Goal: Task Accomplishment & Management: Manage account settings

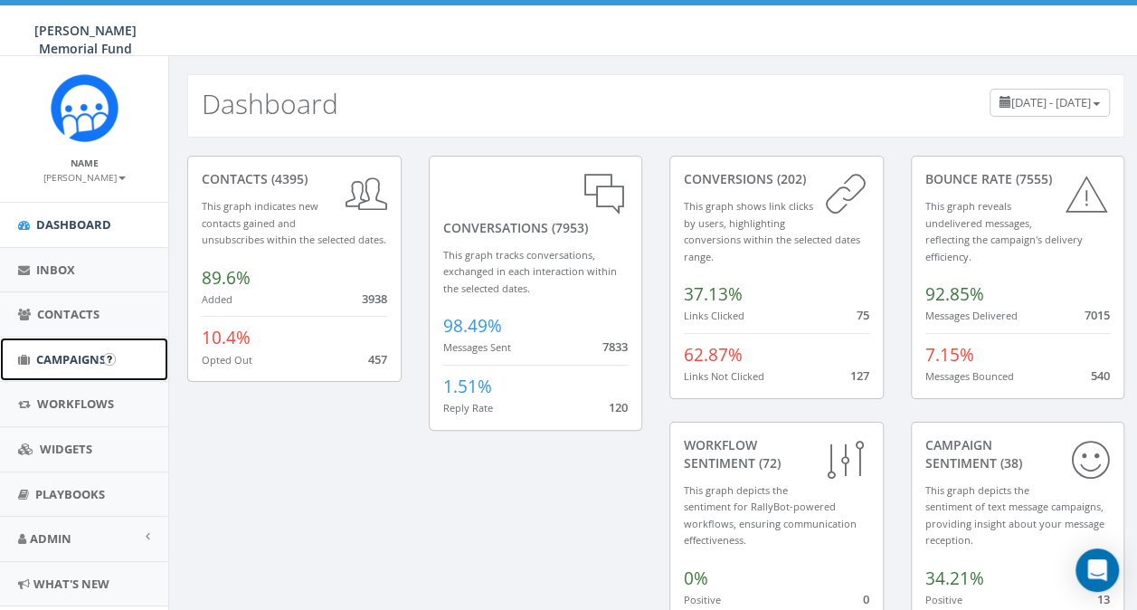
click at [48, 356] on span "Campaigns" at bounding box center [71, 359] width 70 height 16
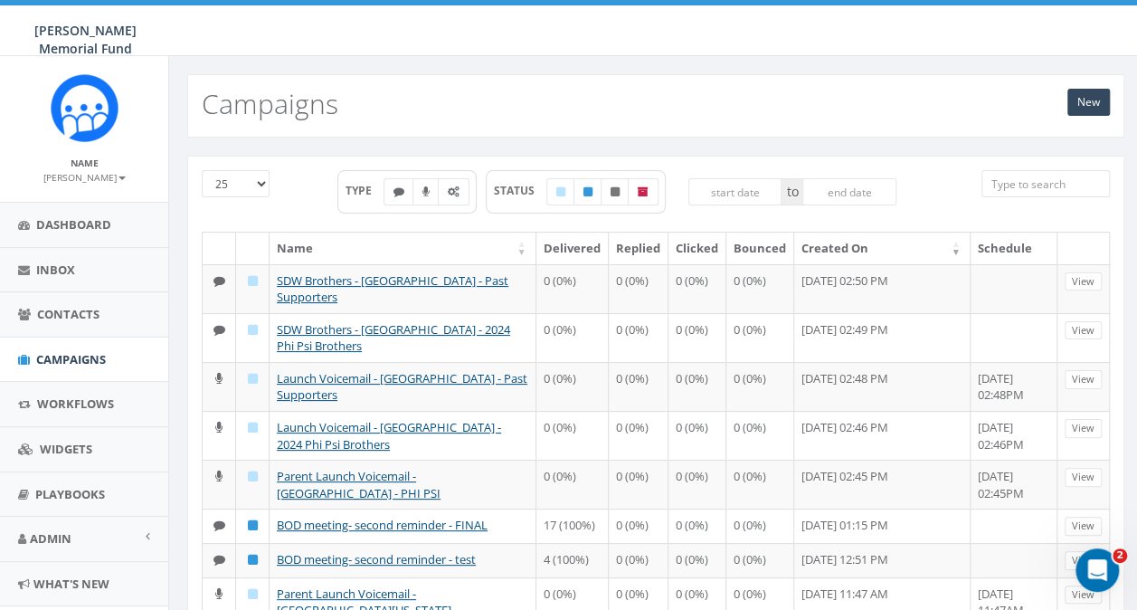
click at [1026, 189] on input "search" at bounding box center [1045, 183] width 128 height 27
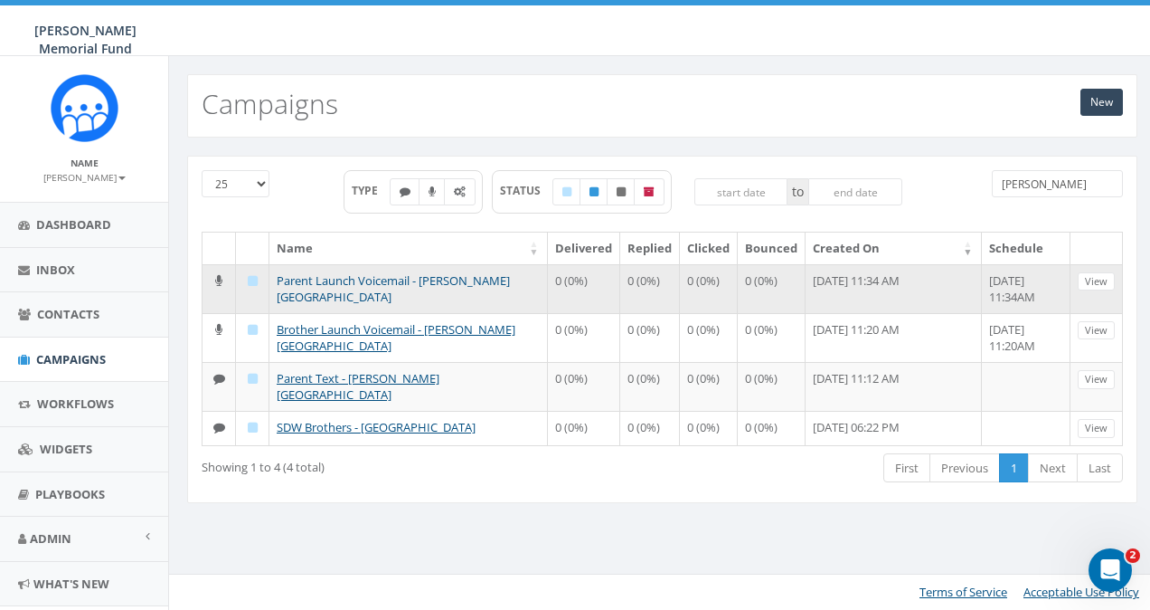
type input "witt"
click at [387, 277] on link "Parent Launch Voicemail - Wittenberg University" at bounding box center [393, 288] width 233 height 33
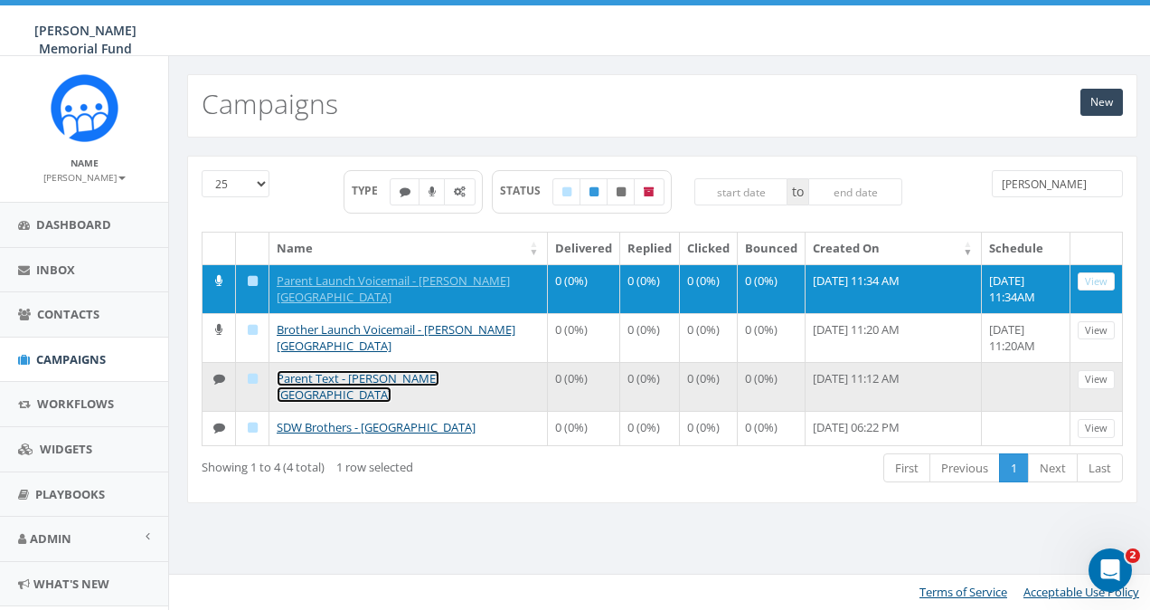
click at [347, 376] on link "Parent Text - Wittenberg University" at bounding box center [358, 386] width 163 height 33
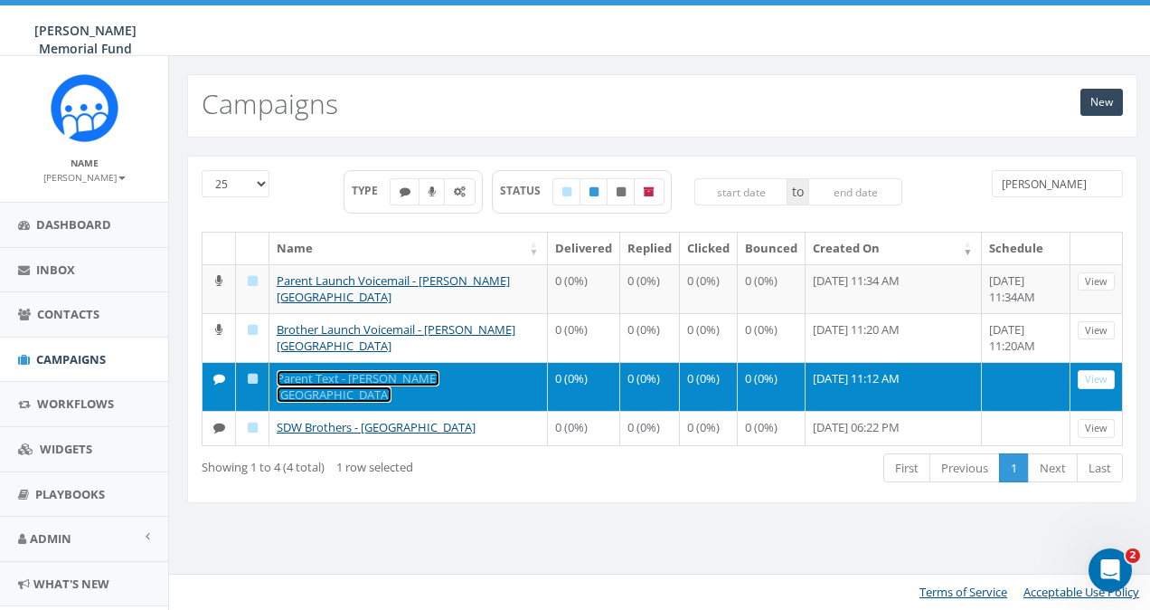
click at [347, 376] on link "Parent Text - [PERSON_NAME][GEOGRAPHIC_DATA]" at bounding box center [358, 386] width 163 height 33
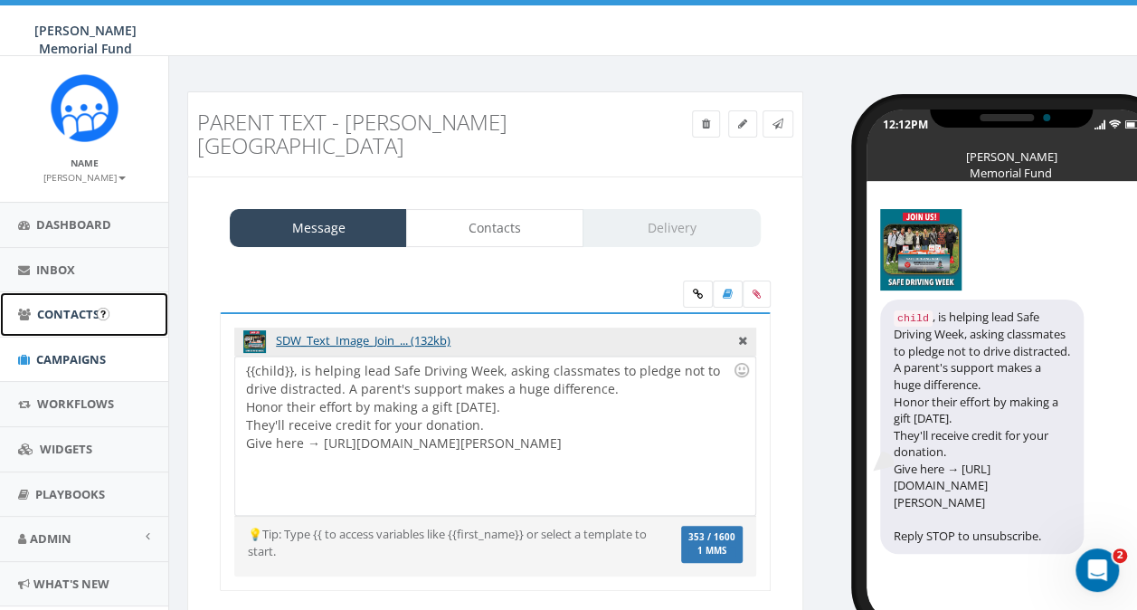
click at [42, 306] on span "Contacts" at bounding box center [68, 314] width 62 height 16
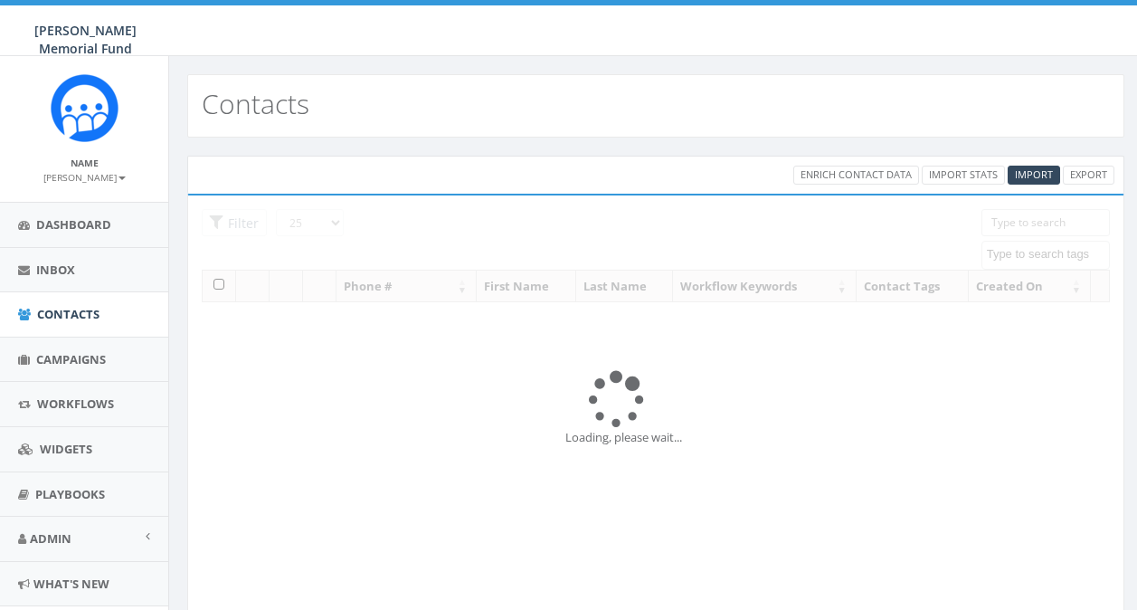
select select
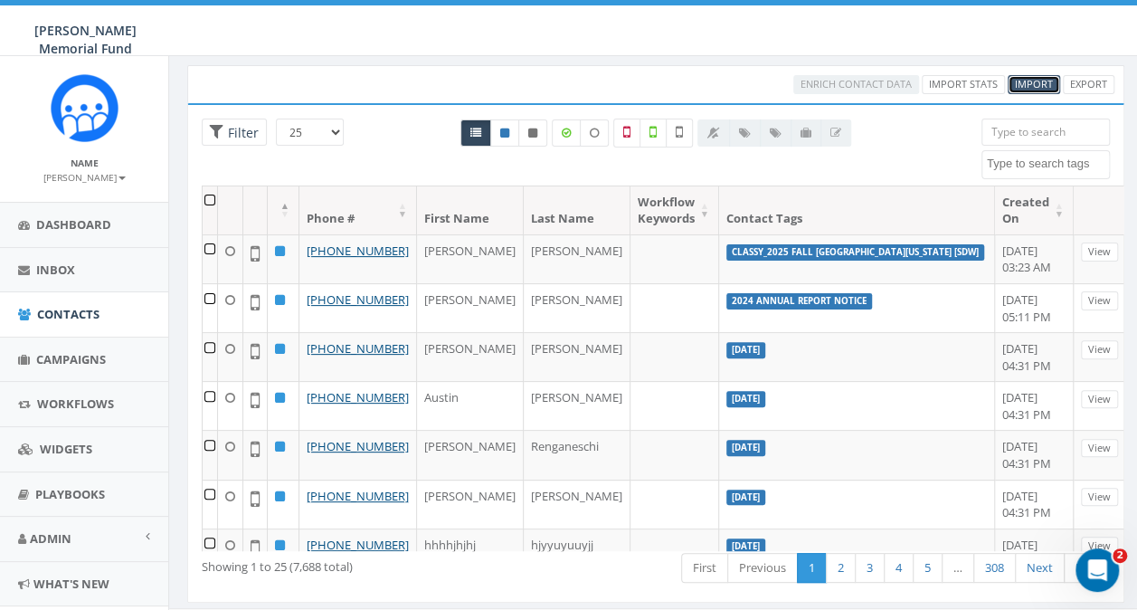
click at [1035, 84] on span "Import" at bounding box center [1034, 84] width 38 height 14
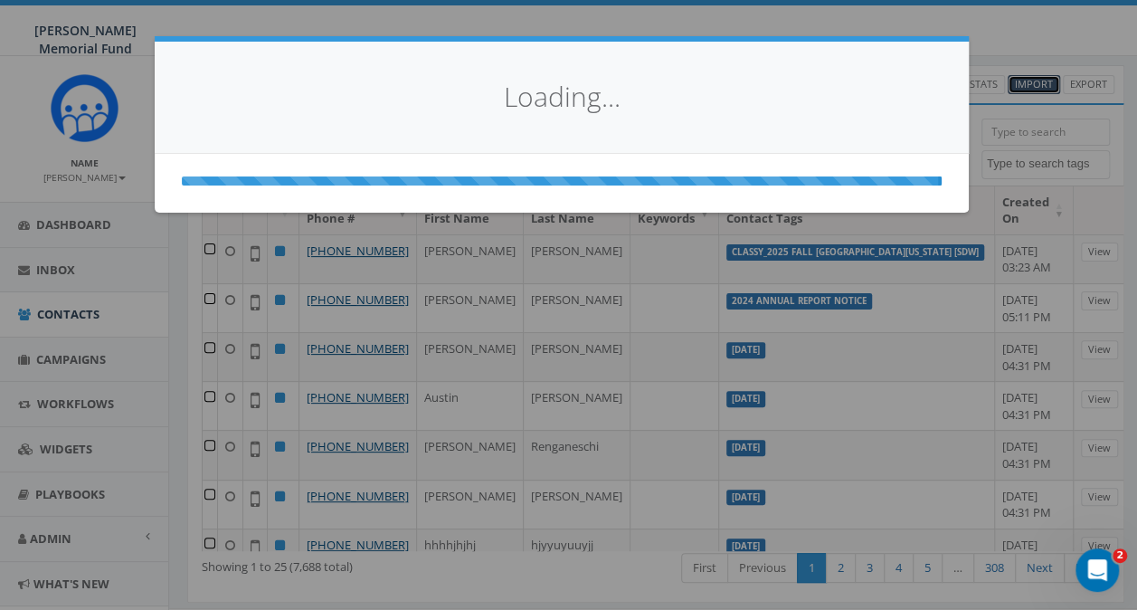
select select
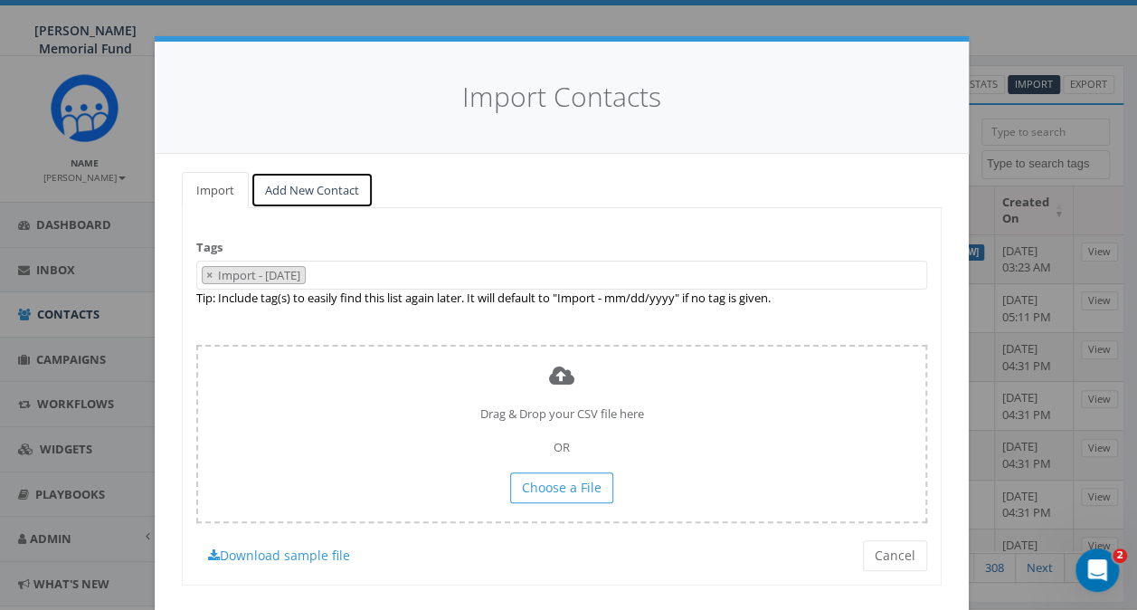
click at [295, 194] on link "Add New Contact" at bounding box center [312, 190] width 123 height 37
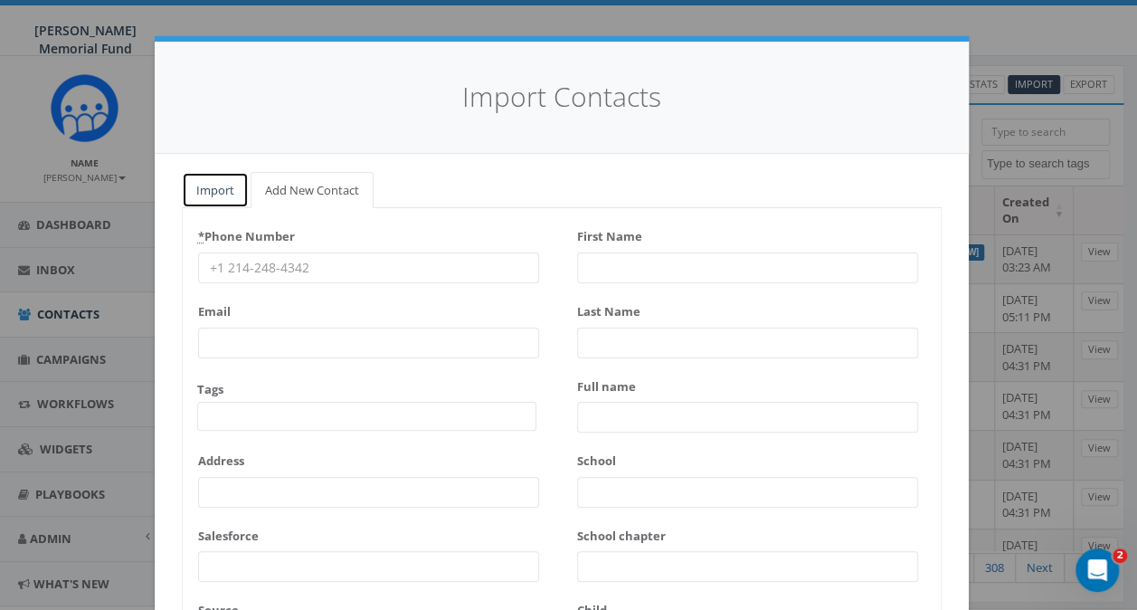
click at [229, 184] on link "Import" at bounding box center [215, 190] width 67 height 37
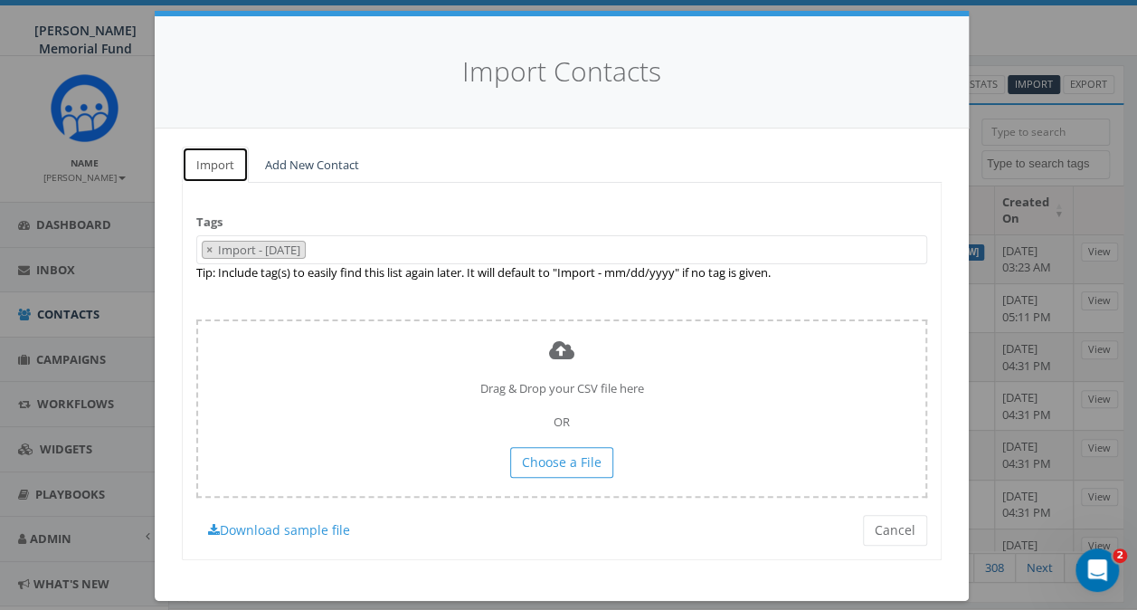
scroll to position [40, 0]
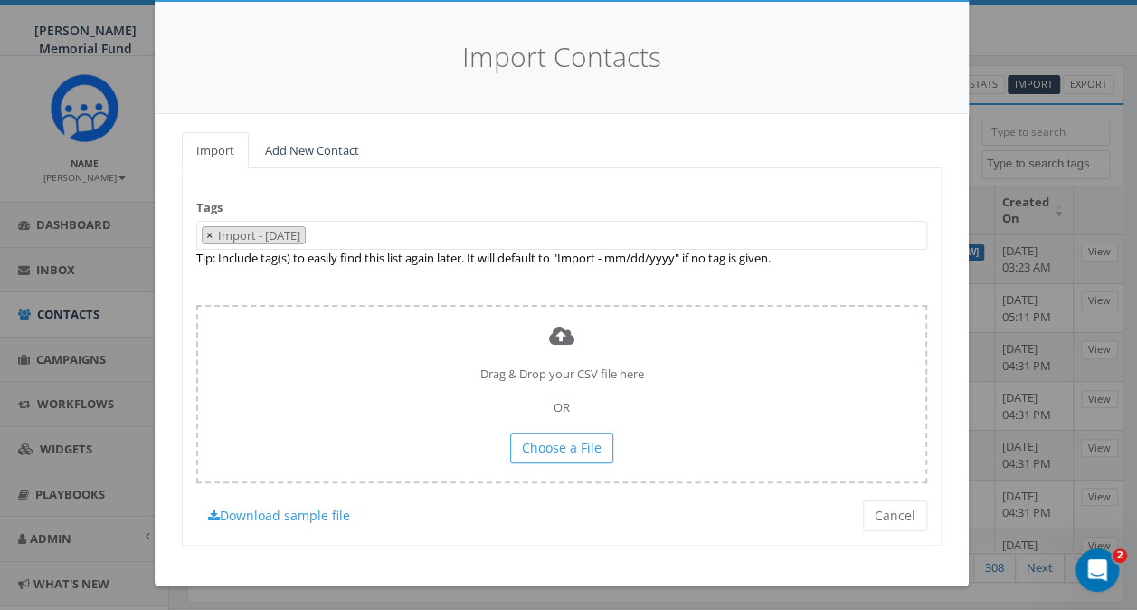
click at [206, 232] on span "×" at bounding box center [209, 235] width 6 height 16
select select
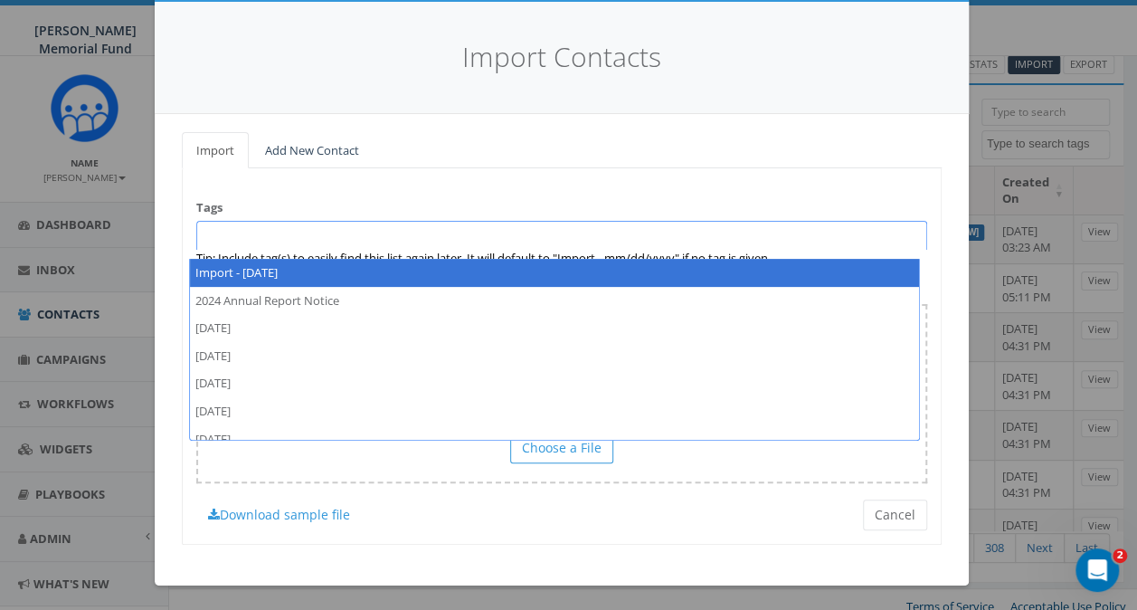
scroll to position [121, 0]
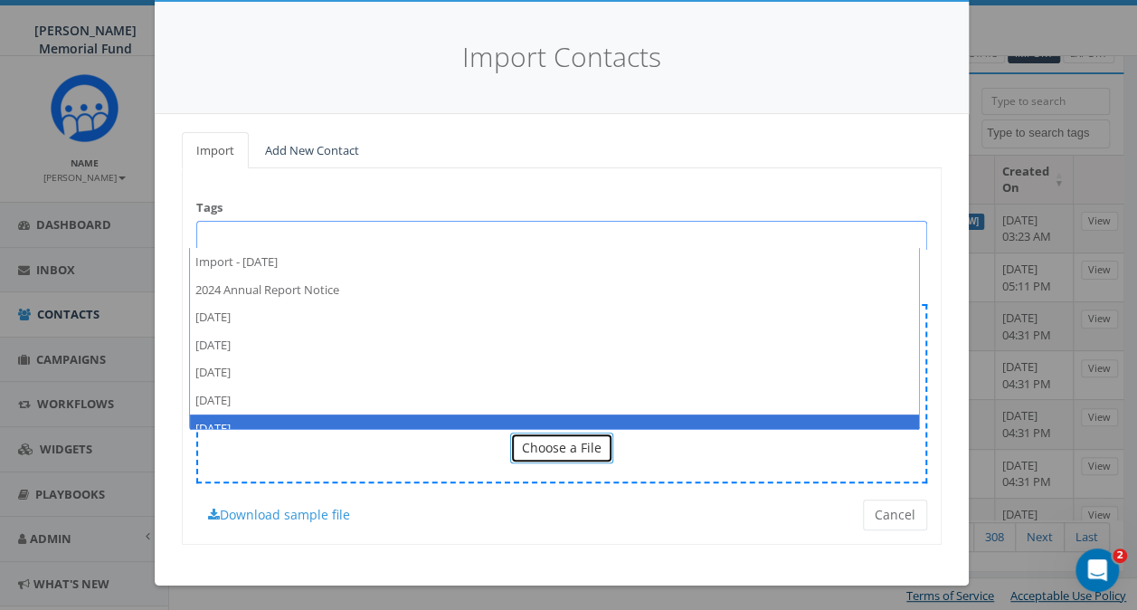
click at [553, 442] on span "Choose a File" at bounding box center [562, 447] width 80 height 17
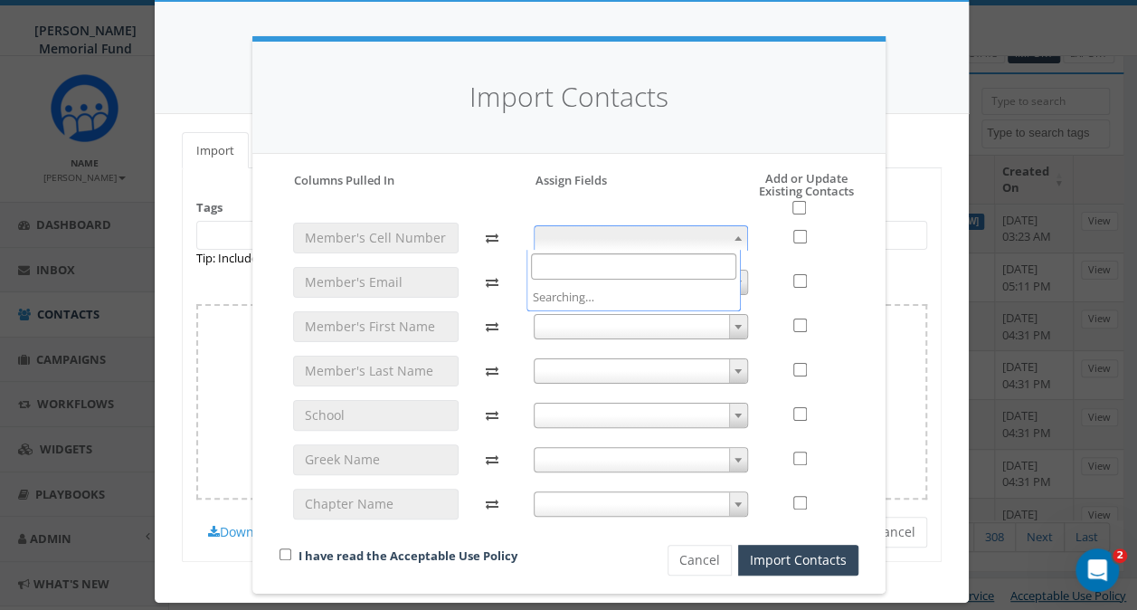
click at [690, 237] on span at bounding box center [641, 237] width 214 height 25
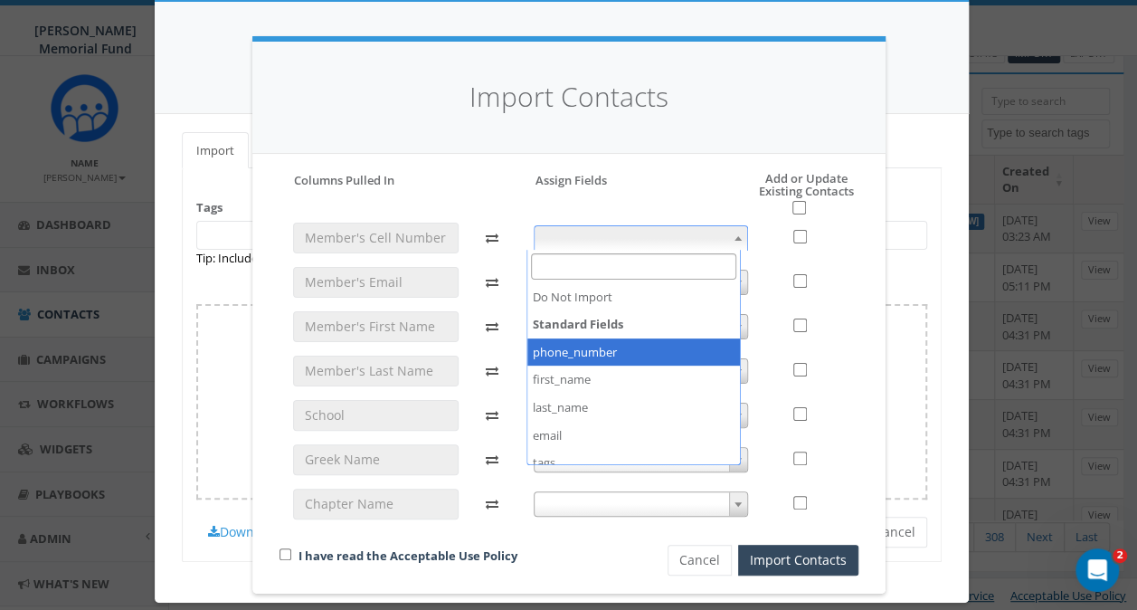
select select "phone_number"
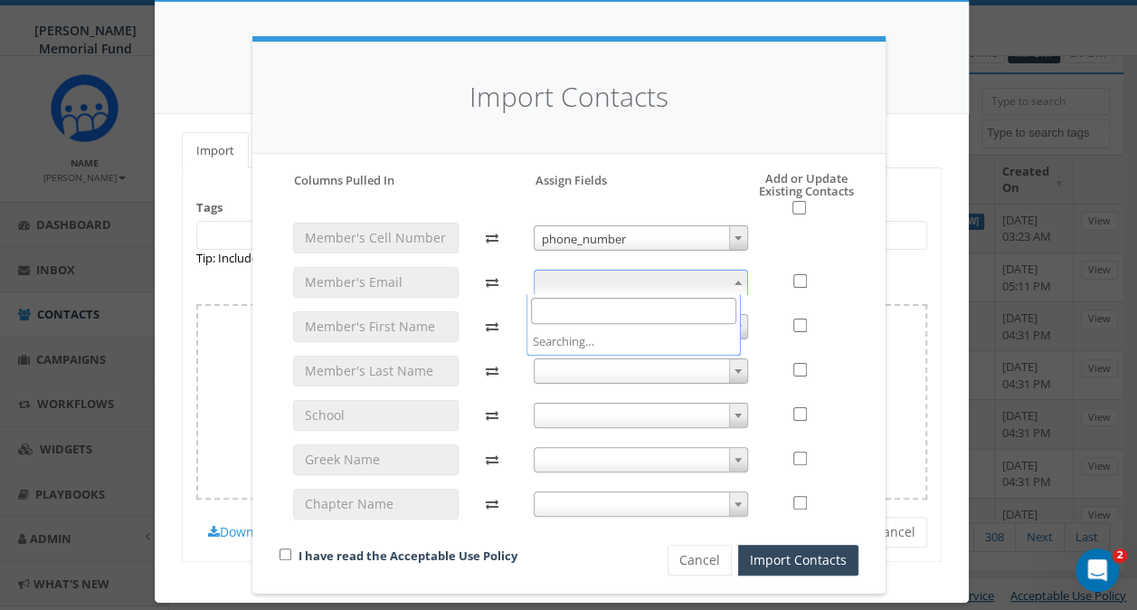
click at [635, 284] on span at bounding box center [641, 282] width 214 height 25
click at [762, 304] on div at bounding box center [810, 377] width 97 height 310
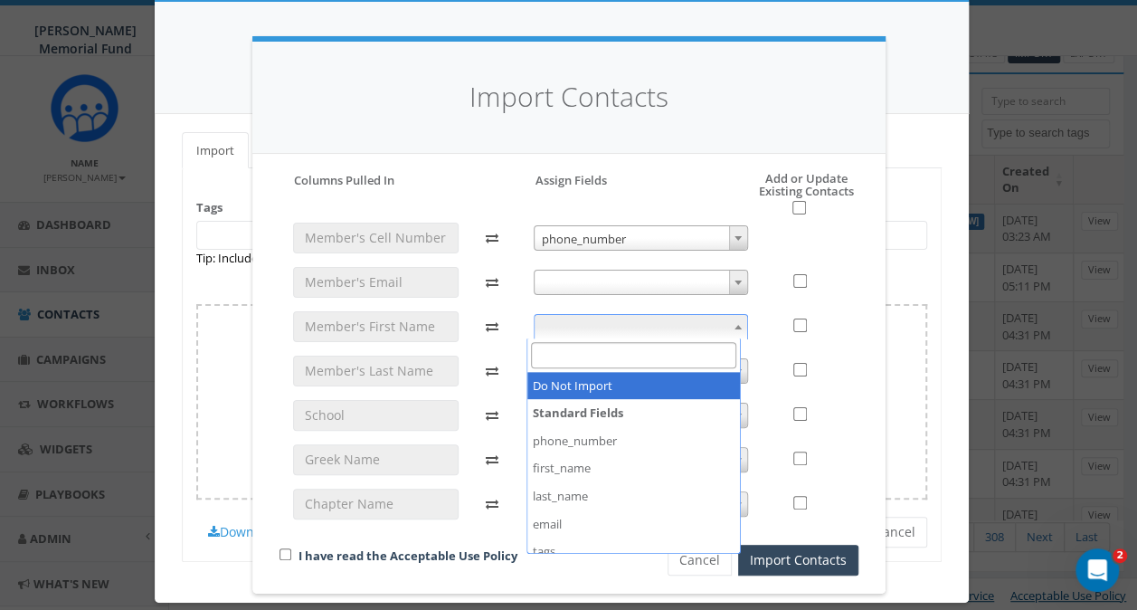
click at [636, 324] on span at bounding box center [641, 326] width 214 height 25
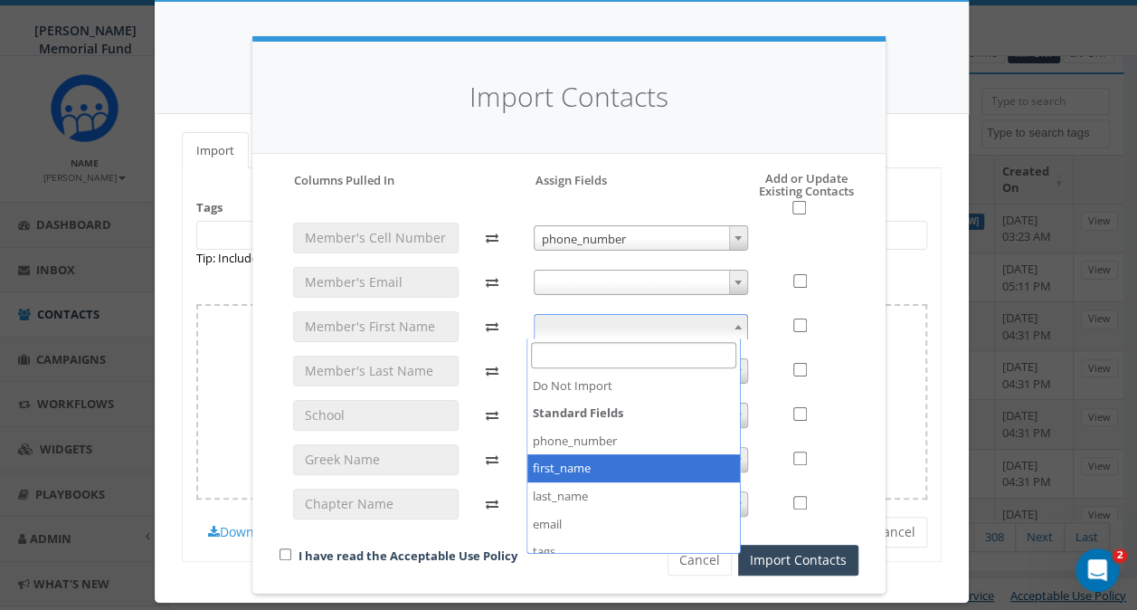
select select "first_name"
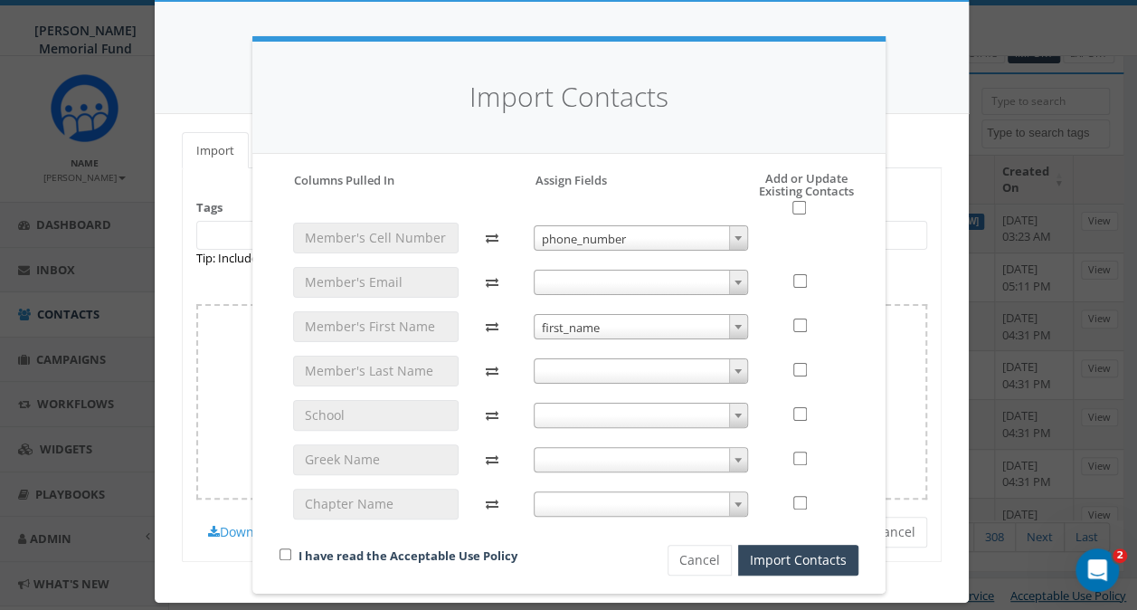
click at [614, 373] on span at bounding box center [641, 370] width 214 height 25
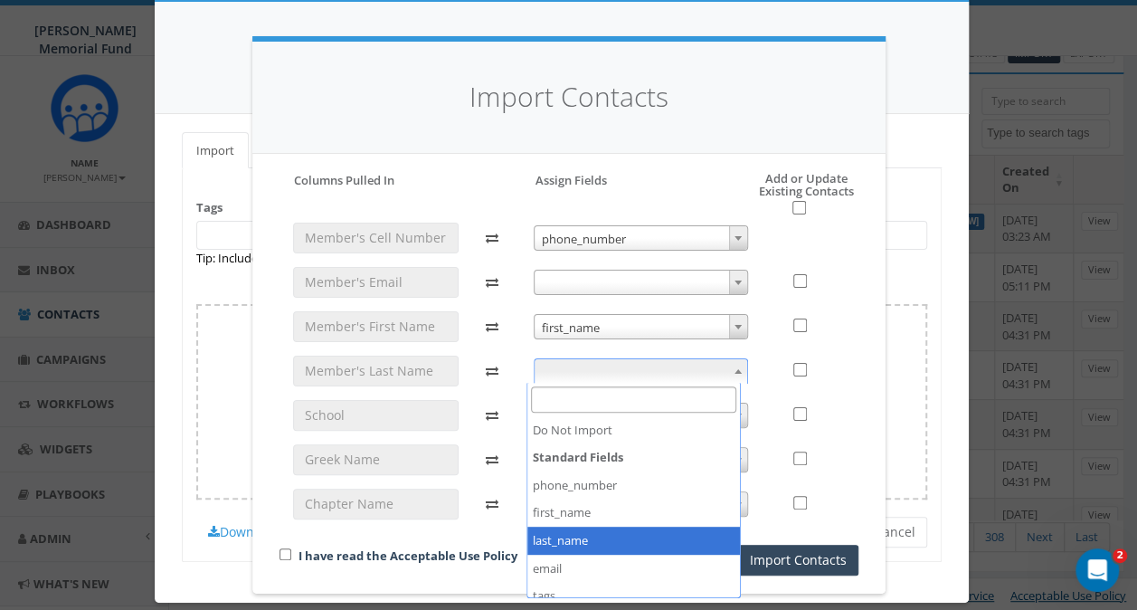
select select "last_name"
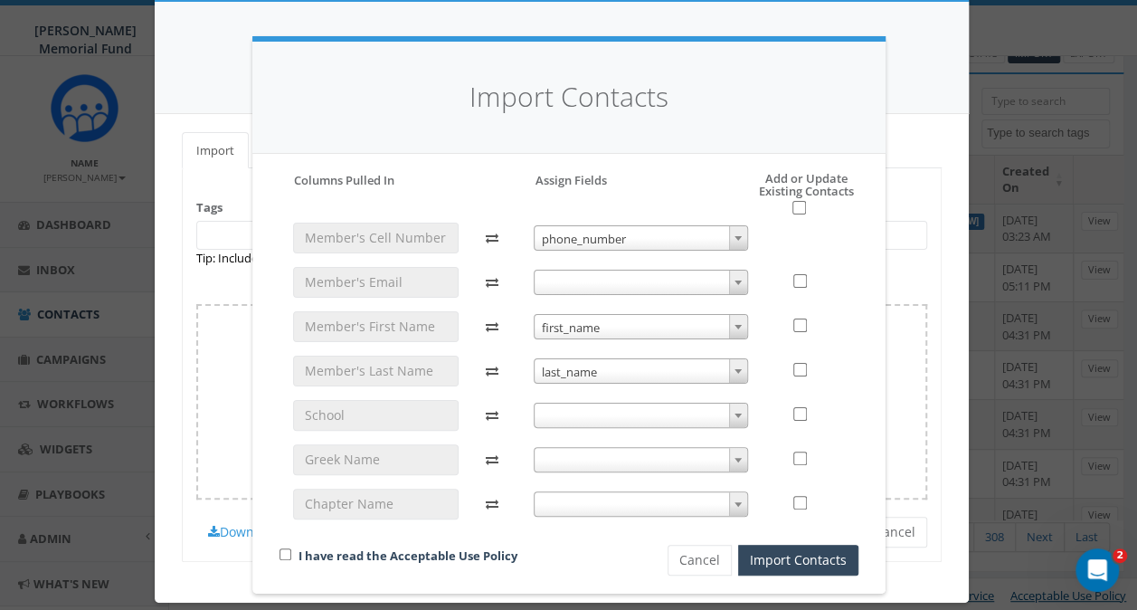
click at [585, 412] on span at bounding box center [641, 414] width 214 height 25
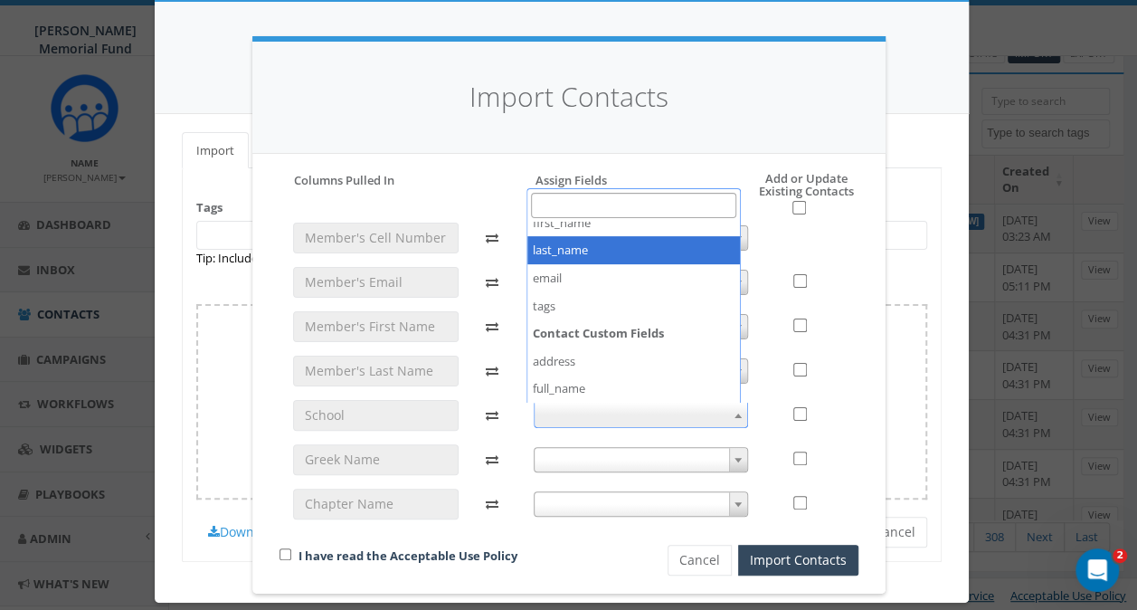
scroll to position [181, 0]
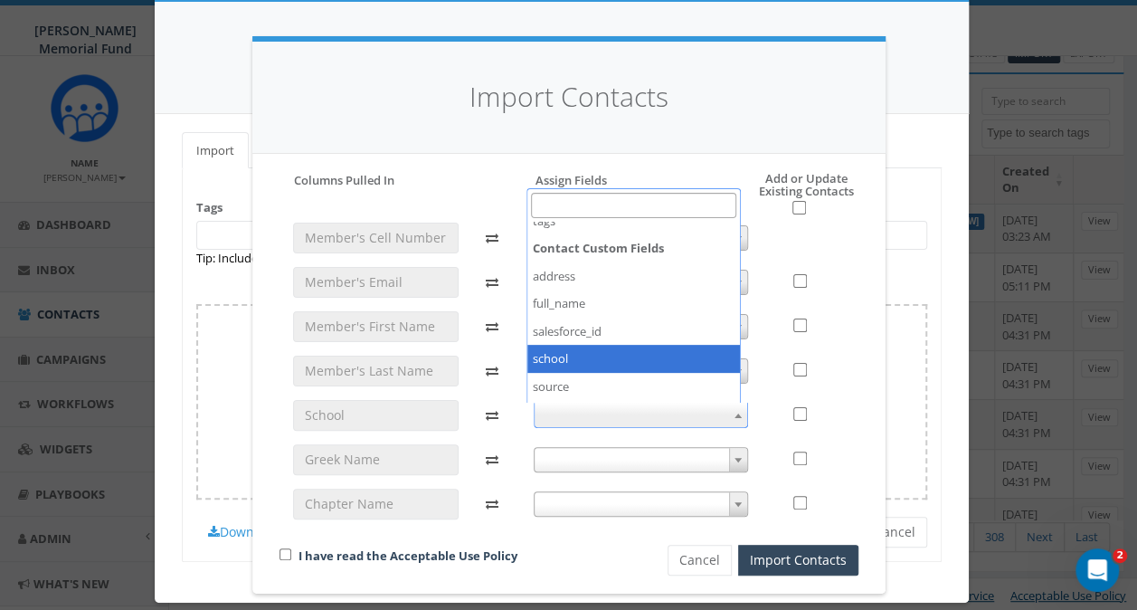
select select "school"
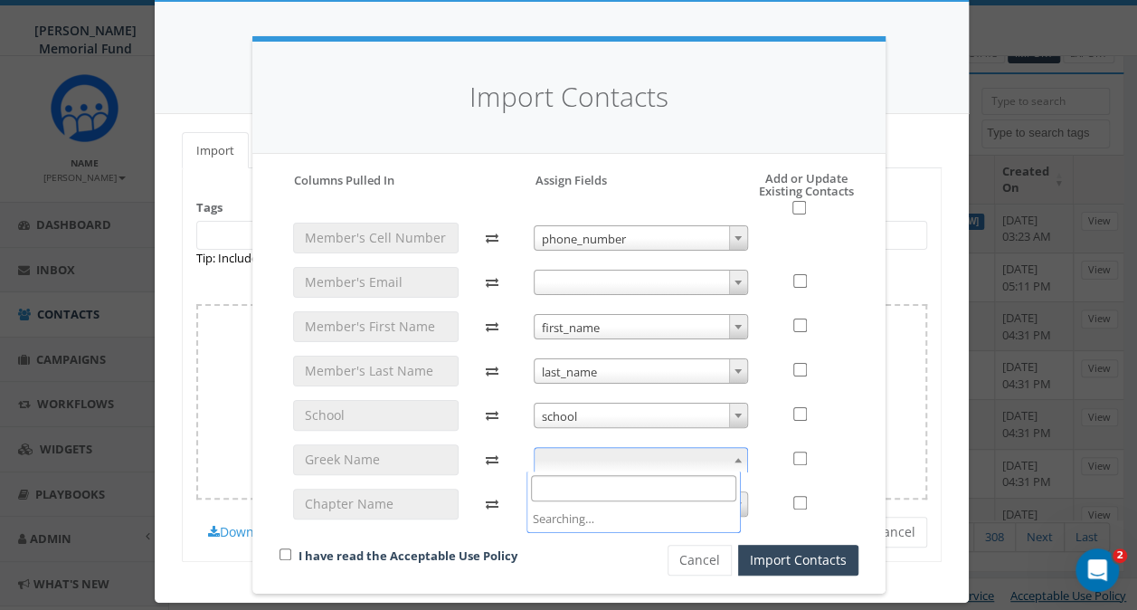
click at [585, 461] on span at bounding box center [641, 459] width 214 height 25
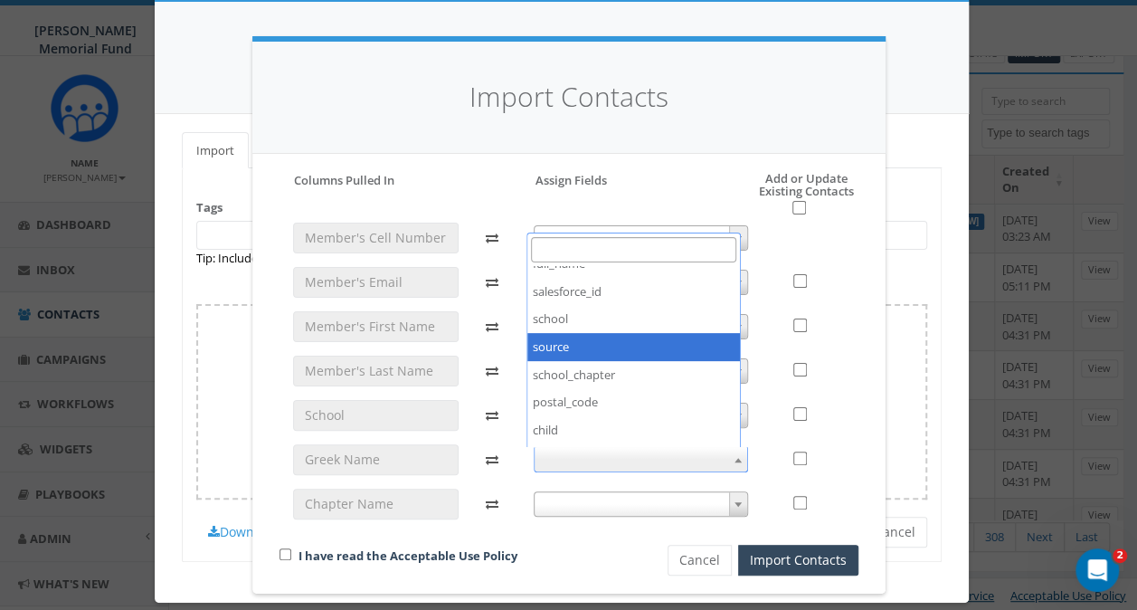
scroll to position [289, 0]
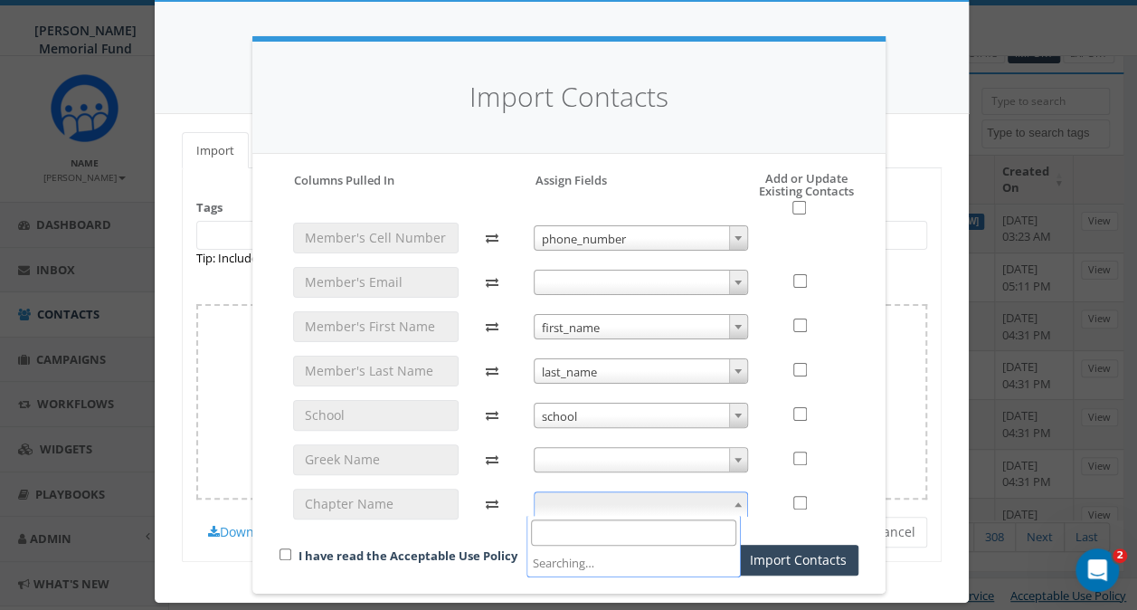
click at [563, 499] on span at bounding box center [641, 503] width 214 height 25
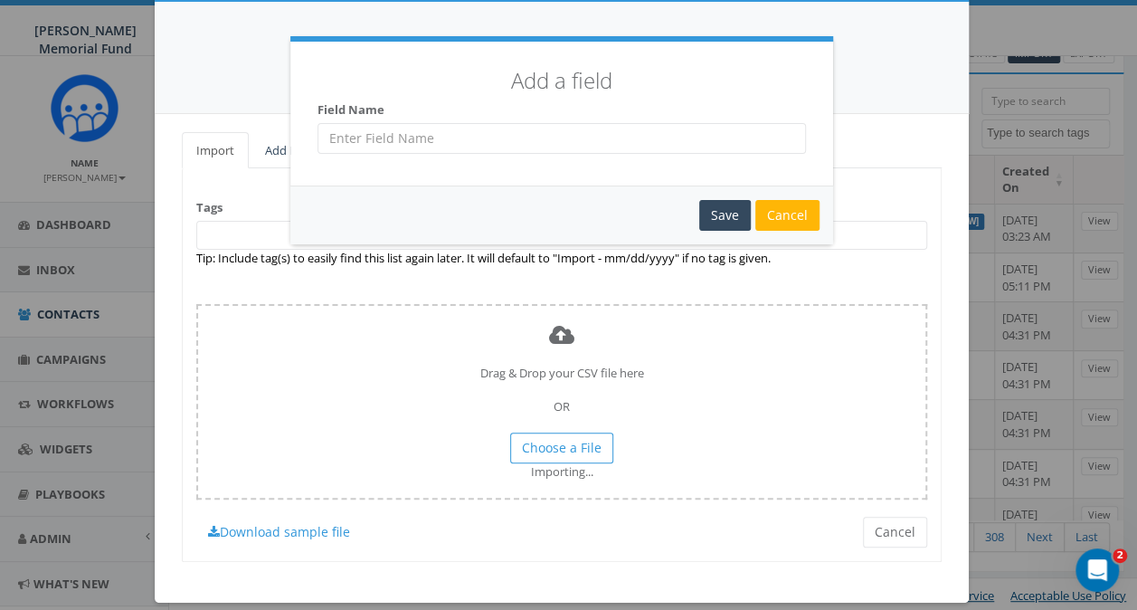
click at [531, 143] on input "text" at bounding box center [561, 138] width 488 height 31
type input "greek name"
click at [720, 210] on div "Save" at bounding box center [725, 215] width 52 height 31
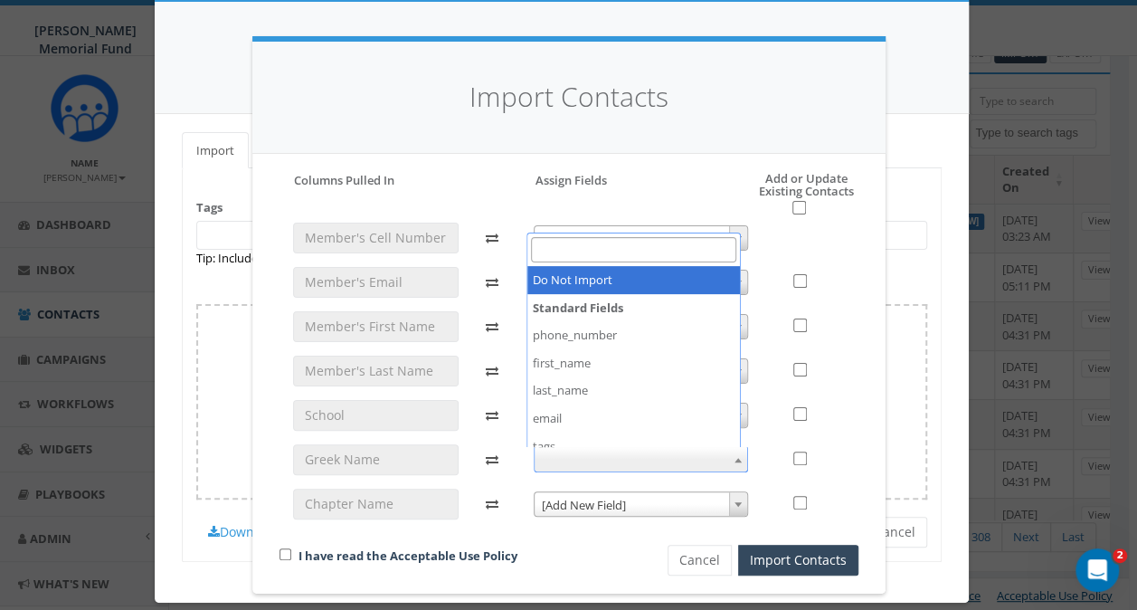
click at [570, 462] on span at bounding box center [641, 459] width 214 height 25
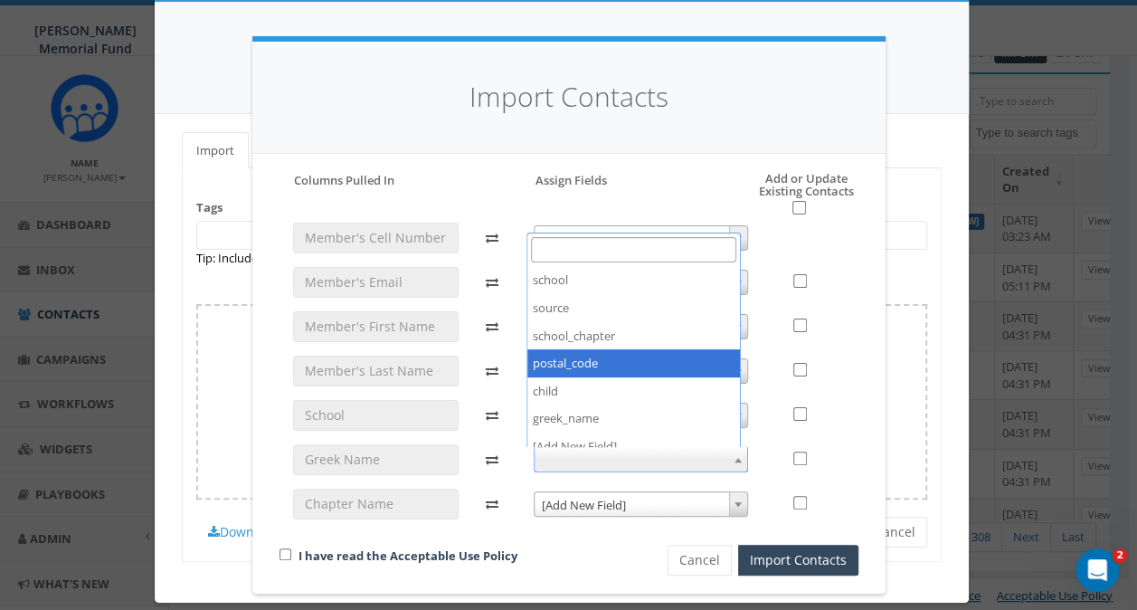
scroll to position [317, 0]
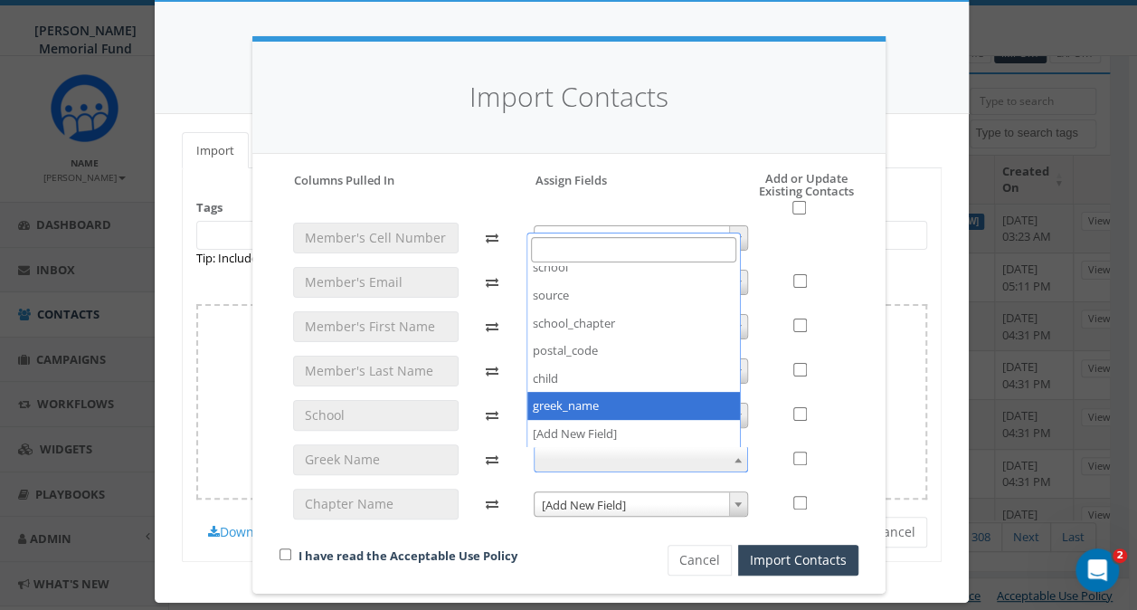
select select "greek_name"
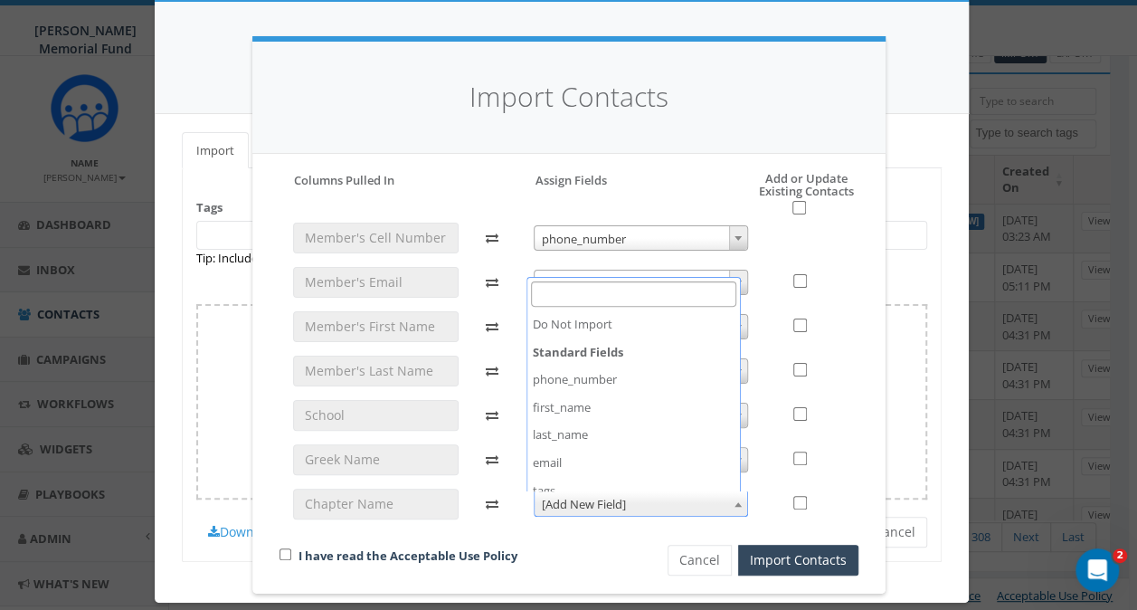
click at [561, 505] on span "[Add New Field]" at bounding box center [641, 503] width 213 height 25
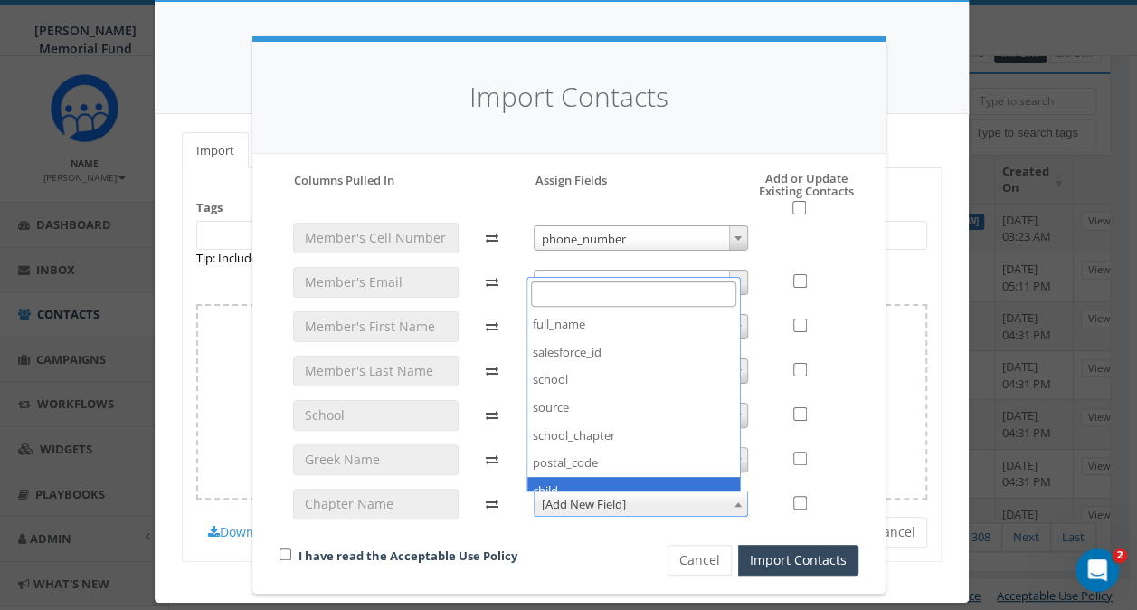
scroll to position [226, 0]
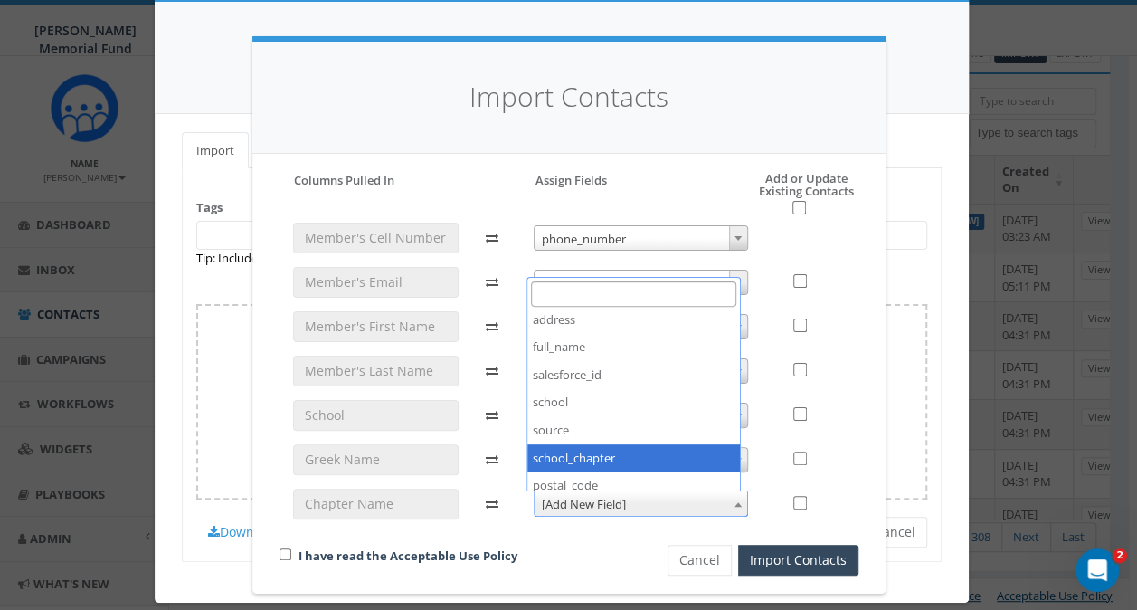
select select "school_chapter"
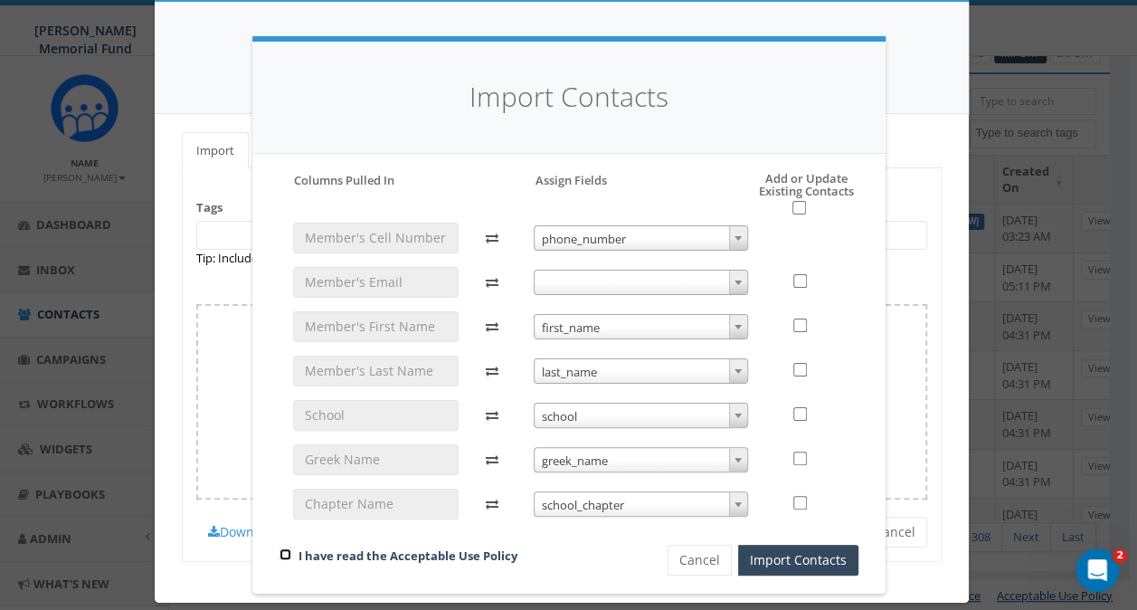
click at [279, 553] on input "checkbox" at bounding box center [285, 554] width 12 height 12
checkbox input "true"
click at [796, 207] on input "checkbox" at bounding box center [799, 208] width 14 height 14
checkbox input "true"
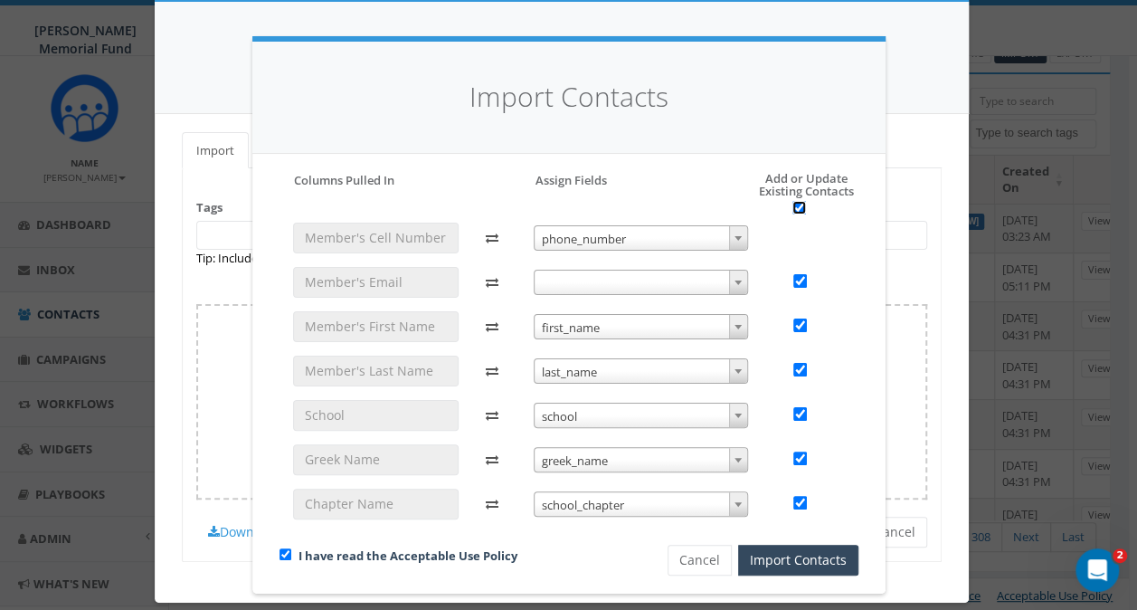
checkbox input "true"
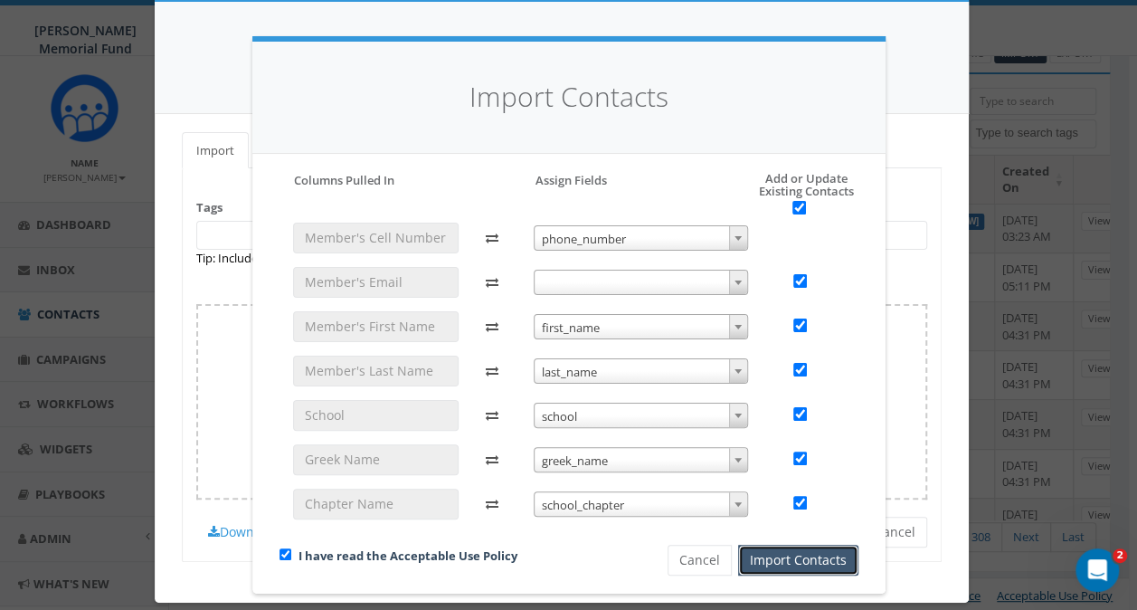
click at [794, 561] on button "Import Contacts" at bounding box center [798, 559] width 120 height 31
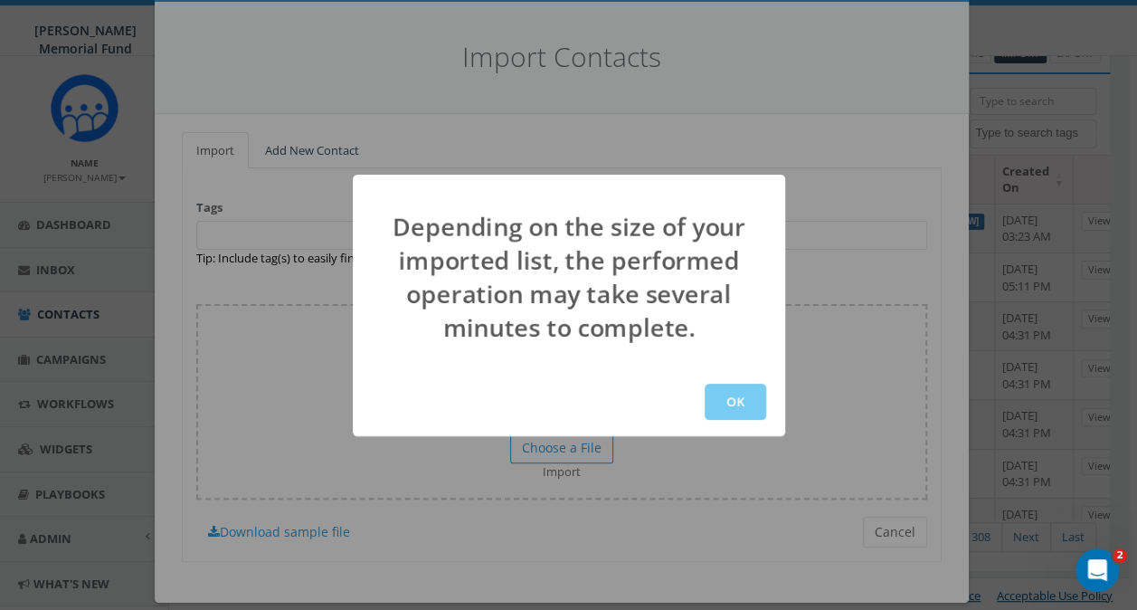
click at [741, 397] on button "OK" at bounding box center [735, 401] width 61 height 36
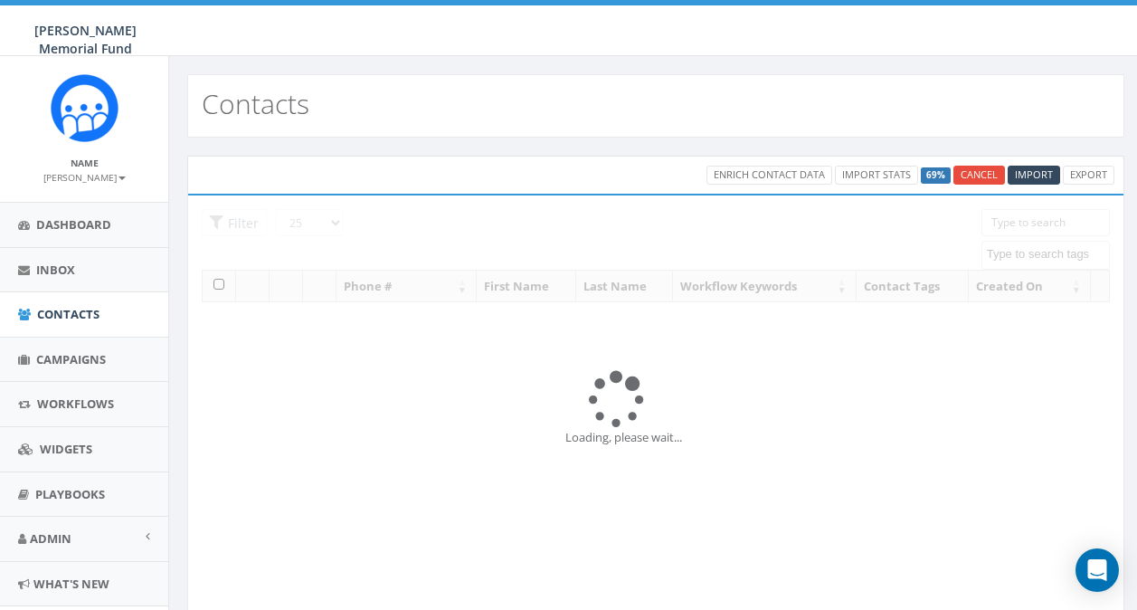
select select
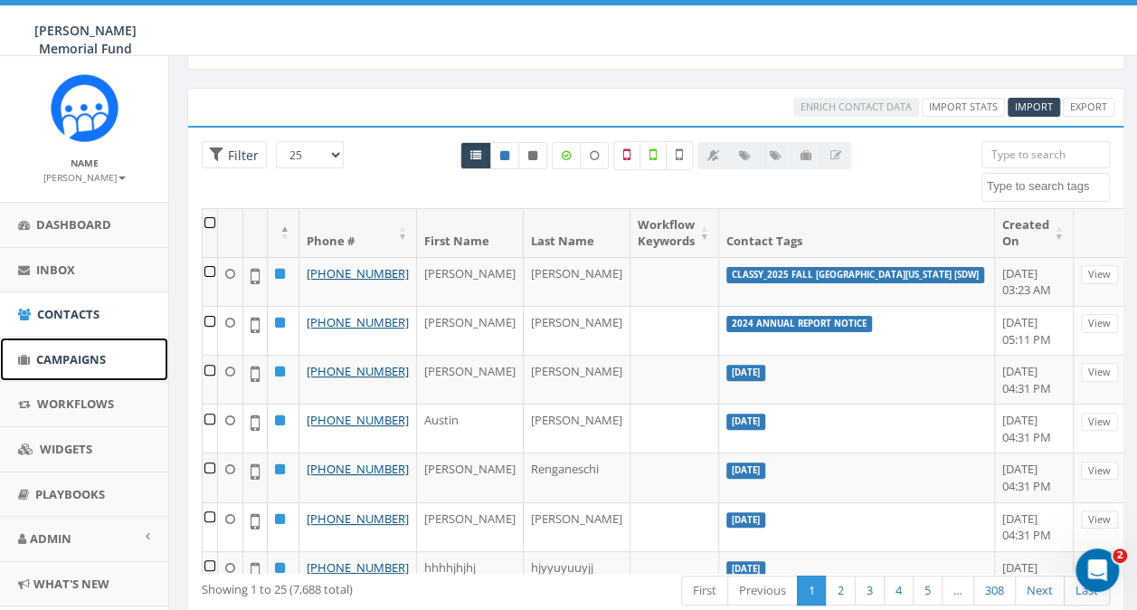
click at [65, 358] on span "Campaigns" at bounding box center [71, 359] width 70 height 16
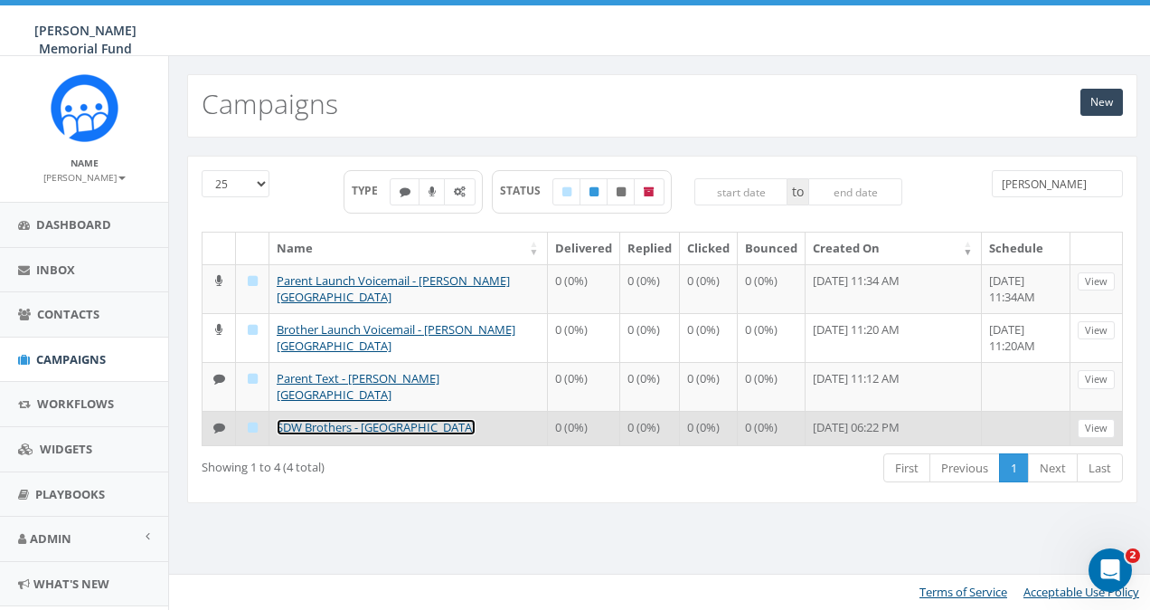
click at [346, 419] on link "SDW Brothers - Wittenberg University" at bounding box center [376, 427] width 199 height 16
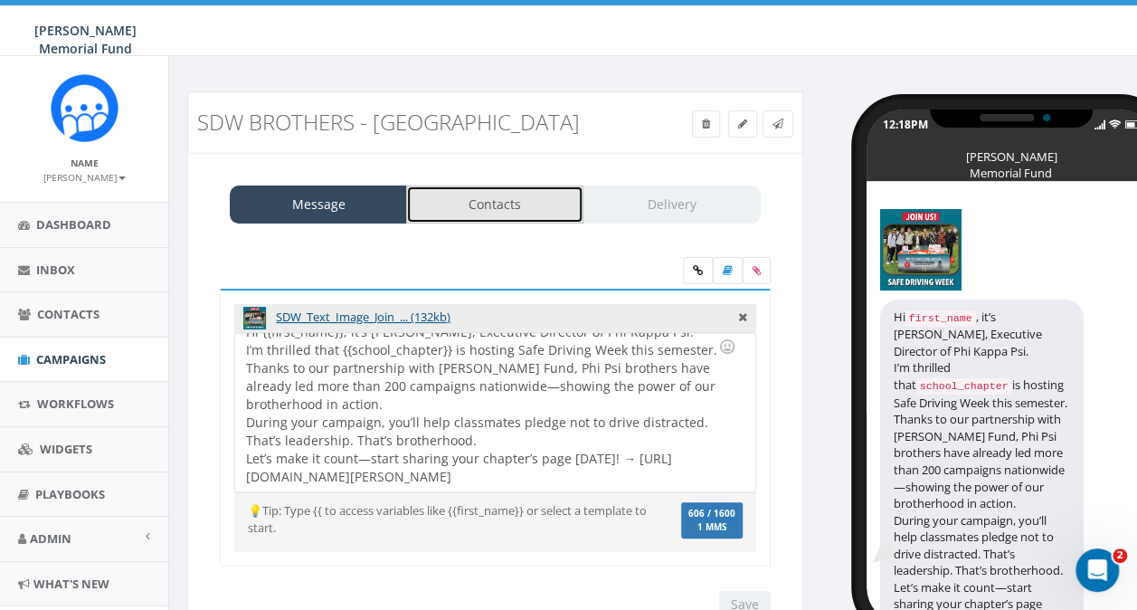
click at [495, 199] on link "Contacts" at bounding box center [494, 204] width 177 height 38
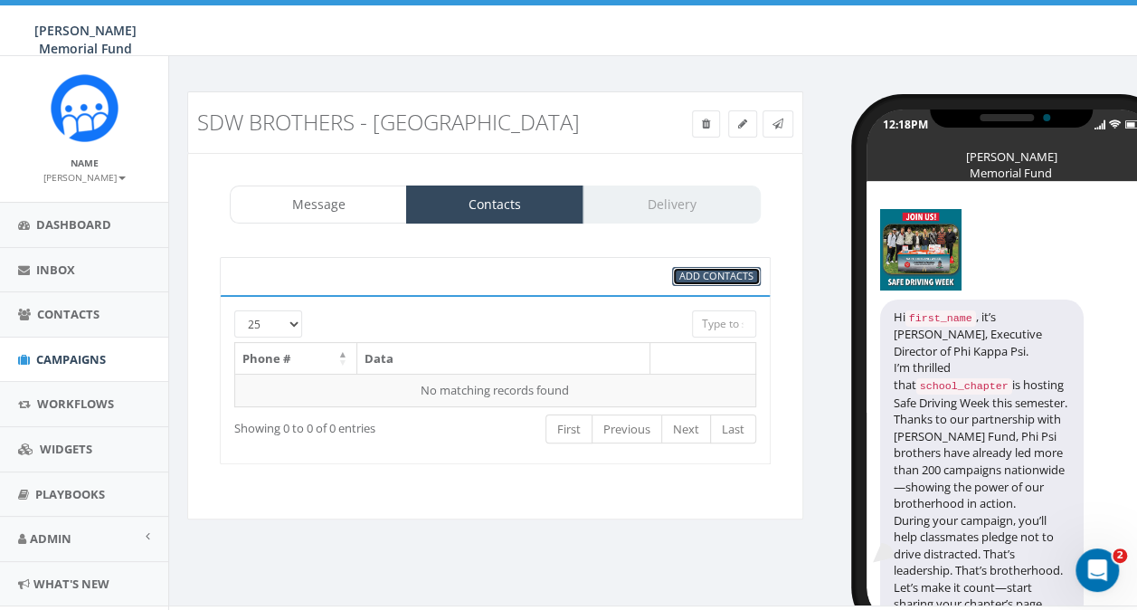
click at [703, 274] on span "Add Contacts" at bounding box center [716, 276] width 74 height 14
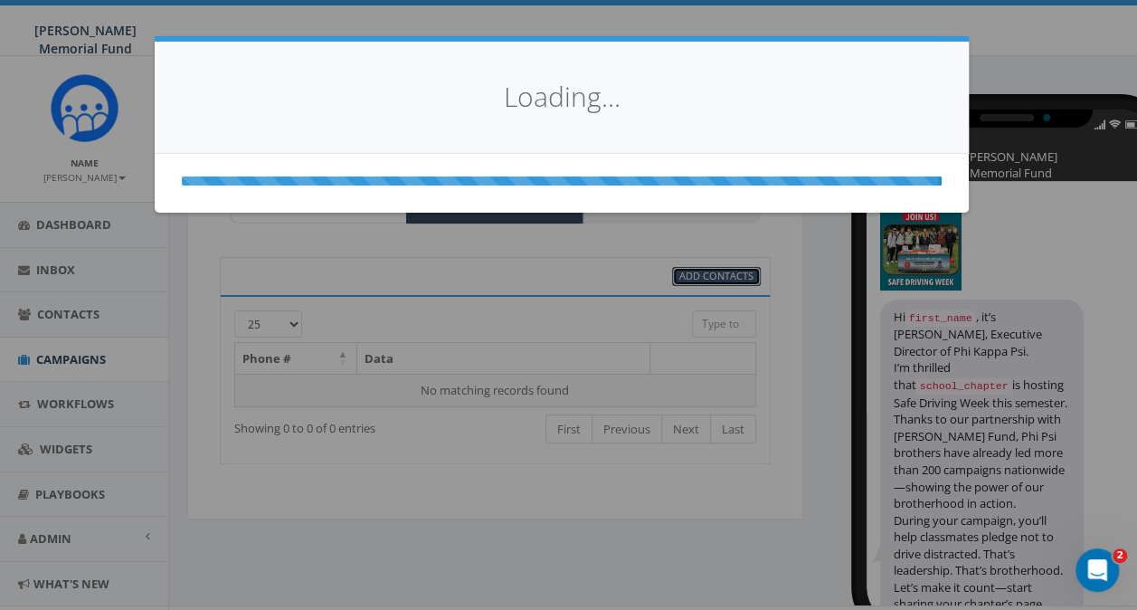
select select
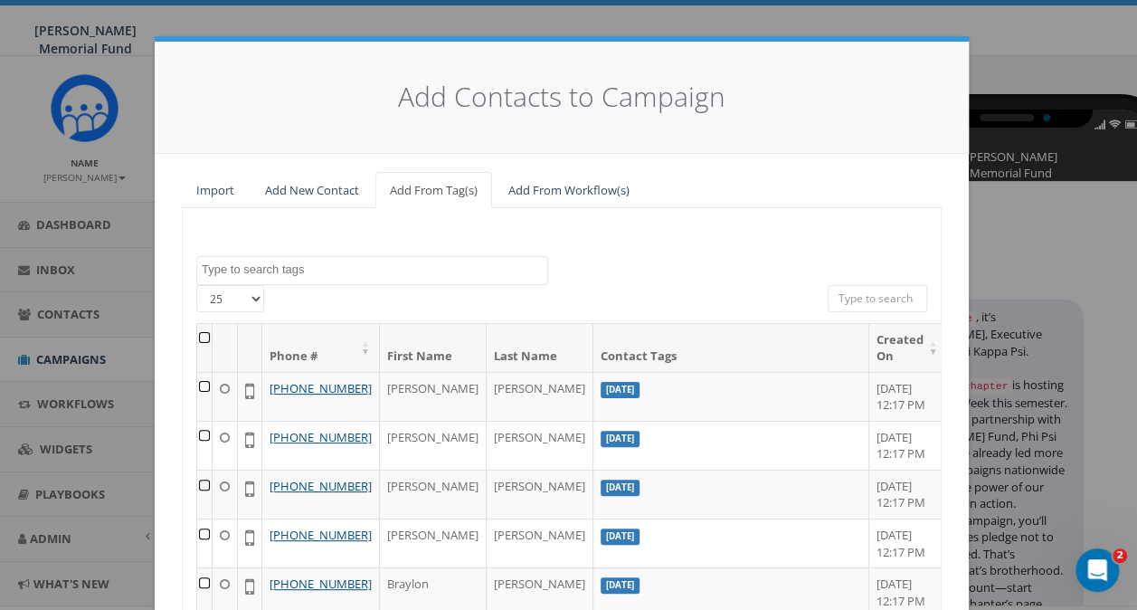
click at [269, 273] on textarea "Search" at bounding box center [374, 269] width 345 height 16
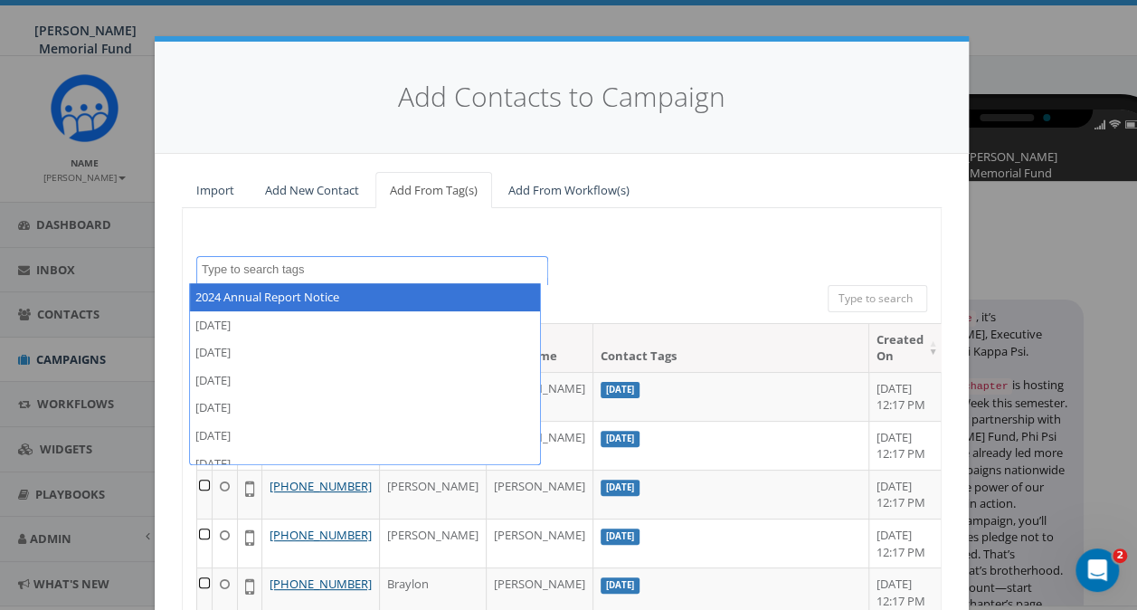
click at [260, 220] on div "2024 Annual Report Notice 2025/06/02 2025/06/13 2025/06/18 2025/06/19 2025/06/2…" at bounding box center [562, 503] width 760 height 591
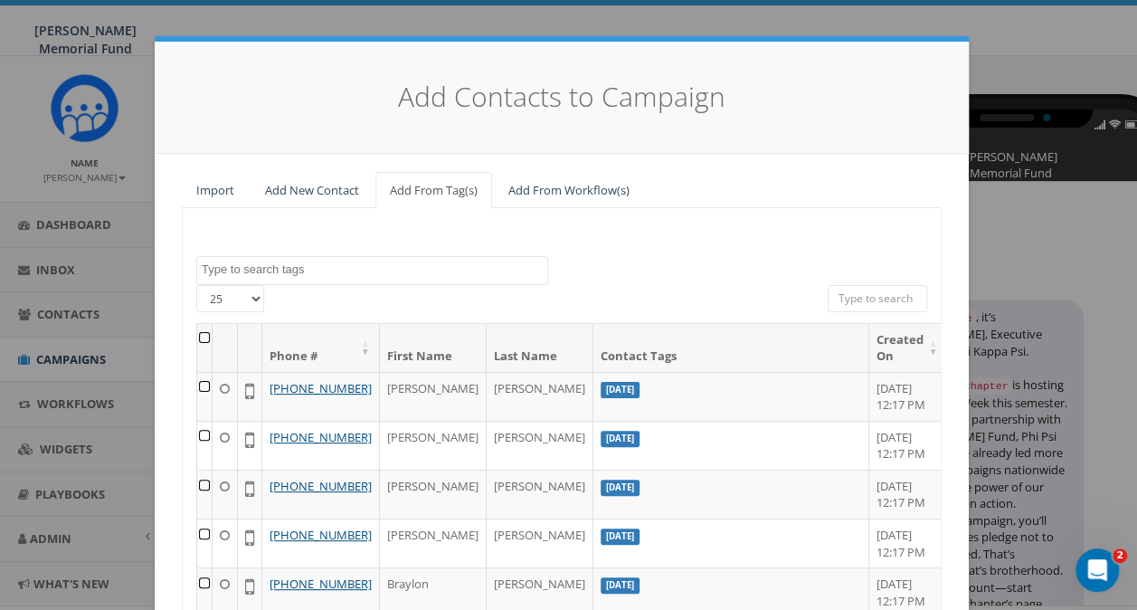
click at [313, 270] on textarea "Search" at bounding box center [374, 269] width 345 height 16
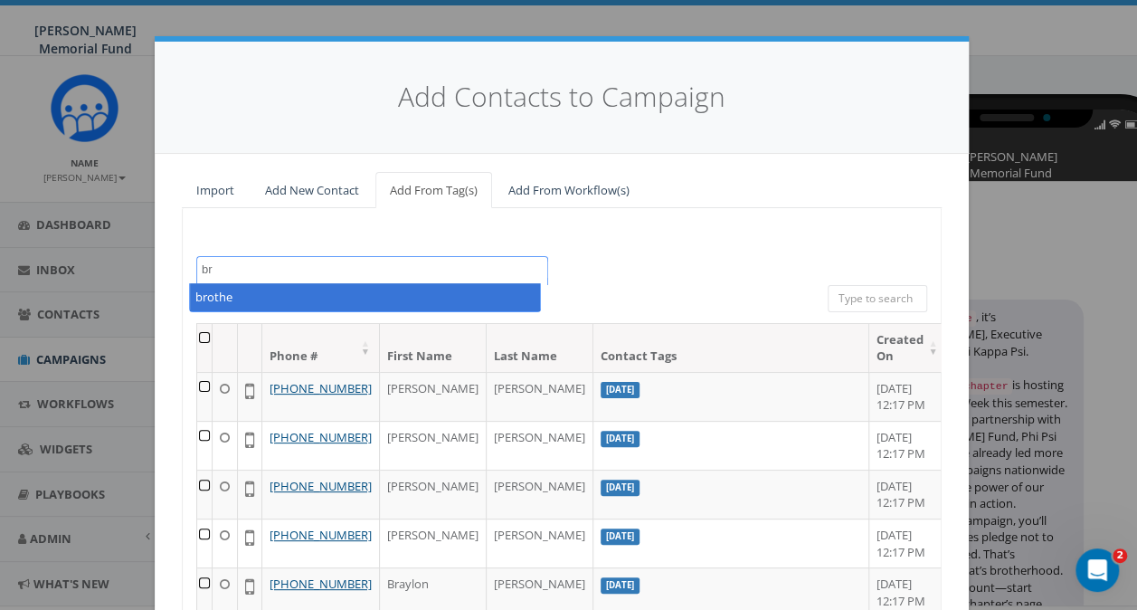
type textarea "b"
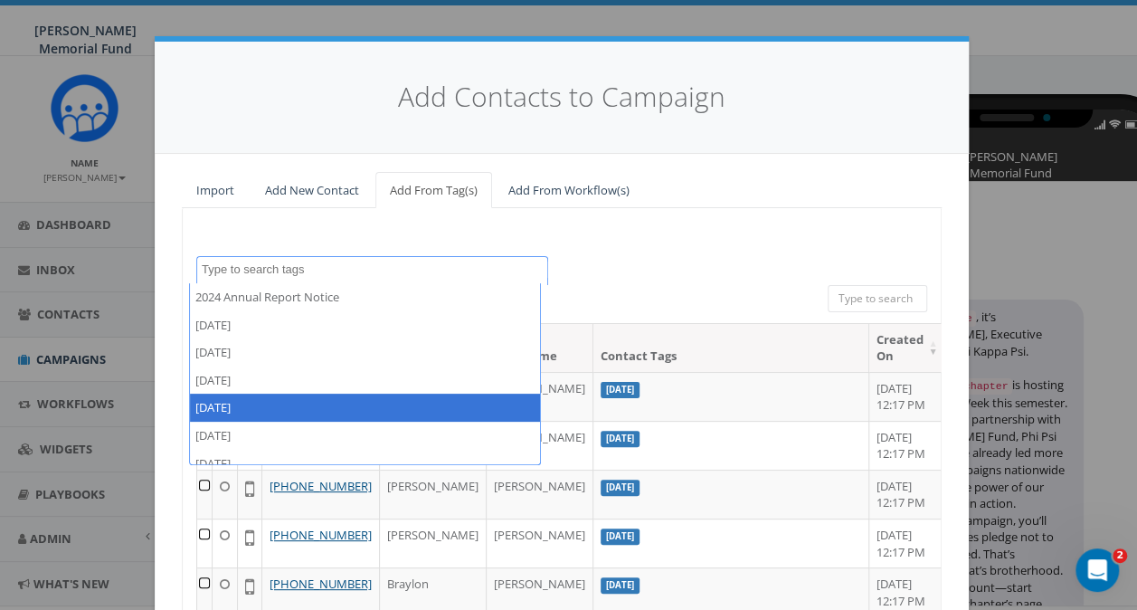
click at [421, 217] on div "2024 Annual Report Notice 2025/06/02 2025/06/13 2025/06/18 2025/06/19 2025/06/2…" at bounding box center [562, 503] width 760 height 591
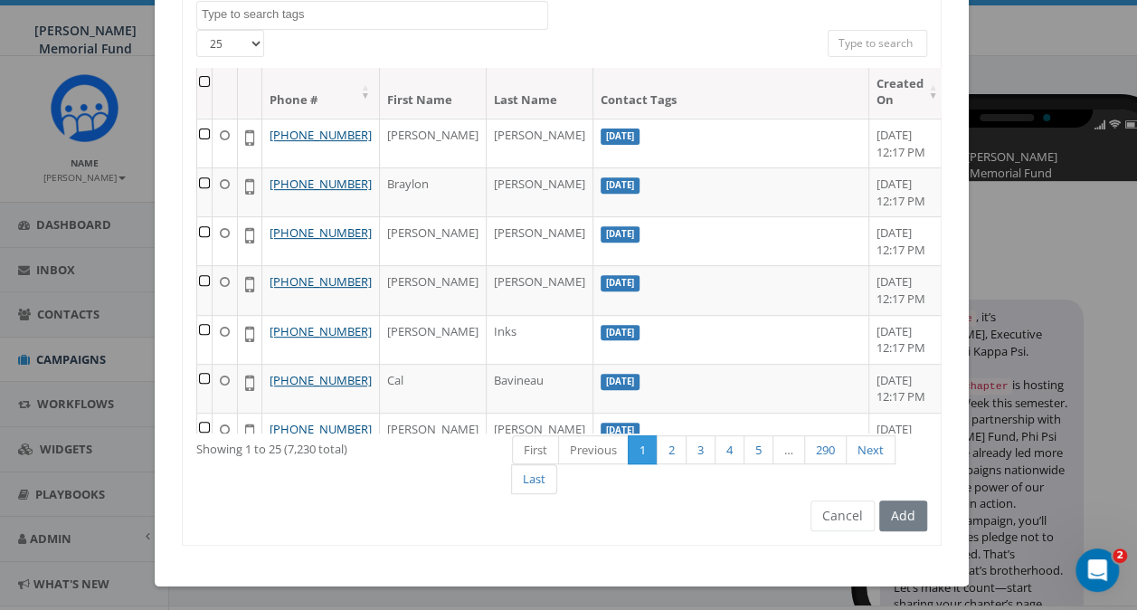
scroll to position [271, 0]
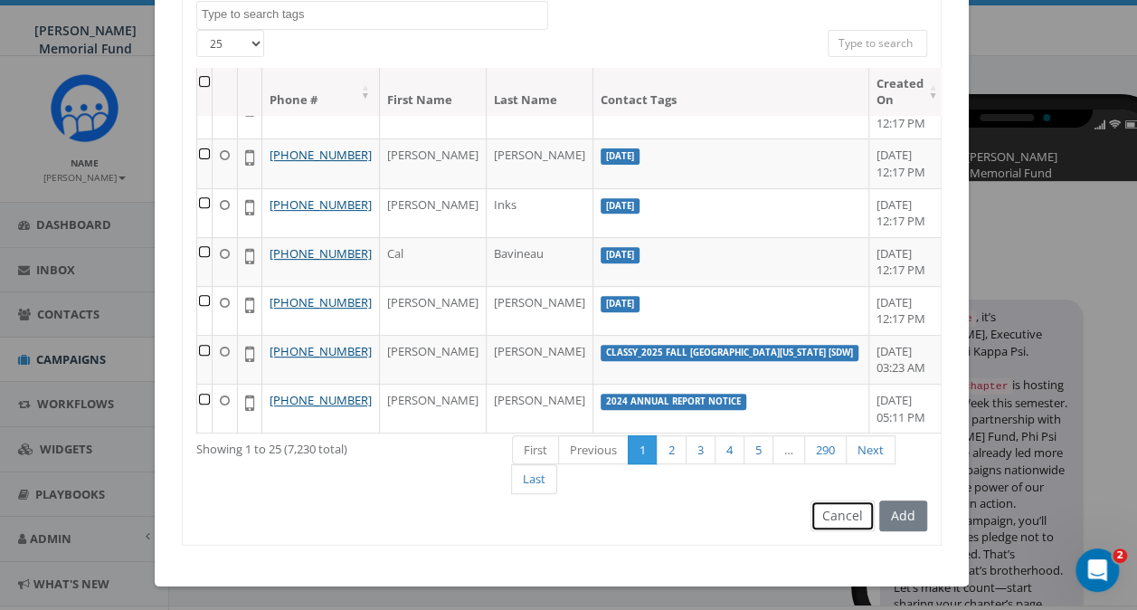
click at [845, 511] on button "Cancel" at bounding box center [842, 515] width 64 height 31
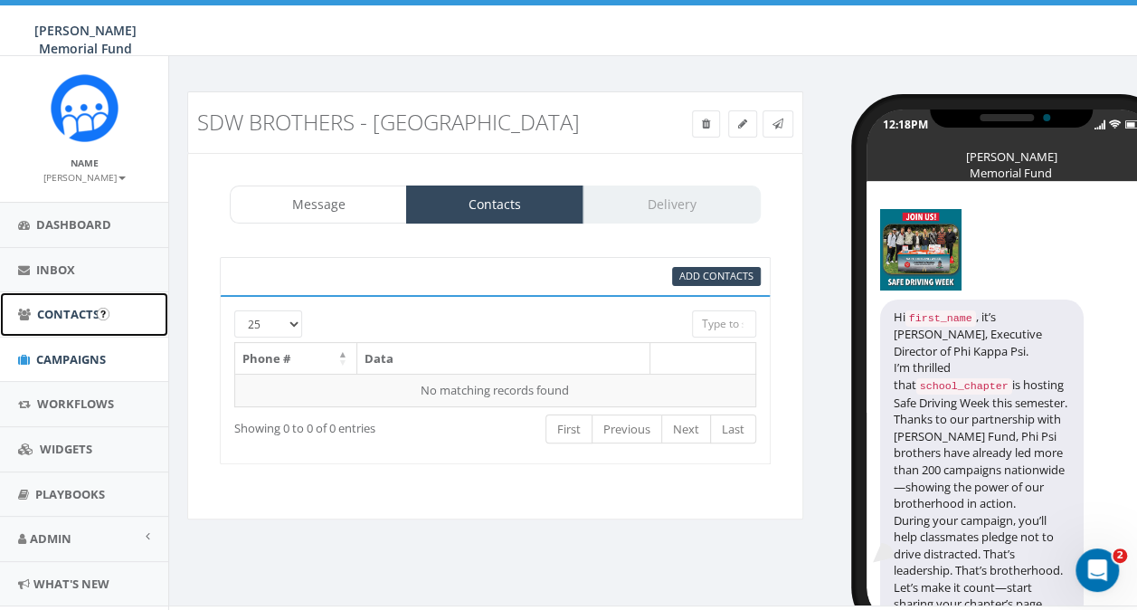
click at [68, 319] on span "Contacts" at bounding box center [68, 314] width 62 height 16
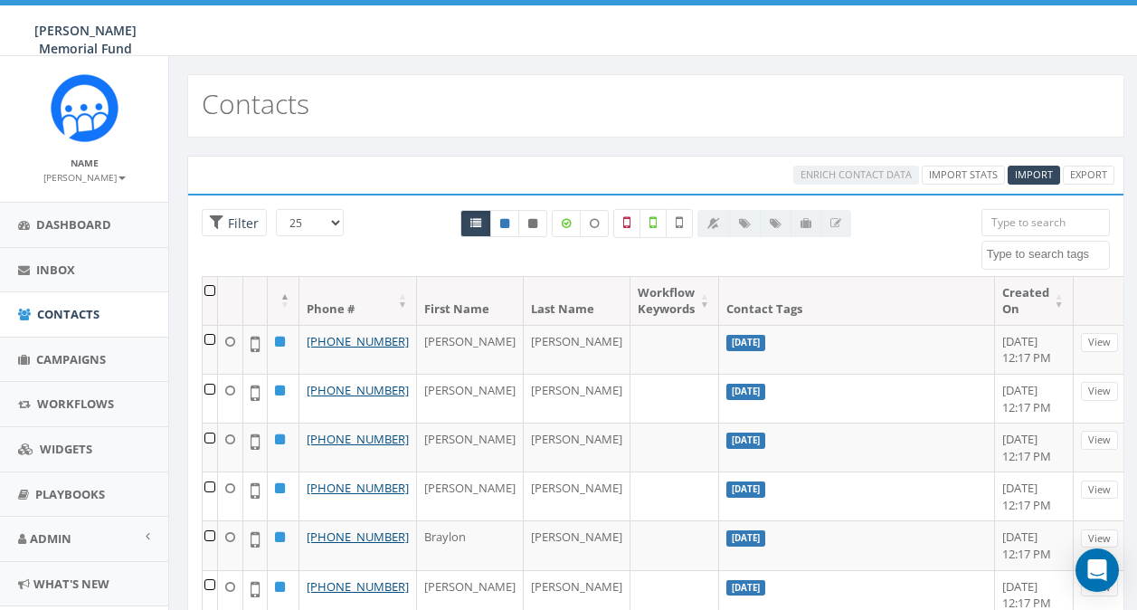
select select
click at [1035, 172] on span "Import" at bounding box center [1034, 174] width 38 height 14
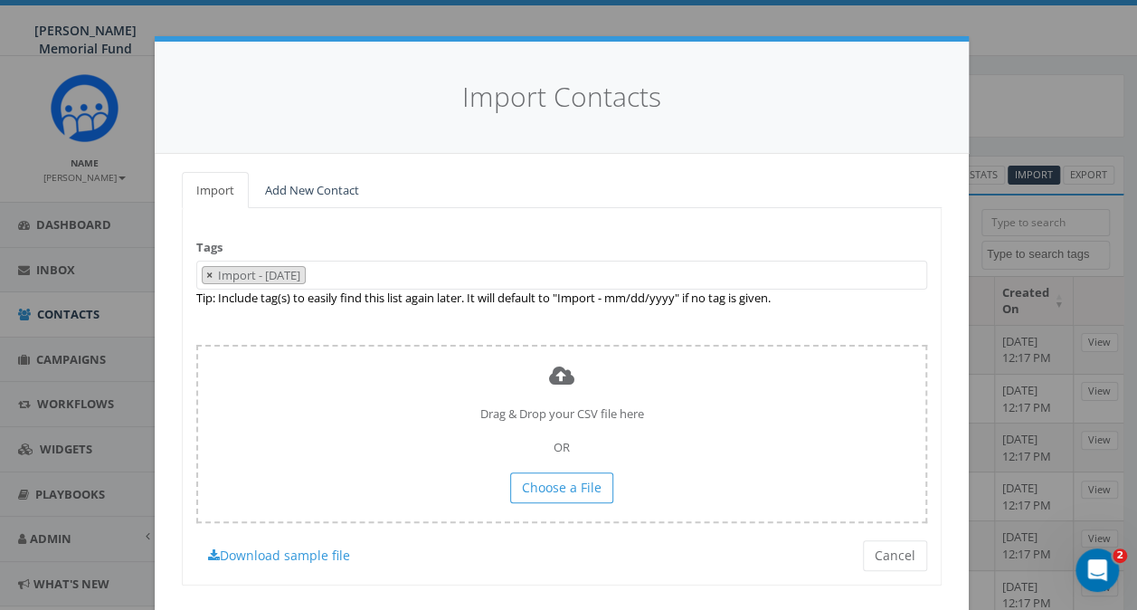
click at [206, 270] on span "×" at bounding box center [209, 275] width 6 height 16
select select
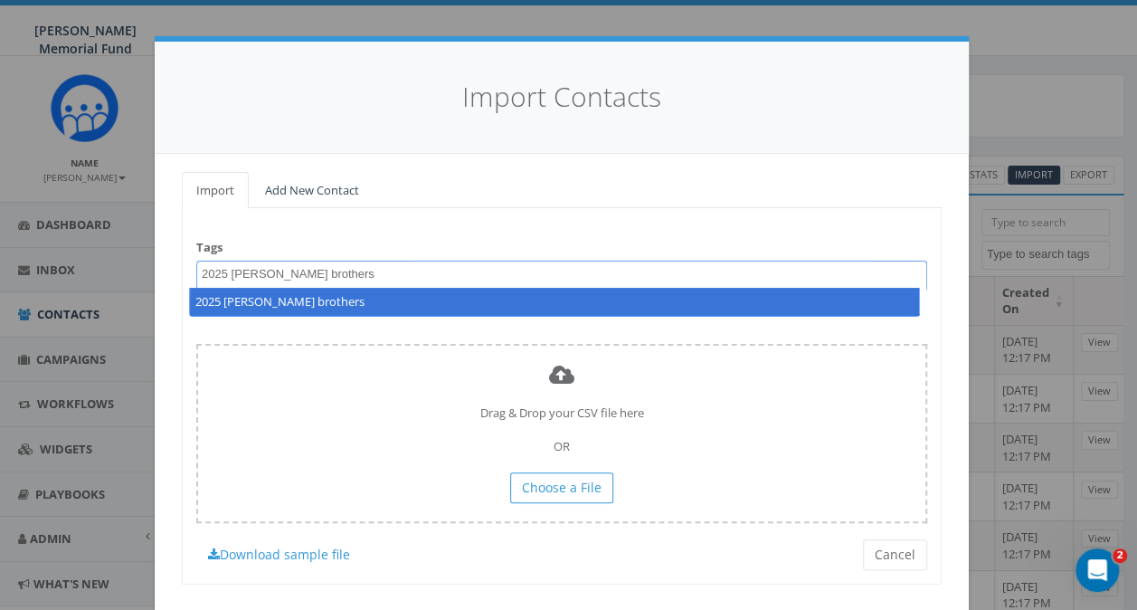
type textarea "2025 [PERSON_NAME] brothers"
select select "2025 [PERSON_NAME] brothers"
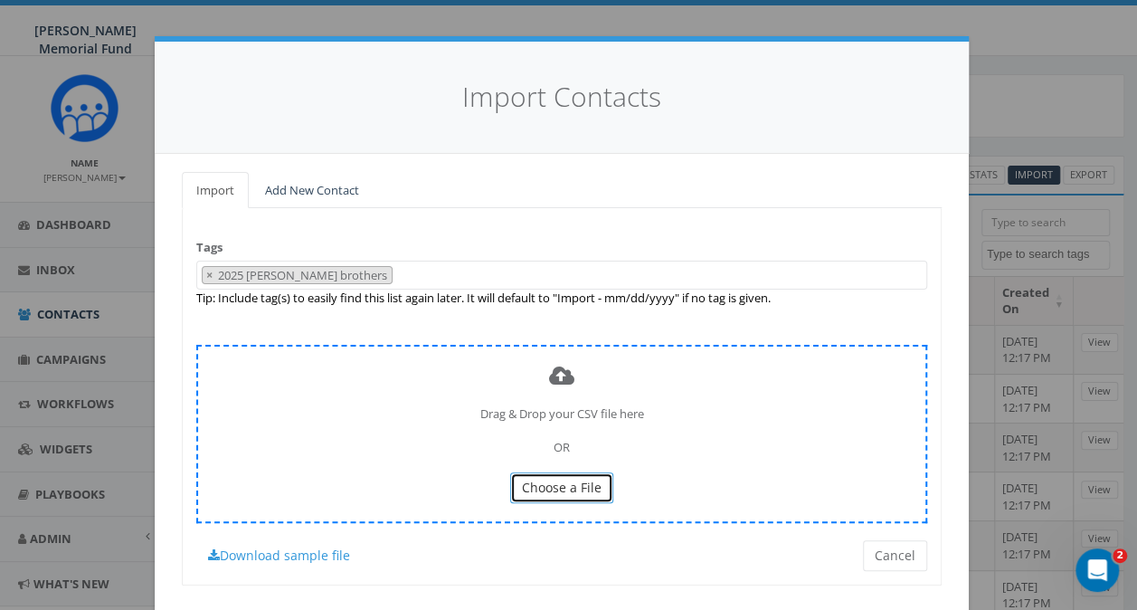
click at [563, 483] on span "Choose a File" at bounding box center [562, 486] width 80 height 17
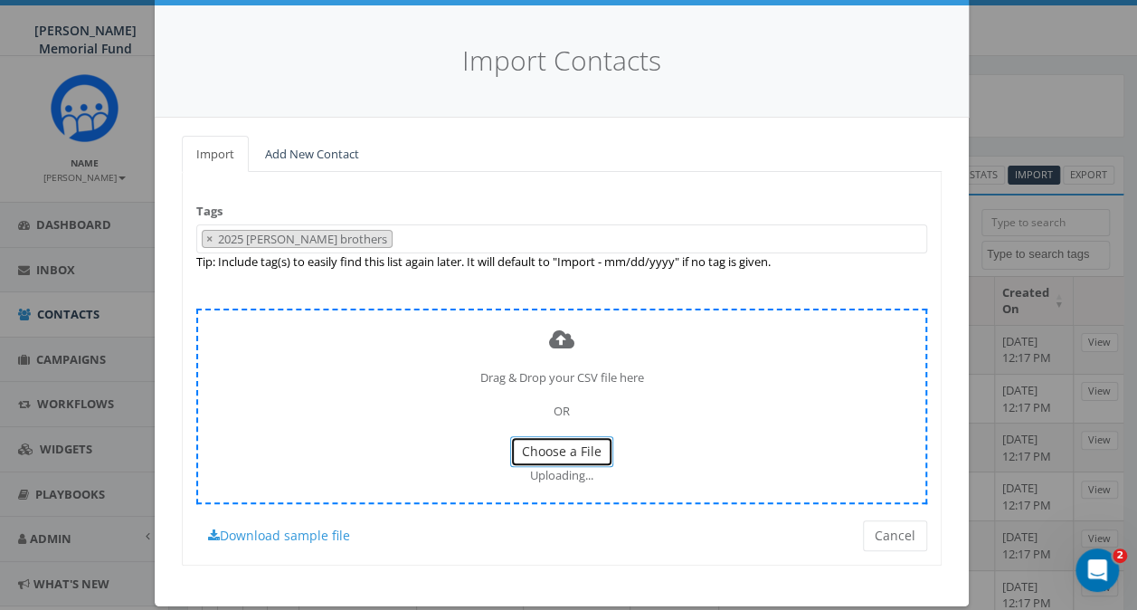
scroll to position [56, 0]
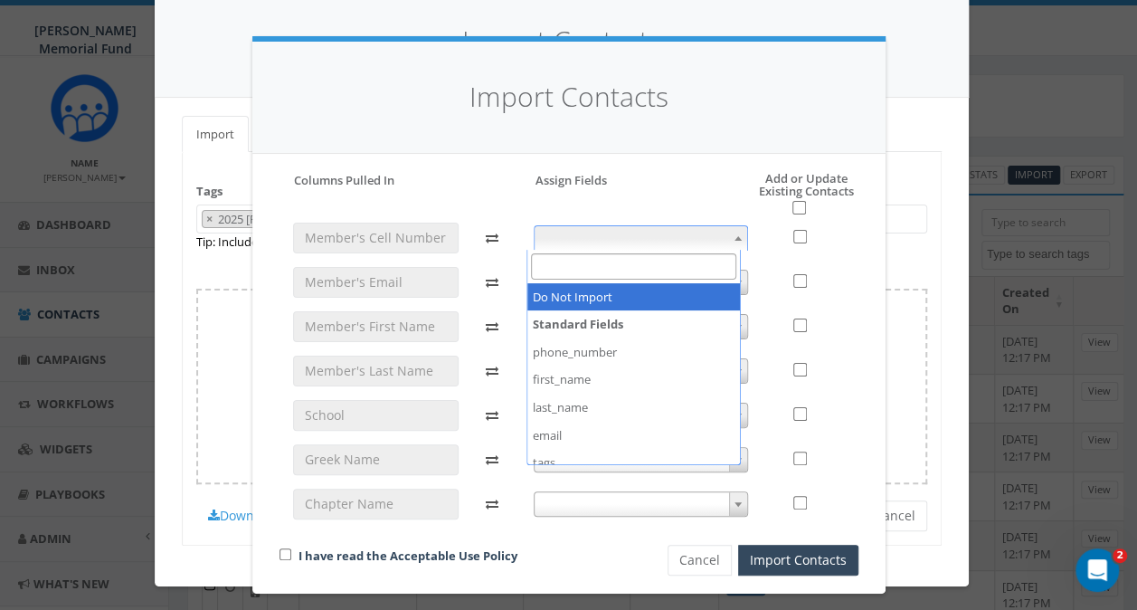
click at [634, 242] on span at bounding box center [641, 237] width 214 height 25
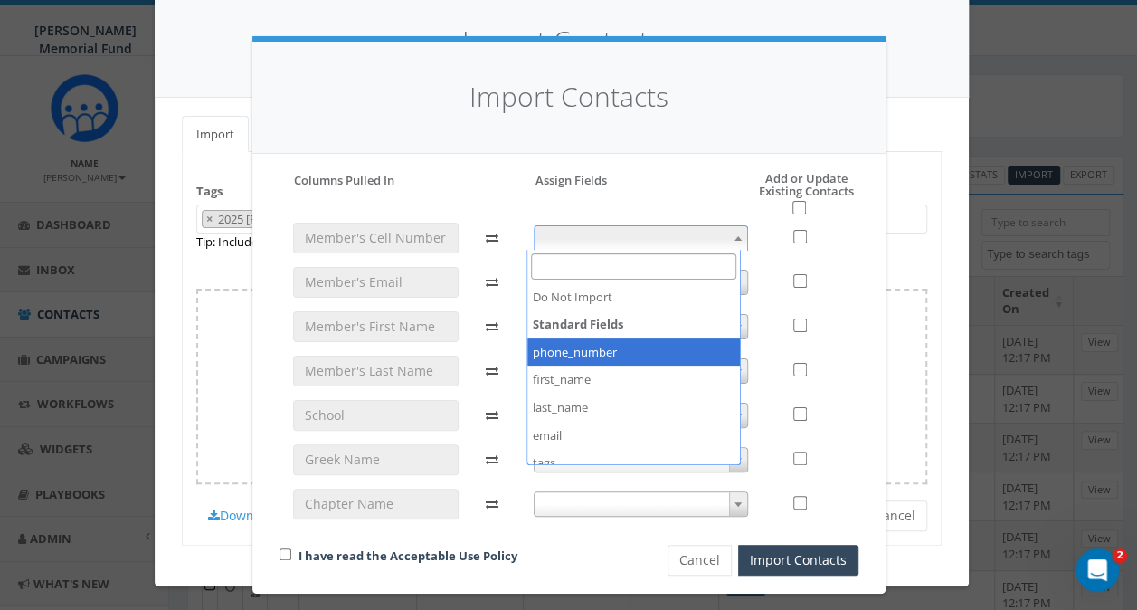
select select "phone_number"
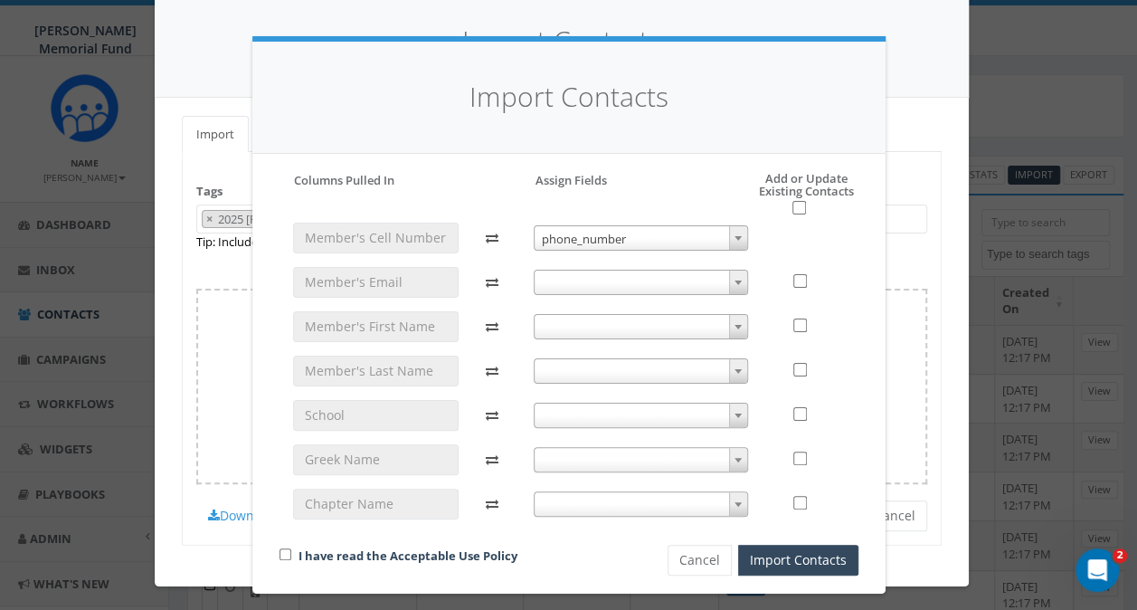
click at [631, 326] on span at bounding box center [641, 326] width 214 height 25
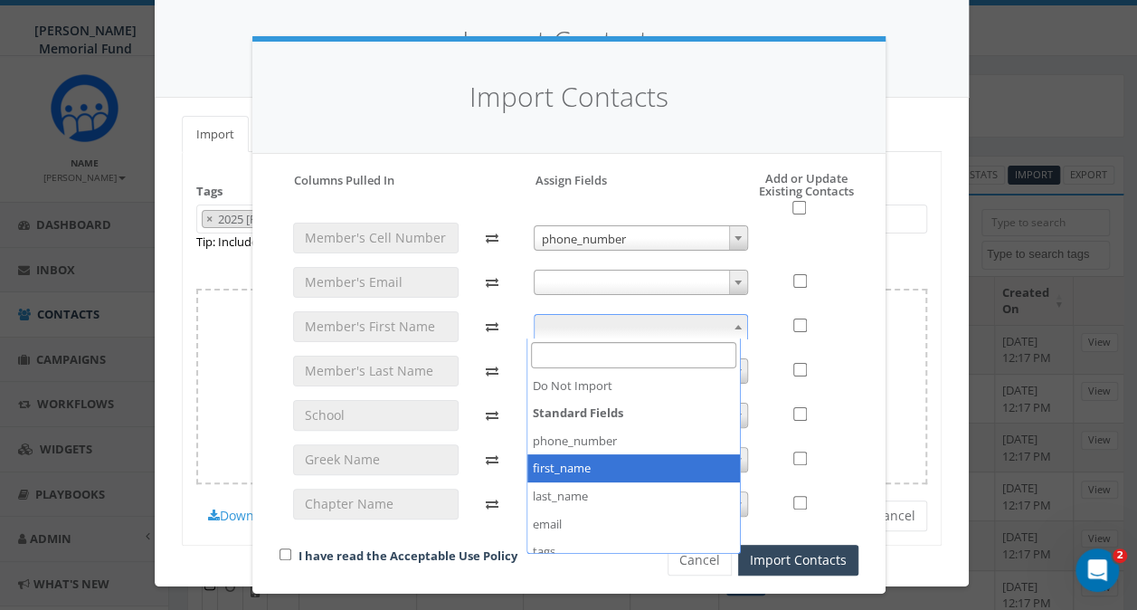
select select "first_name"
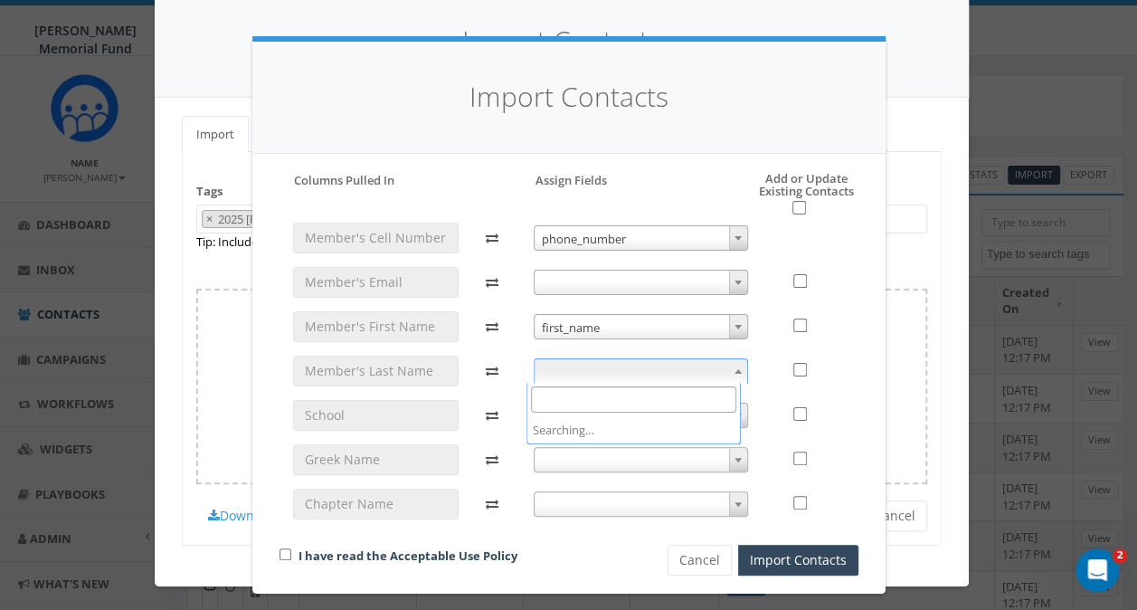
click at [606, 365] on span at bounding box center [641, 370] width 214 height 25
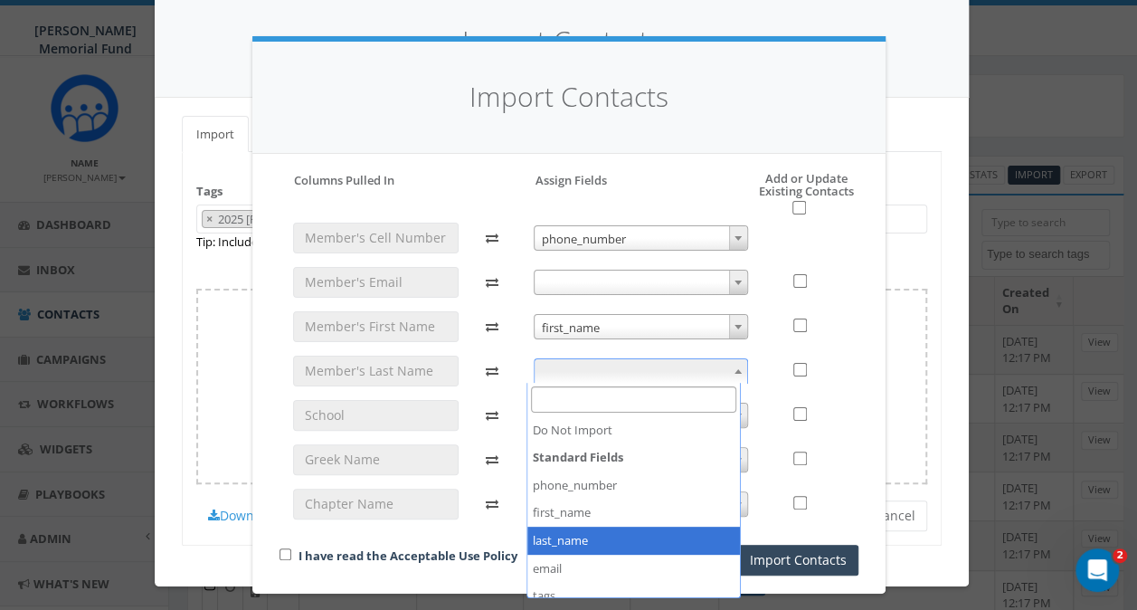
select select "last_name"
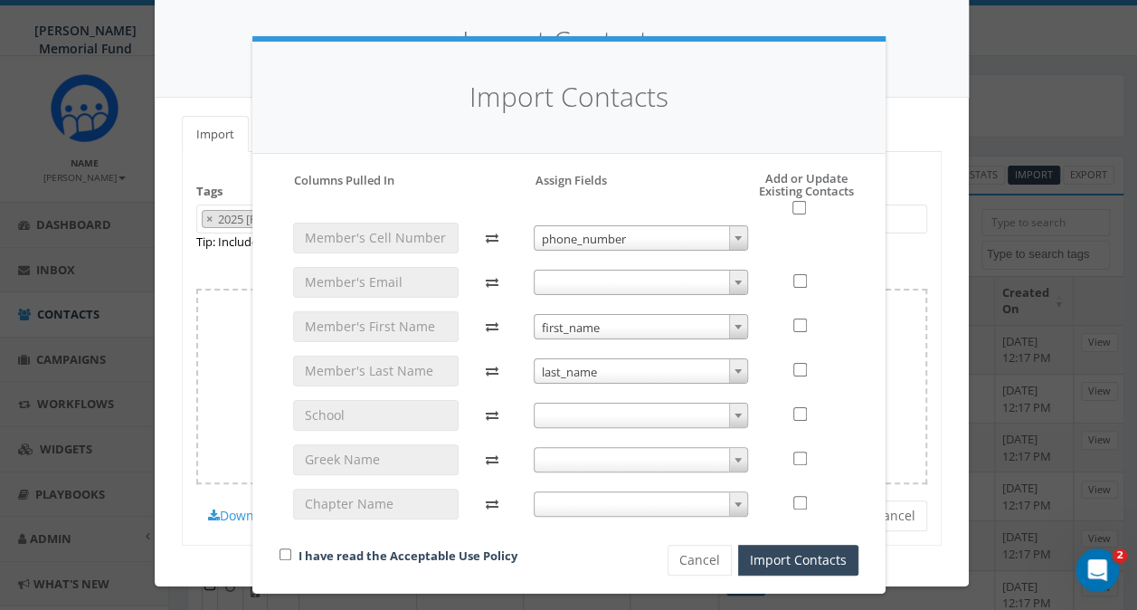
click at [595, 411] on span at bounding box center [641, 414] width 214 height 25
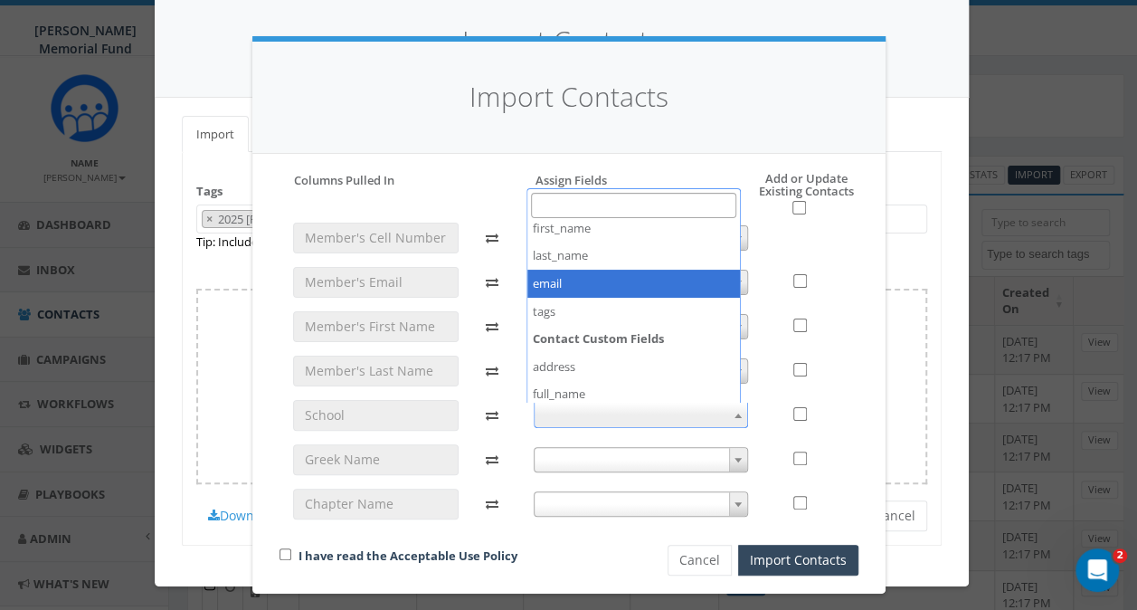
scroll to position [181, 0]
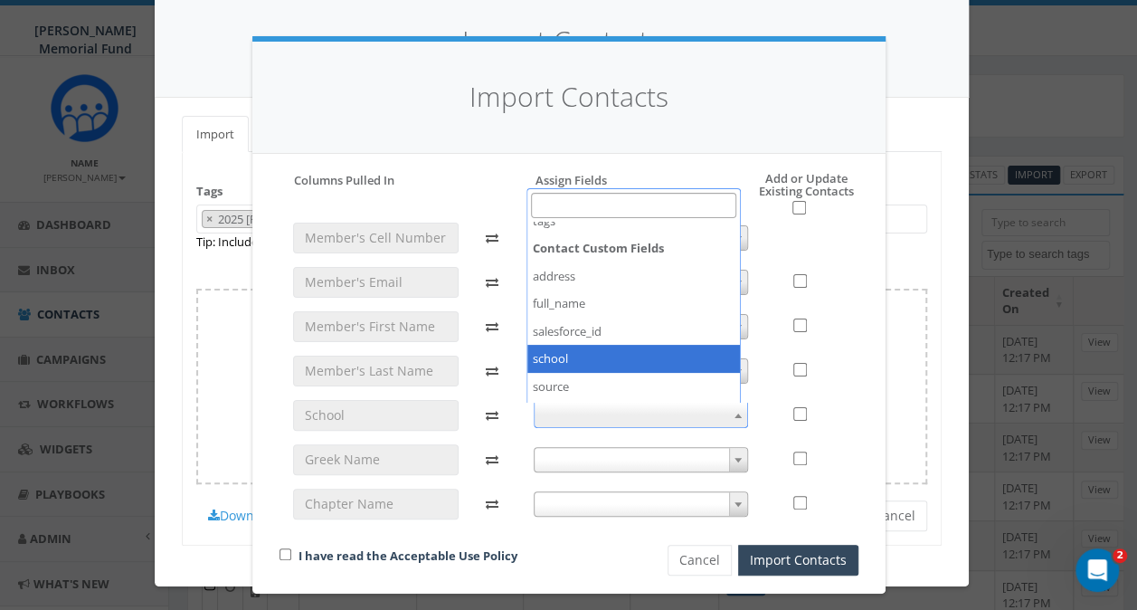
select select "school"
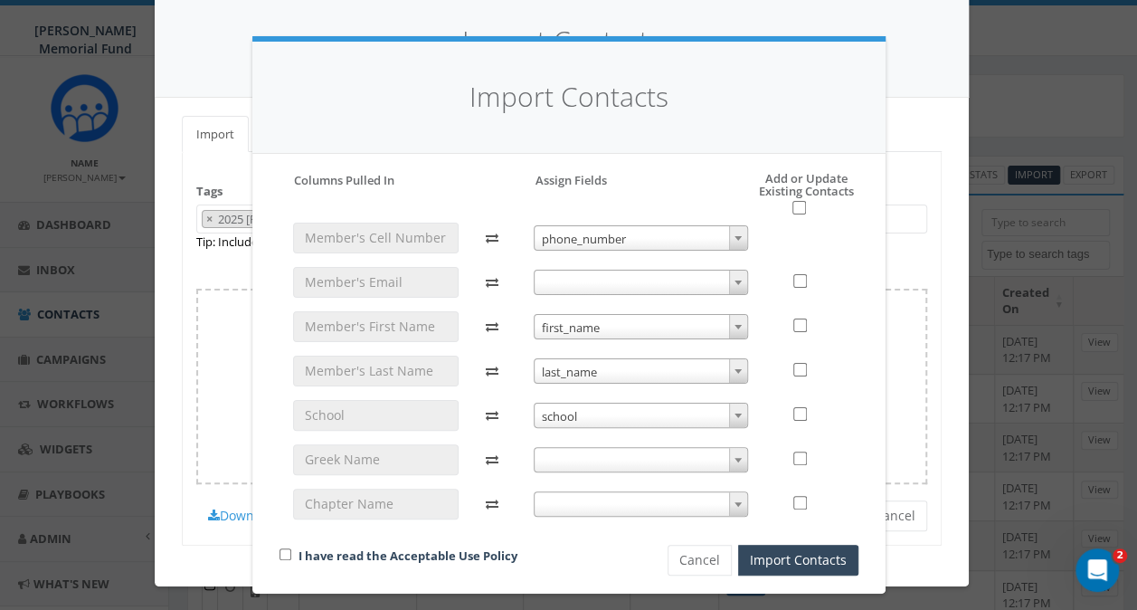
click at [607, 455] on span at bounding box center [641, 459] width 214 height 25
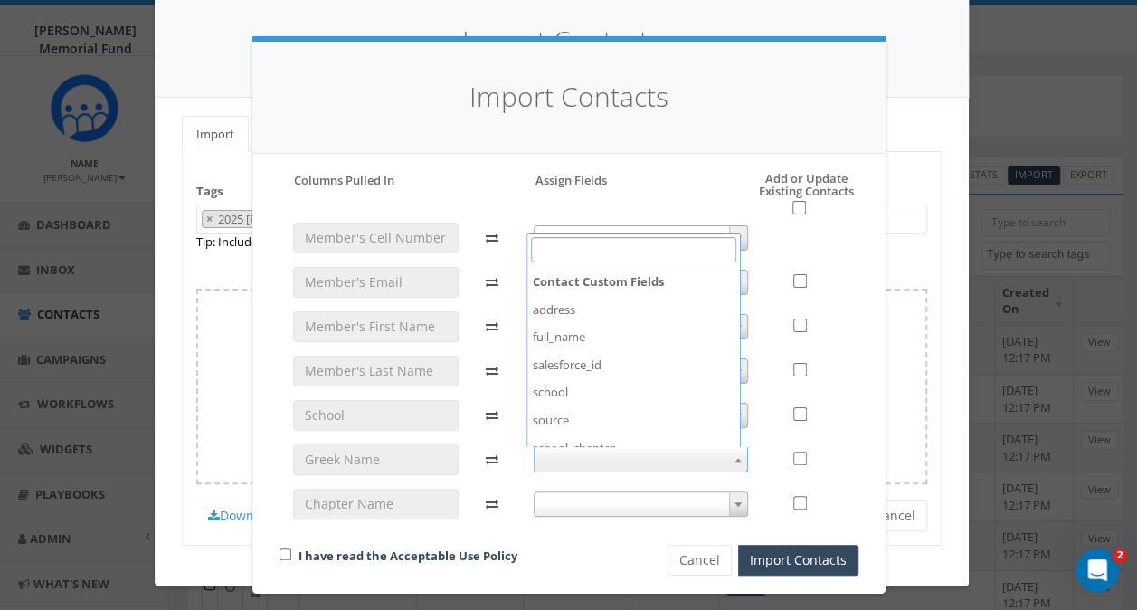
scroll to position [317, 0]
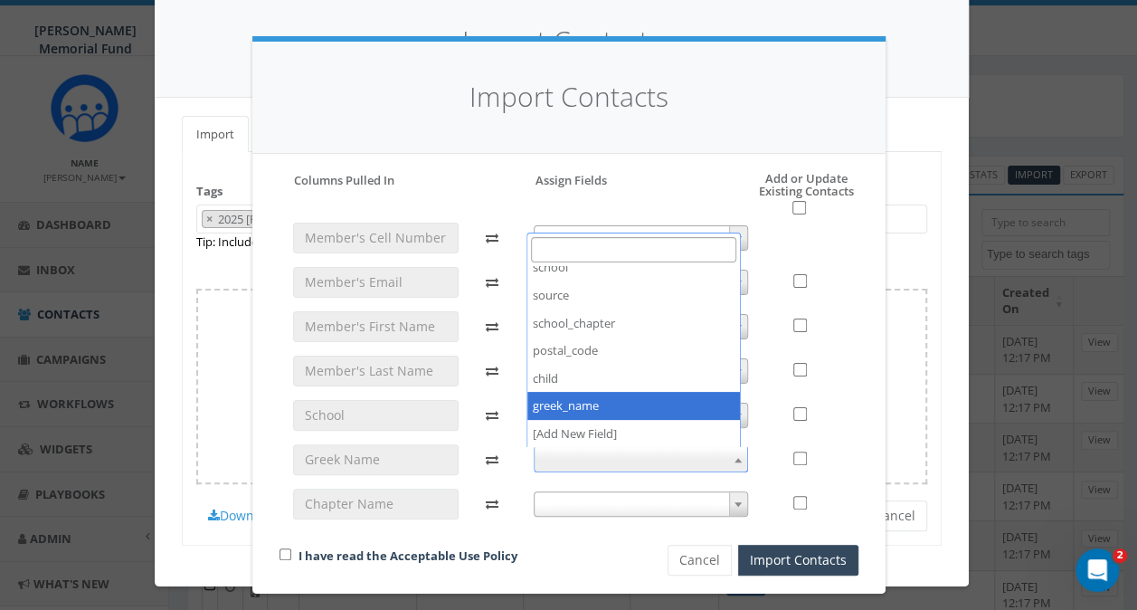
select select "greek_name"
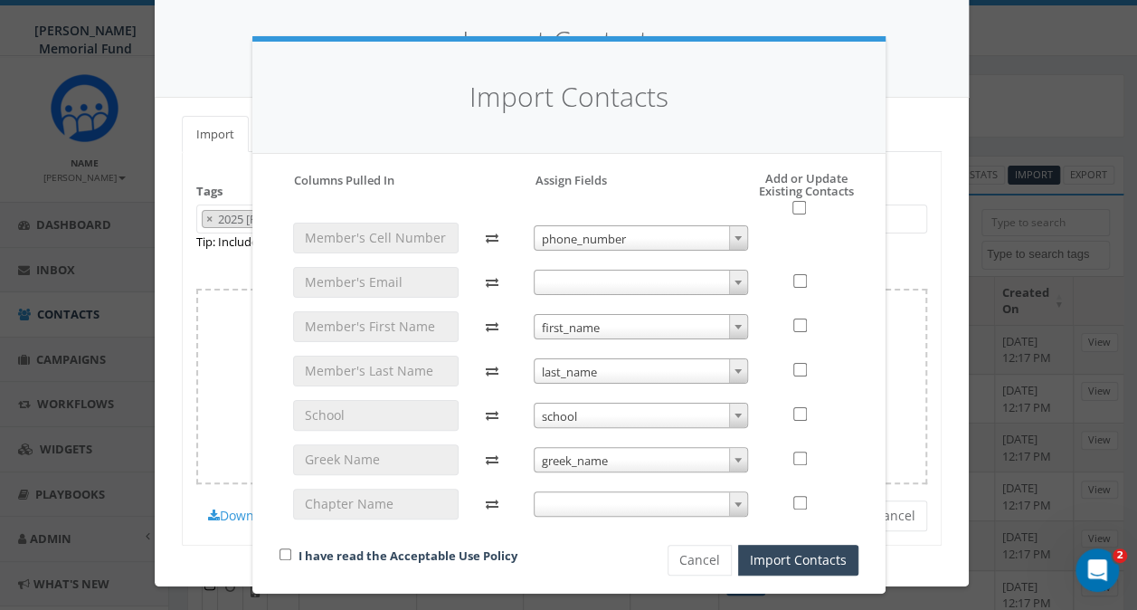
click at [586, 506] on span at bounding box center [641, 503] width 214 height 25
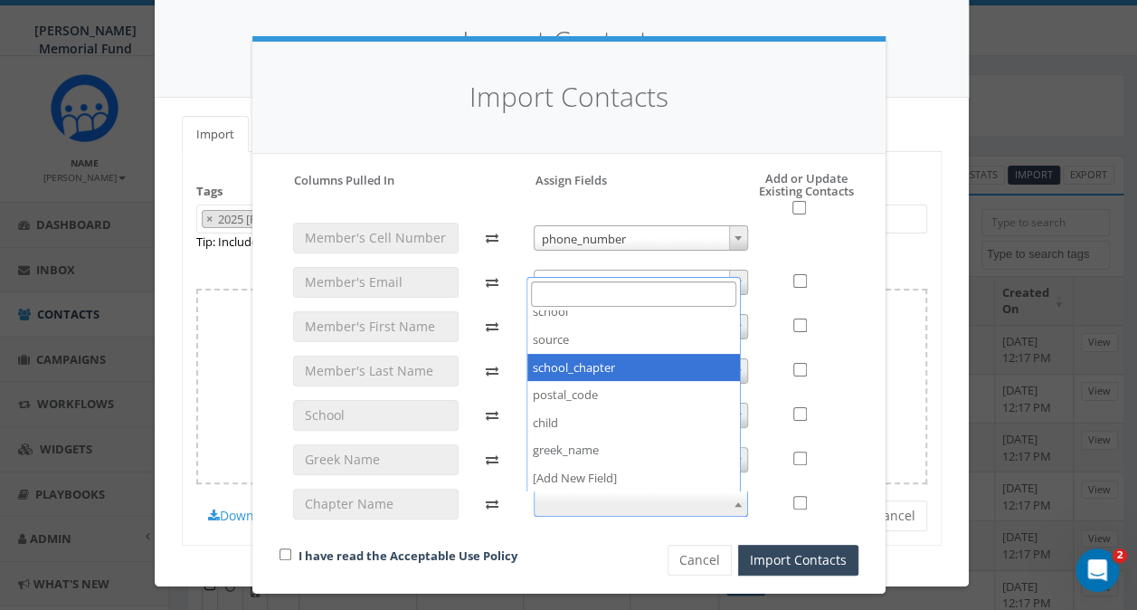
select select "school_chapter"
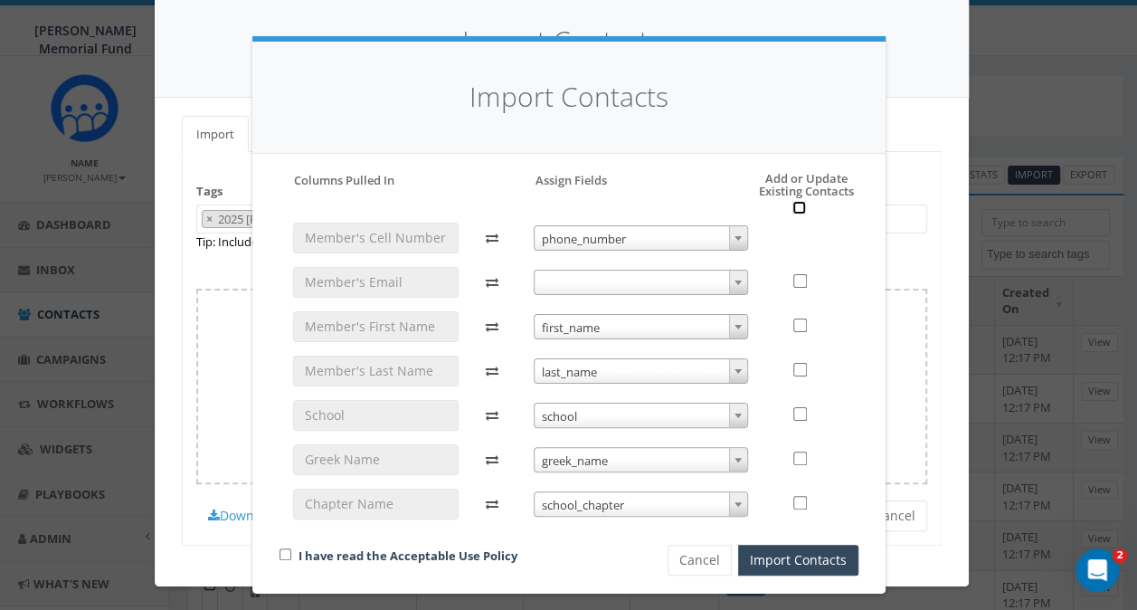
click at [792, 205] on input "checkbox" at bounding box center [799, 208] width 14 height 14
checkbox input "true"
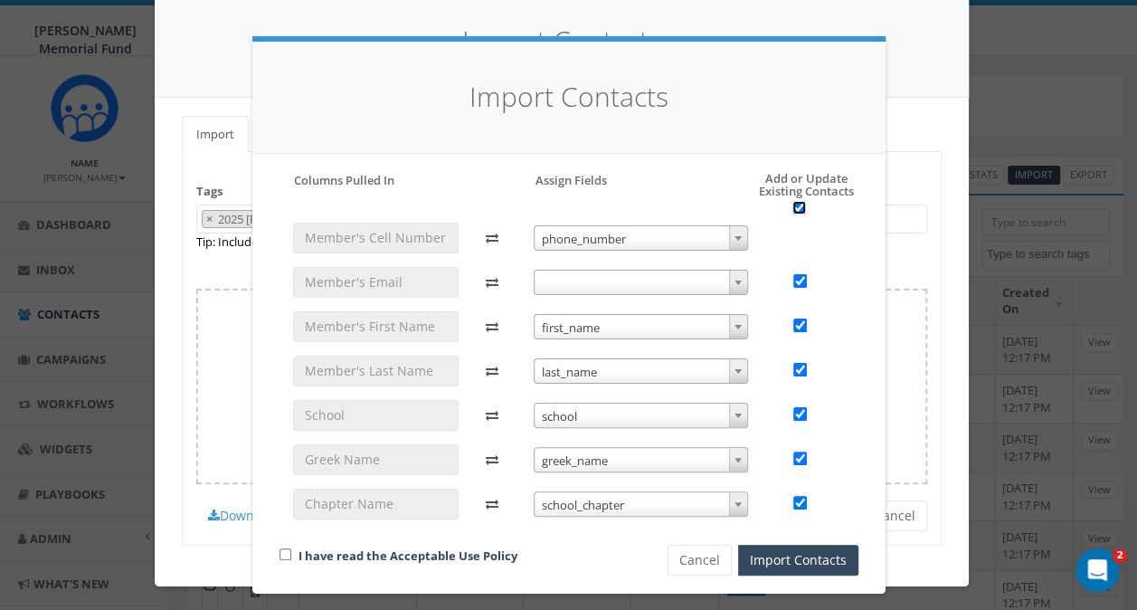
checkbox input "true"
click at [799, 564] on button "Import Contacts" at bounding box center [798, 559] width 120 height 31
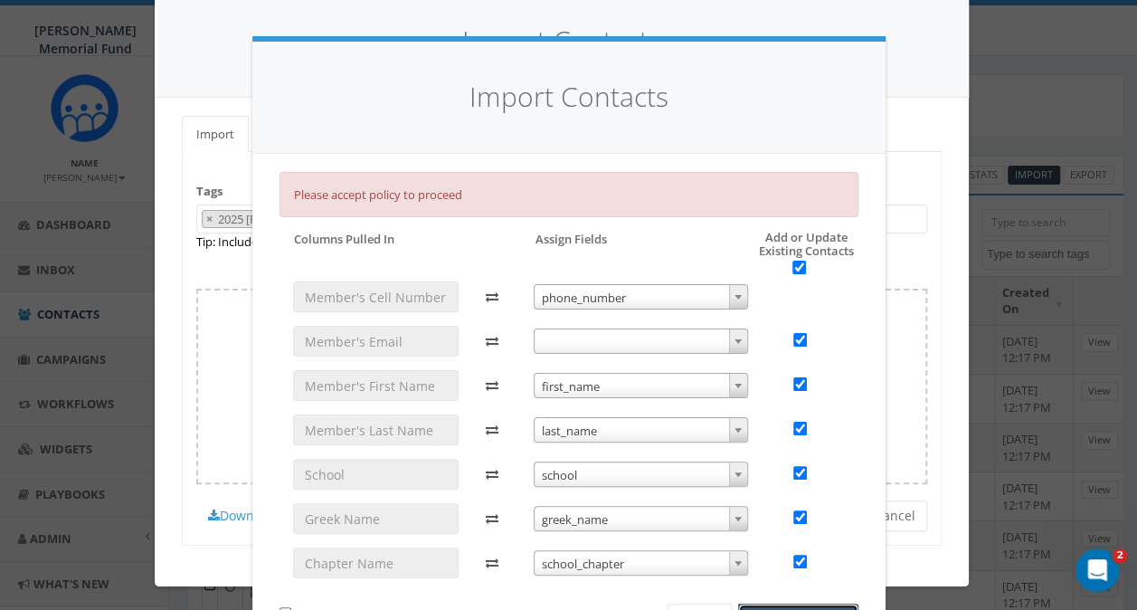
scroll to position [68, 0]
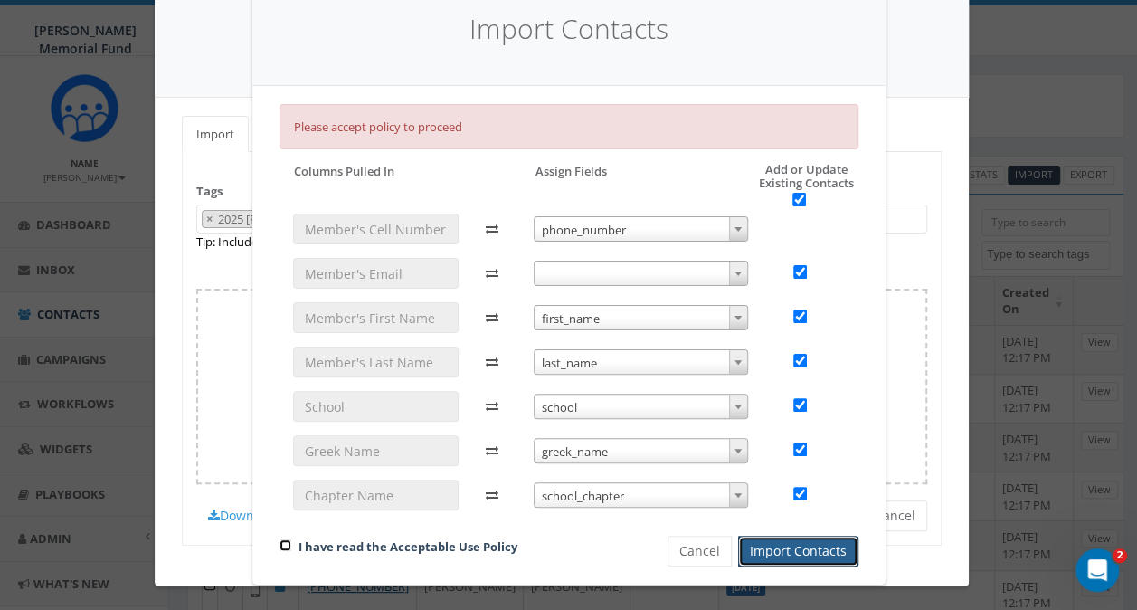
click at [280, 539] on input "checkbox" at bounding box center [285, 545] width 12 height 12
checkbox input "true"
click at [789, 556] on button "Import Contacts" at bounding box center [798, 550] width 120 height 31
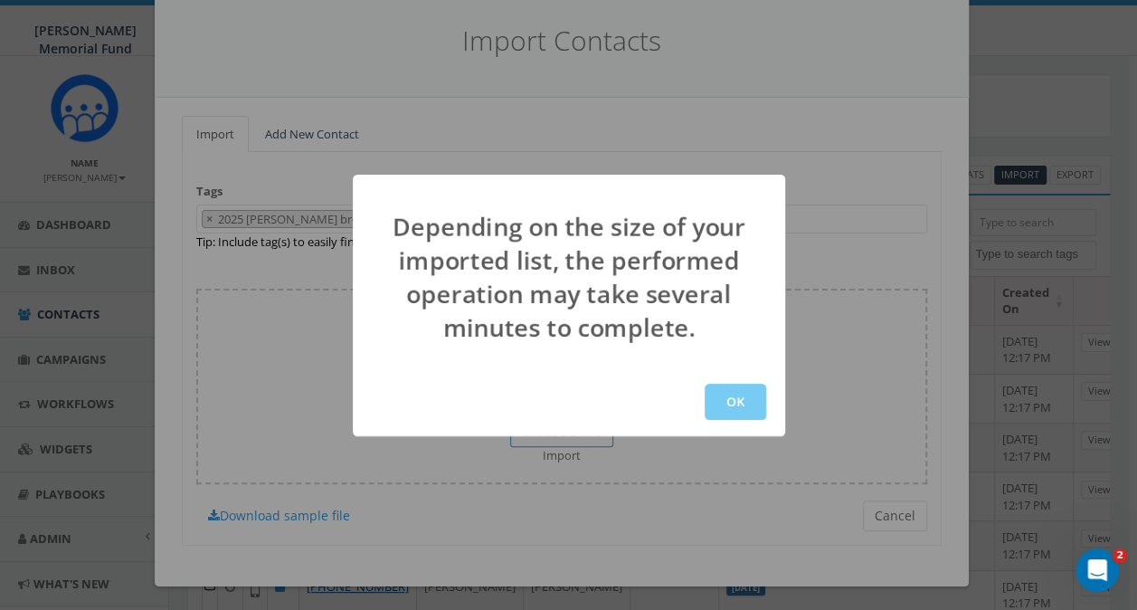
click at [733, 405] on button "OK" at bounding box center [735, 401] width 61 height 36
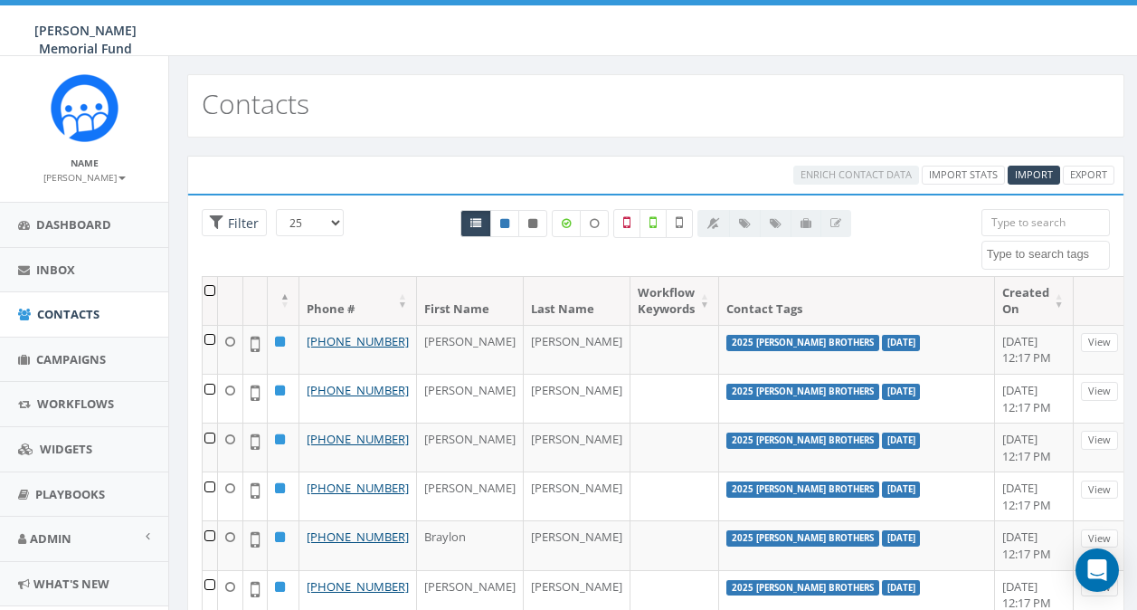
select select
click at [45, 355] on span "Campaigns" at bounding box center [71, 359] width 70 height 16
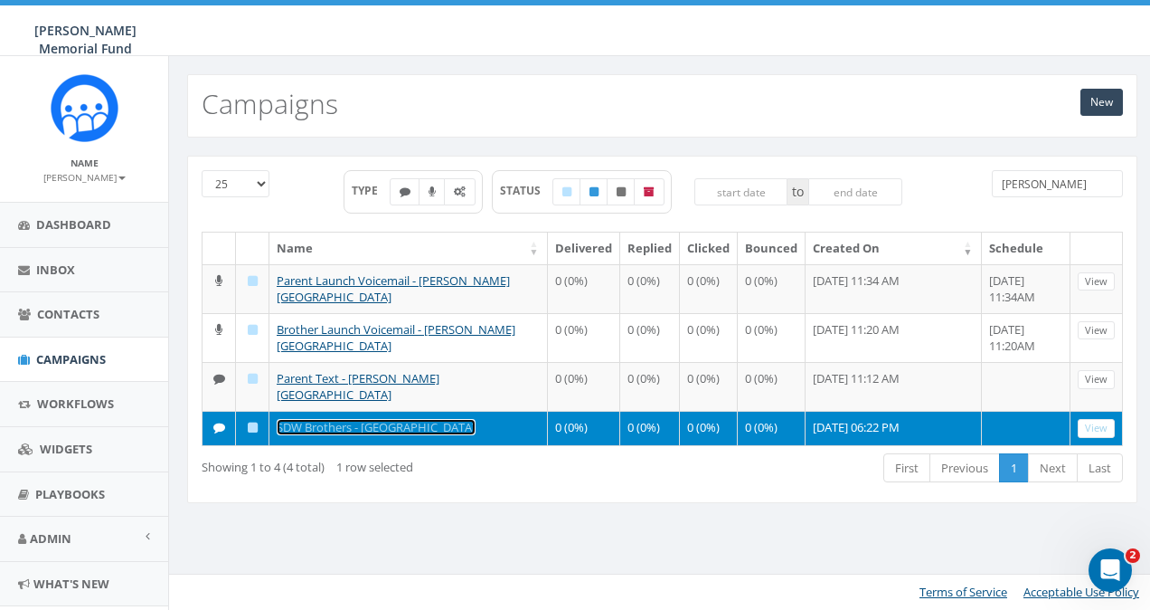
click at [341, 419] on link "SDW Brothers - [GEOGRAPHIC_DATA]" at bounding box center [376, 427] width 199 height 16
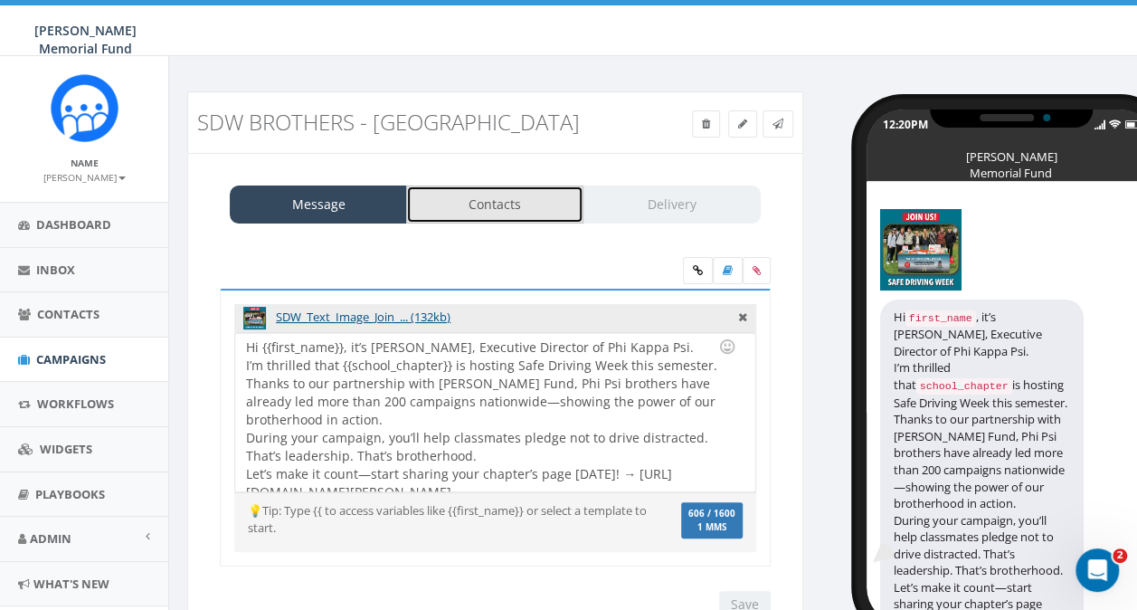
click at [498, 213] on link "Contacts" at bounding box center [494, 204] width 177 height 38
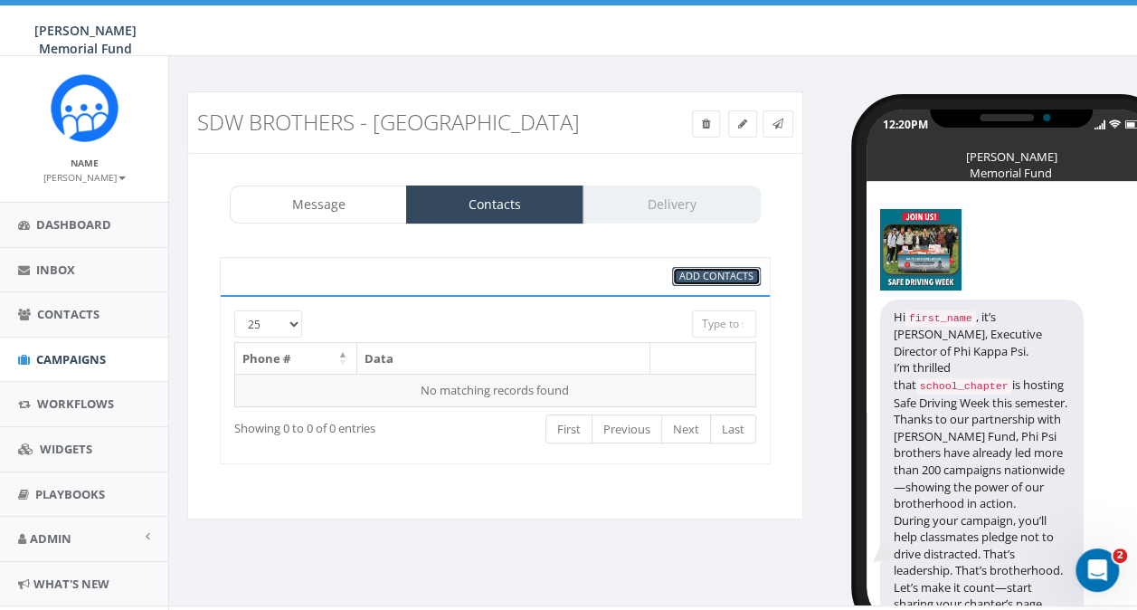
click at [743, 276] on span "Add Contacts" at bounding box center [716, 276] width 74 height 14
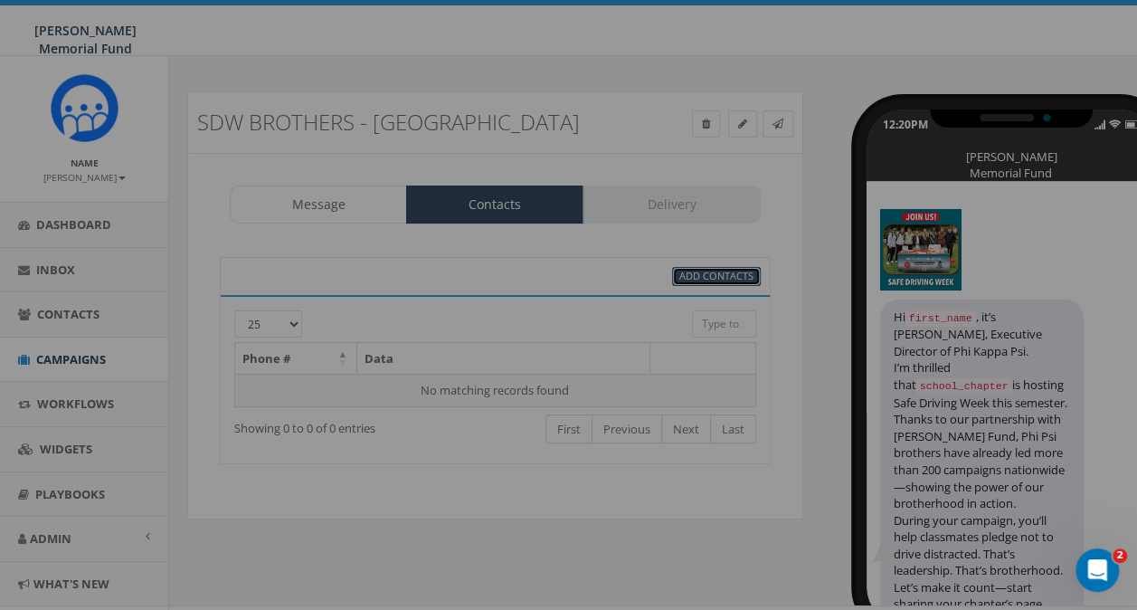
select select
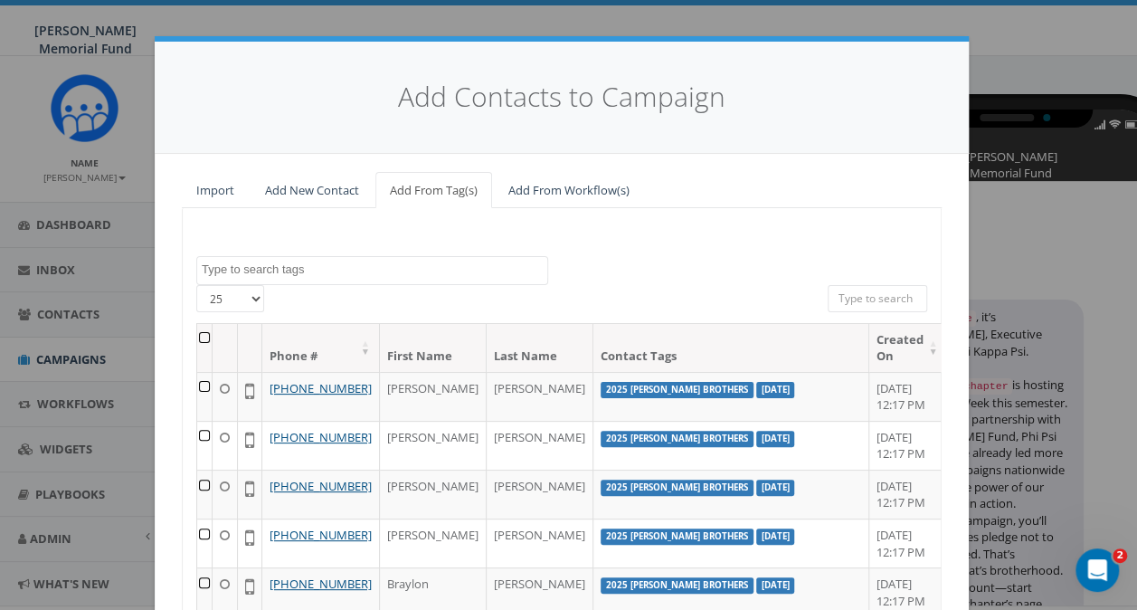
click at [306, 275] on textarea "Search" at bounding box center [374, 269] width 345 height 16
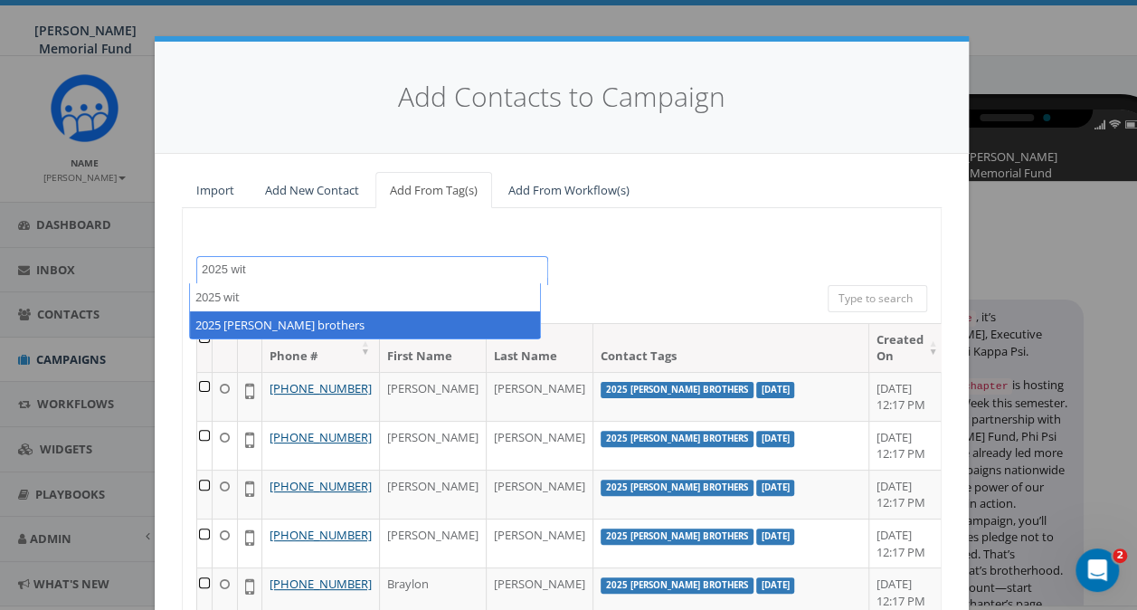
type textarea "2025 wit"
select select "2025 [PERSON_NAME] brothers"
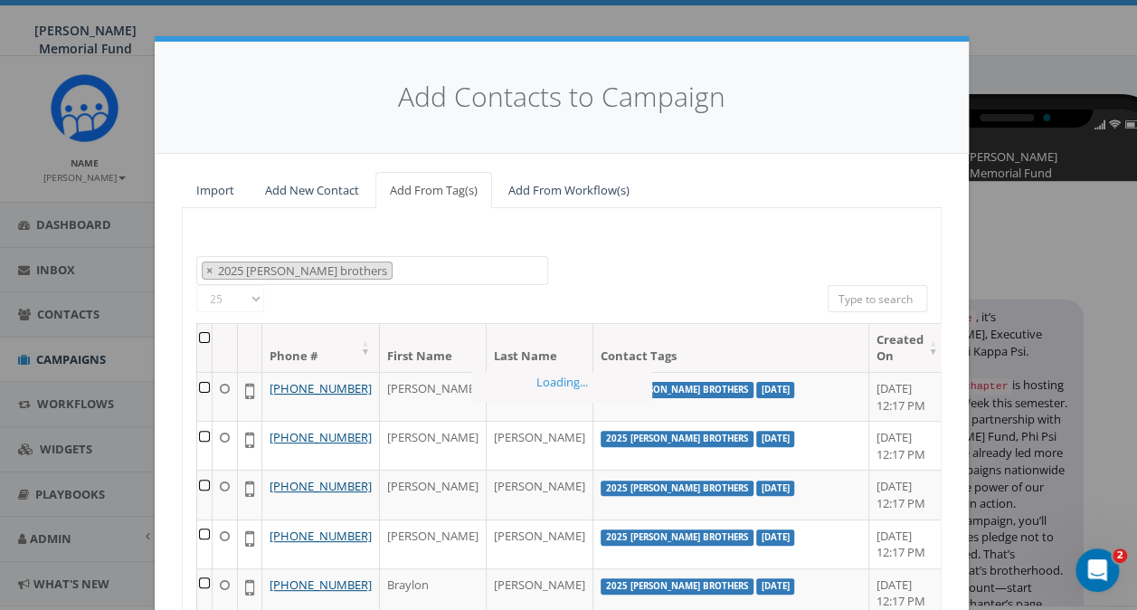
scroll to position [600, 0]
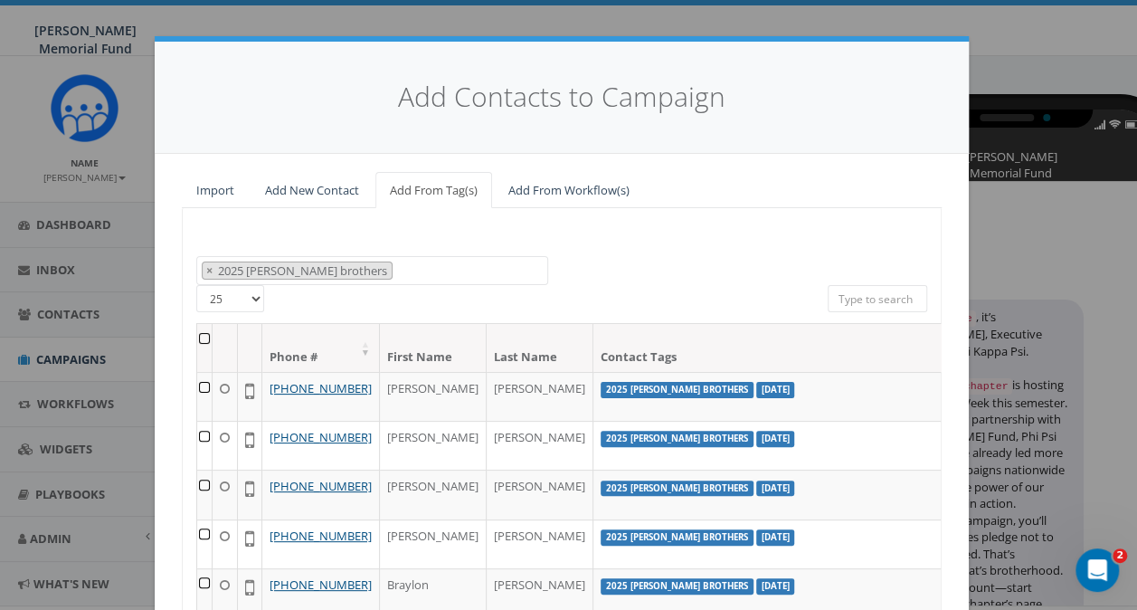
click at [197, 333] on th at bounding box center [204, 348] width 15 height 48
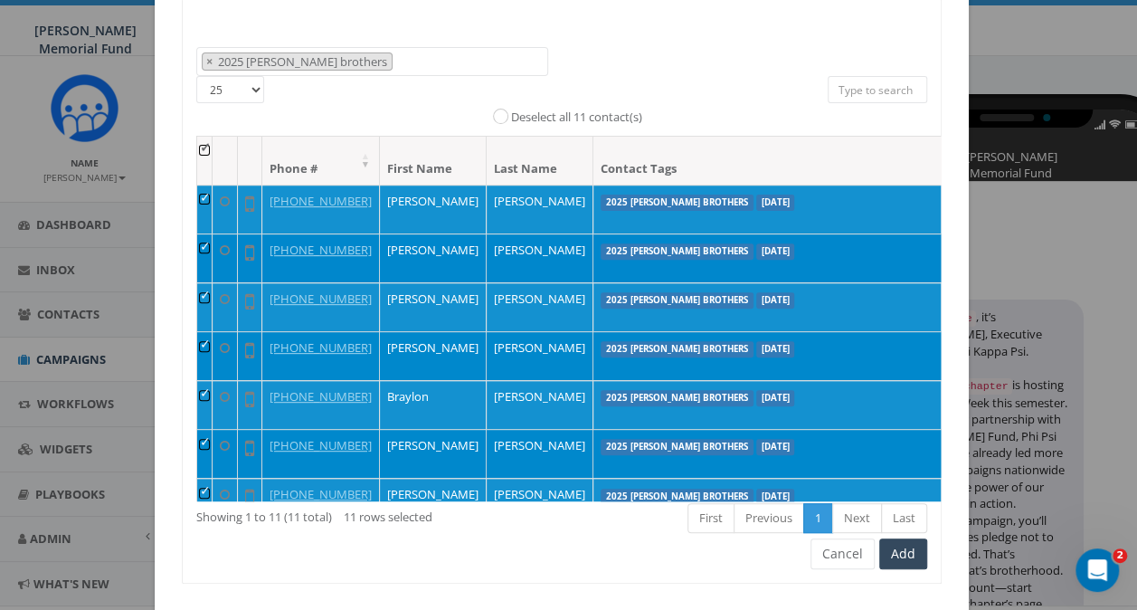
scroll to position [247, 0]
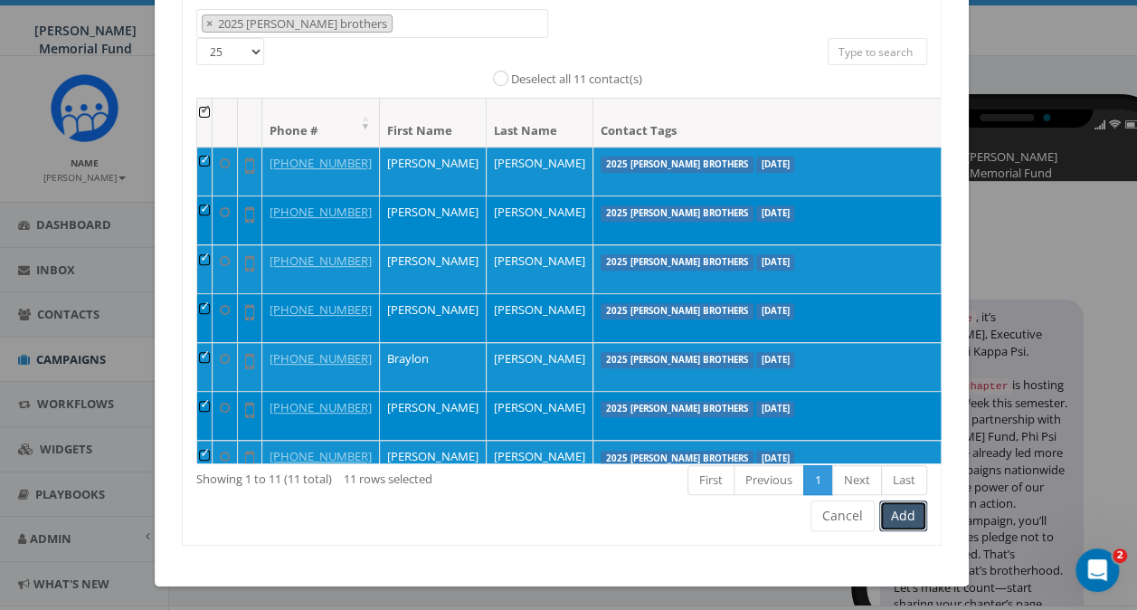
click at [892, 513] on button "Add" at bounding box center [903, 515] width 48 height 31
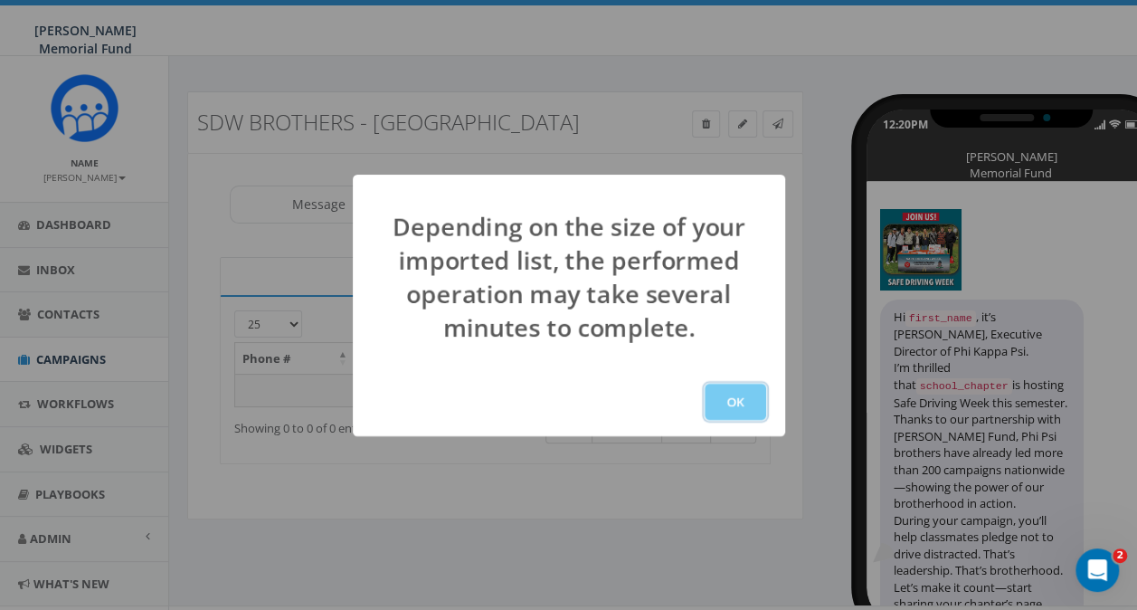
click at [745, 401] on button "OK" at bounding box center [735, 401] width 61 height 36
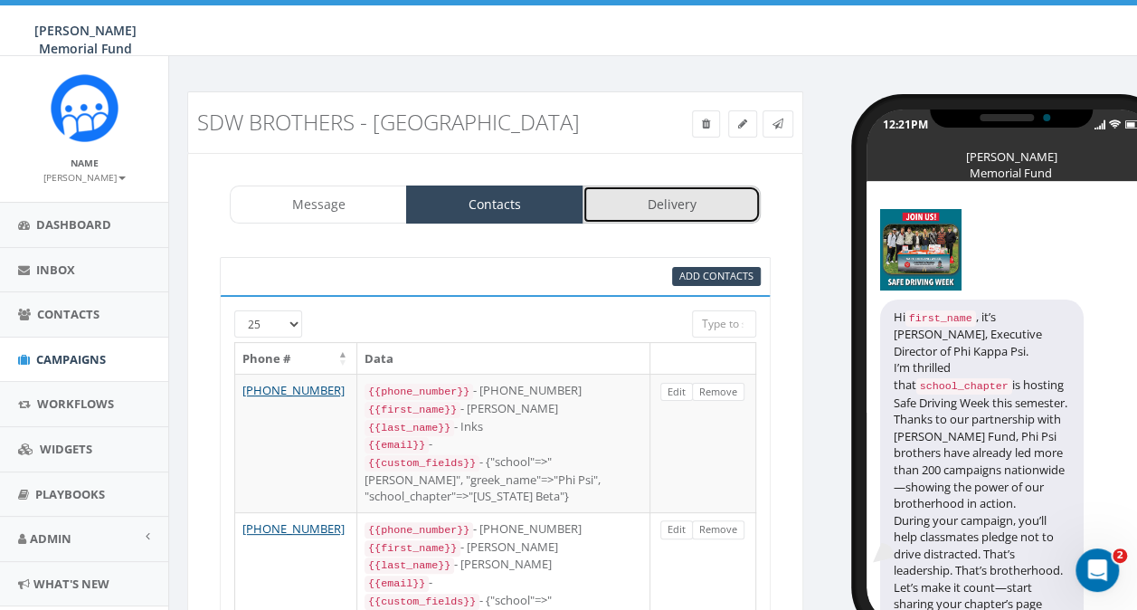
click at [647, 208] on link "Delivery" at bounding box center [670, 204] width 177 height 38
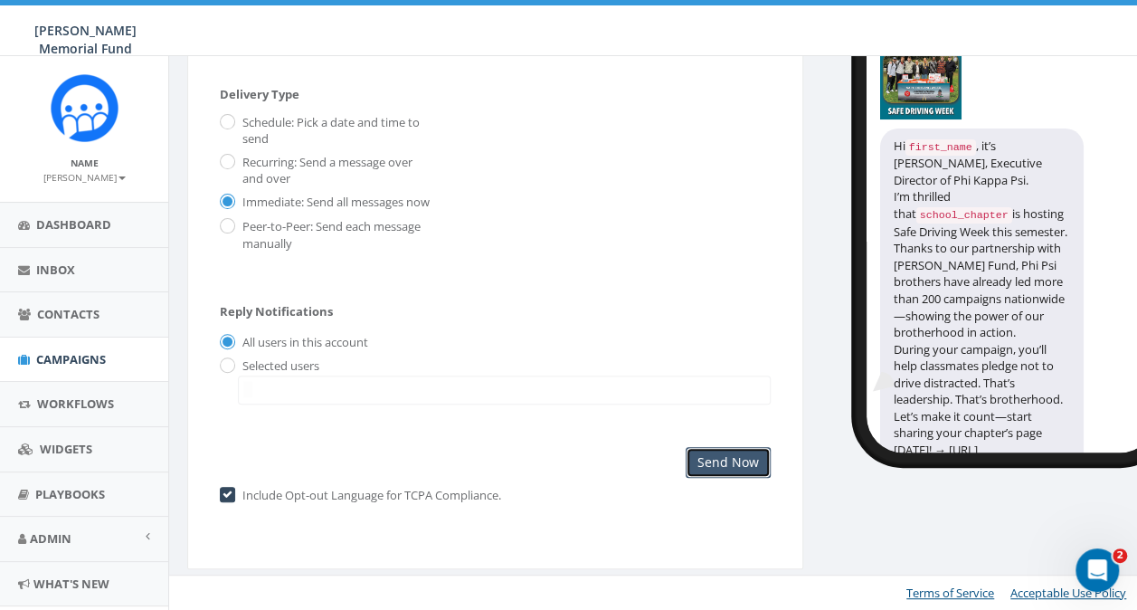
click at [747, 466] on input "Send Now" at bounding box center [728, 462] width 85 height 31
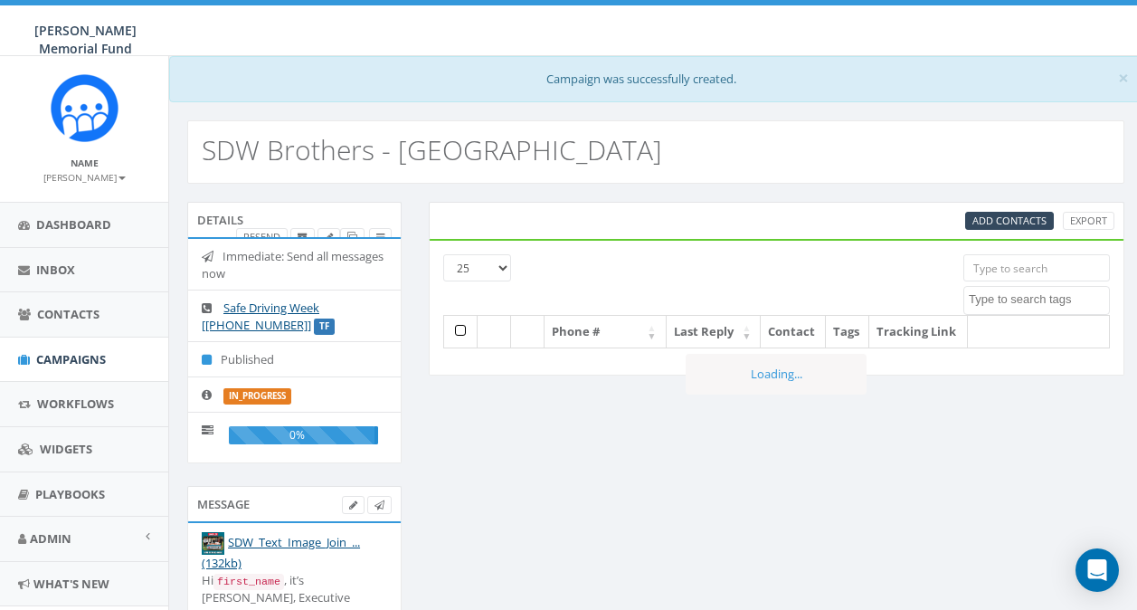
select select
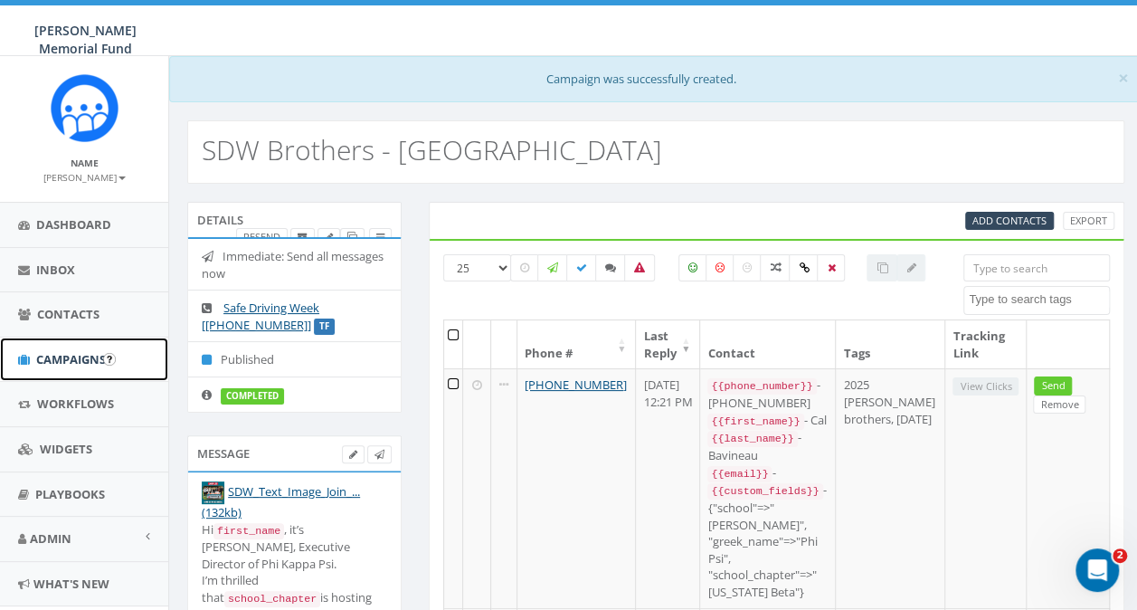
click at [43, 355] on span "Campaigns" at bounding box center [71, 359] width 70 height 16
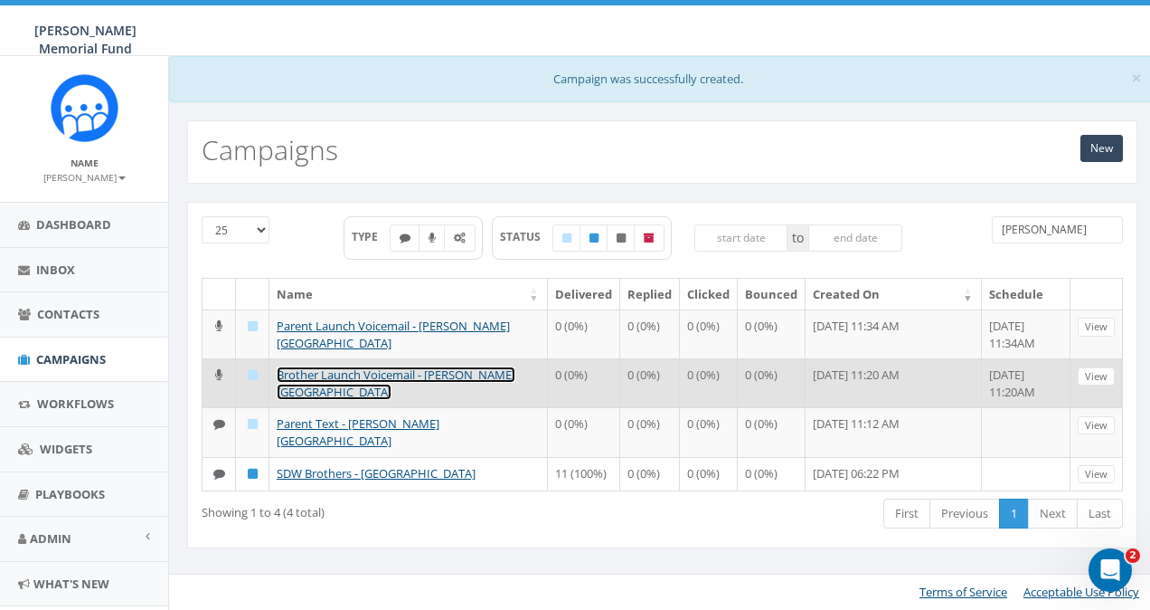
click at [307, 368] on link "Brother Launch Voicemail - [PERSON_NAME][GEOGRAPHIC_DATA]" at bounding box center [396, 382] width 239 height 33
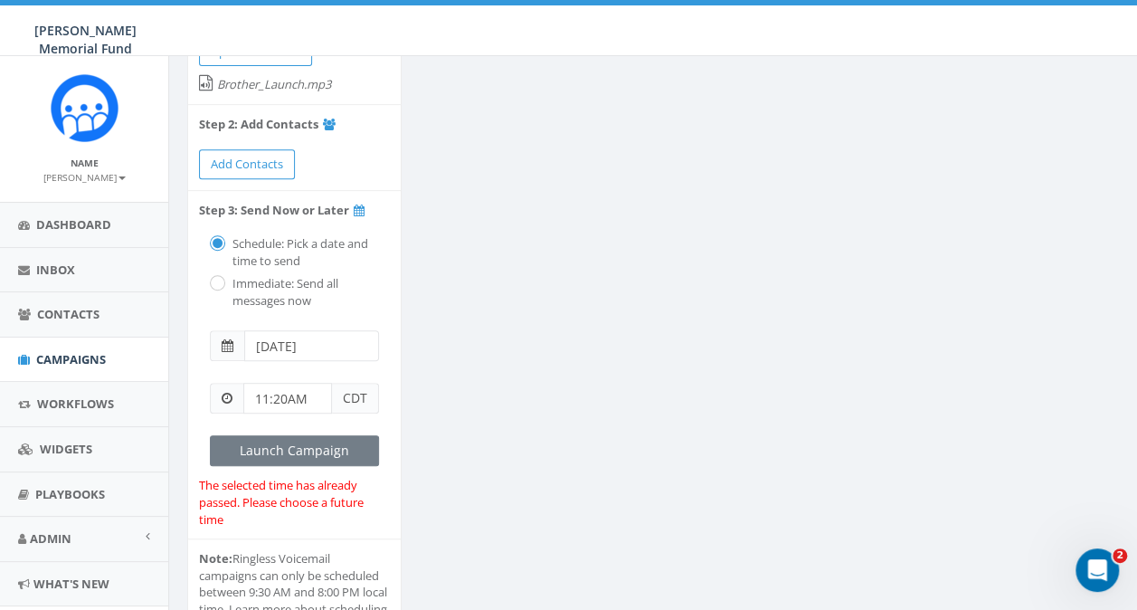
scroll to position [362, 0]
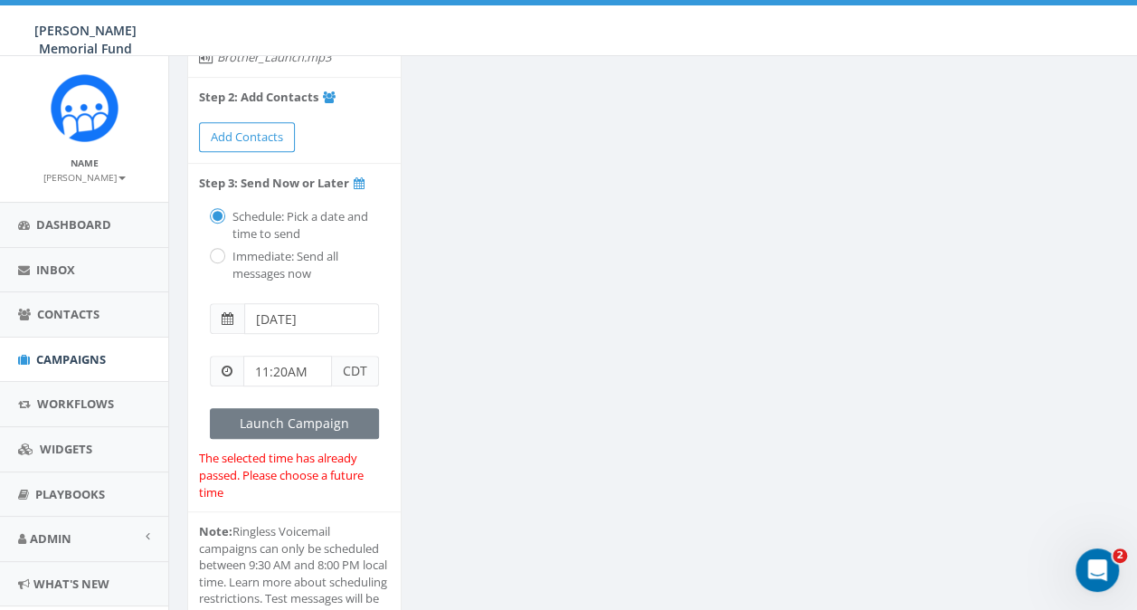
click at [230, 312] on span at bounding box center [228, 318] width 12 height 13
click at [222, 312] on span at bounding box center [228, 318] width 12 height 13
click at [294, 303] on input "[DATE]" at bounding box center [311, 318] width 135 height 31
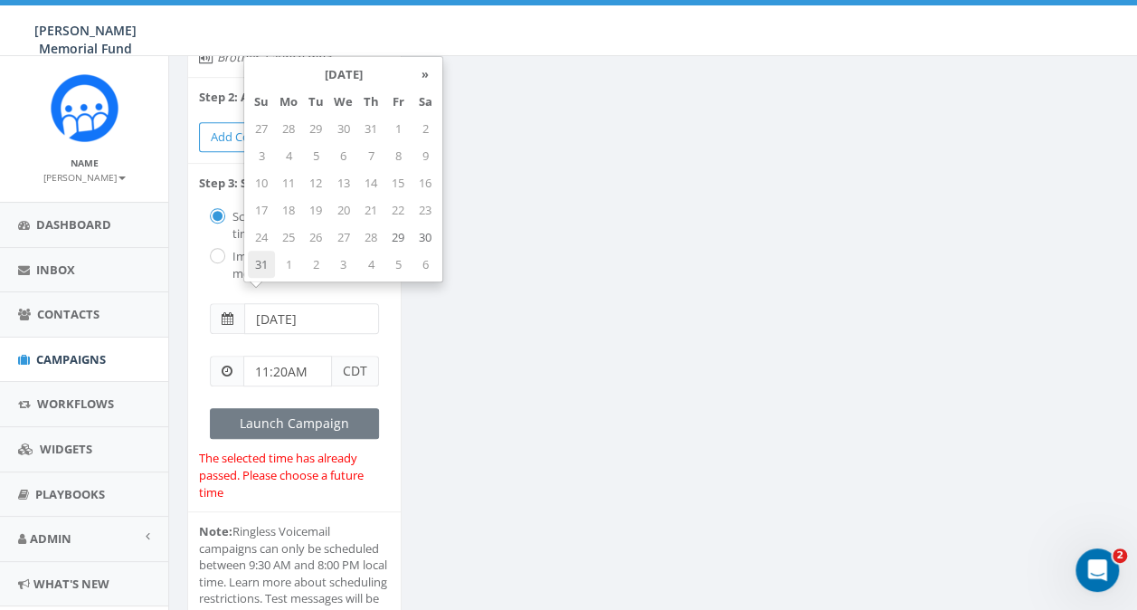
click at [264, 270] on td "31" at bounding box center [261, 264] width 27 height 27
type input "[DATE]"
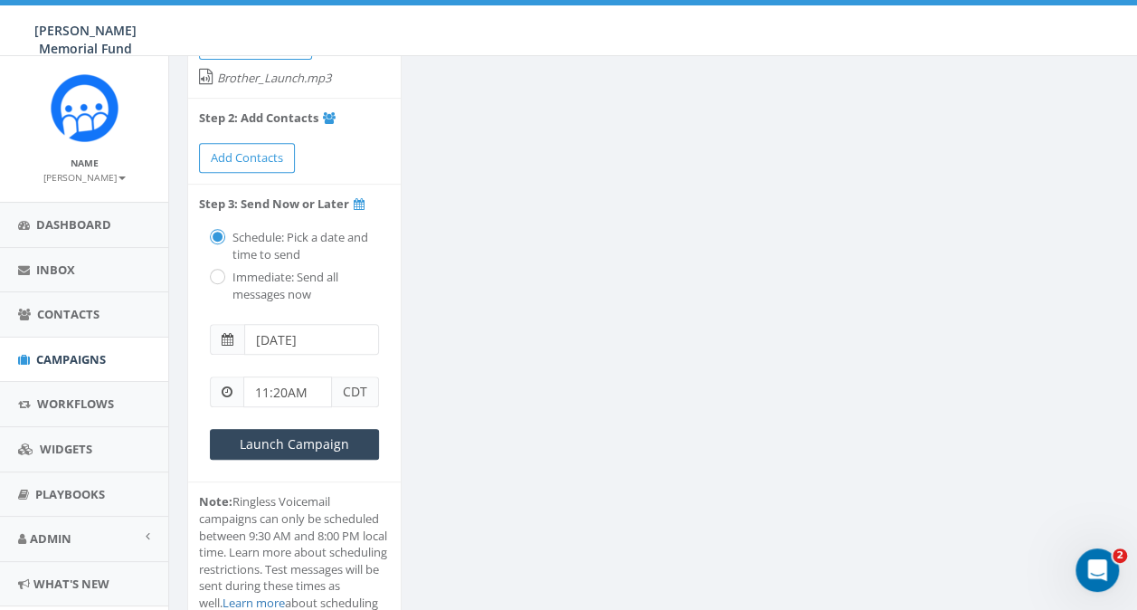
scroll to position [362, 0]
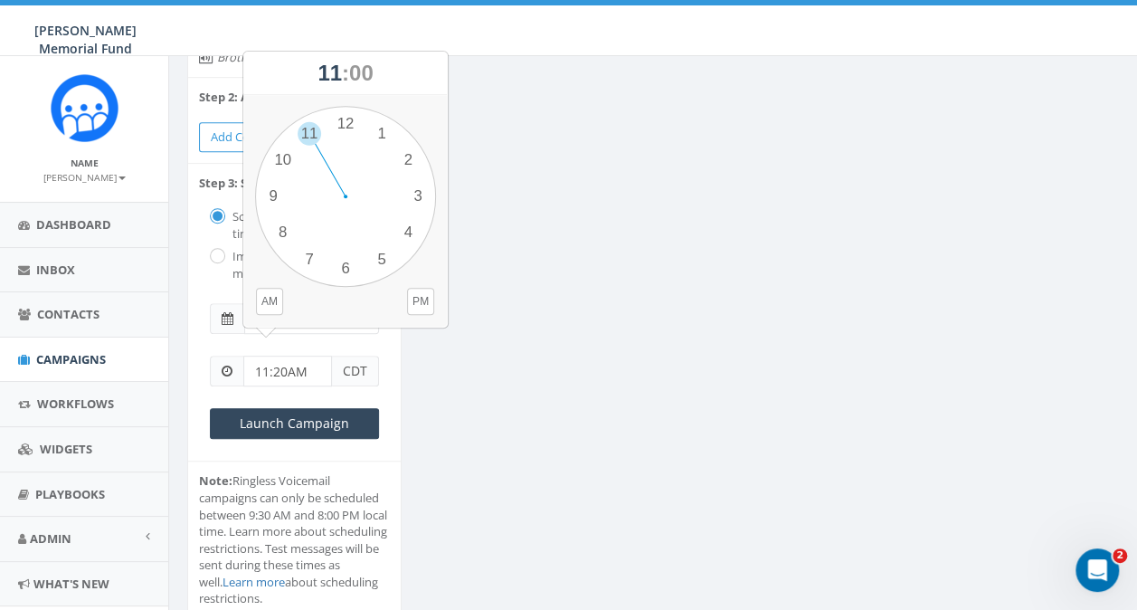
click at [284, 355] on input "11:20AM" at bounding box center [287, 370] width 89 height 31
drag, startPoint x: 254, startPoint y: 349, endPoint x: 285, endPoint y: 346, distance: 30.9
click at [285, 355] on input "11:20AM" at bounding box center [287, 370] width 89 height 31
click at [255, 355] on input "11:20AM" at bounding box center [287, 370] width 89 height 31
type input "8:30AM"
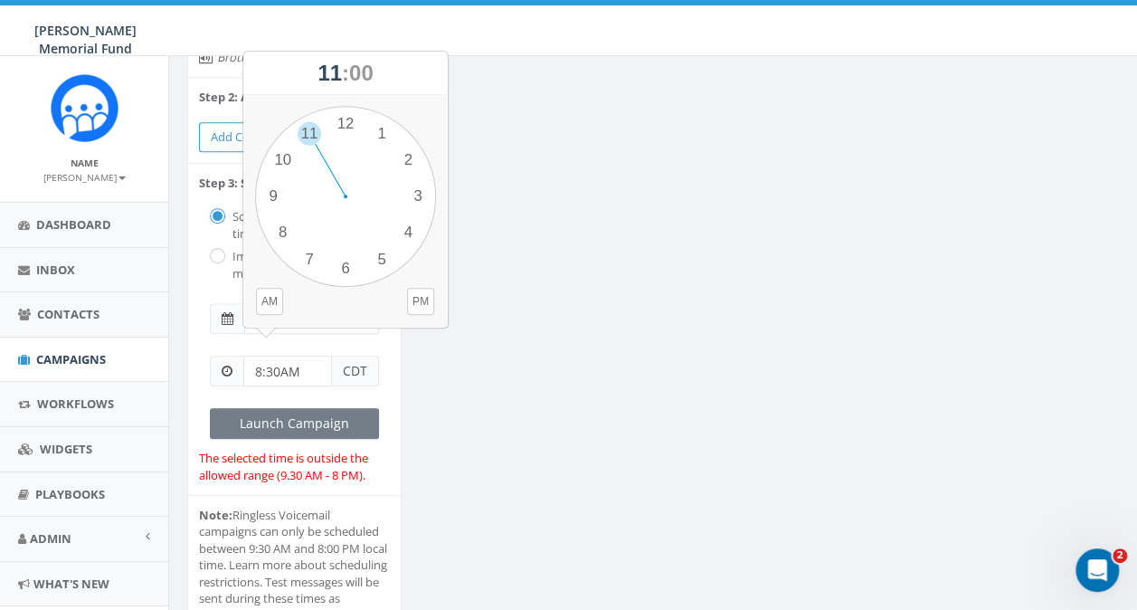
click at [402, 400] on div "Details Brother Launch Voicemail - [PERSON_NAME][GEOGRAPHIC_DATA] Safe Driving …" at bounding box center [294, 220] width 241 height 909
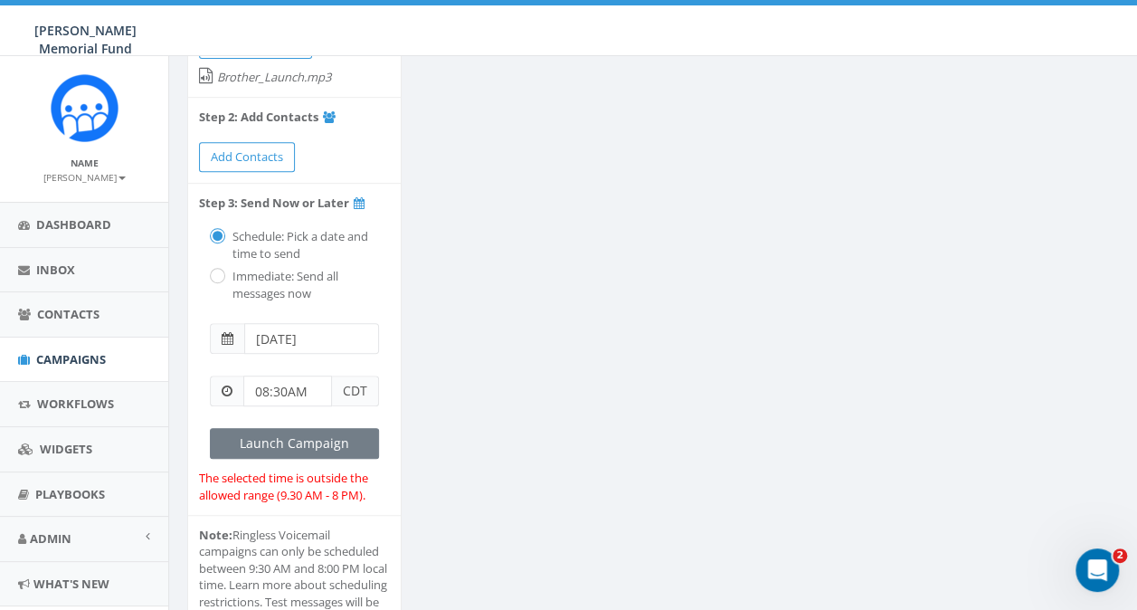
scroll to position [362, 0]
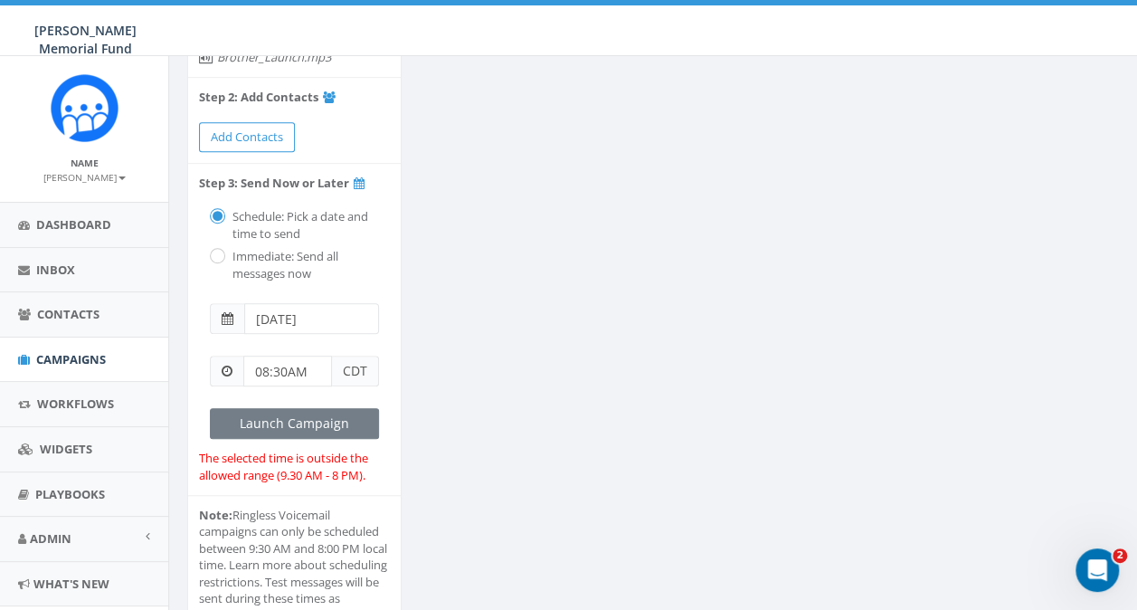
click at [266, 355] on input "08:30AM" at bounding box center [287, 370] width 89 height 31
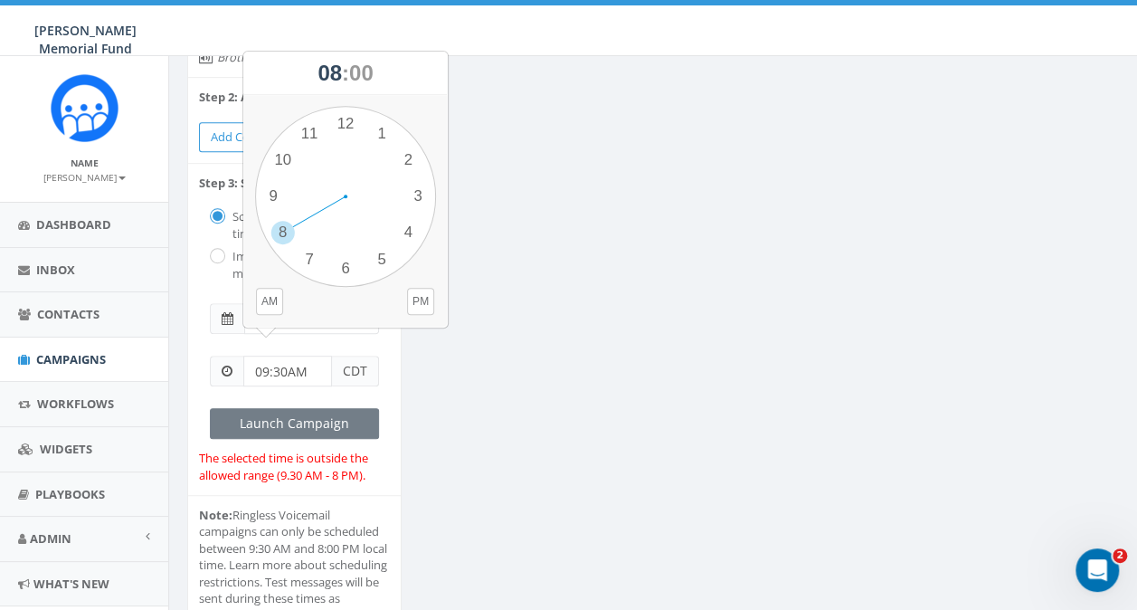
type input "09:30AM"
click at [383, 463] on ul "Brother Launch Voicemail - [PERSON_NAME][GEOGRAPHIC_DATA] Safe Driving Week [[P…" at bounding box center [294, 227] width 213 height 847
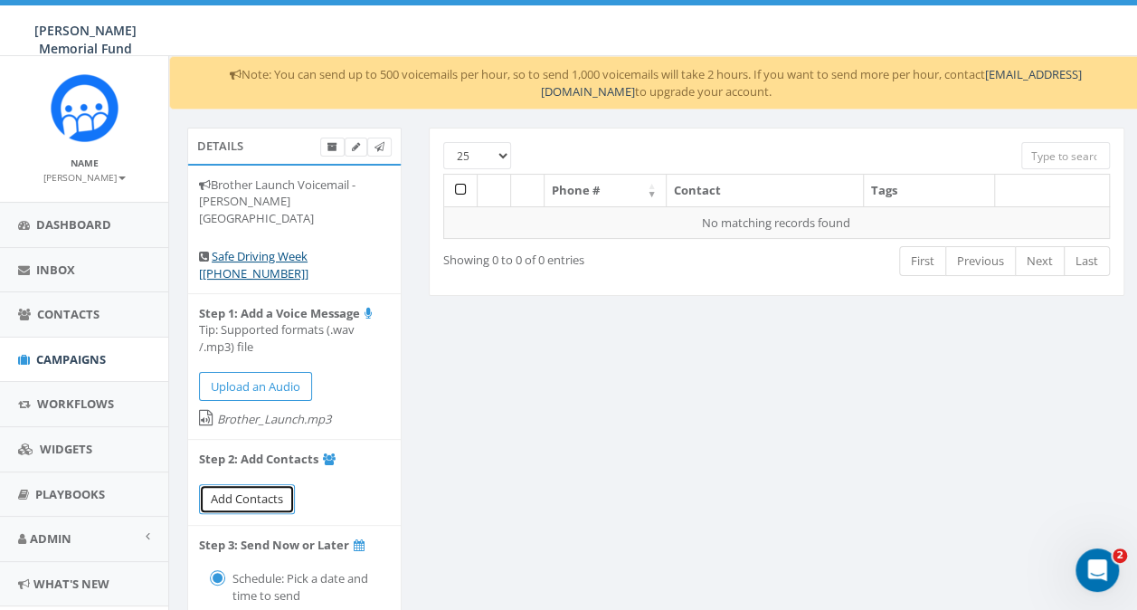
click at [242, 490] on span "Add Contacts" at bounding box center [247, 498] width 72 height 16
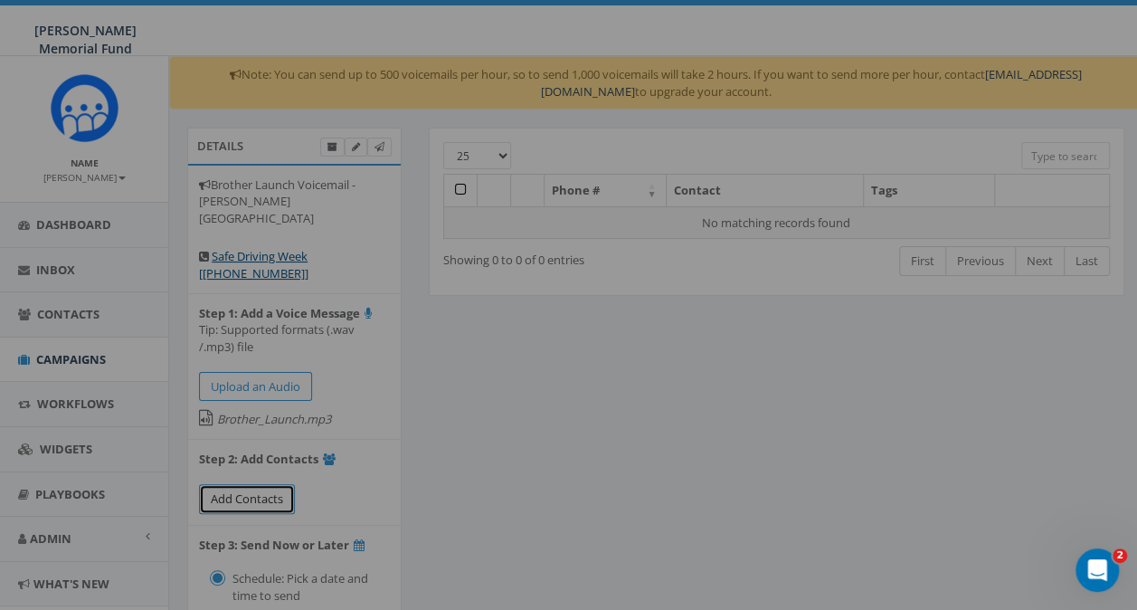
select select
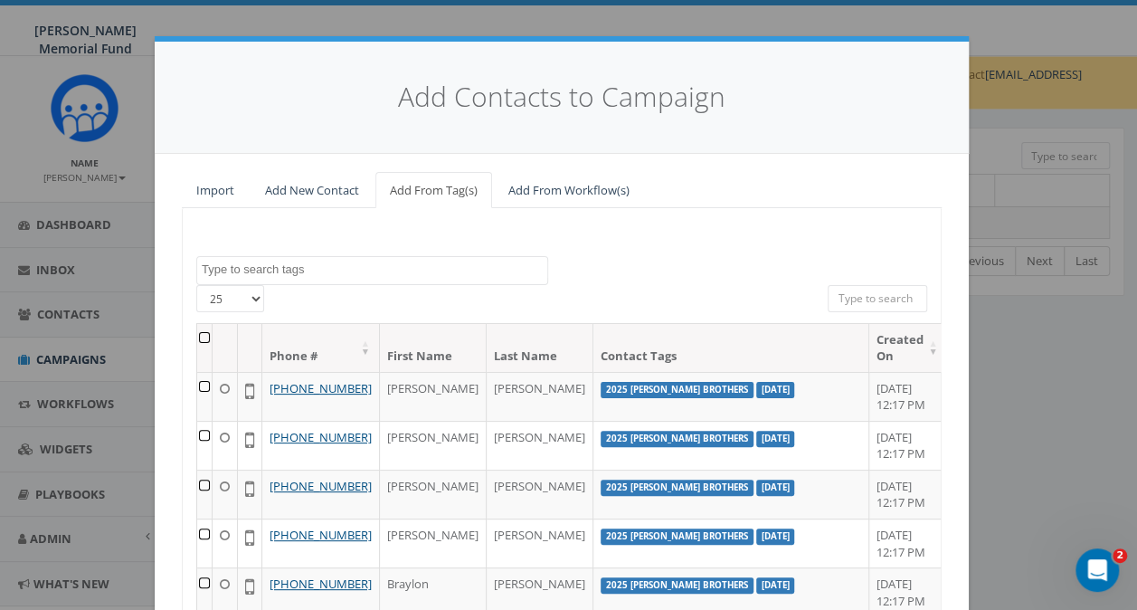
click at [241, 269] on textarea "Search" at bounding box center [374, 269] width 345 height 16
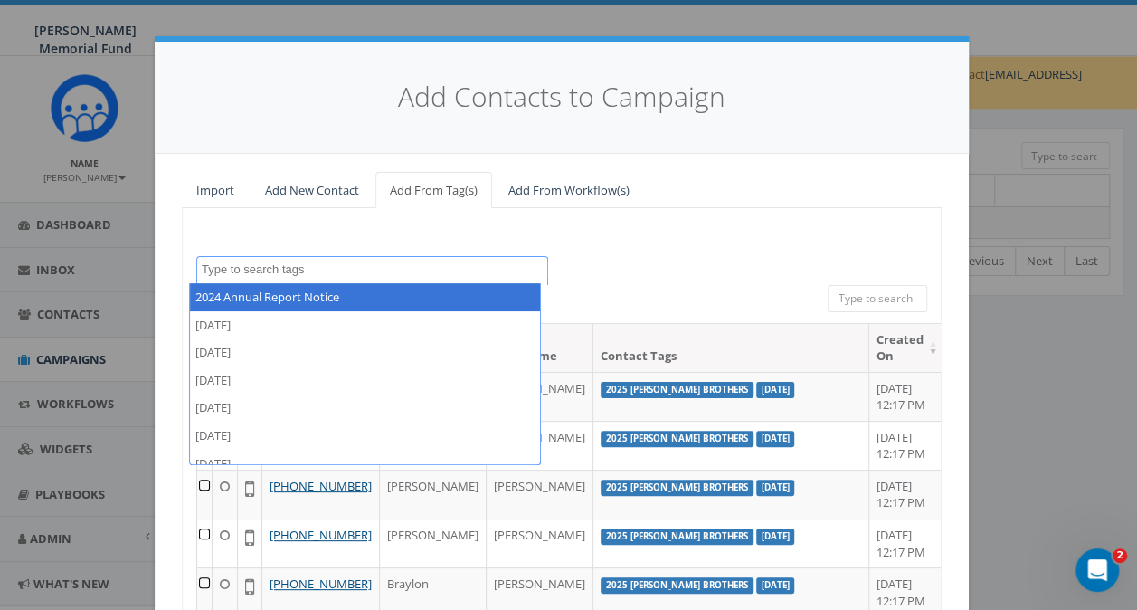
type textarea "3"
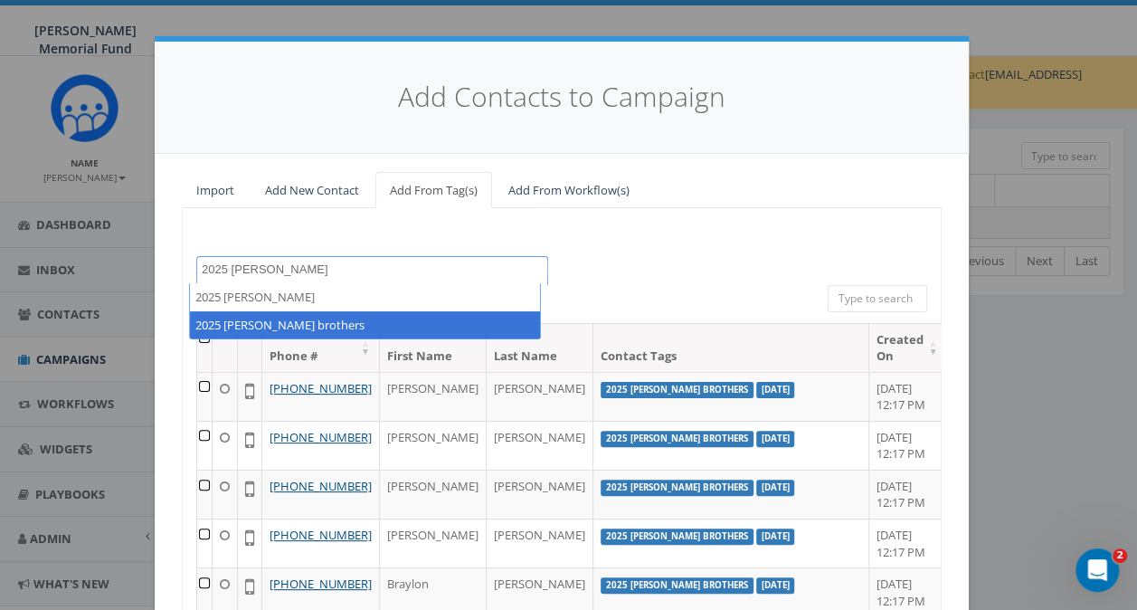
type textarea "2025 witt"
select select "2025 wittenberg brothers"
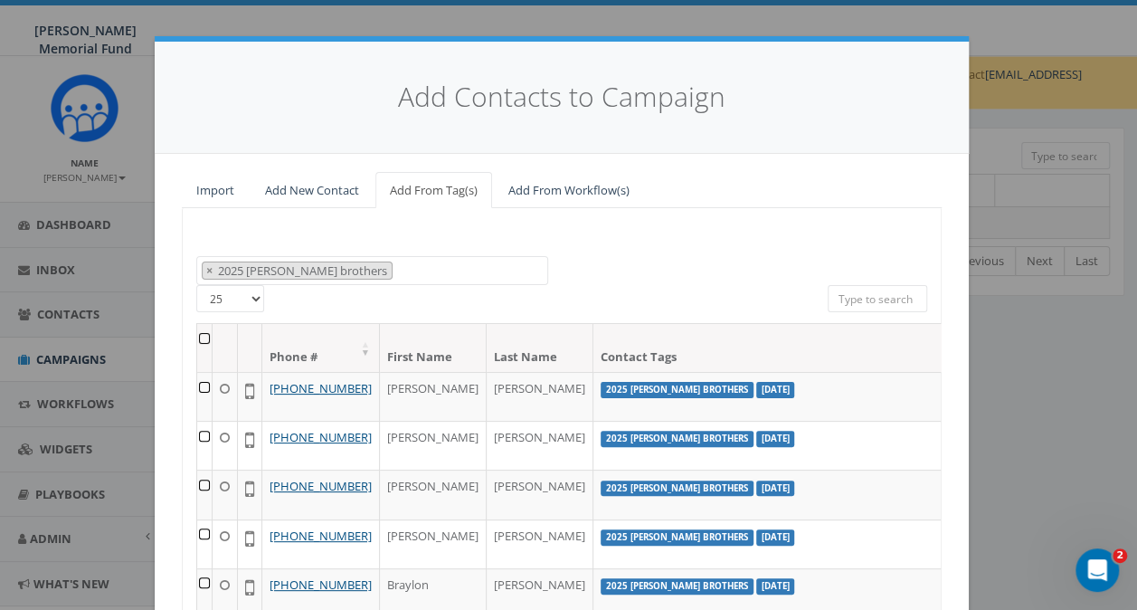
click at [197, 336] on th at bounding box center [204, 348] width 15 height 48
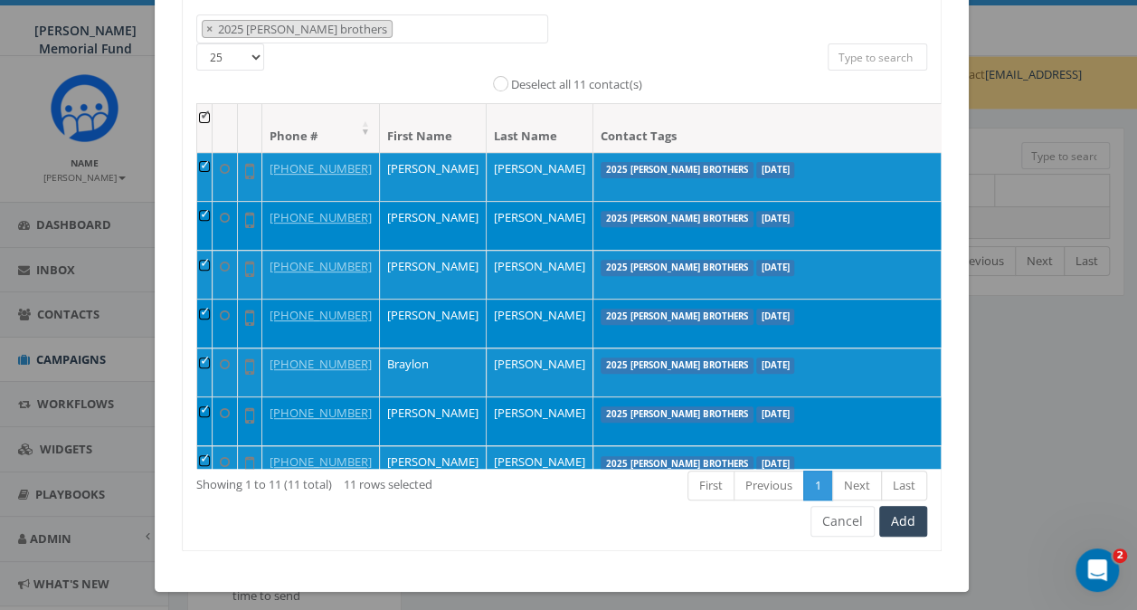
scroll to position [247, 0]
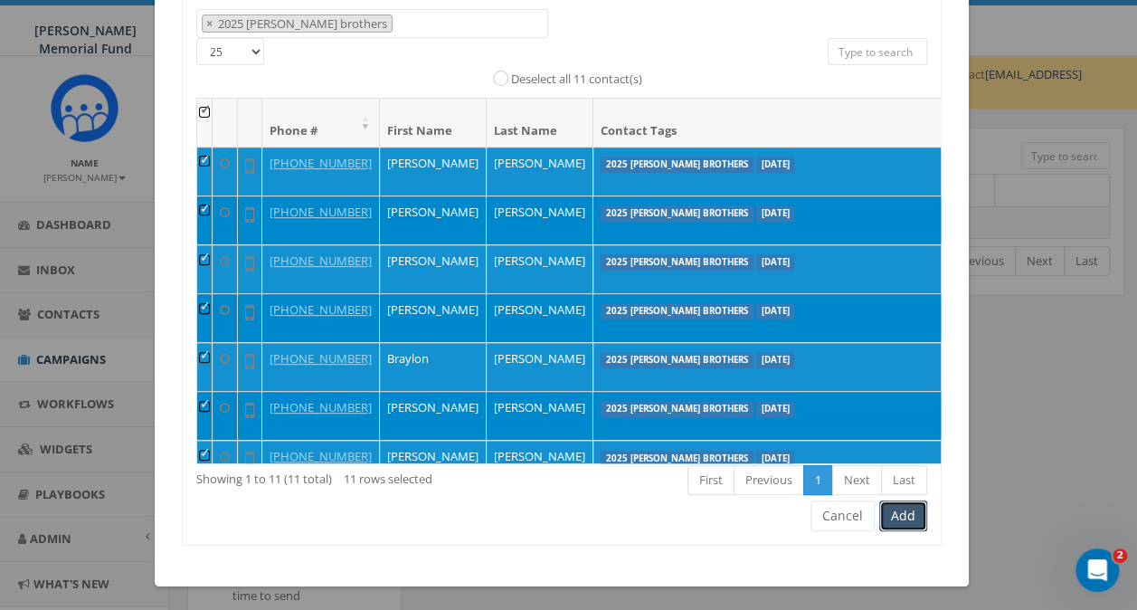
click at [901, 516] on button "Add" at bounding box center [903, 515] width 48 height 31
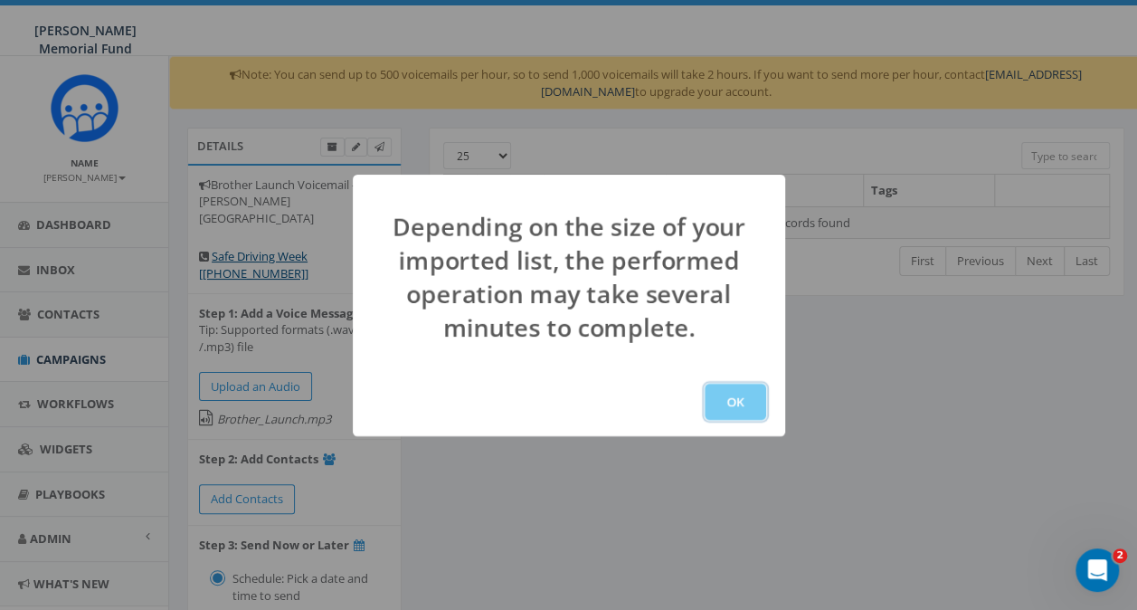
click at [740, 400] on button "OK" at bounding box center [735, 401] width 61 height 36
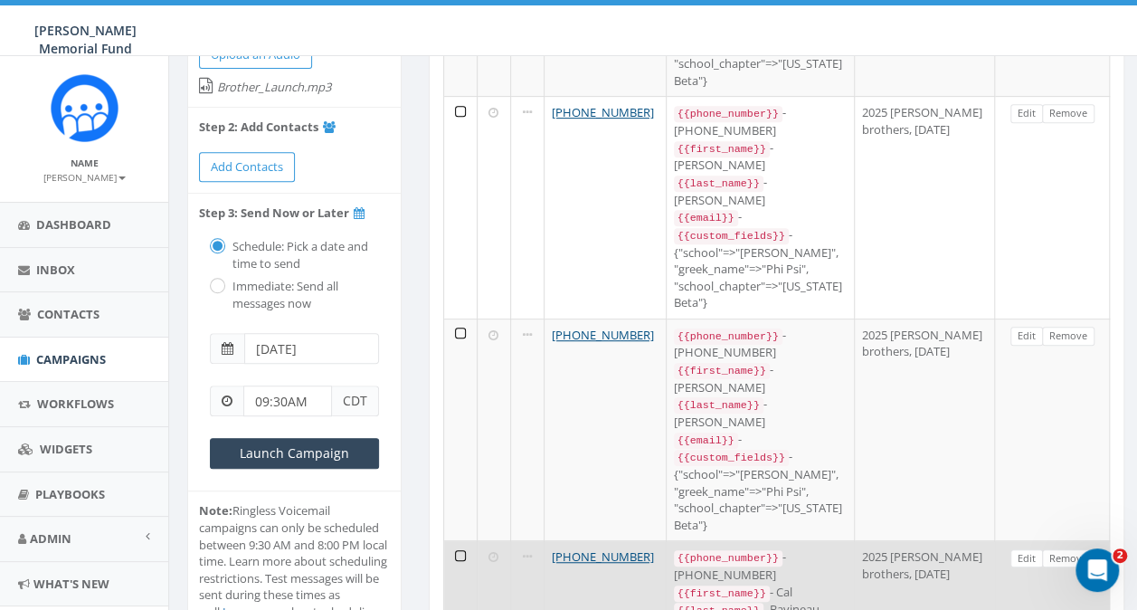
scroll to position [352, 0]
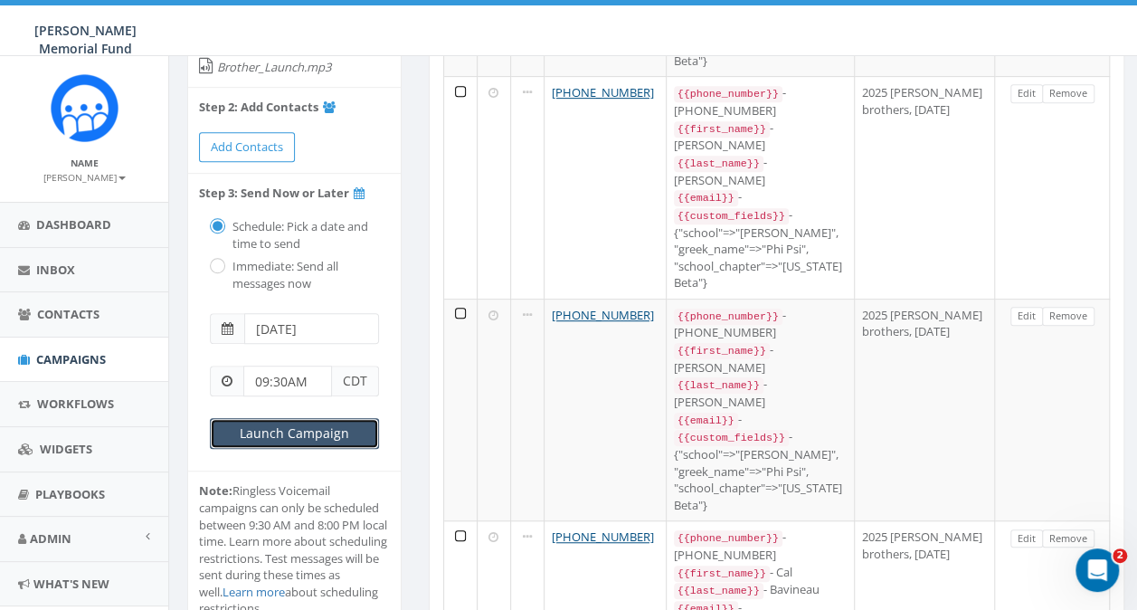
click at [282, 418] on input "Launch Campaign" at bounding box center [294, 433] width 169 height 31
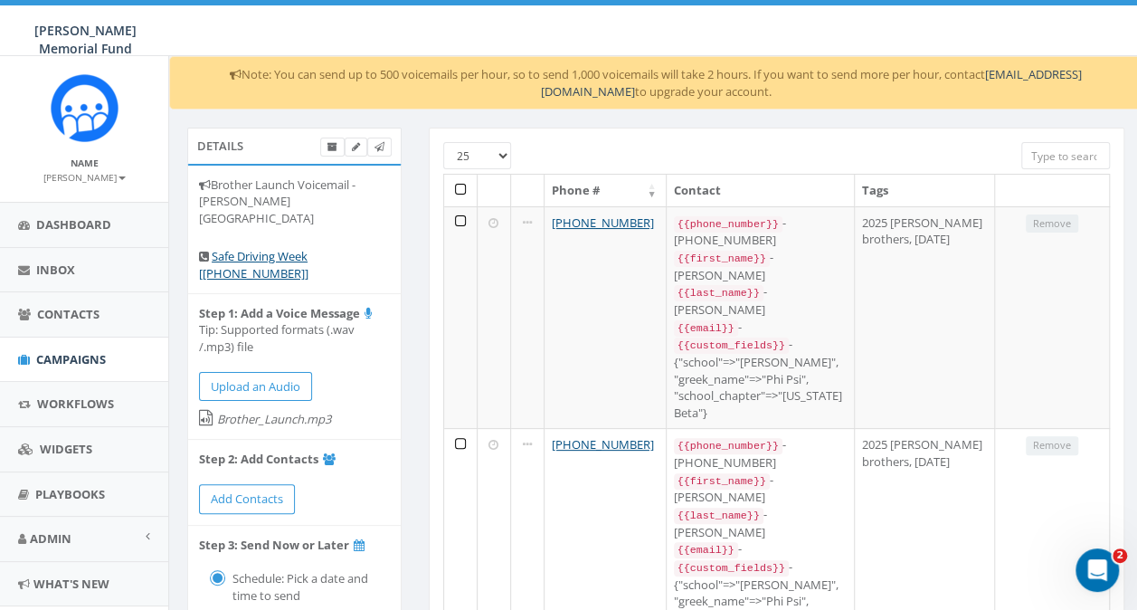
click at [762, 36] on div "0.00 % of Available Amount Used You have used 0.00 % of your available amount." at bounding box center [937, 30] width 425 height 51
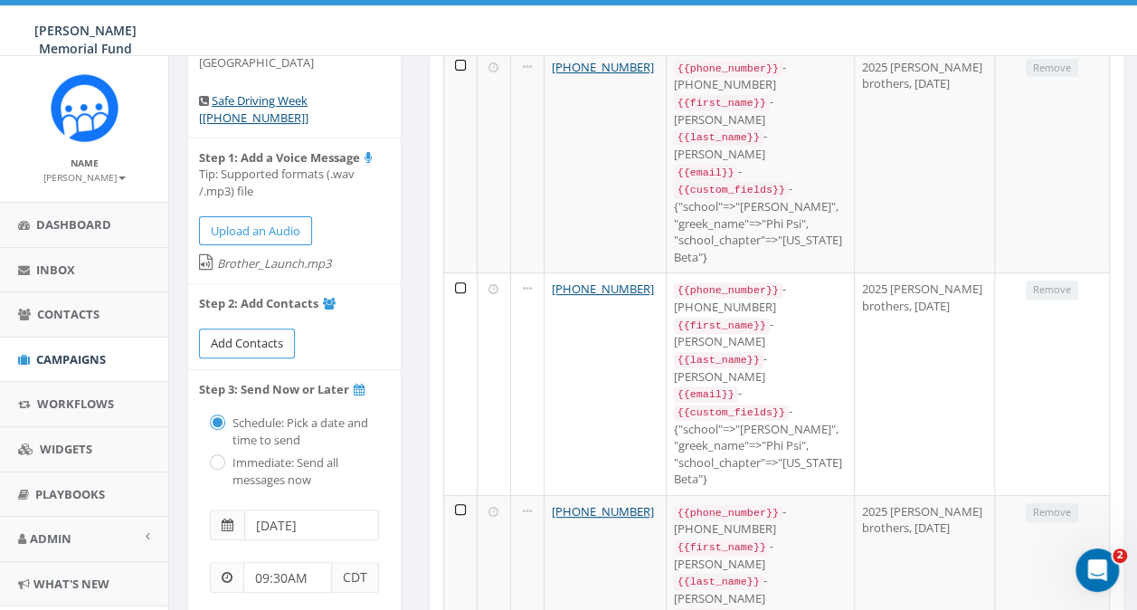
scroll to position [181, 0]
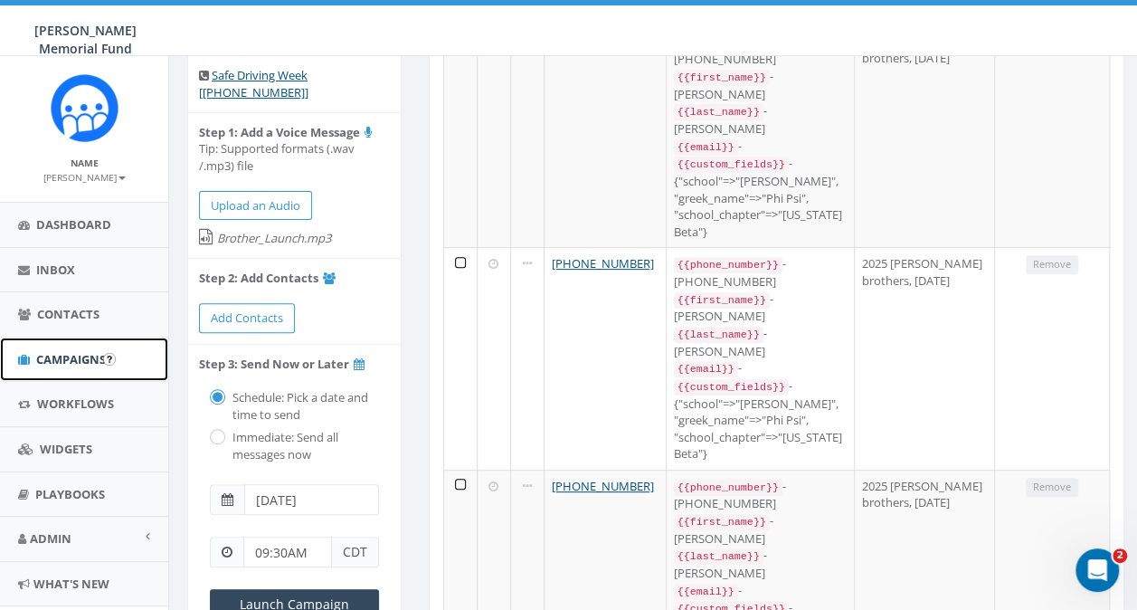
click at [64, 368] on link "Campaigns" at bounding box center [84, 359] width 168 height 44
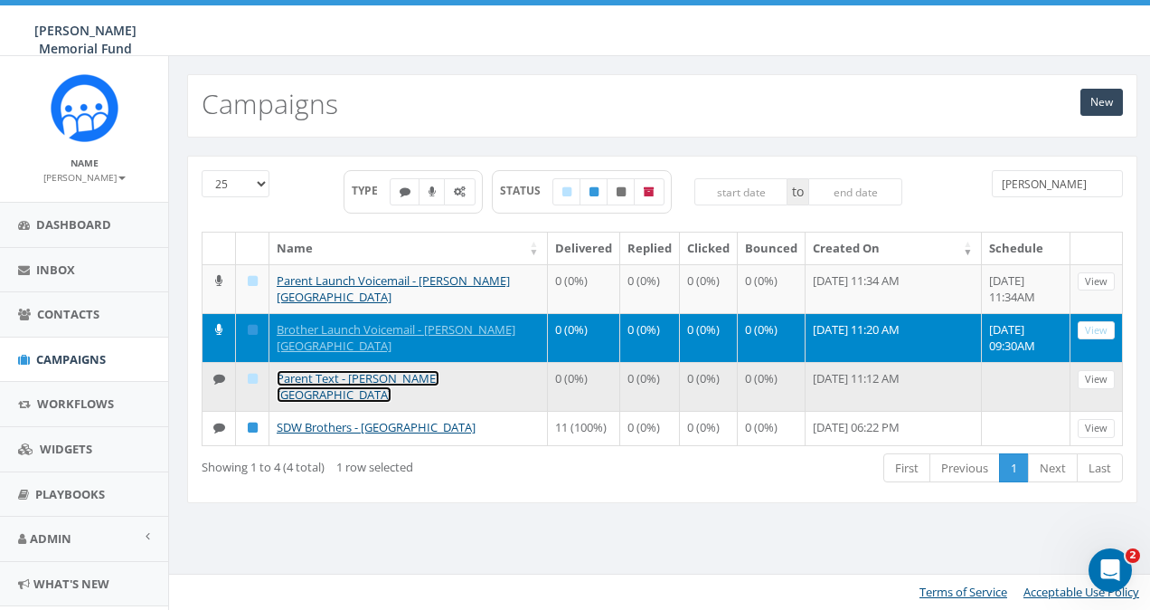
click at [311, 374] on link "Parent Text - [PERSON_NAME][GEOGRAPHIC_DATA]" at bounding box center [358, 386] width 163 height 33
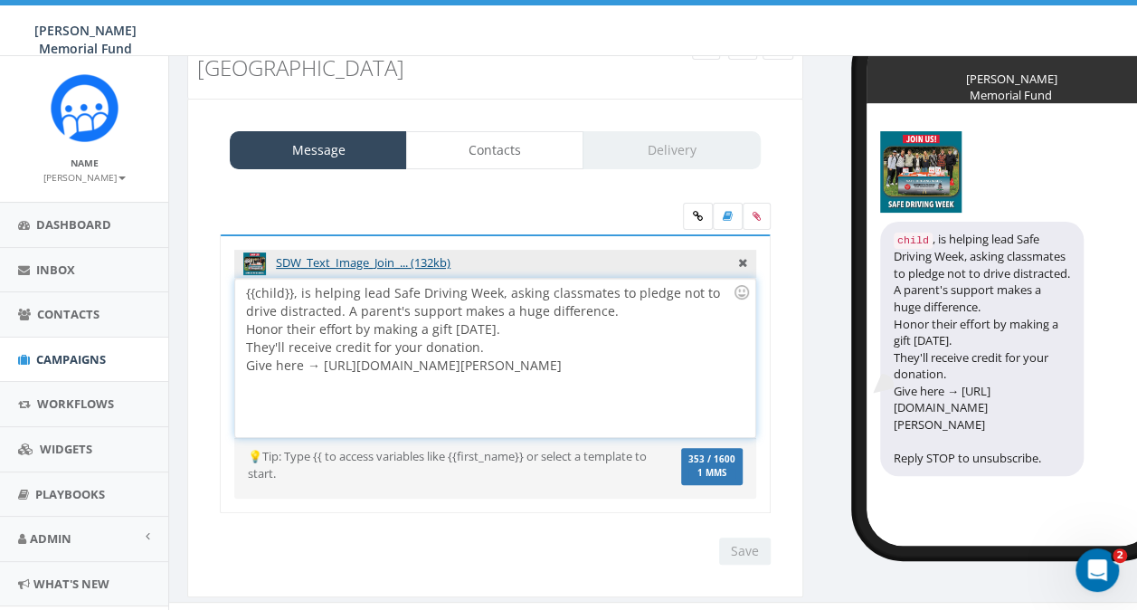
click at [296, 279] on div "{{child}}, is helping lead Safe Driving Week, asking classmates to pledge not t…" at bounding box center [494, 358] width 519 height 158
click at [743, 537] on input "Save" at bounding box center [745, 550] width 52 height 27
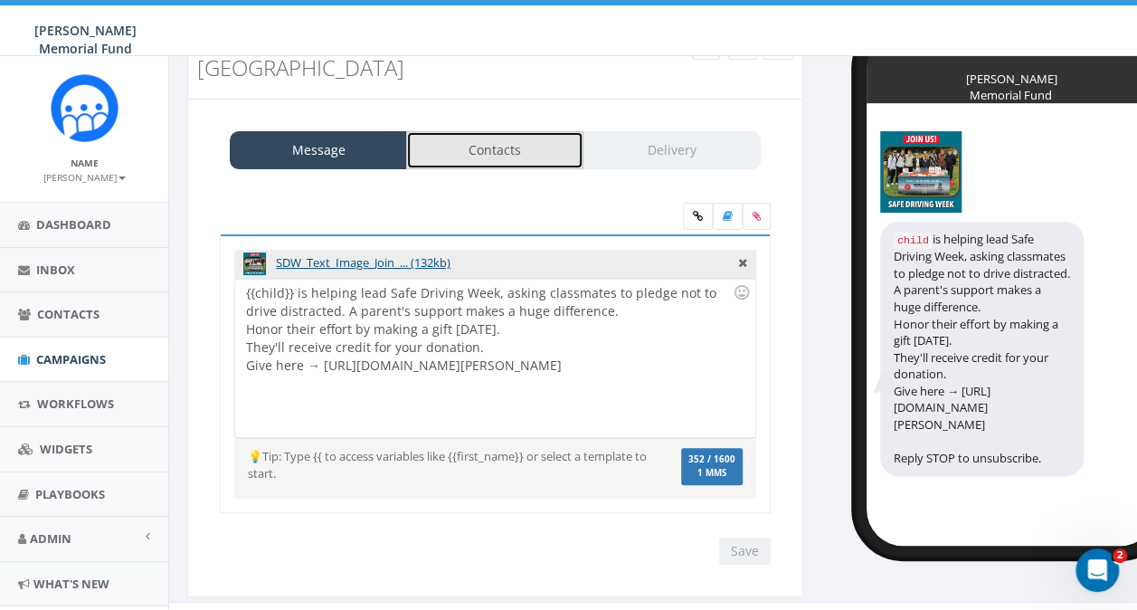
click at [489, 131] on link "Contacts" at bounding box center [494, 150] width 177 height 38
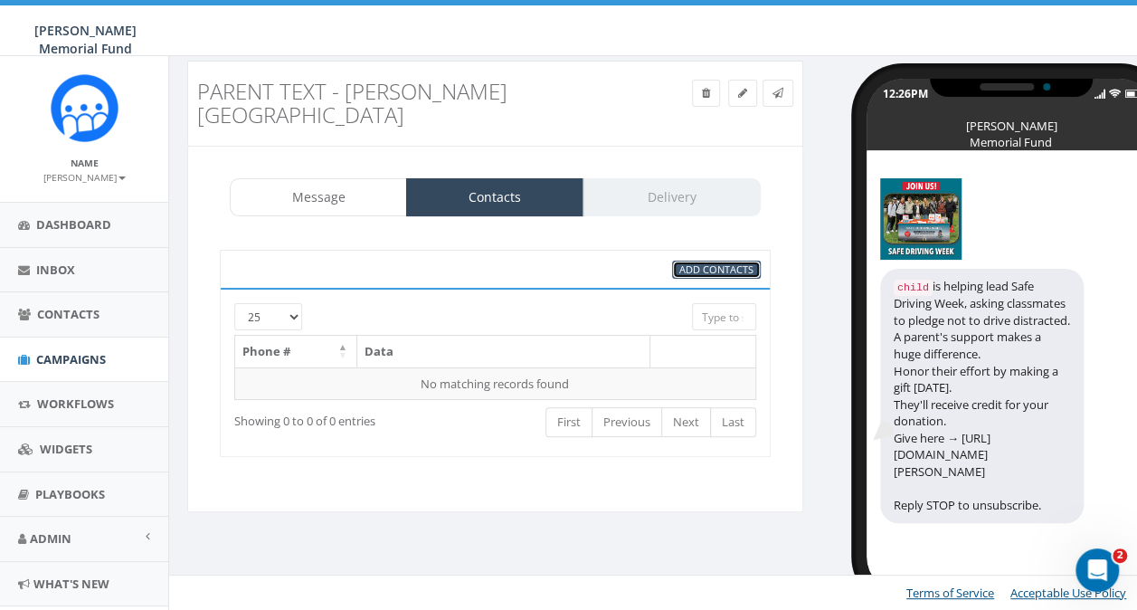
click at [707, 262] on span "Add Contacts" at bounding box center [716, 269] width 74 height 14
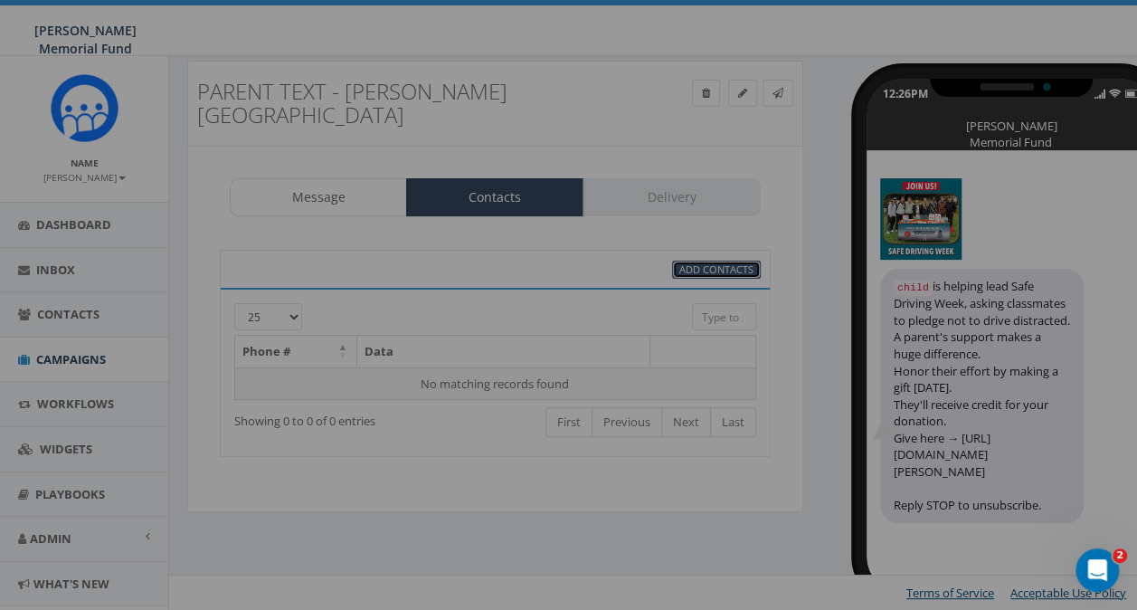
select select
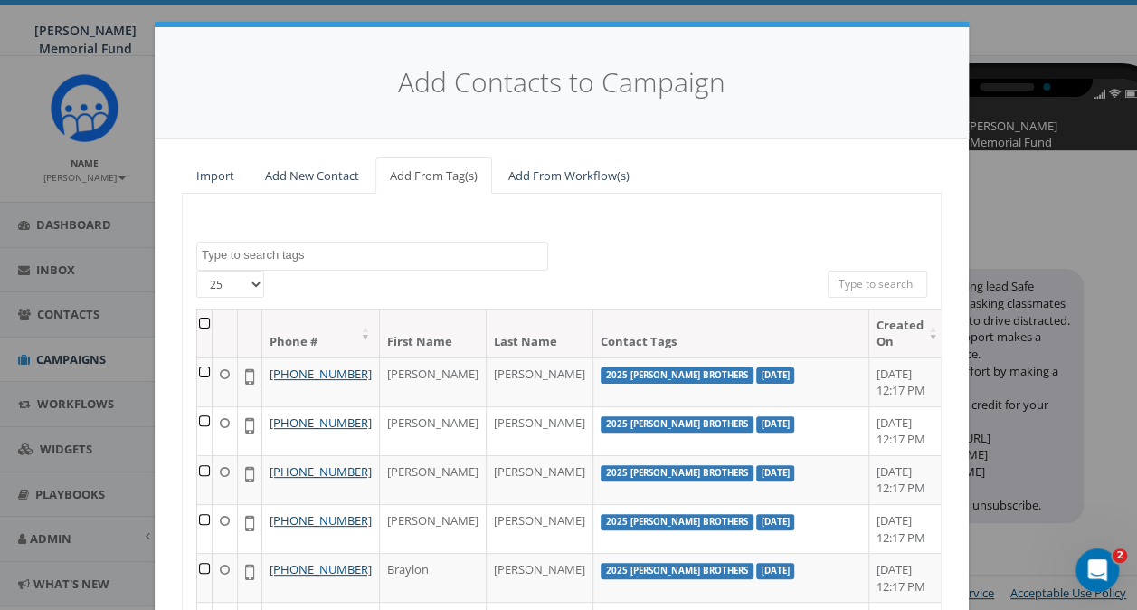
scroll to position [0, 0]
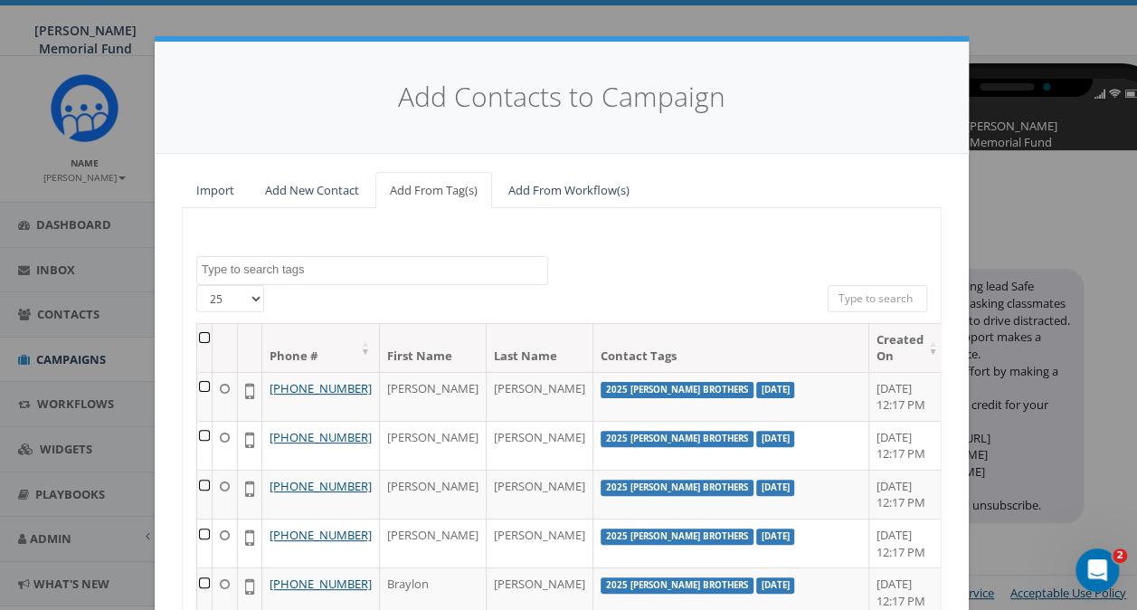
click at [245, 24] on div "Add Contacts to Campaign Import Add New Contact Add From Tag(s) Add From Workfl…" at bounding box center [568, 305] width 1137 height 610
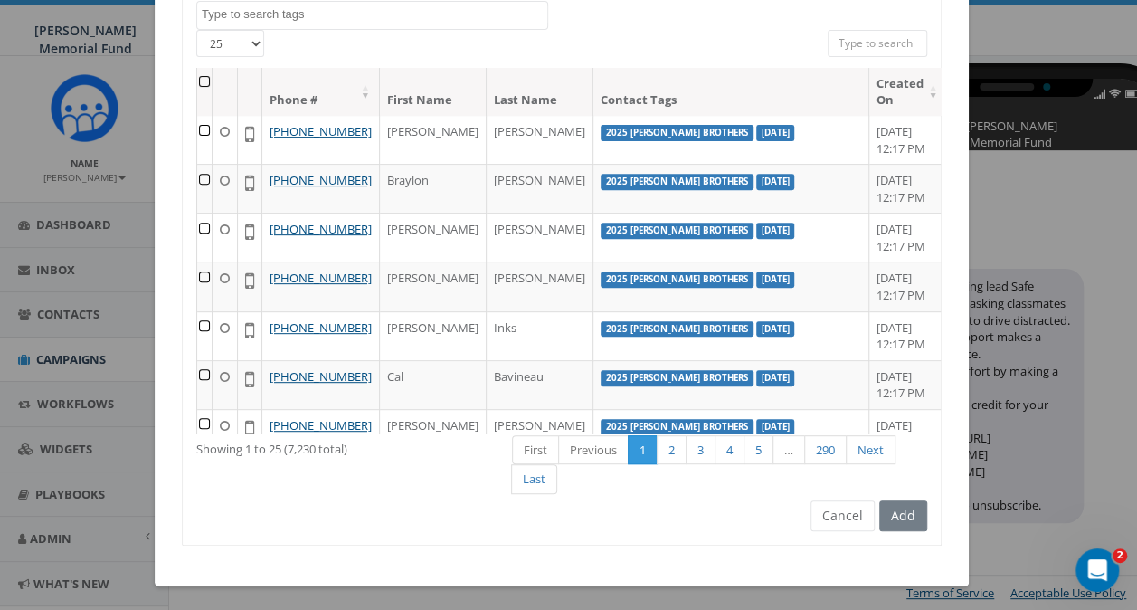
scroll to position [271, 0]
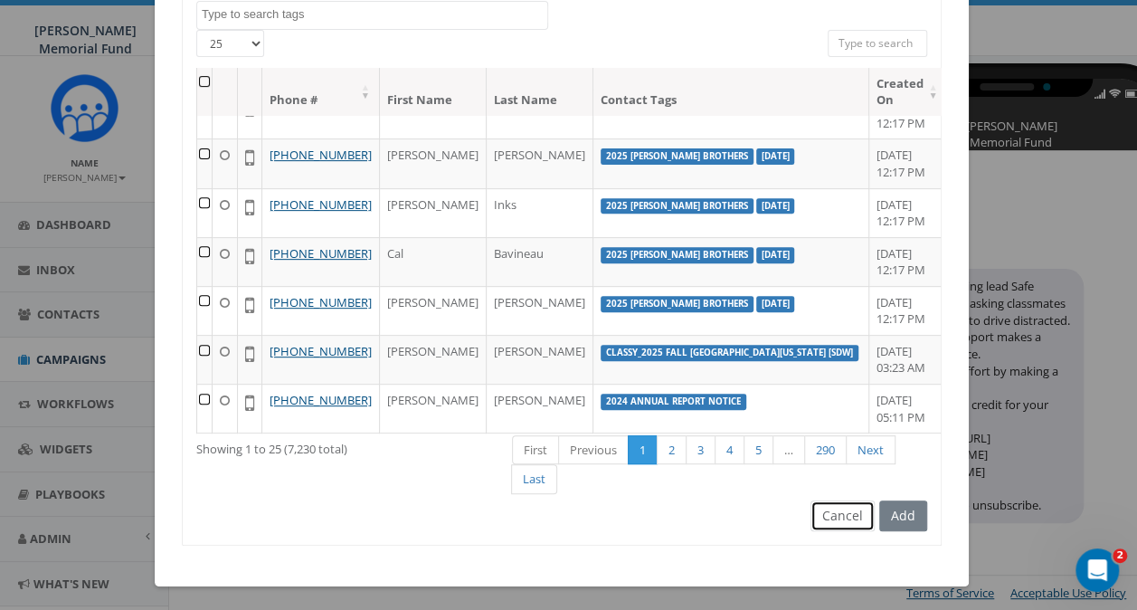
click at [850, 515] on button "Cancel" at bounding box center [842, 515] width 64 height 31
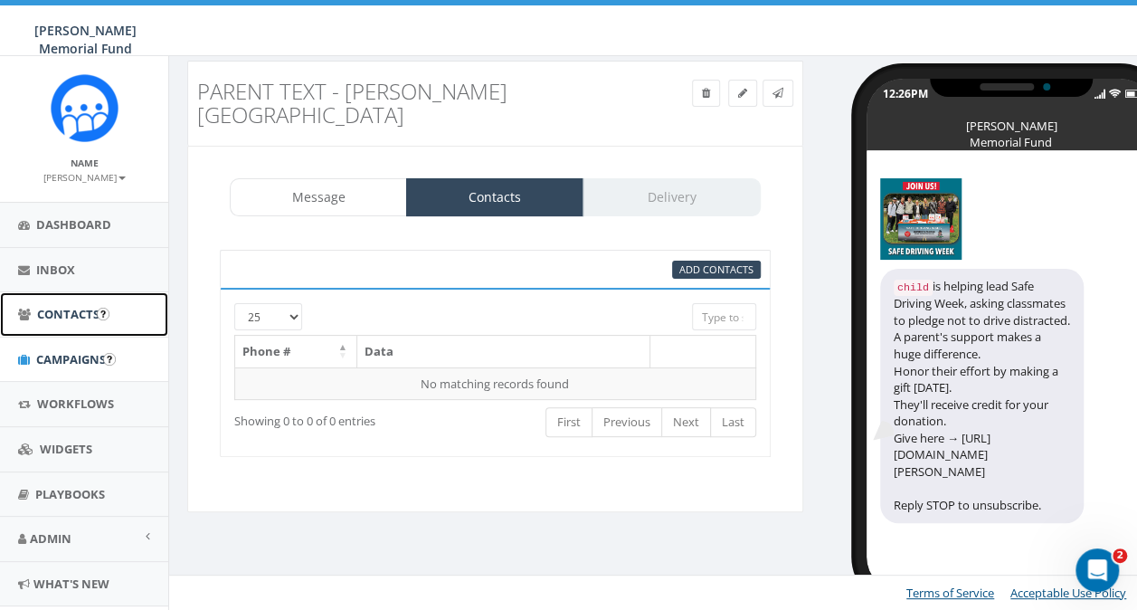
click at [34, 329] on link "Contacts" at bounding box center [84, 314] width 168 height 44
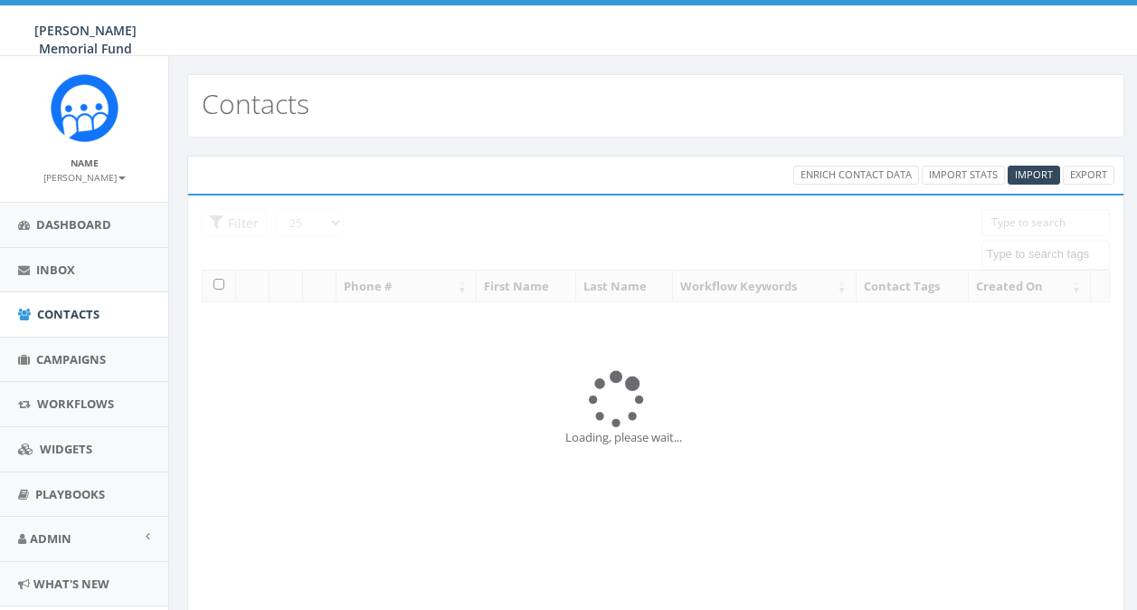
select select
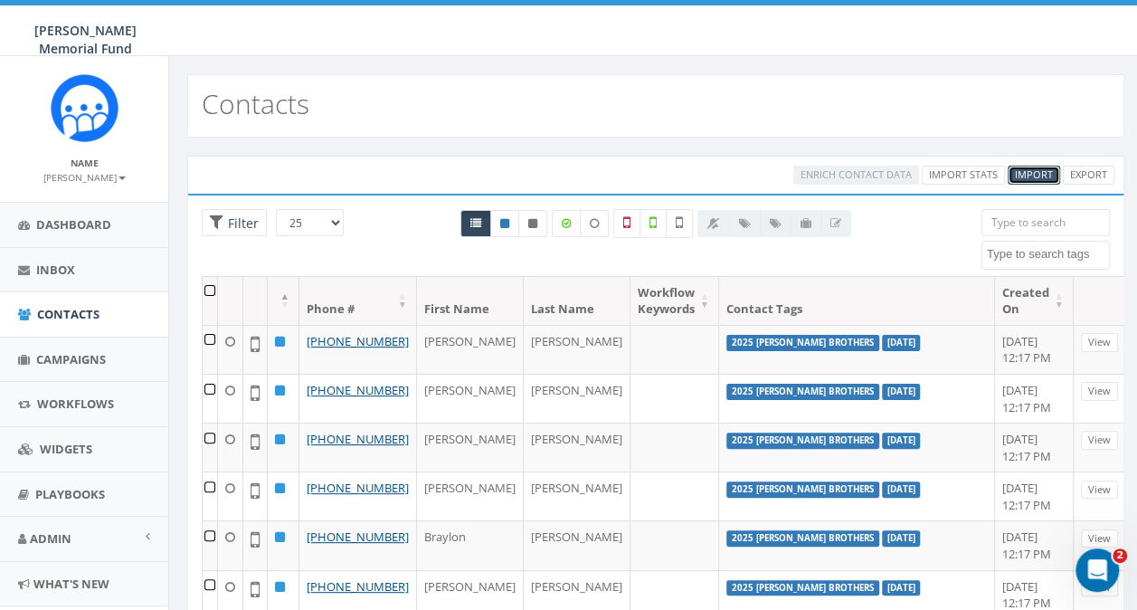
click at [1024, 172] on span "Import" at bounding box center [1034, 174] width 38 height 14
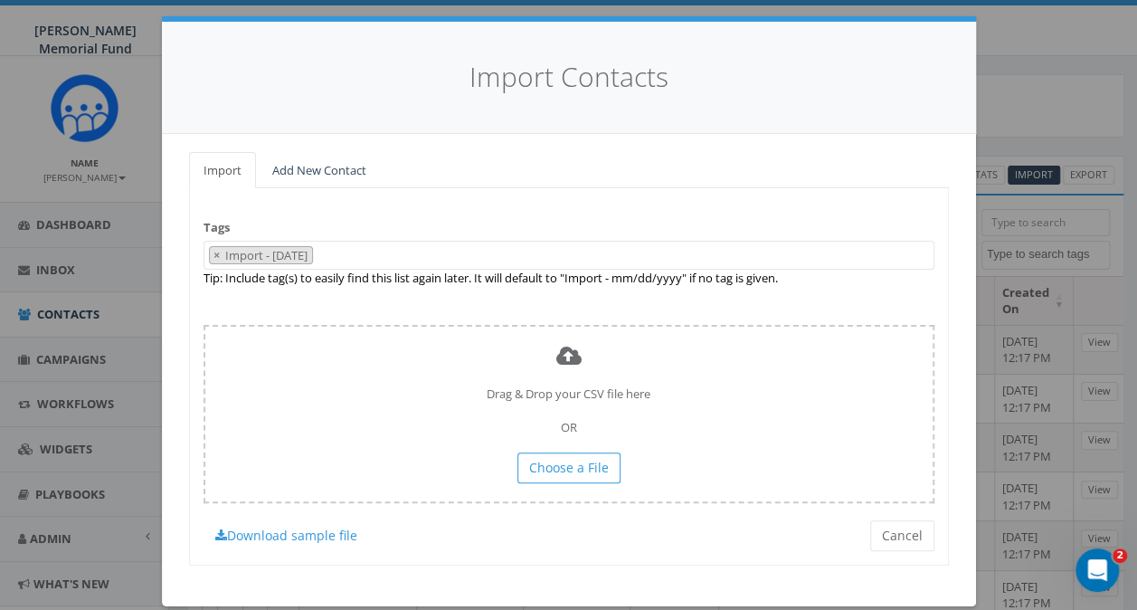
scroll to position [40, 0]
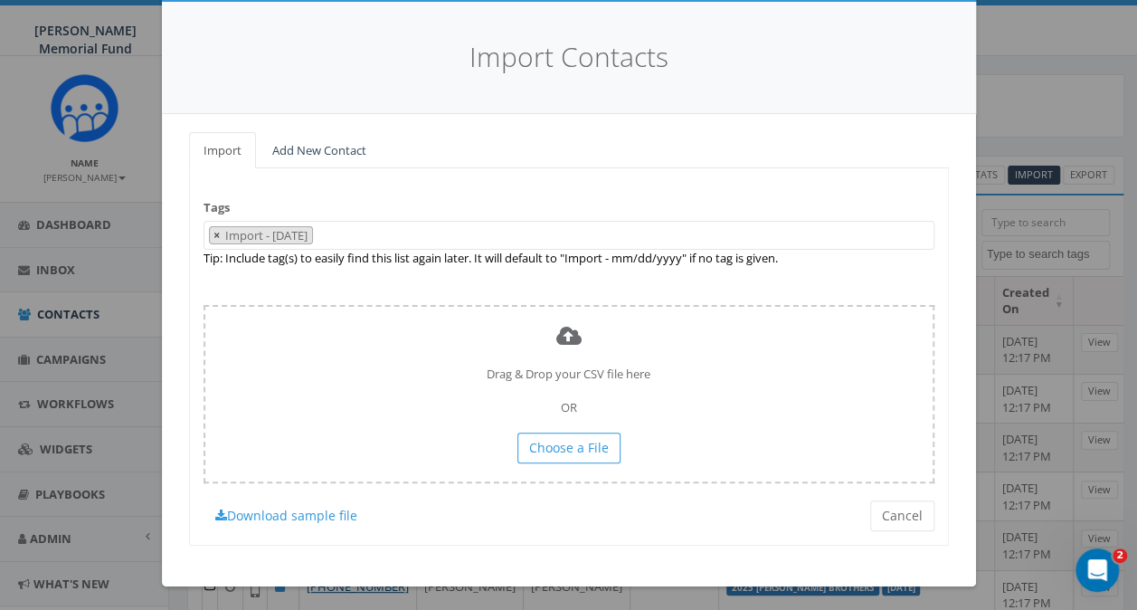
click at [213, 232] on span "×" at bounding box center [216, 235] width 6 height 16
select select
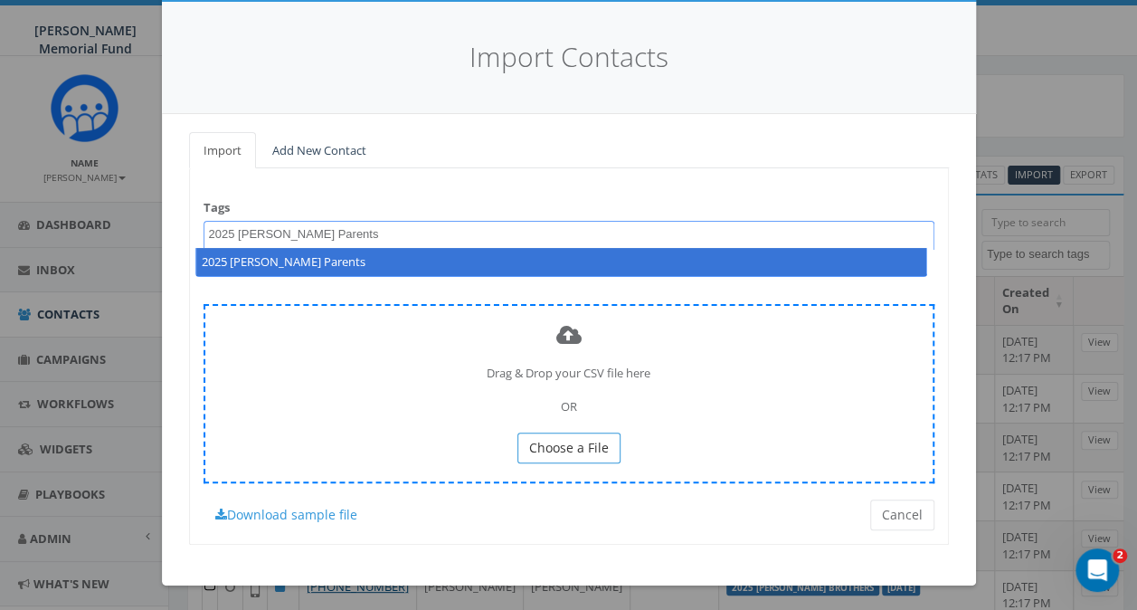
type textarea "2025 Wittenberg Parents"
click at [582, 450] on span "Choose a File" at bounding box center [569, 447] width 80 height 17
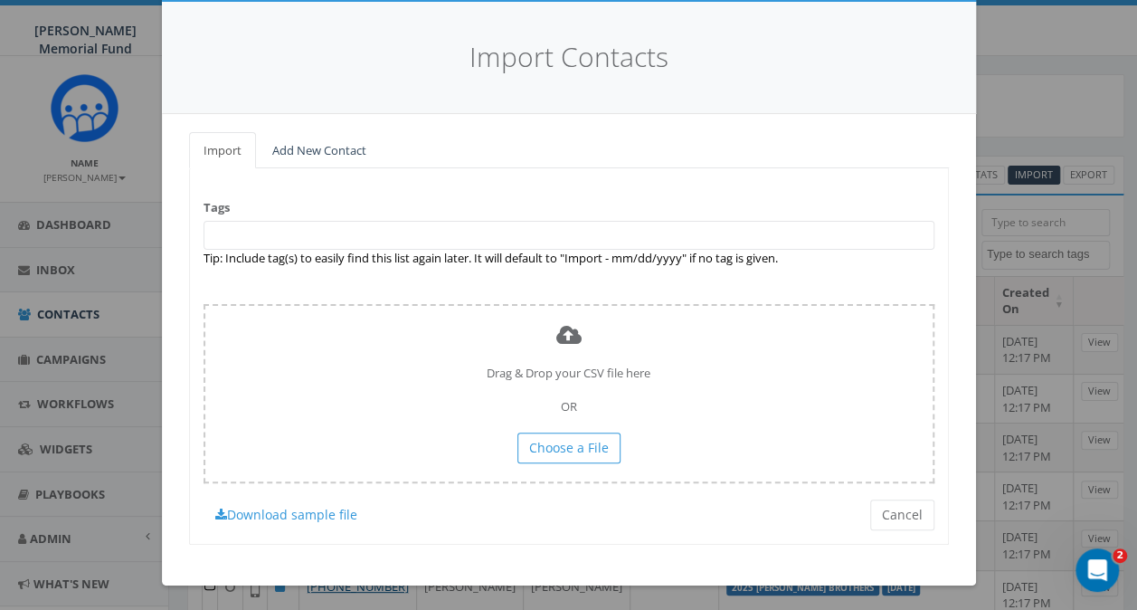
click at [307, 239] on span at bounding box center [568, 235] width 731 height 29
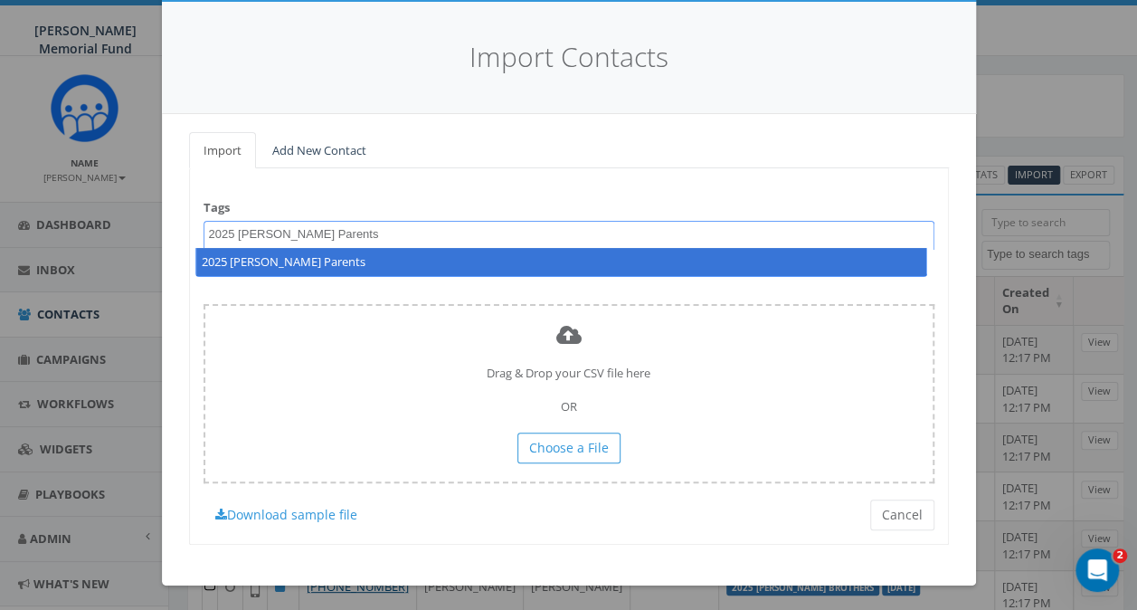
type textarea "2025 Wittenberg Parents"
select select "2025 [PERSON_NAME] Parents"
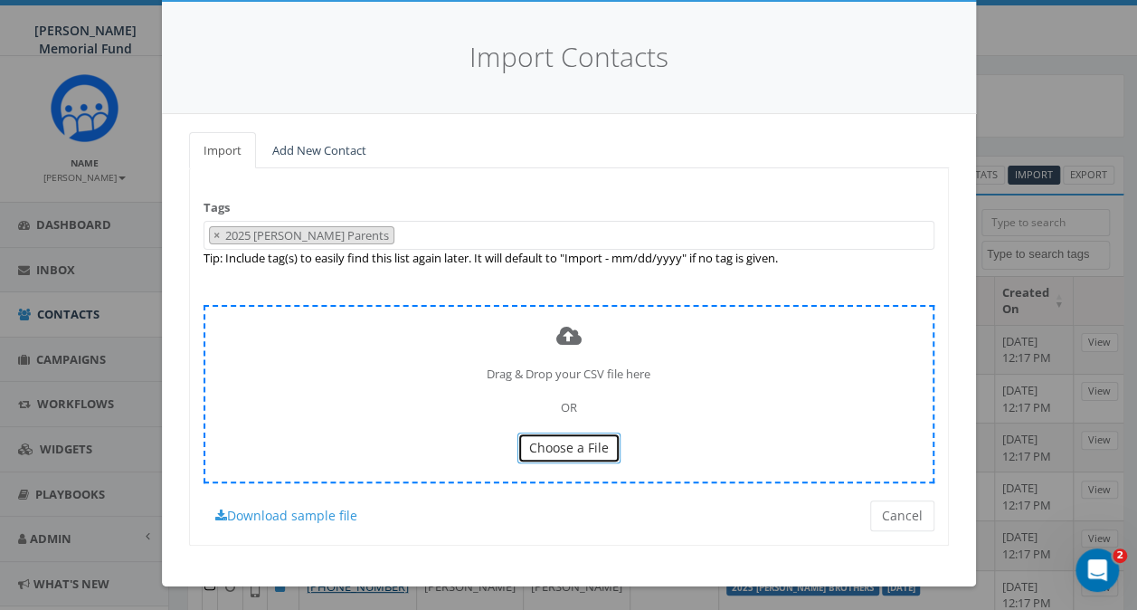
click at [548, 449] on span "Choose a File" at bounding box center [569, 447] width 80 height 17
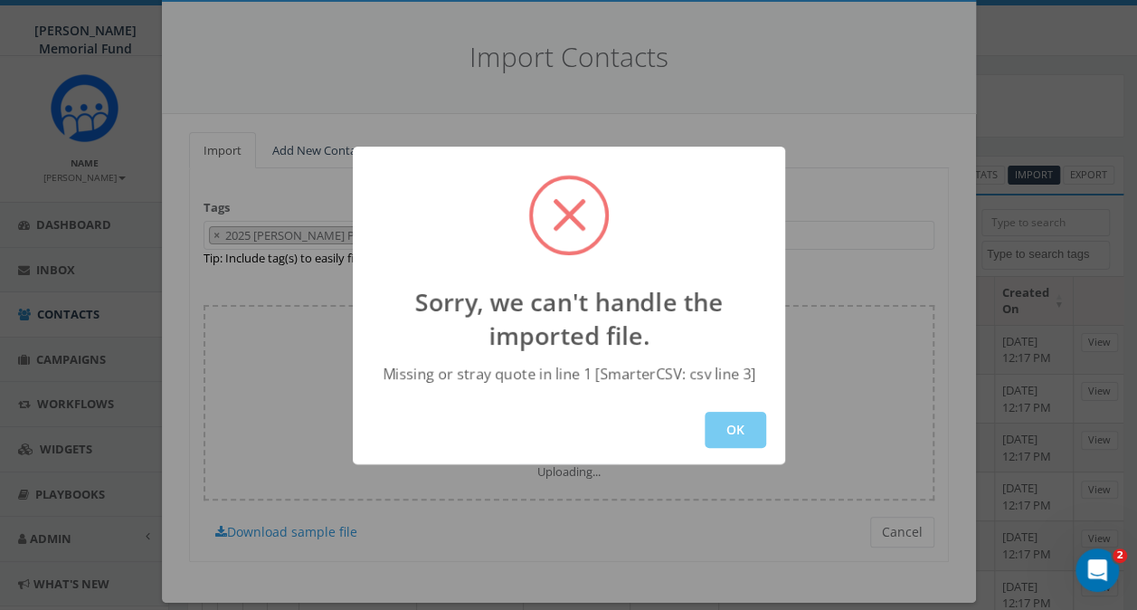
click at [737, 435] on button "OK" at bounding box center [735, 430] width 61 height 36
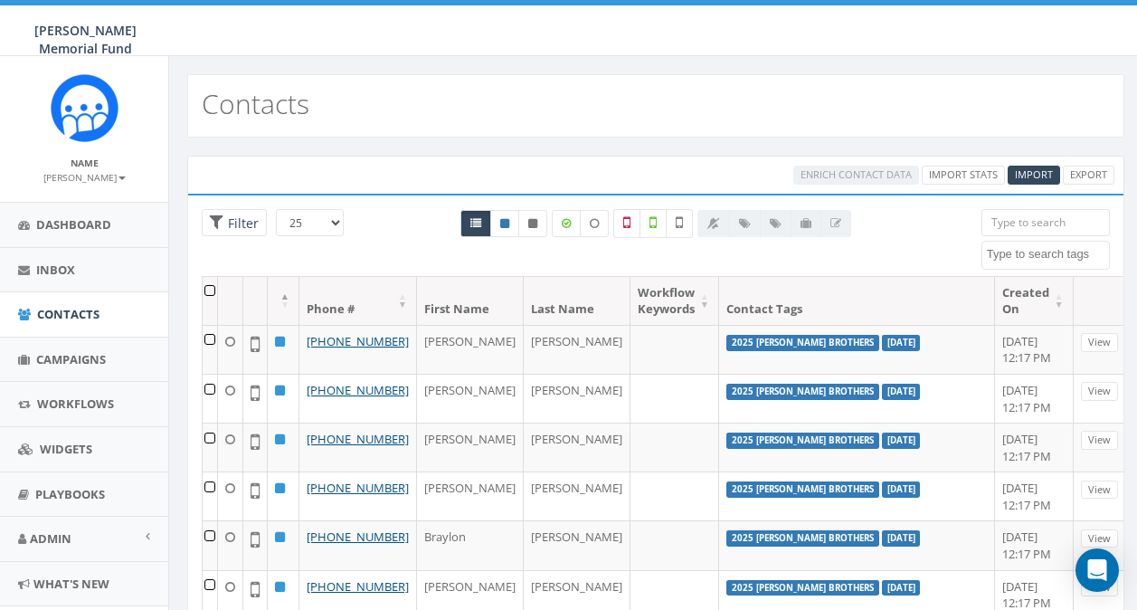
select select
click at [54, 316] on span "Contacts" at bounding box center [68, 314] width 62 height 16
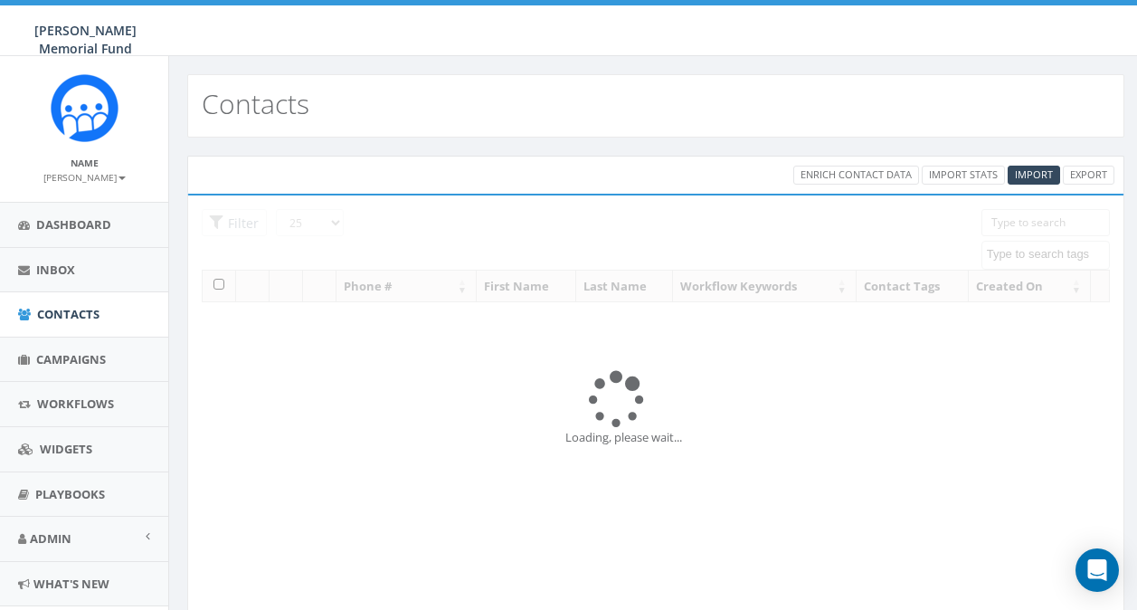
select select
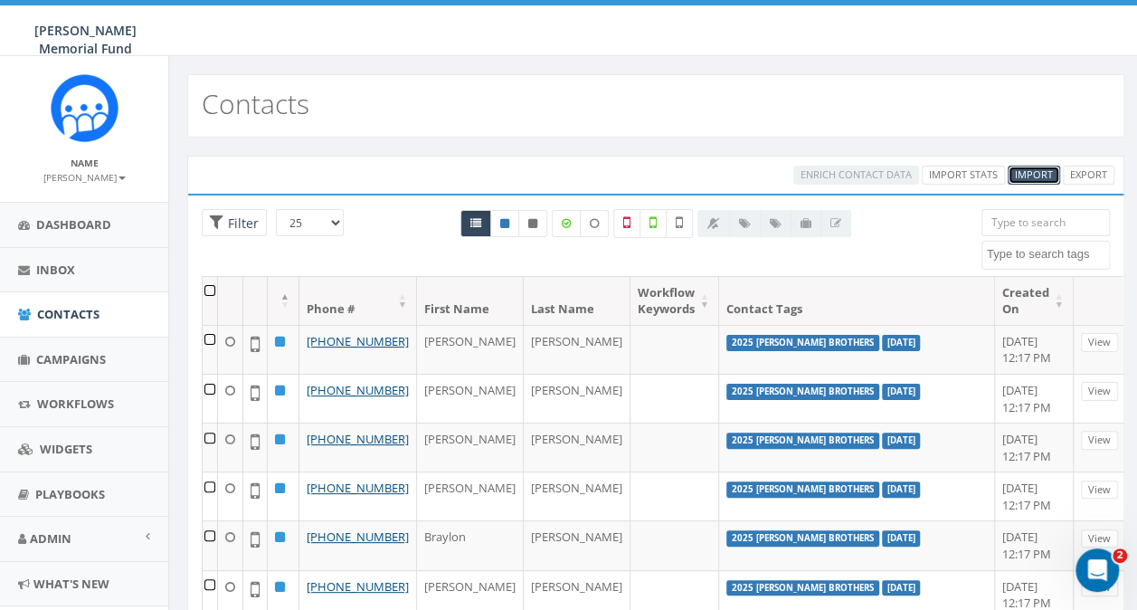
click at [1027, 174] on span "Import" at bounding box center [1034, 174] width 38 height 14
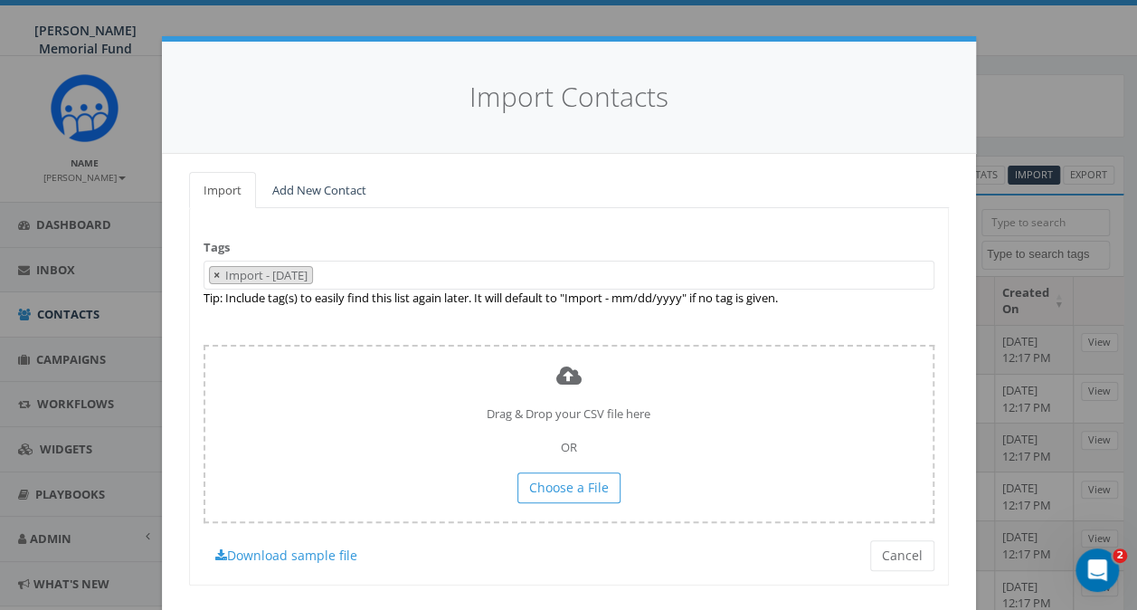
click at [213, 270] on span "×" at bounding box center [216, 275] width 6 height 16
select select
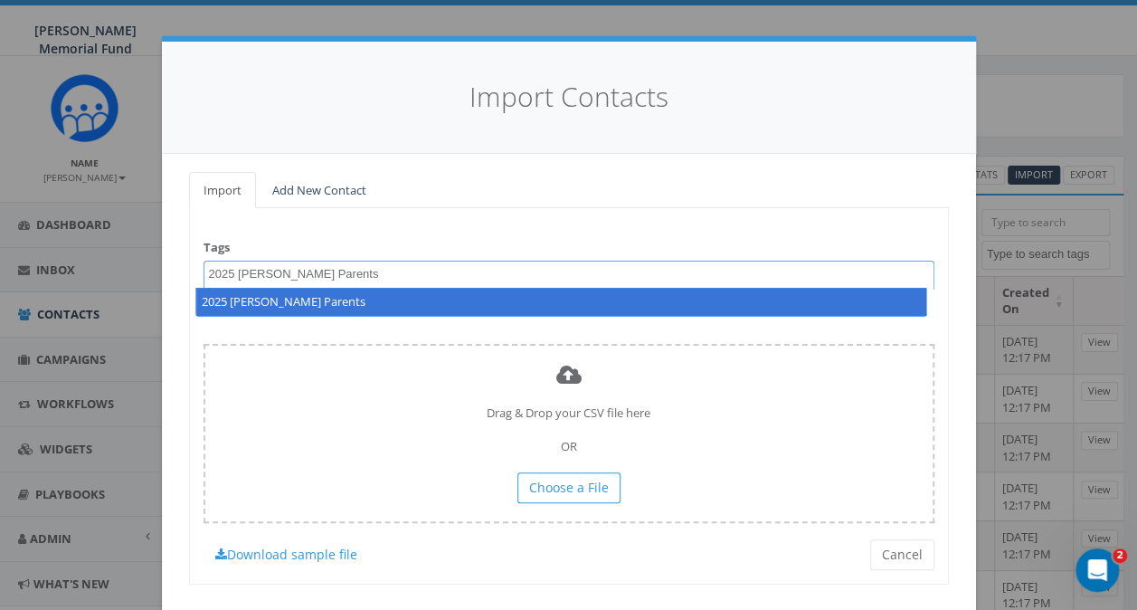
type textarea "2025 [PERSON_NAME] Parents"
select select "2025 [PERSON_NAME] Parents"
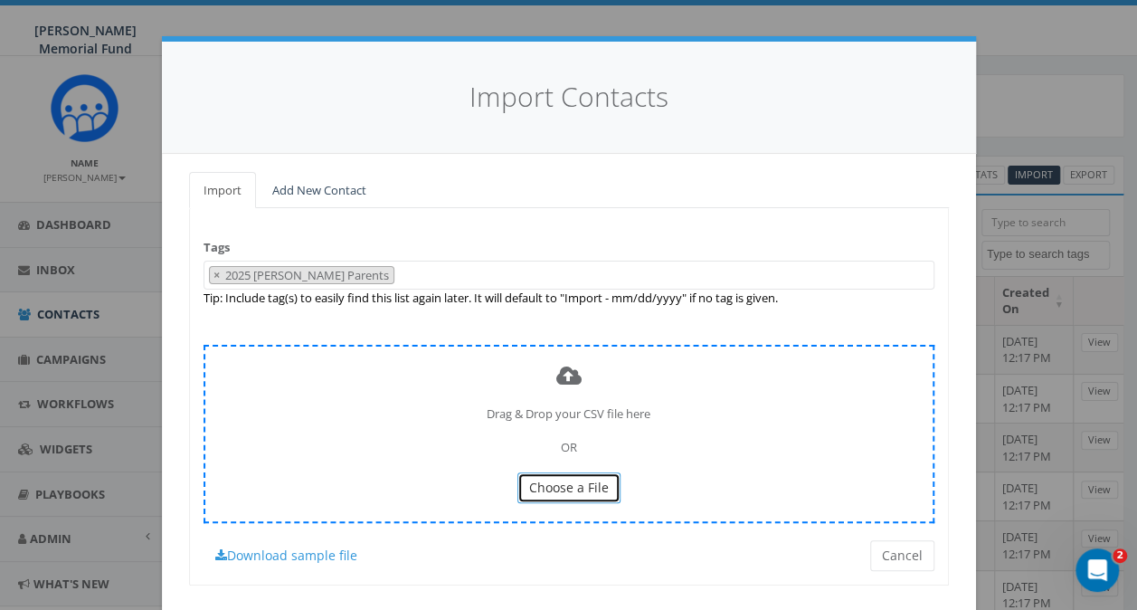
click at [571, 478] on span "Choose a File" at bounding box center [569, 486] width 80 height 17
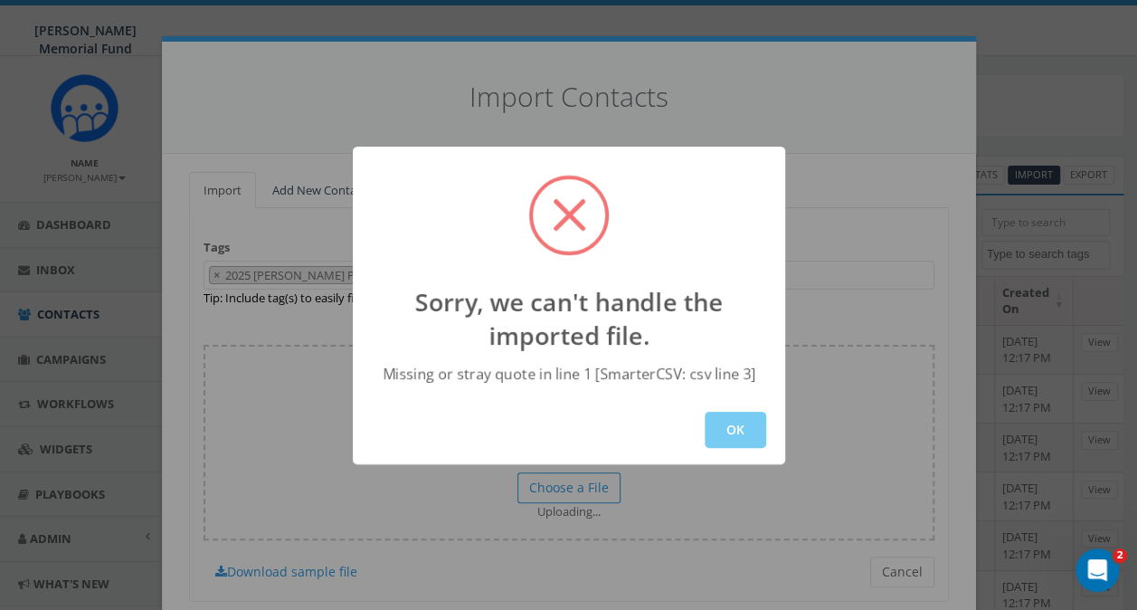
click at [740, 437] on button "OK" at bounding box center [735, 430] width 61 height 36
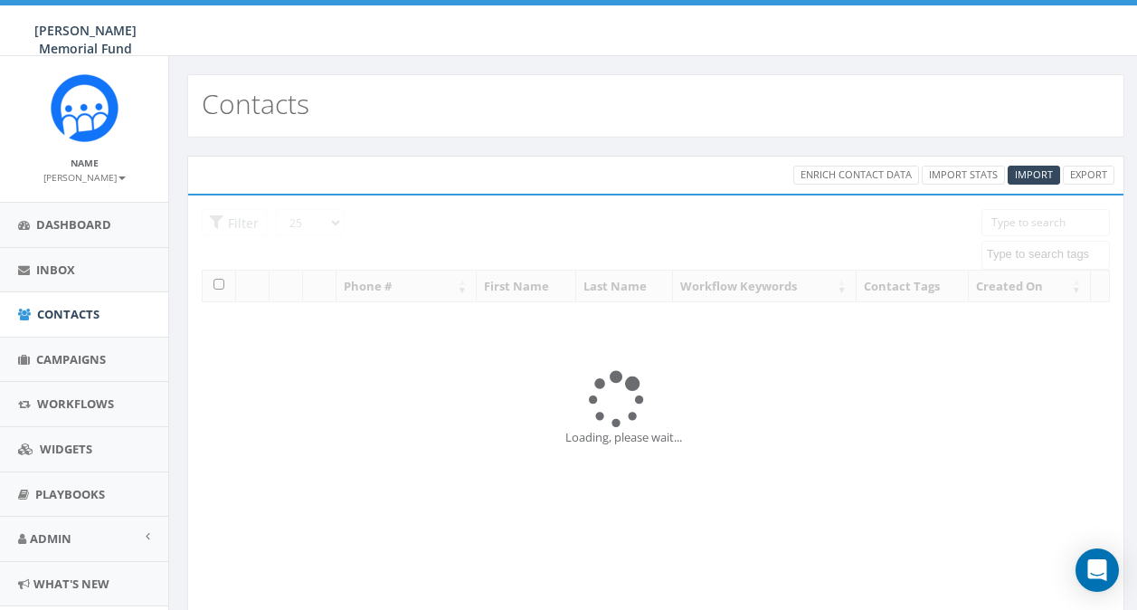
select select
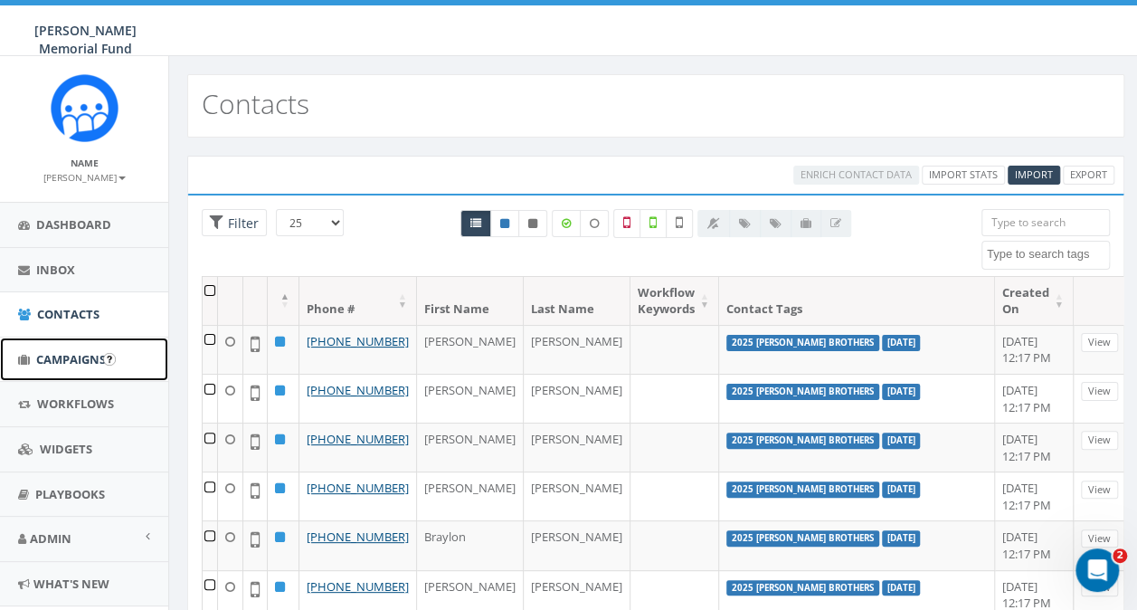
click at [43, 361] on span "Campaigns" at bounding box center [71, 359] width 70 height 16
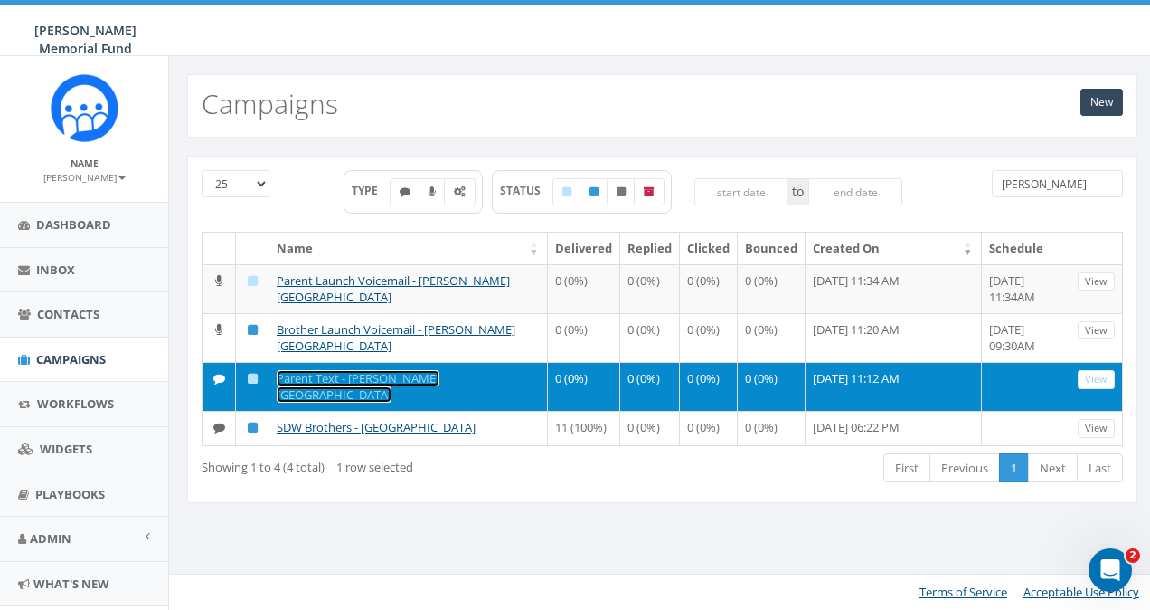
click at [341, 374] on link "Parent Text - [PERSON_NAME][GEOGRAPHIC_DATA]" at bounding box center [358, 386] width 163 height 33
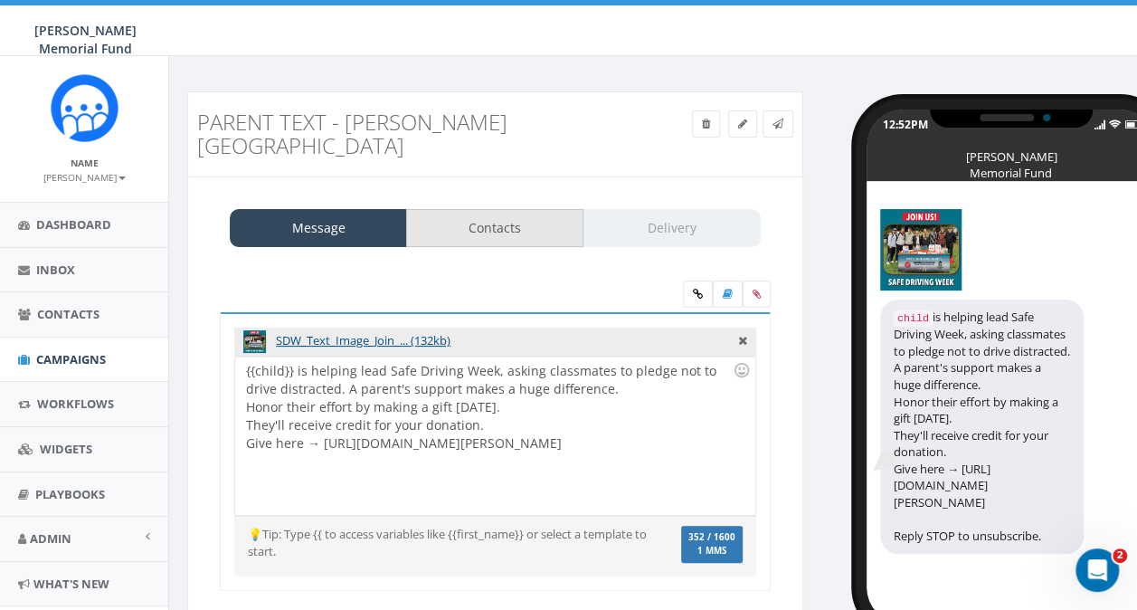
scroll to position [78, 0]
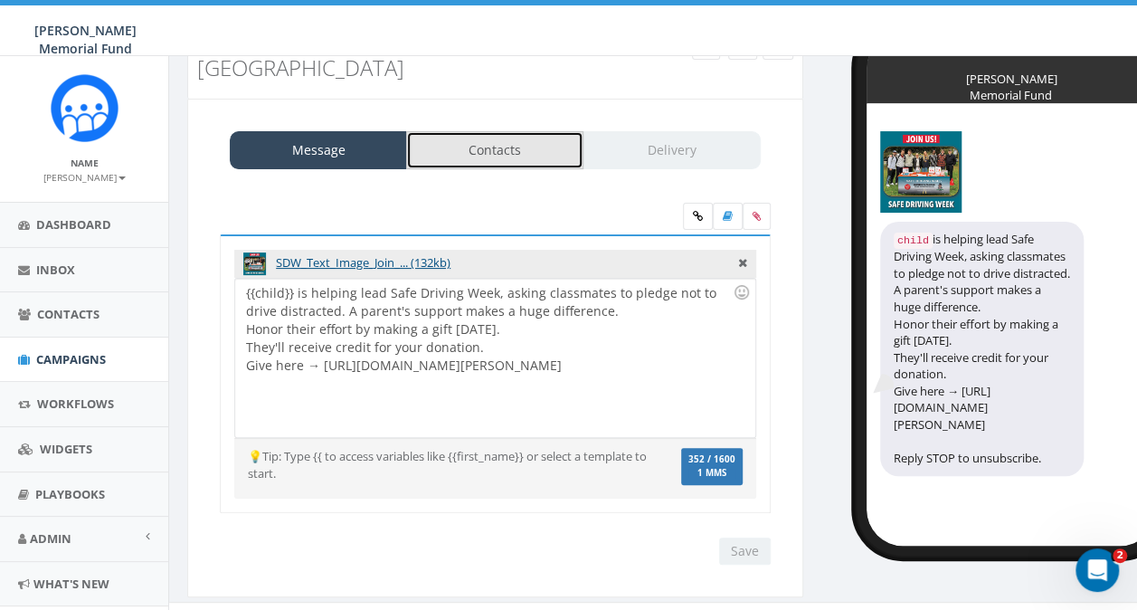
click at [481, 131] on link "Contacts" at bounding box center [494, 150] width 177 height 38
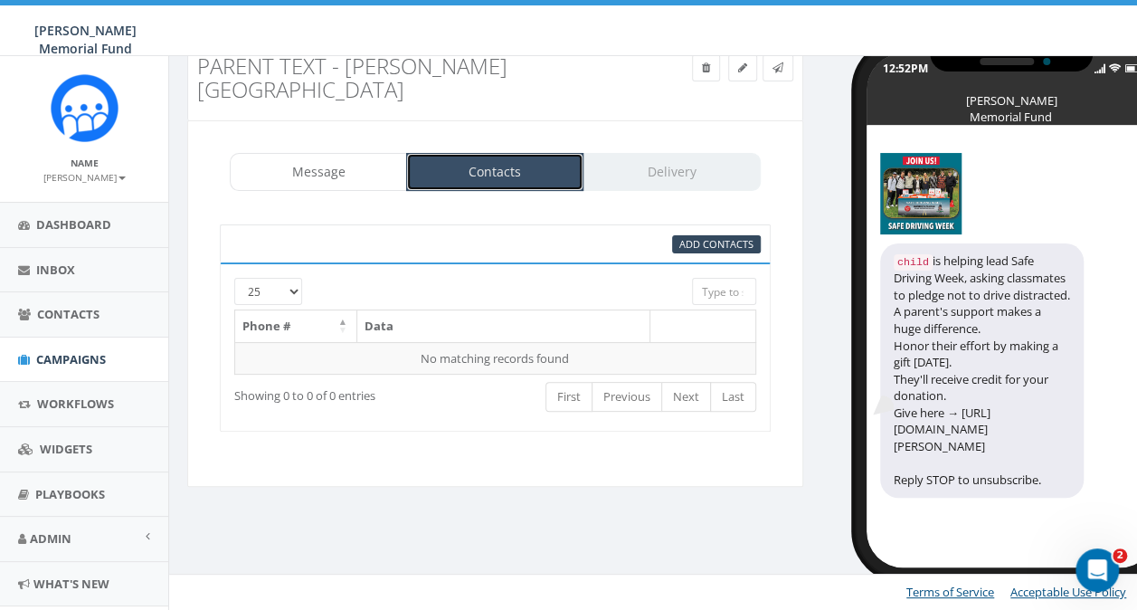
scroll to position [31, 0]
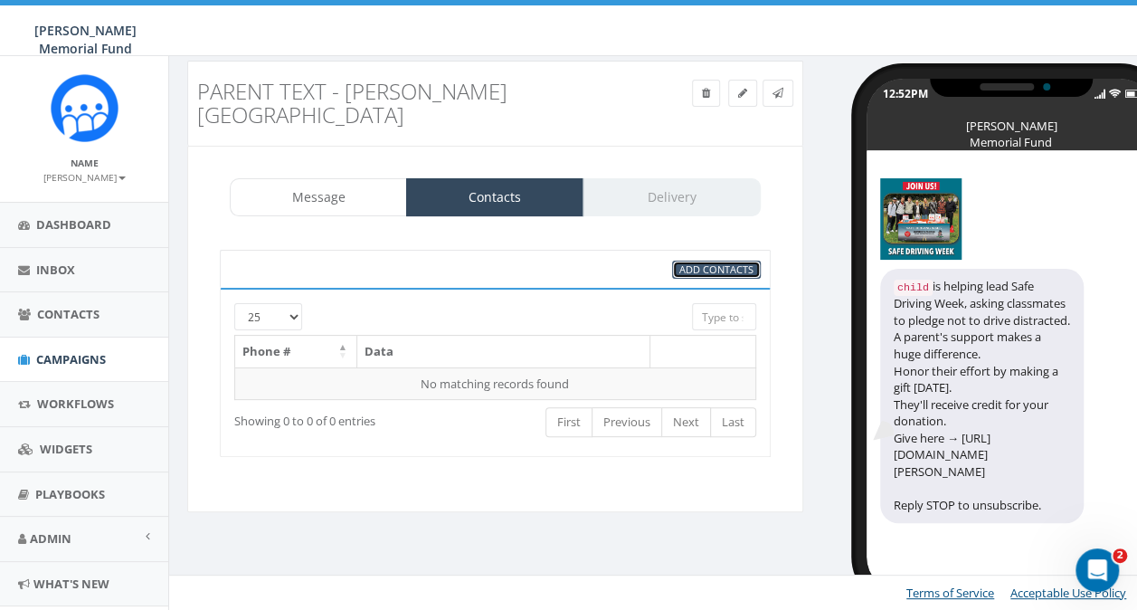
click at [699, 262] on span "Add Contacts" at bounding box center [716, 269] width 74 height 14
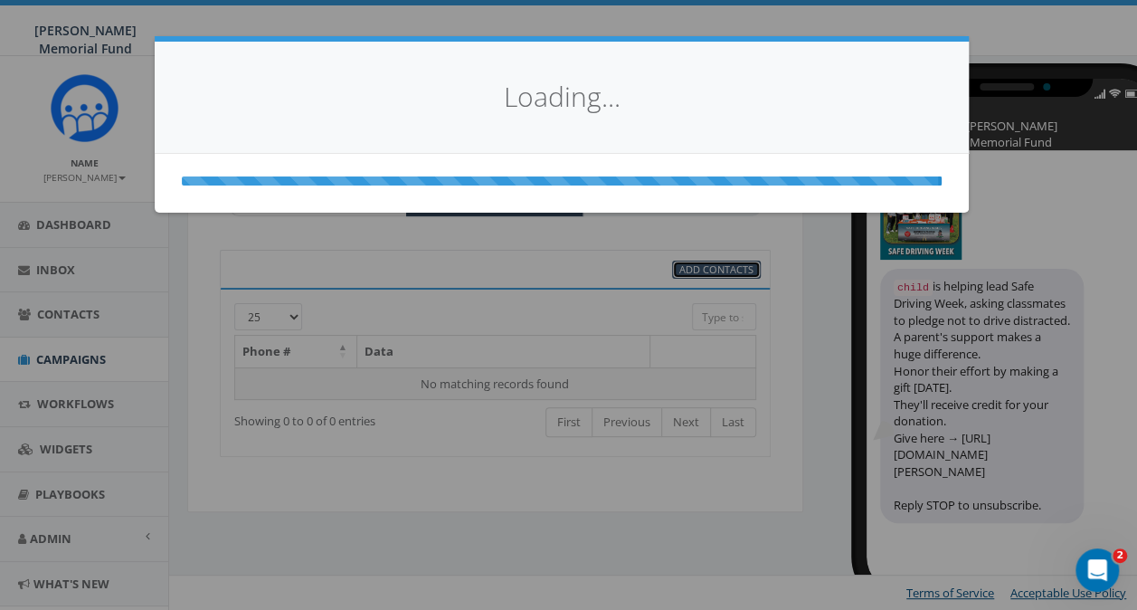
select select
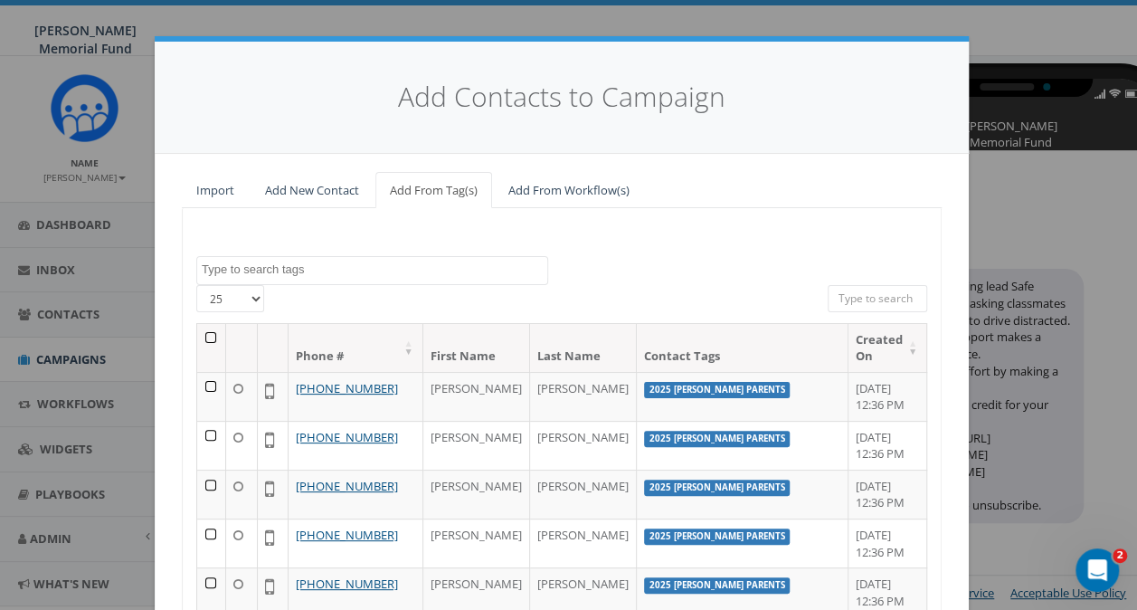
click at [380, 270] on textarea "Search" at bounding box center [374, 269] width 345 height 16
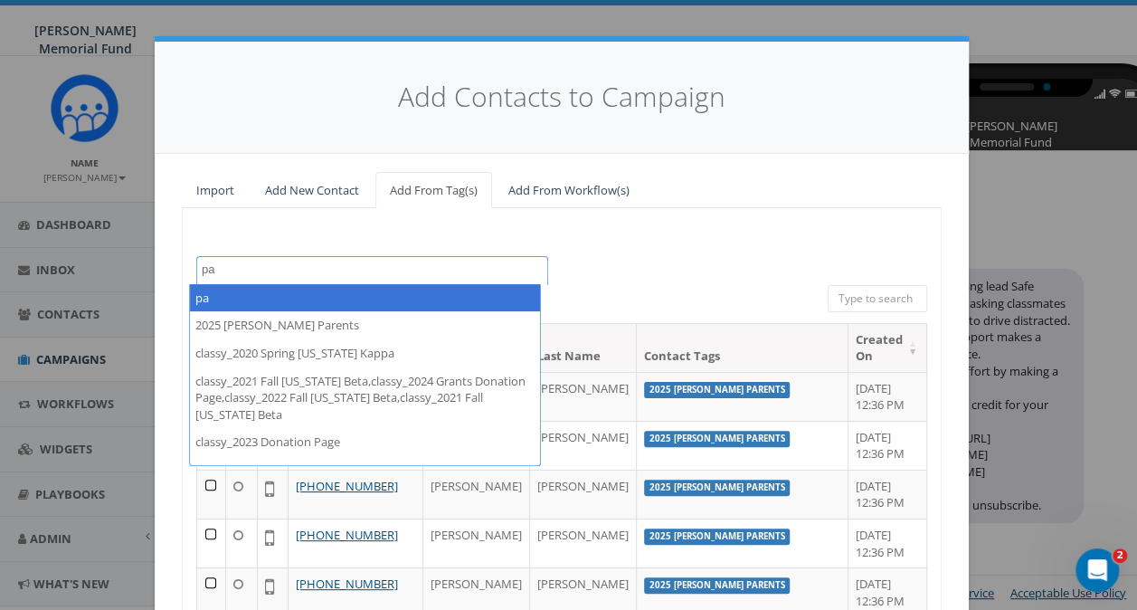
type textarea "p"
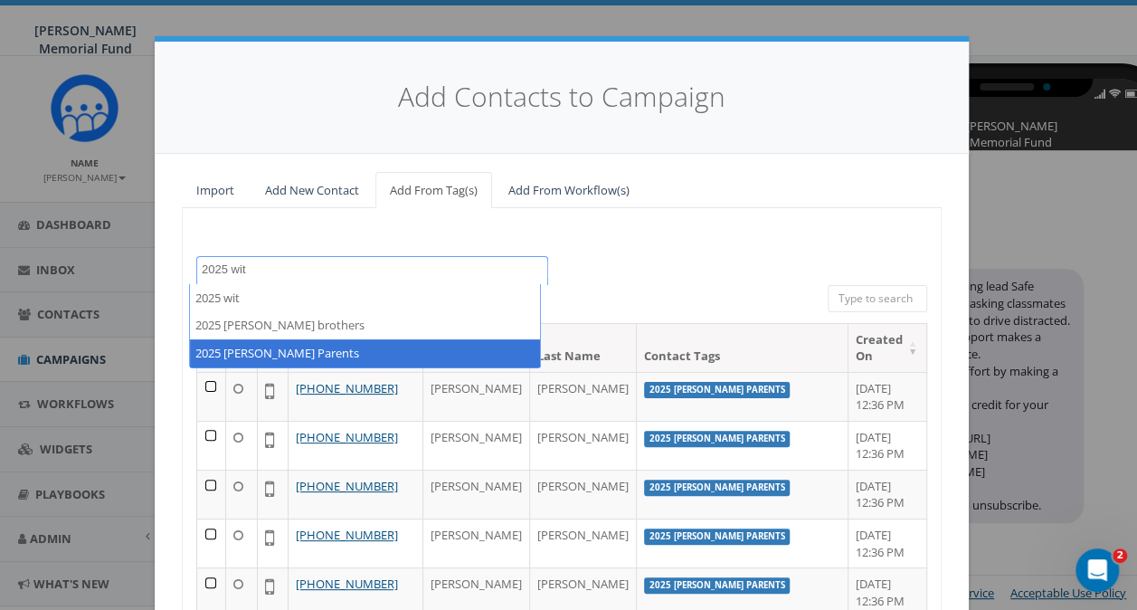
type textarea "2025 wit"
select select "2025 Wittenberg Parents"
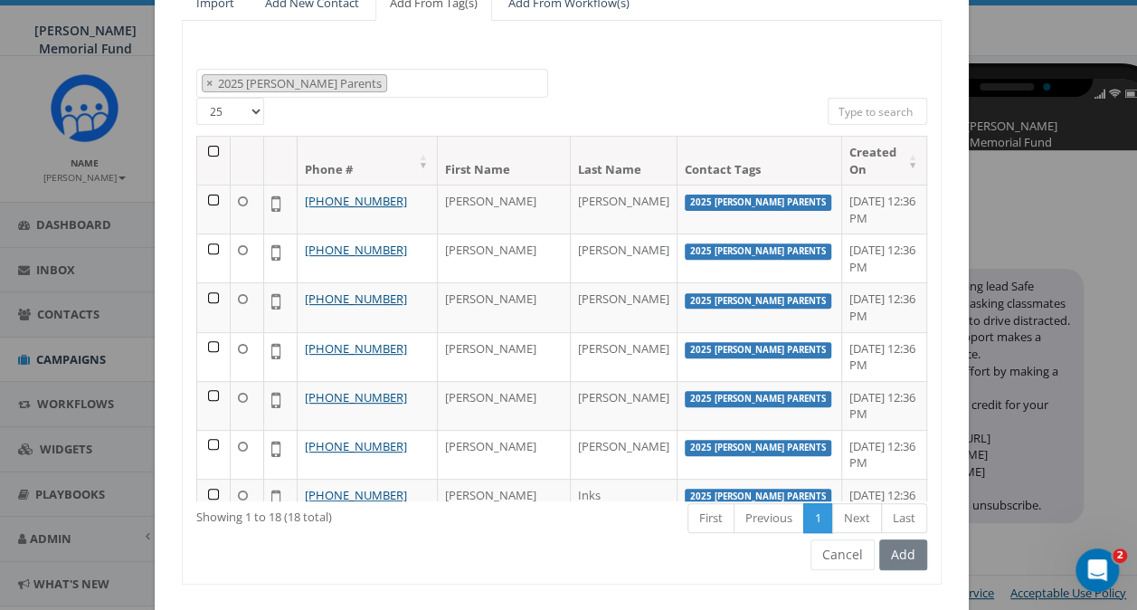
scroll to position [226, 0]
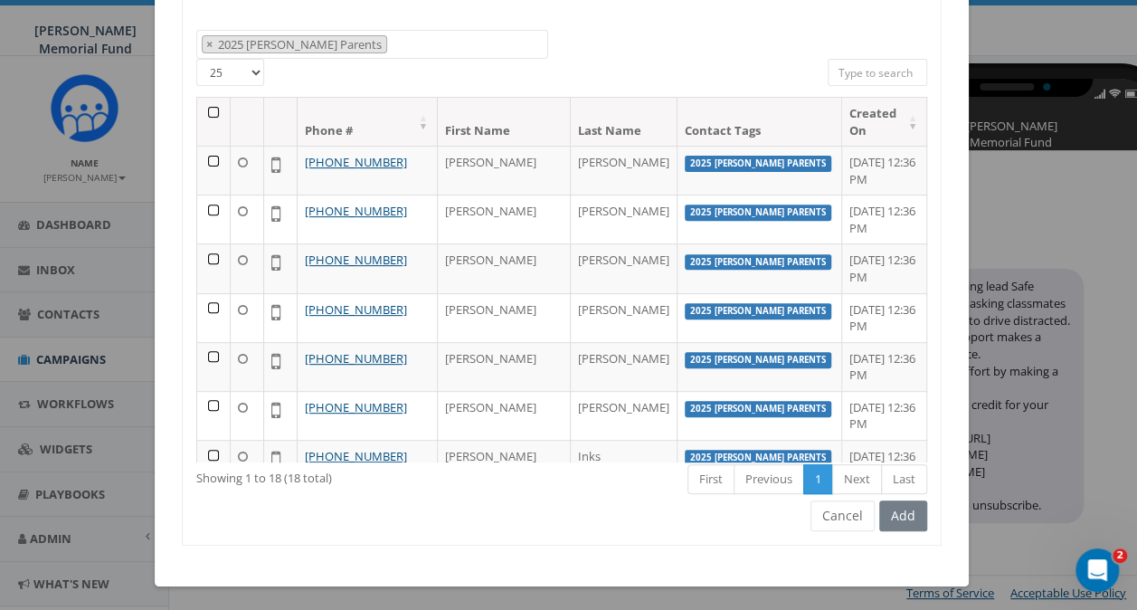
click at [204, 111] on th at bounding box center [213, 122] width 33 height 48
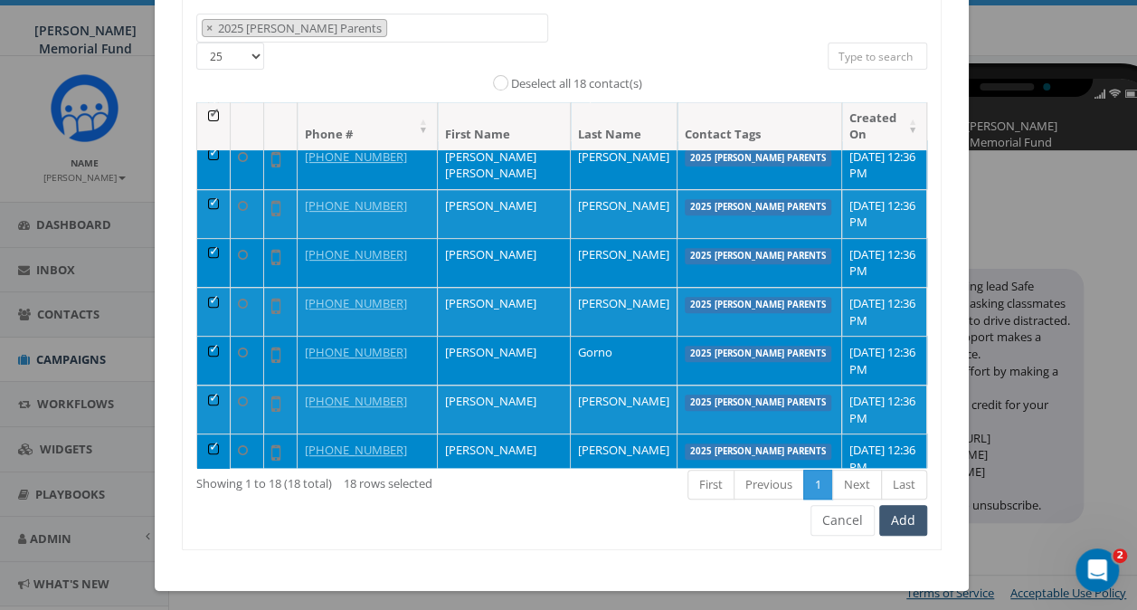
scroll to position [247, 0]
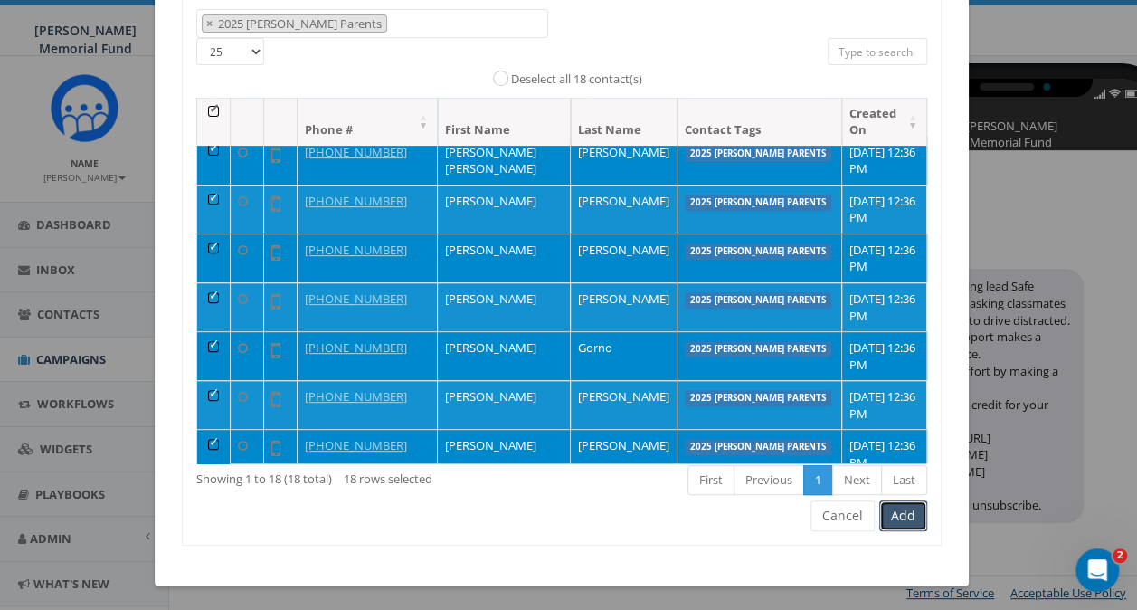
click at [913, 510] on button "Add" at bounding box center [903, 515] width 48 height 31
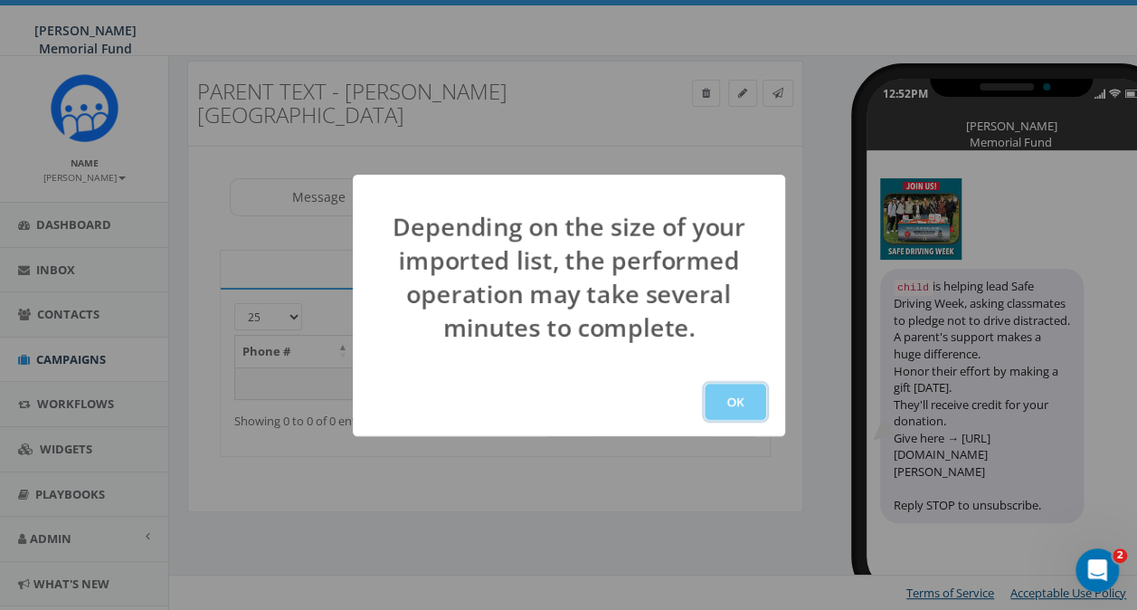
click at [741, 398] on button "OK" at bounding box center [735, 401] width 61 height 36
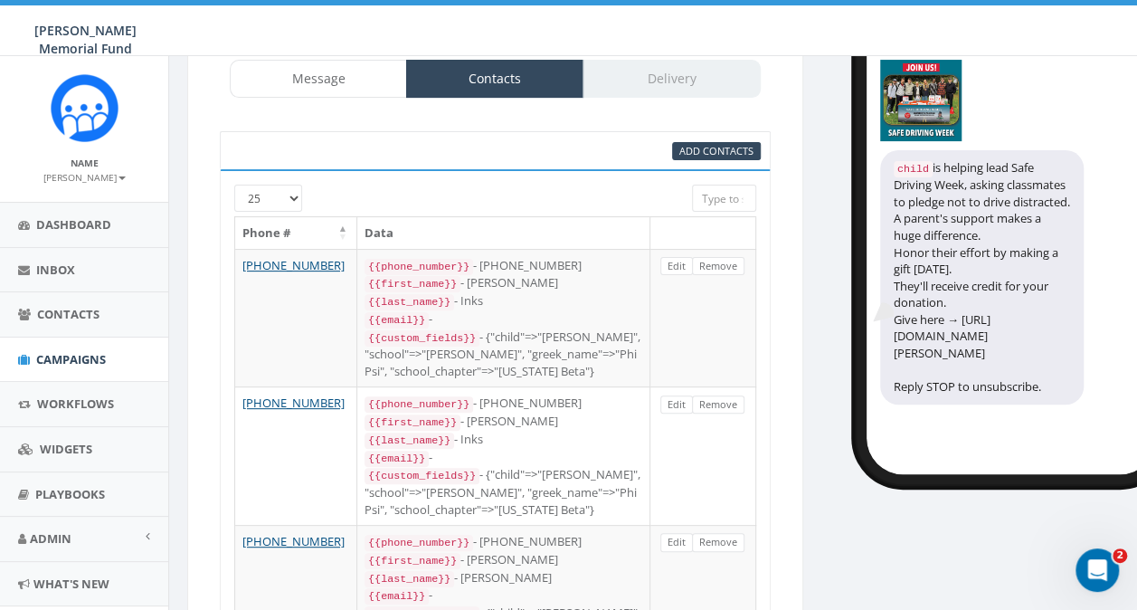
scroll to position [121, 0]
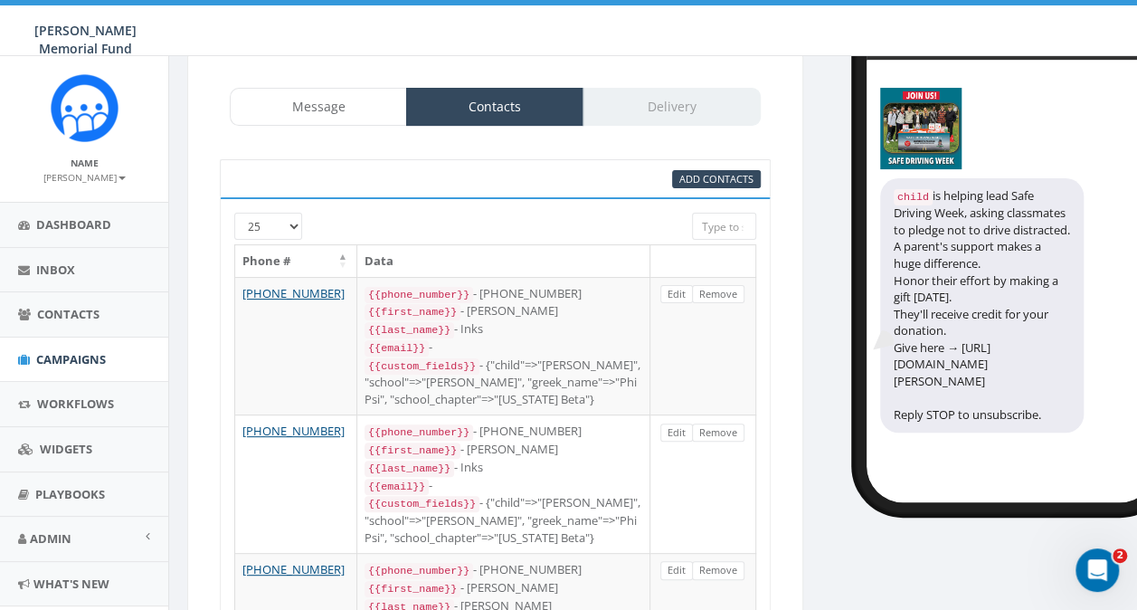
click at [678, 88] on div "Message Contacts Delivery" at bounding box center [495, 107] width 531 height 38
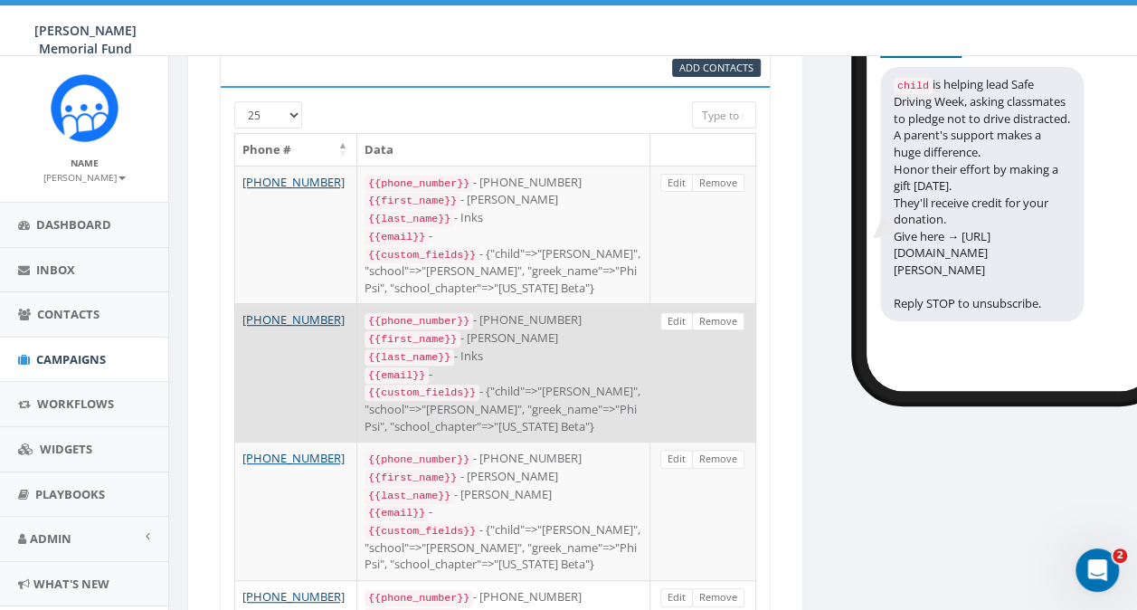
scroll to position [0, 0]
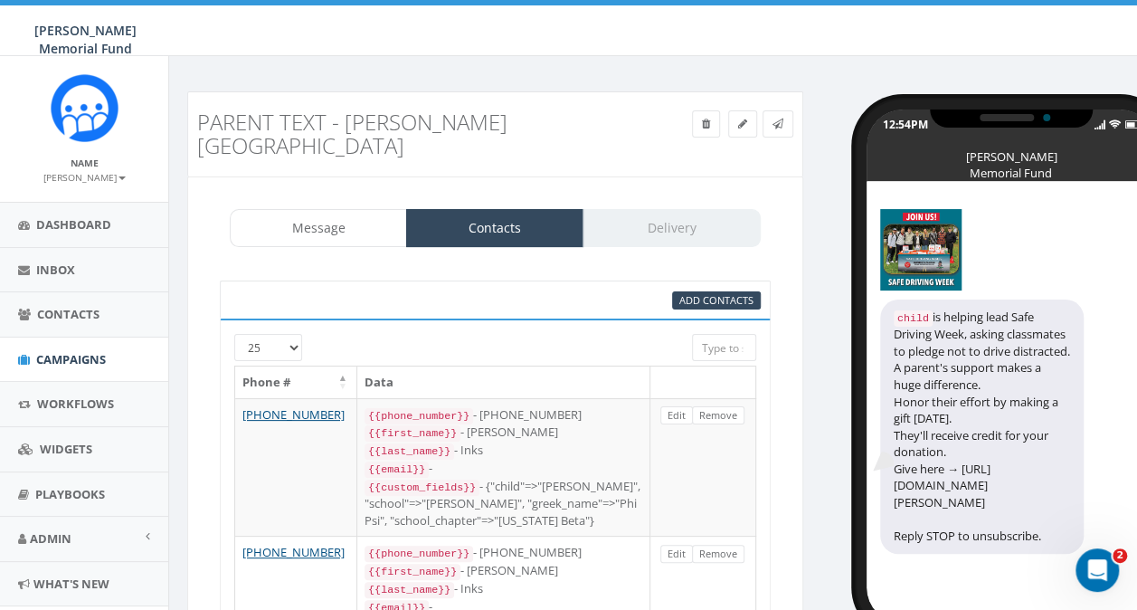
click at [655, 209] on div "Message Contacts Delivery" at bounding box center [495, 228] width 531 height 38
click at [323, 209] on link "Message" at bounding box center [318, 228] width 177 height 38
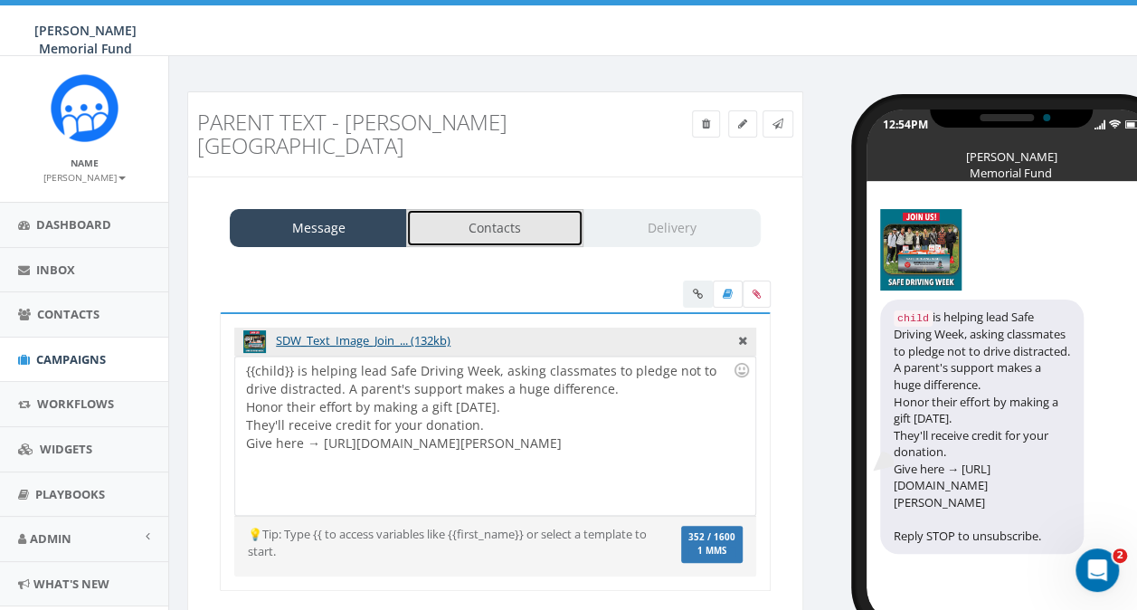
click at [517, 209] on link "Contacts" at bounding box center [494, 228] width 177 height 38
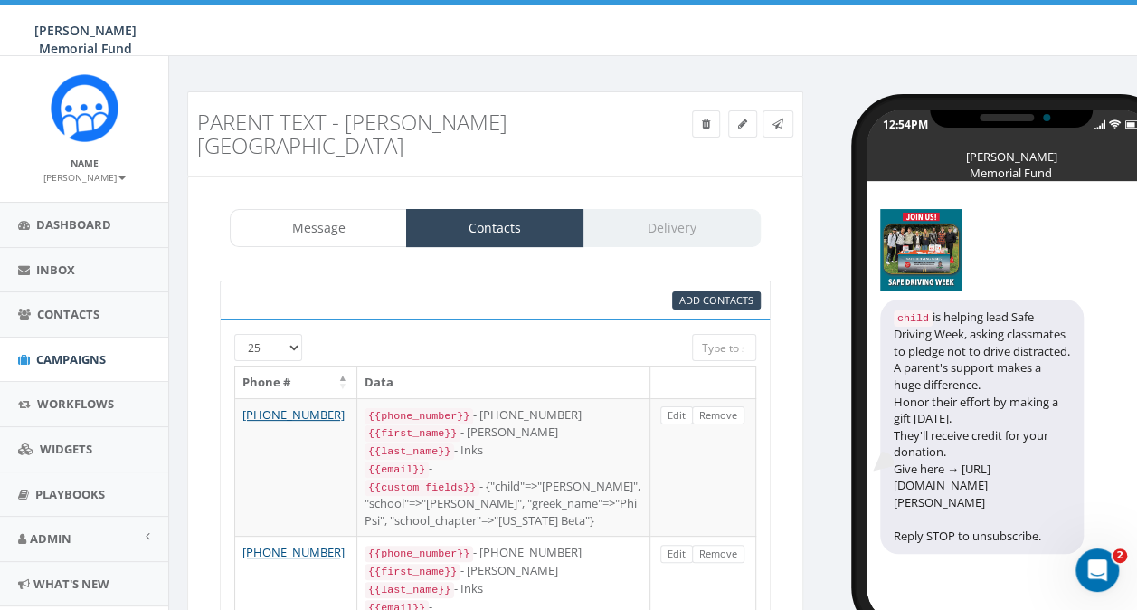
click at [702, 209] on div "Message Contacts Delivery" at bounding box center [495, 228] width 531 height 38
click at [701, 209] on div "Message Contacts Delivery" at bounding box center [495, 228] width 531 height 38
click at [310, 209] on link "Message" at bounding box center [318, 228] width 177 height 38
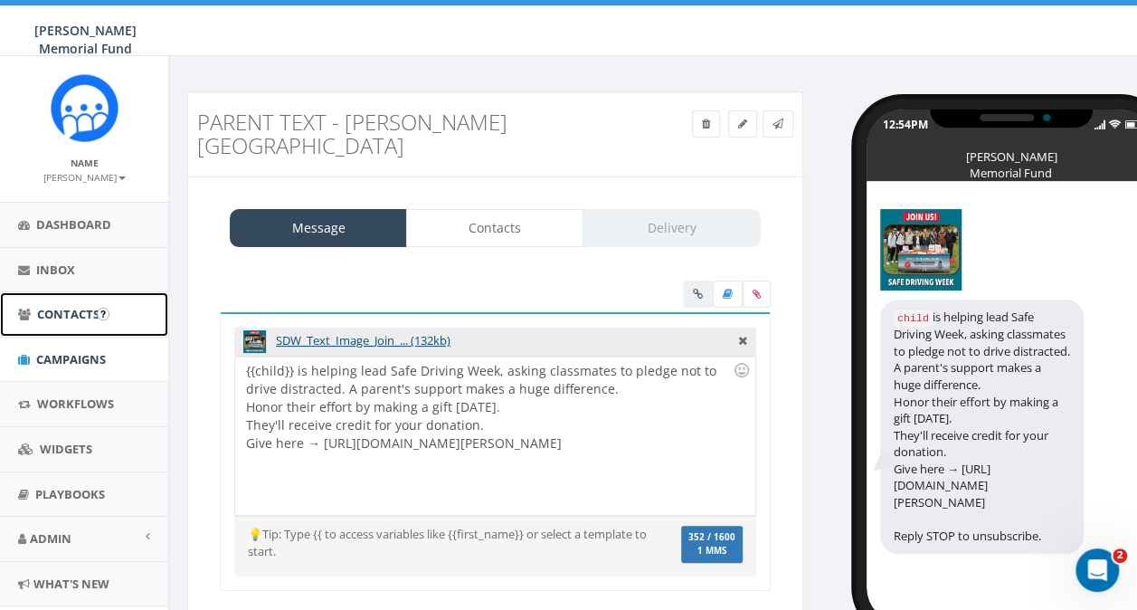
click at [44, 318] on span "Contacts" at bounding box center [68, 314] width 62 height 16
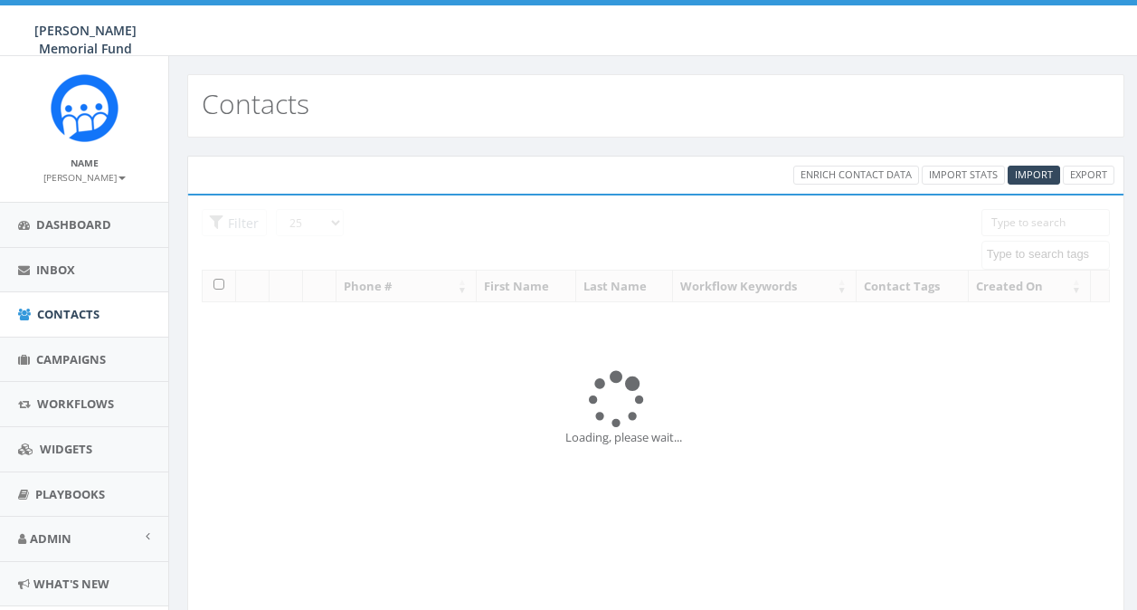
select select
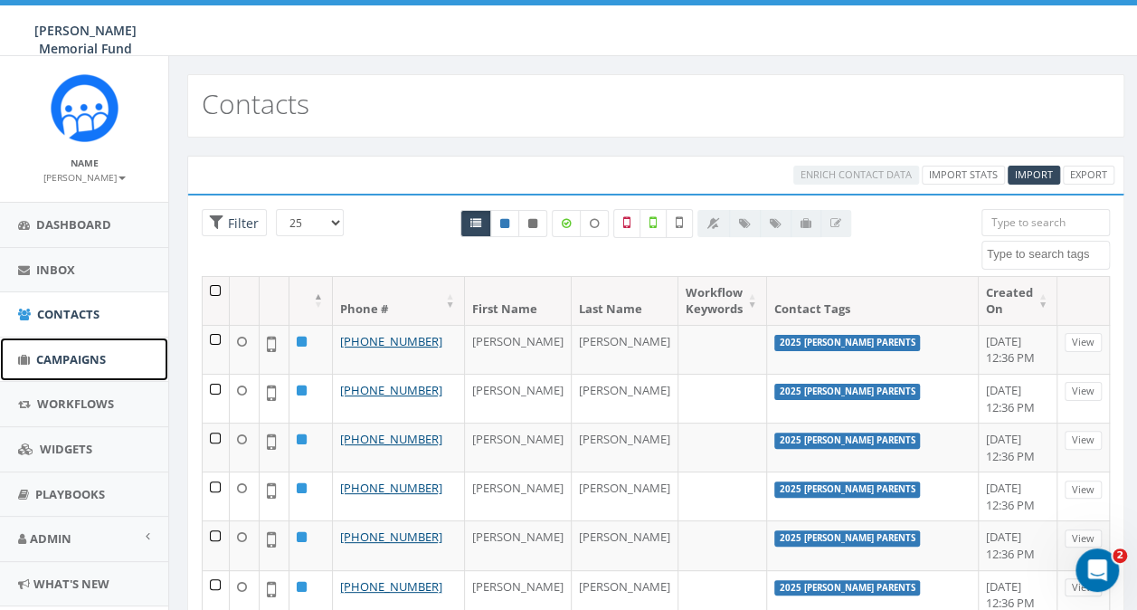
click at [54, 360] on span "Campaigns" at bounding box center [71, 359] width 70 height 16
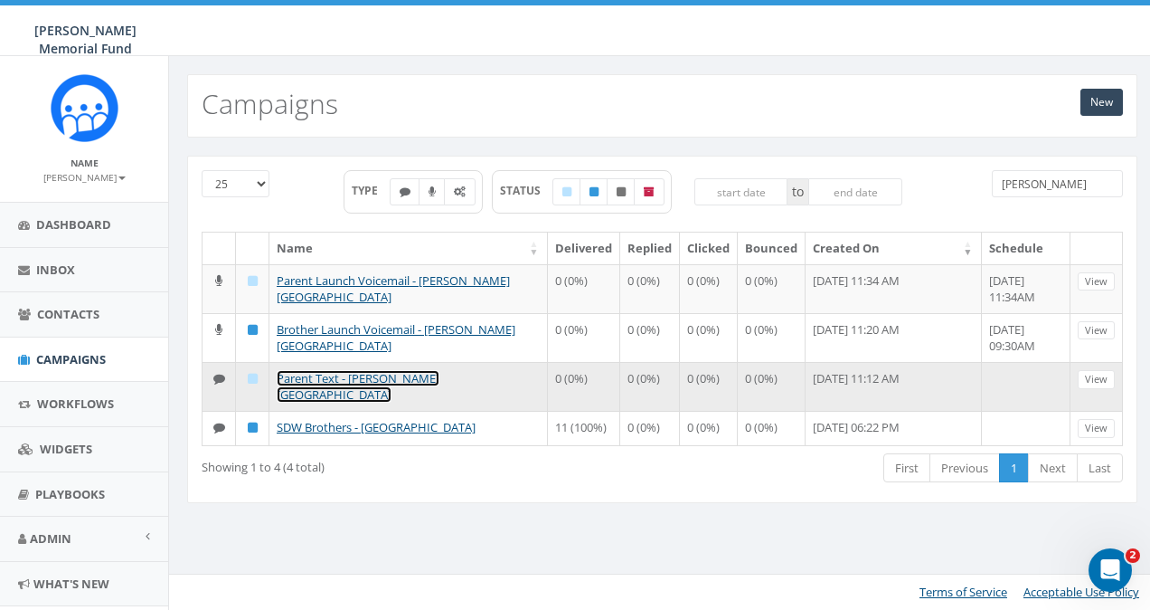
click at [334, 377] on link "Parent Text - [PERSON_NAME][GEOGRAPHIC_DATA]" at bounding box center [358, 386] width 163 height 33
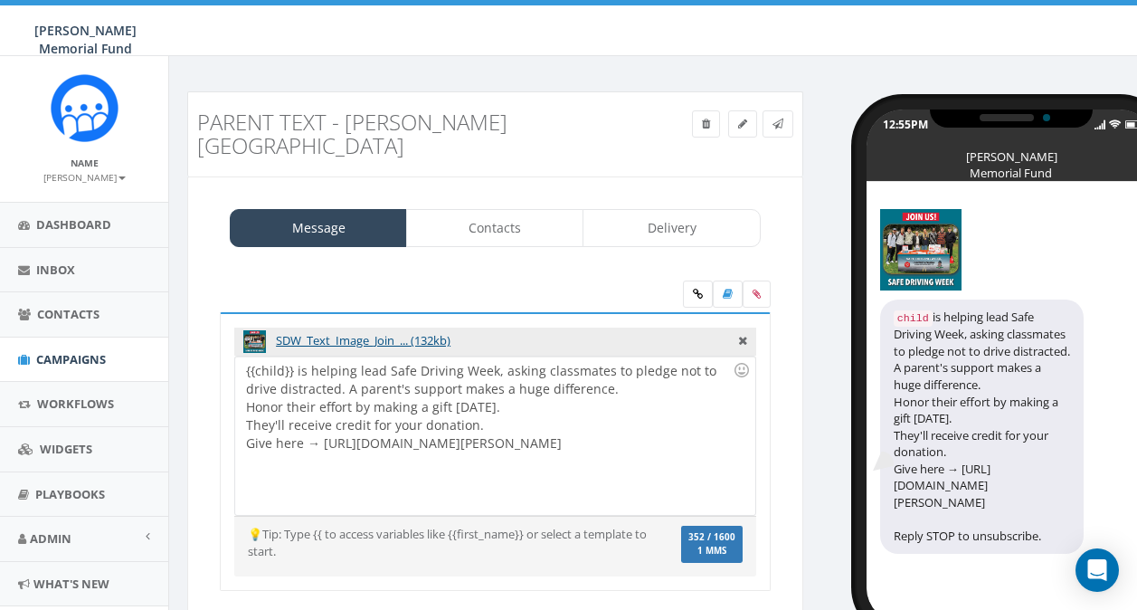
select select
click at [454, 210] on link "Contacts" at bounding box center [494, 228] width 177 height 38
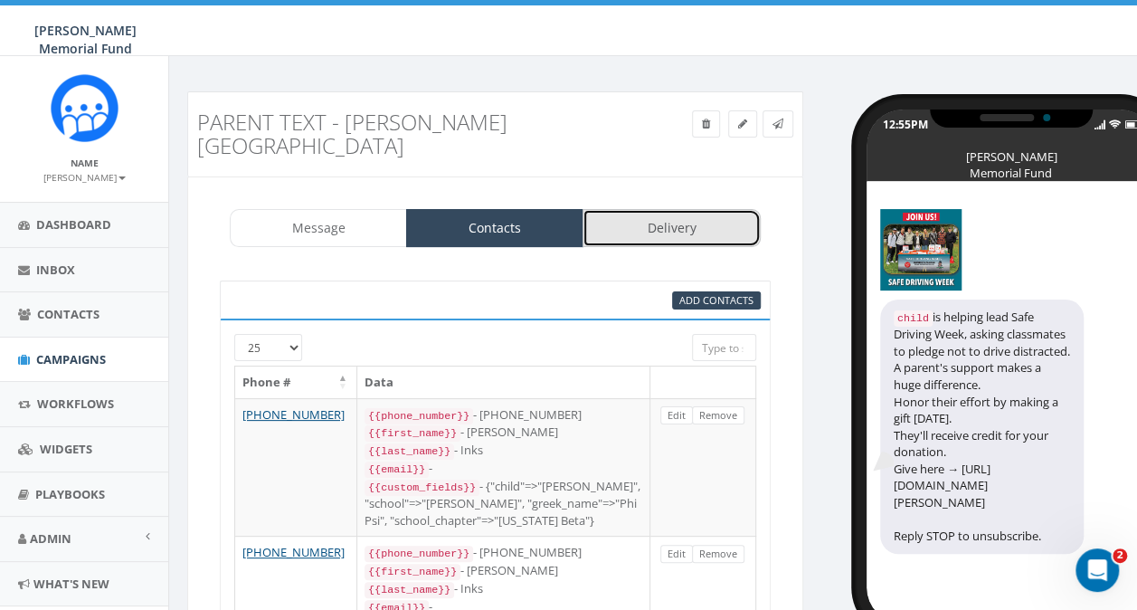
click at [680, 209] on link "Delivery" at bounding box center [670, 228] width 177 height 38
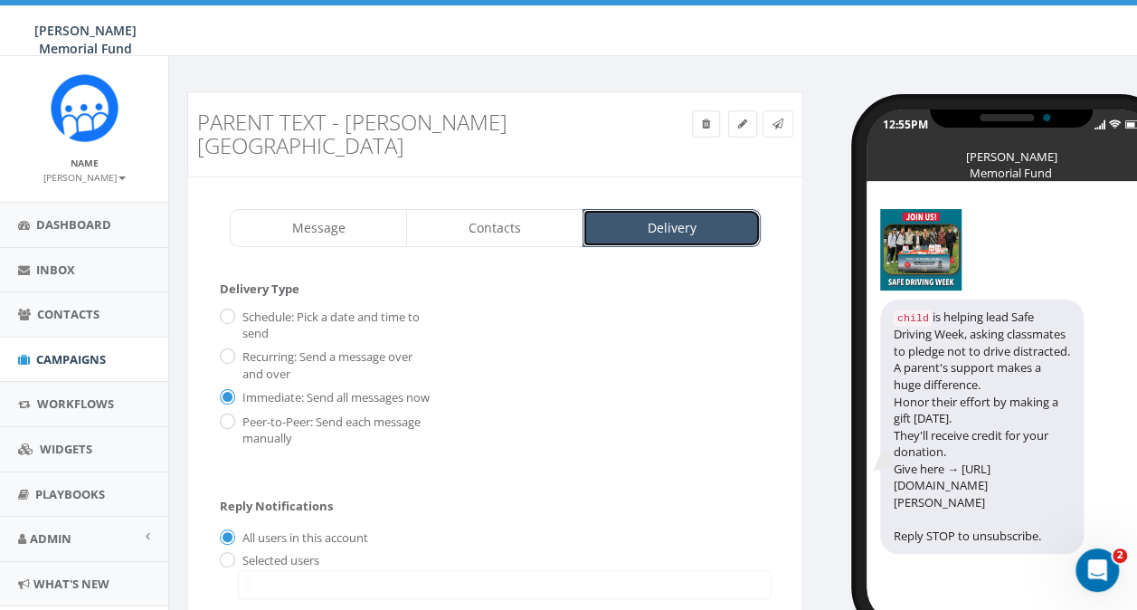
scroll to position [90, 0]
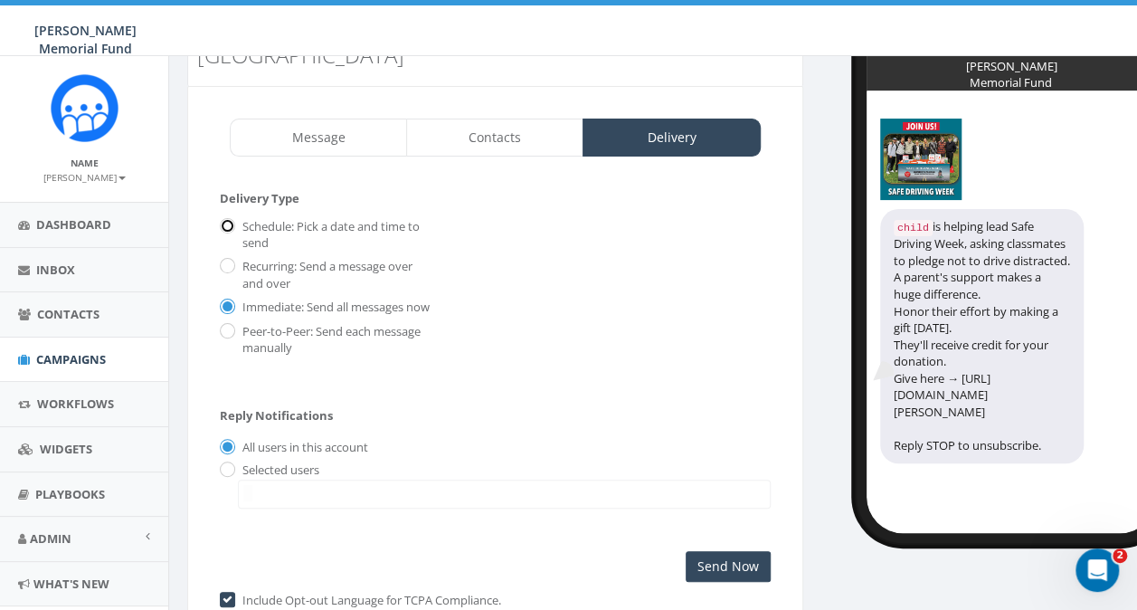
click at [224, 222] on input "Schedule: Pick a date and time to send" at bounding box center [226, 228] width 12 height 12
radio input "true"
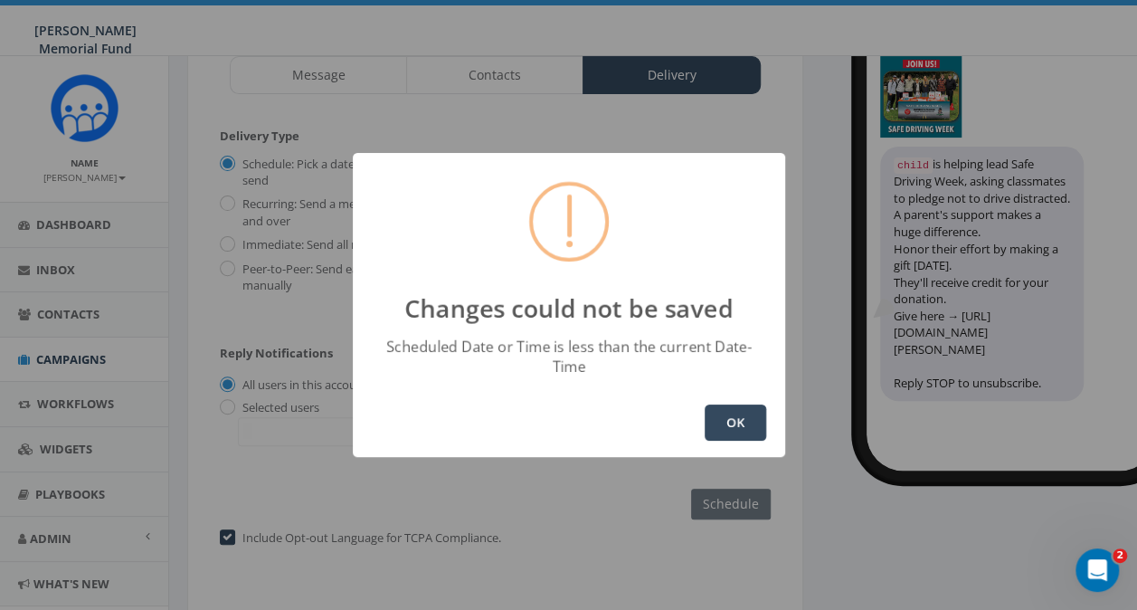
scroll to position [181, 0]
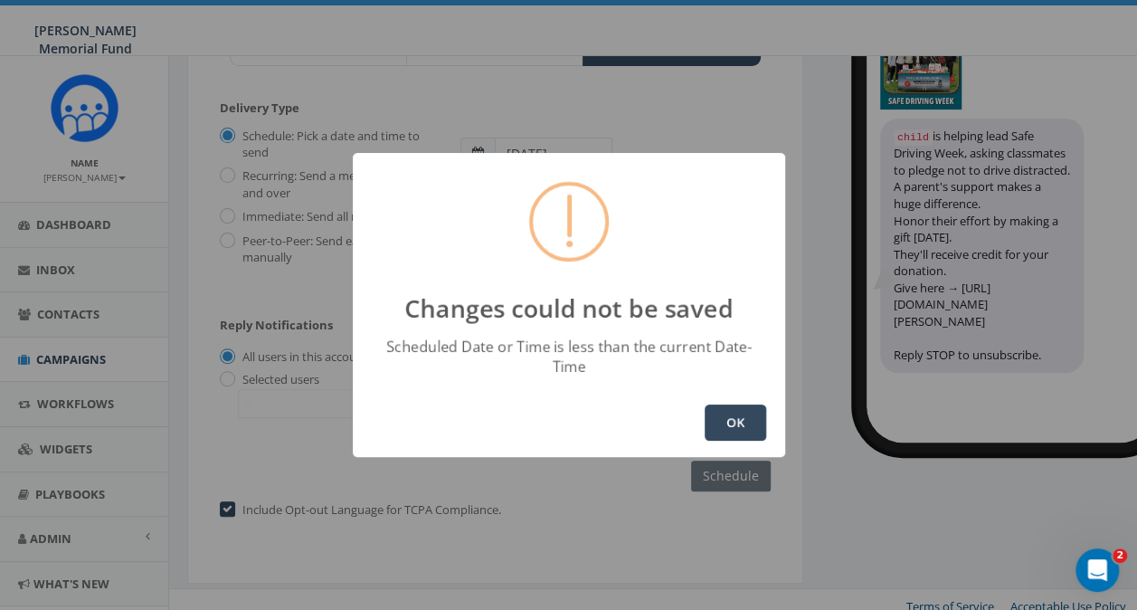
click at [724, 406] on button "OK" at bounding box center [735, 422] width 61 height 36
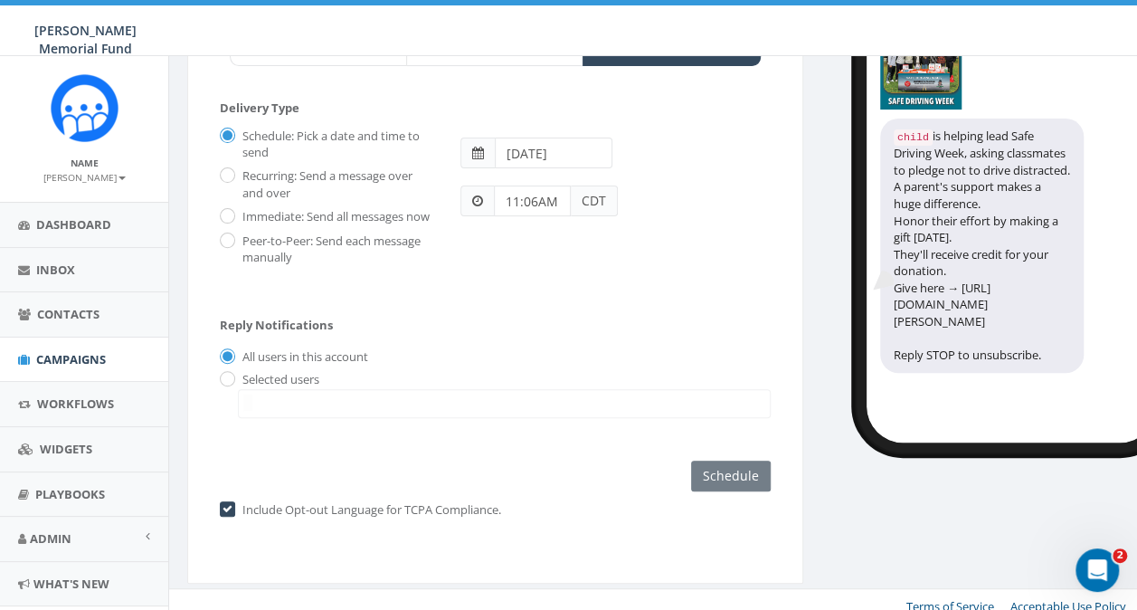
click at [548, 137] on input "[DATE]" at bounding box center [554, 152] width 118 height 31
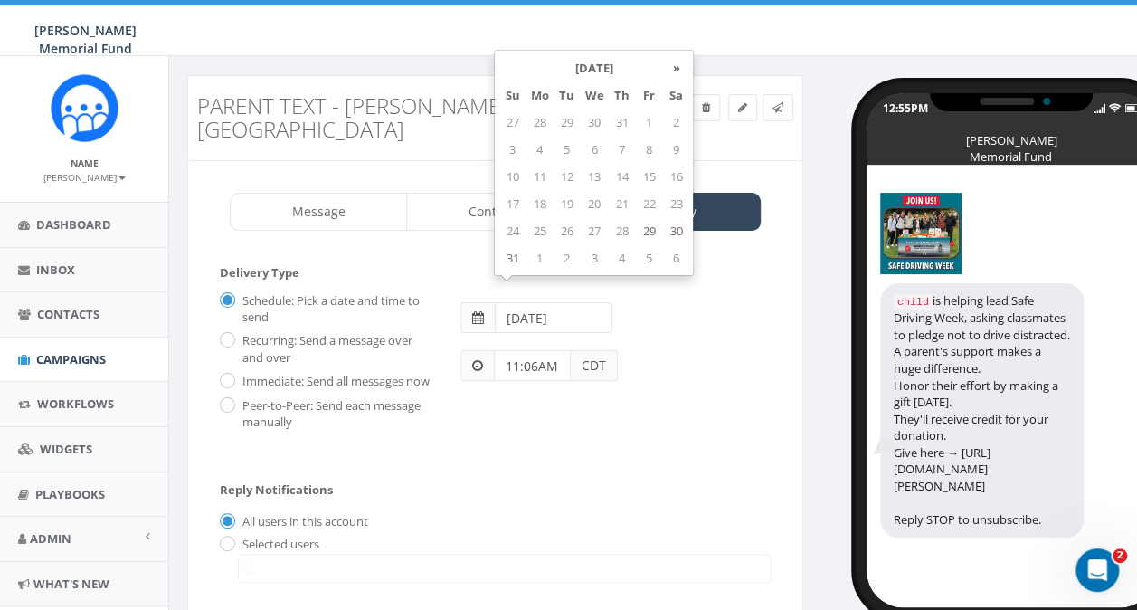
scroll to position [0, 0]
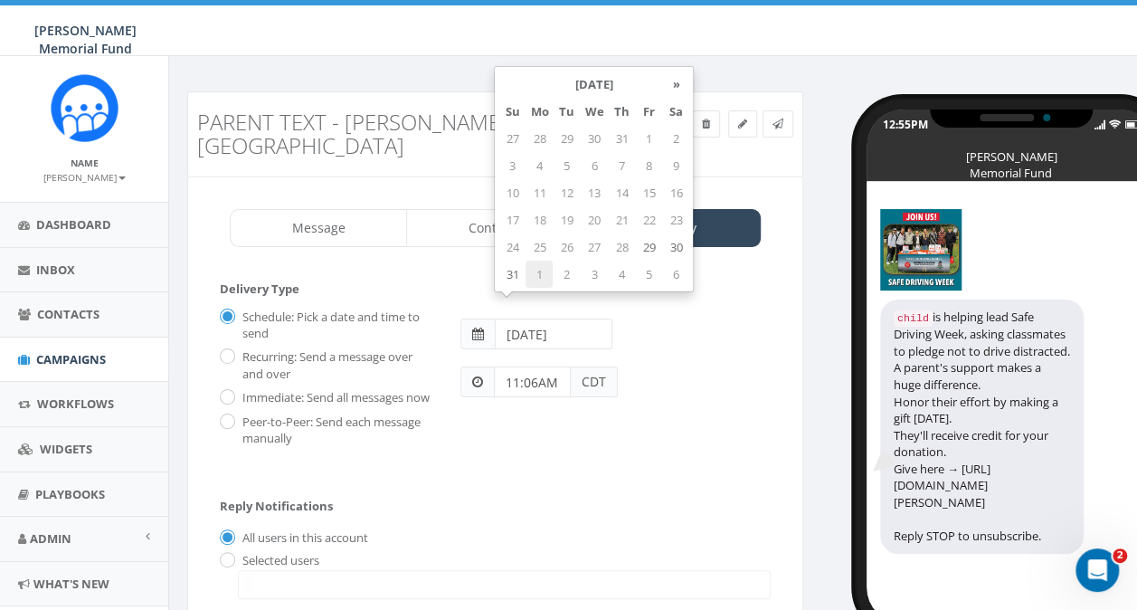
click at [545, 275] on td "1" at bounding box center [538, 273] width 27 height 27
click at [570, 134] on td "2" at bounding box center [566, 138] width 27 height 27
type input "2025-09-02"
click at [514, 366] on input "11:06AM" at bounding box center [532, 381] width 77 height 31
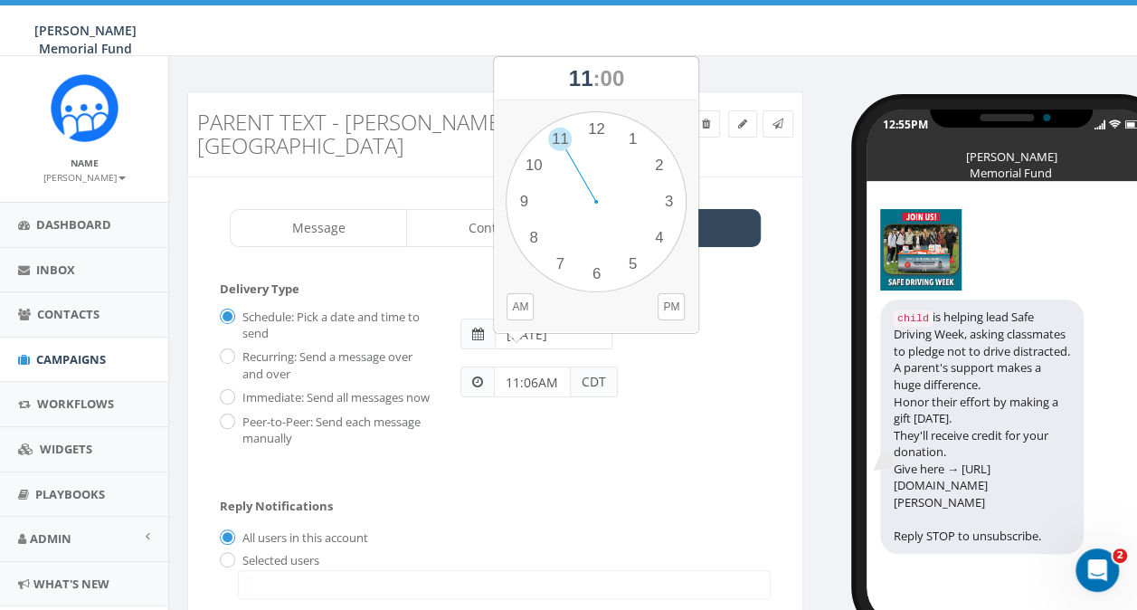
drag, startPoint x: 505, startPoint y: 360, endPoint x: 517, endPoint y: 358, distance: 12.8
click at [517, 366] on input "11:06AM" at bounding box center [532, 381] width 77 height 31
type input "9:30AM"
click at [652, 376] on div "Schedule: Pick a date and time to send Recurring: Send a message over and over …" at bounding box center [495, 374] width 578 height 145
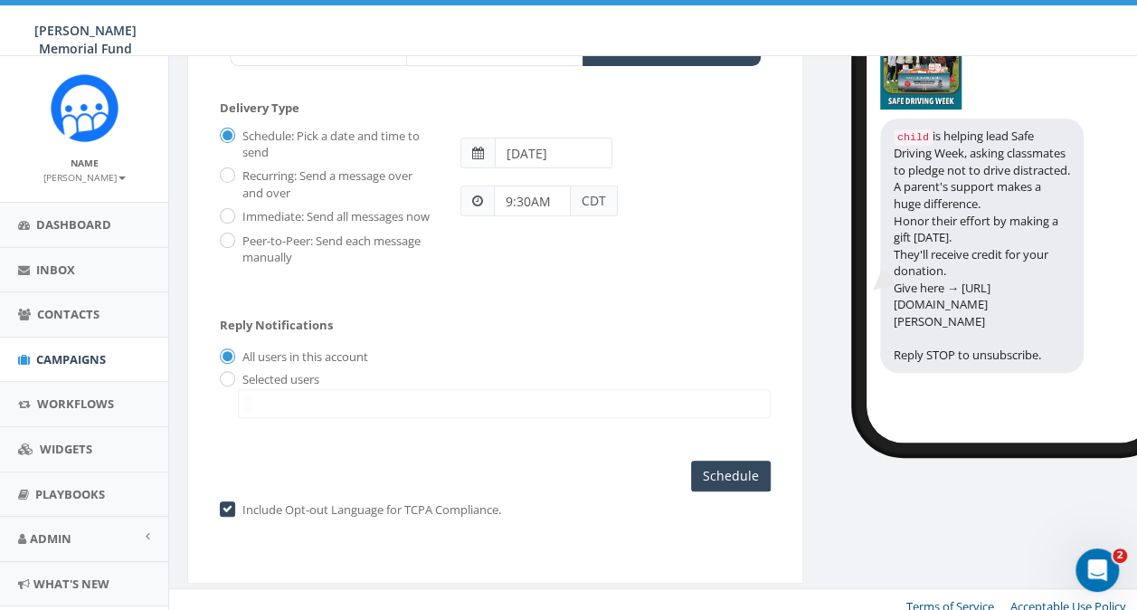
scroll to position [184, 0]
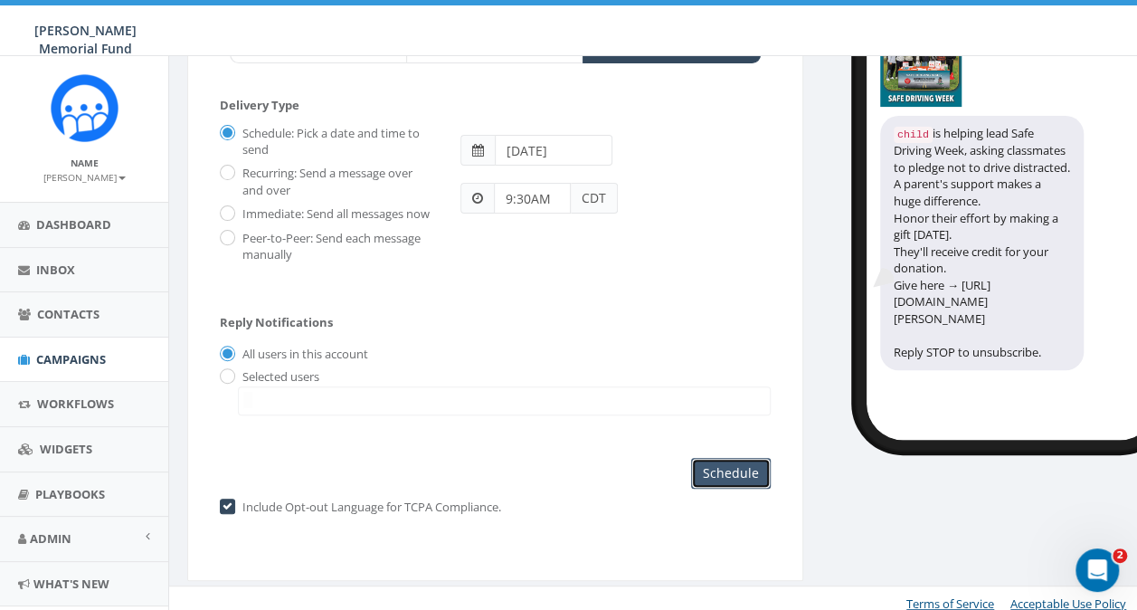
click at [733, 464] on input "Schedule" at bounding box center [731, 473] width 80 height 31
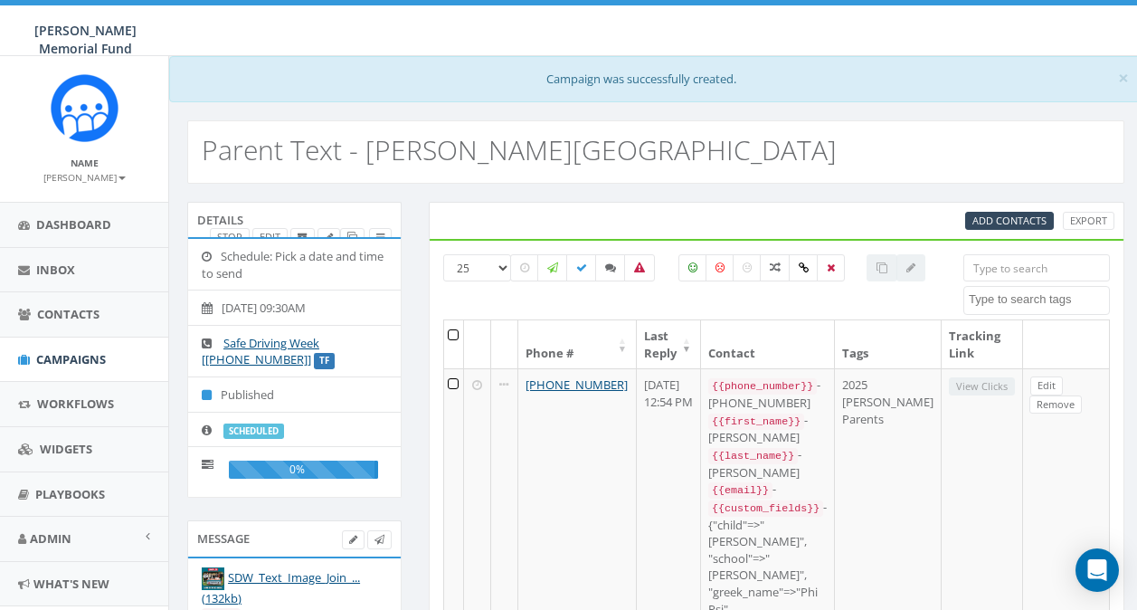
select select
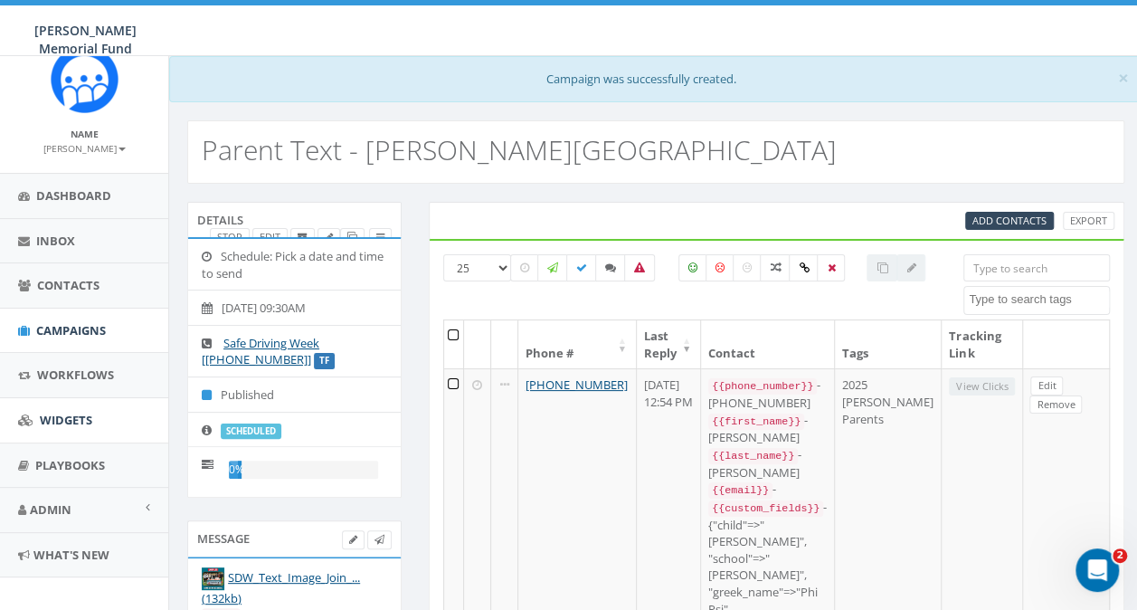
scroll to position [43, 0]
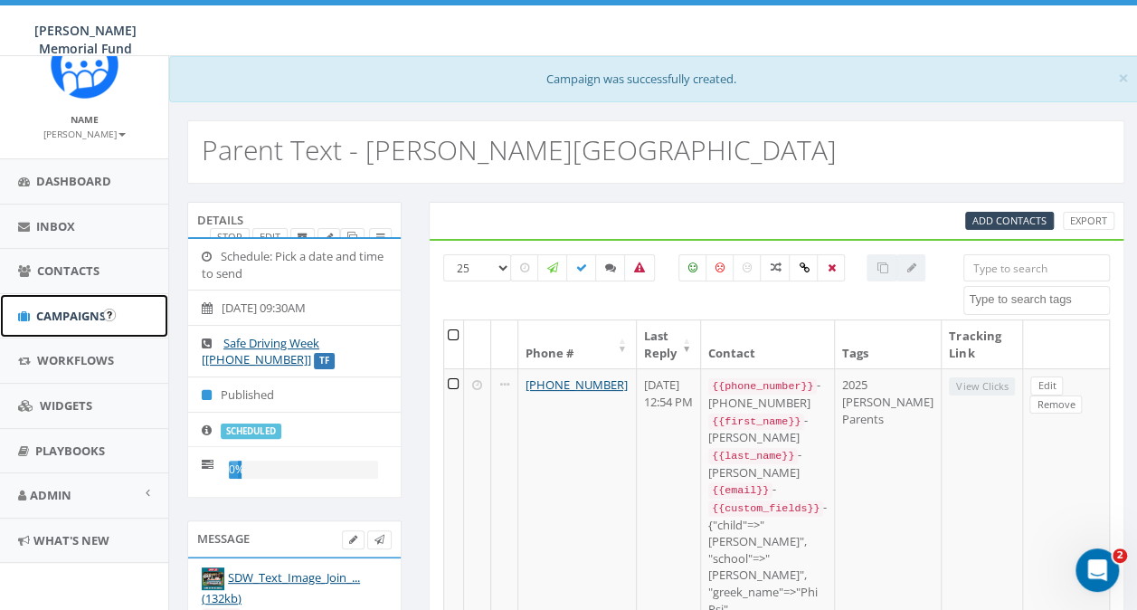
click at [58, 312] on span "Campaigns" at bounding box center [71, 315] width 70 height 16
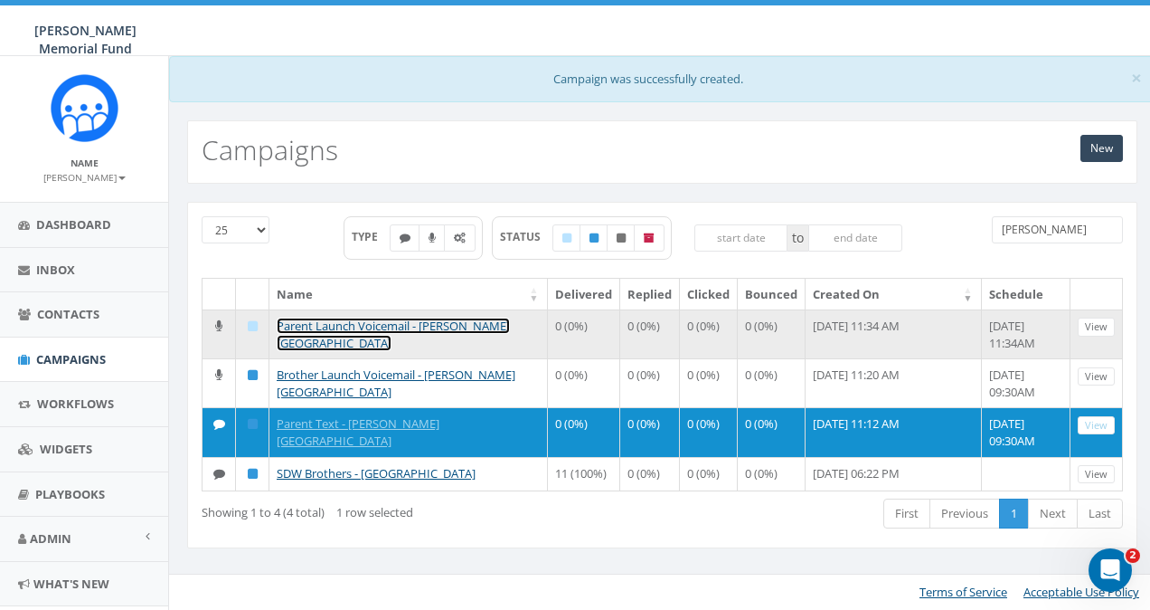
click at [365, 322] on link "Parent Launch Voicemail - [PERSON_NAME][GEOGRAPHIC_DATA]" at bounding box center [393, 333] width 233 height 33
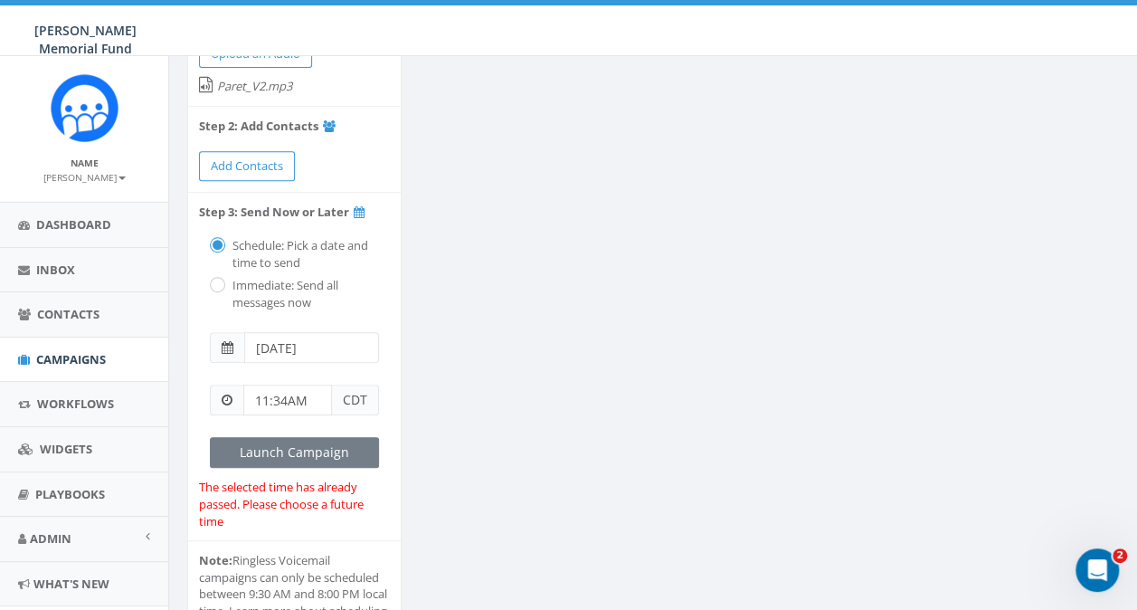
scroll to position [362, 0]
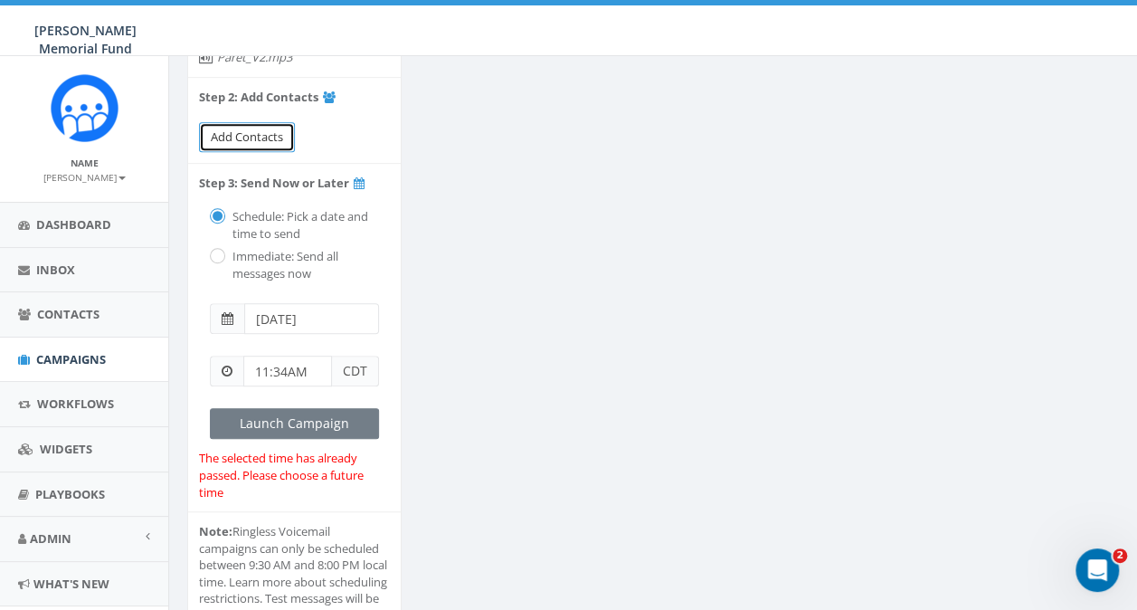
click at [244, 128] on span "Add Contacts" at bounding box center [247, 136] width 72 height 16
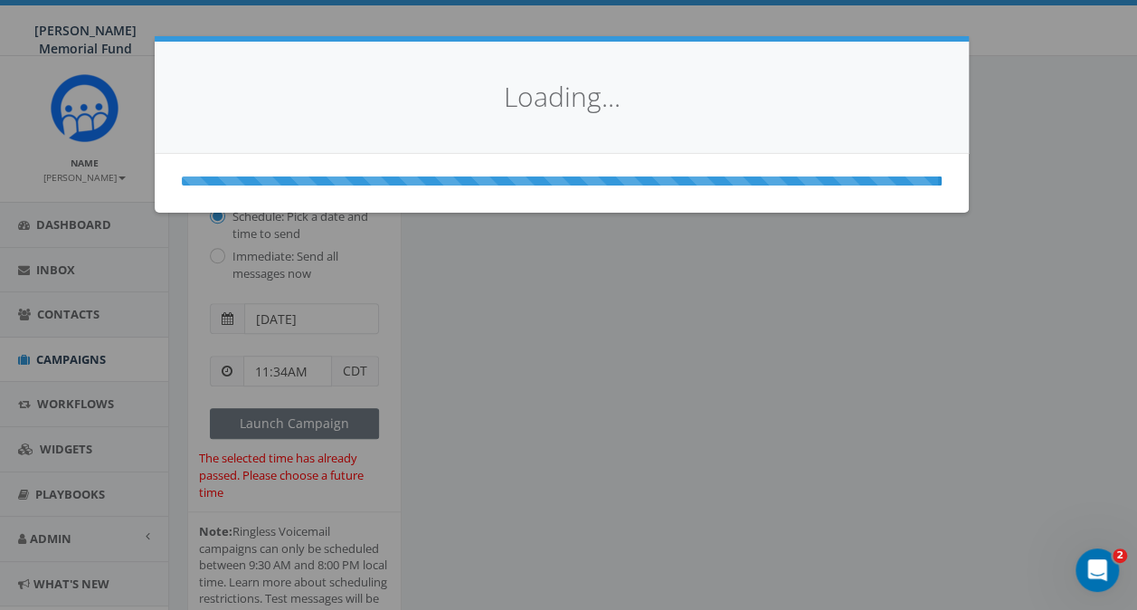
select select
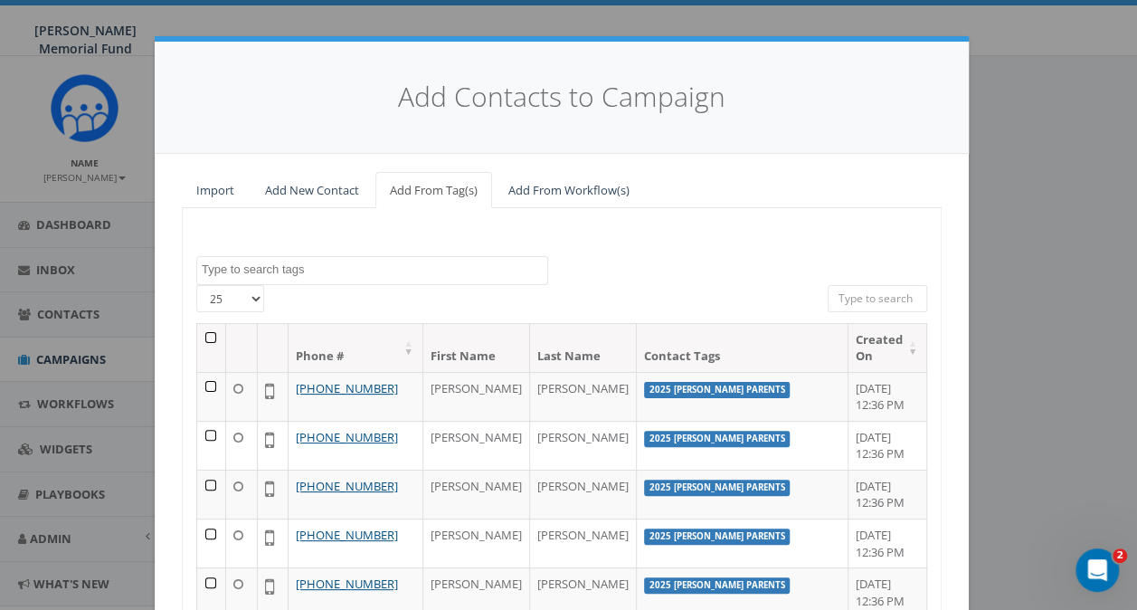
click at [253, 266] on textarea "Search" at bounding box center [374, 269] width 345 height 16
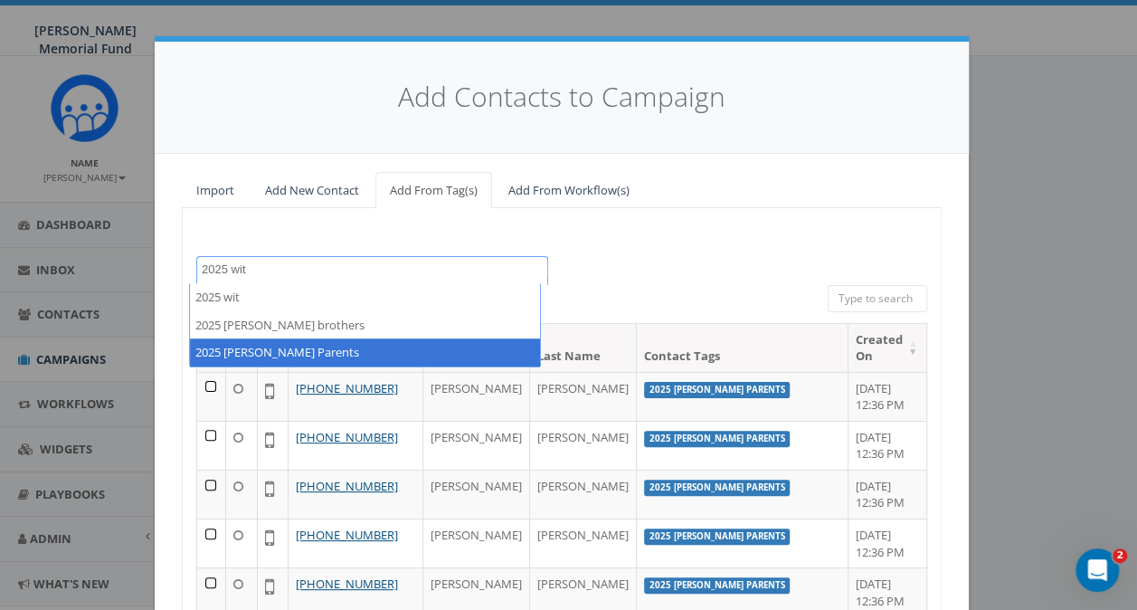
type textarea "2025 wit"
select select "2025 [PERSON_NAME] Parents"
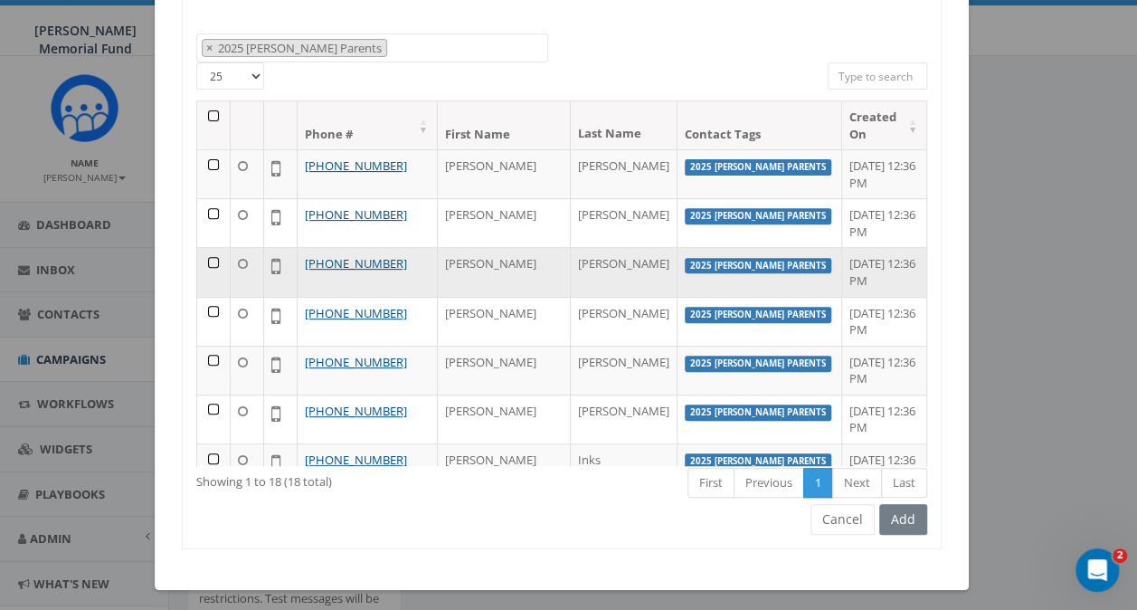
scroll to position [226, 0]
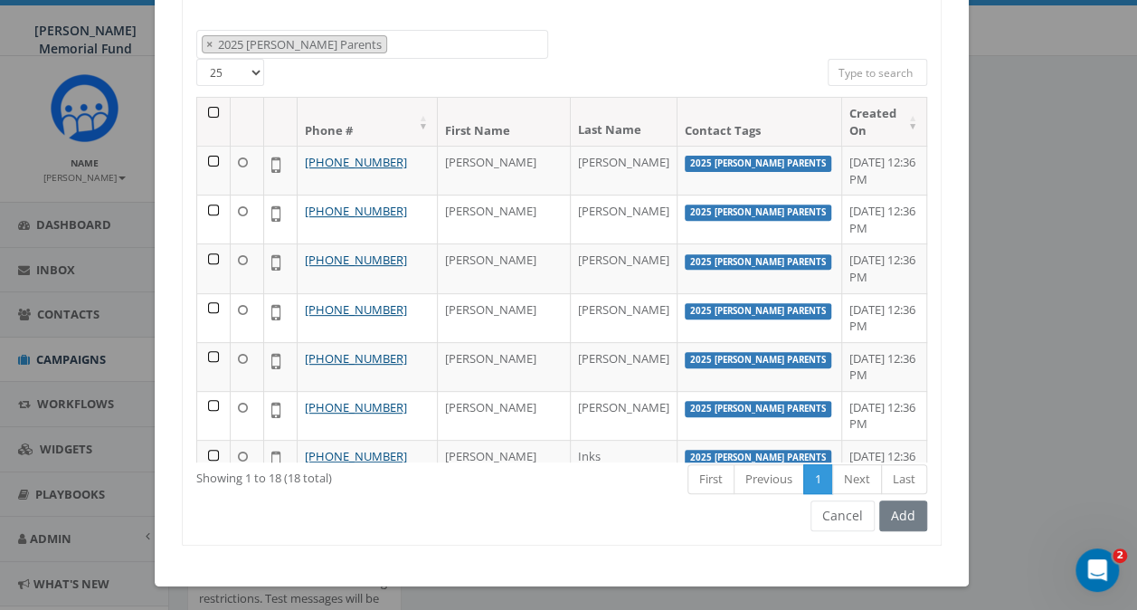
click at [203, 109] on th at bounding box center [213, 122] width 33 height 48
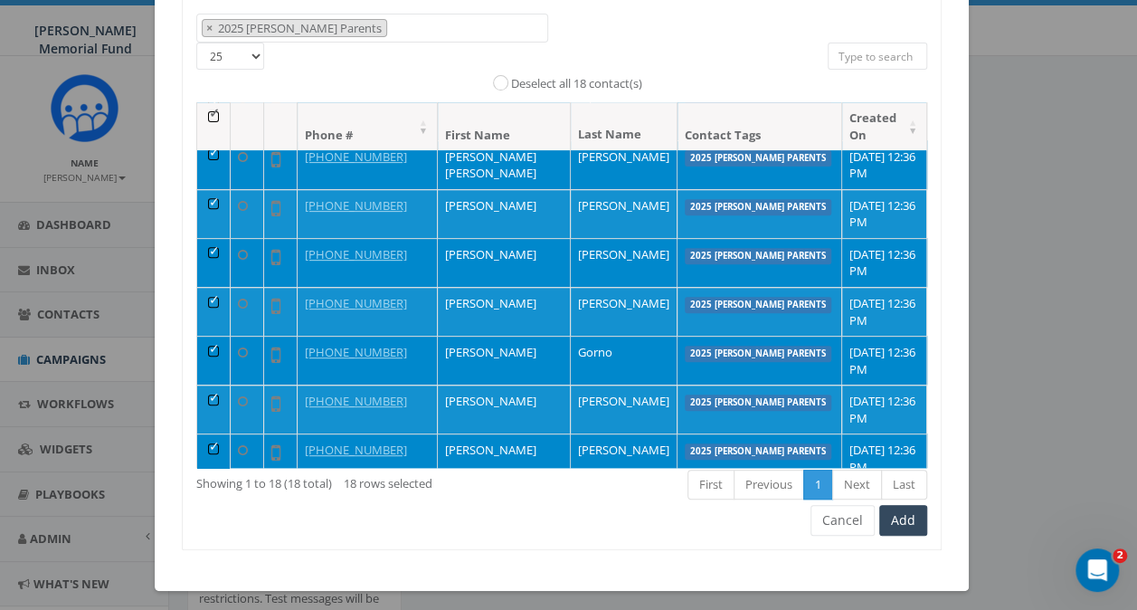
scroll to position [247, 0]
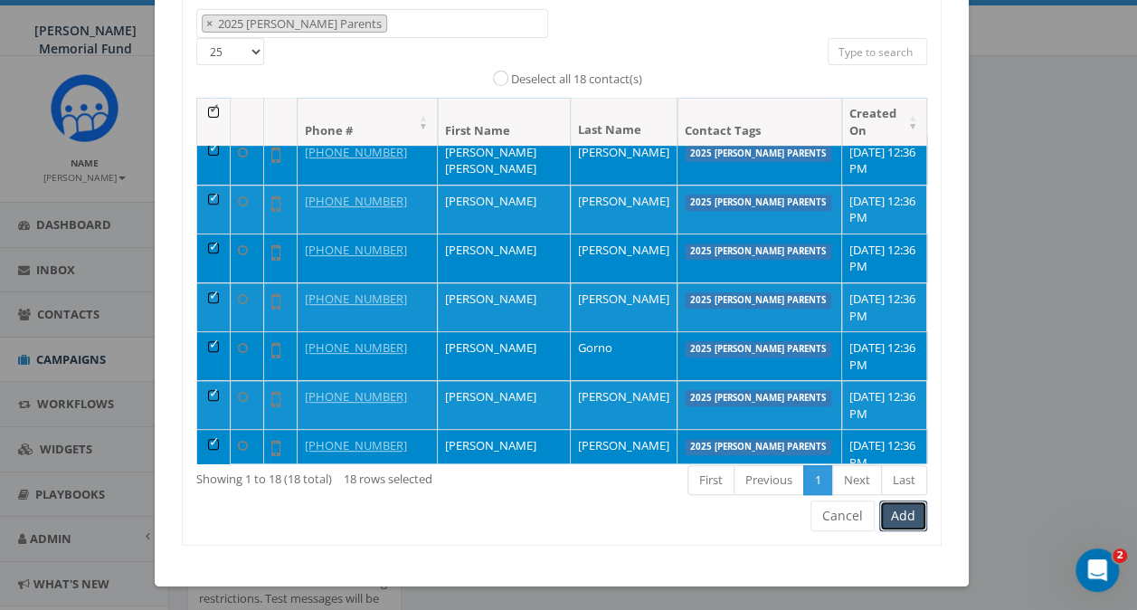
click at [910, 510] on button "Add" at bounding box center [903, 515] width 48 height 31
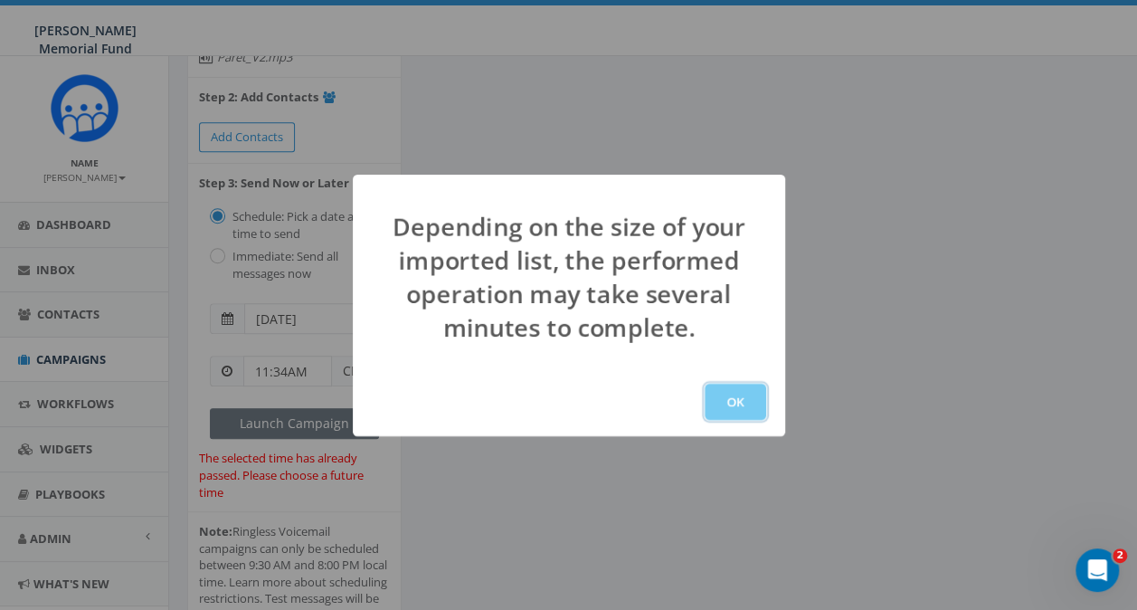
click at [732, 397] on button "OK" at bounding box center [735, 401] width 61 height 36
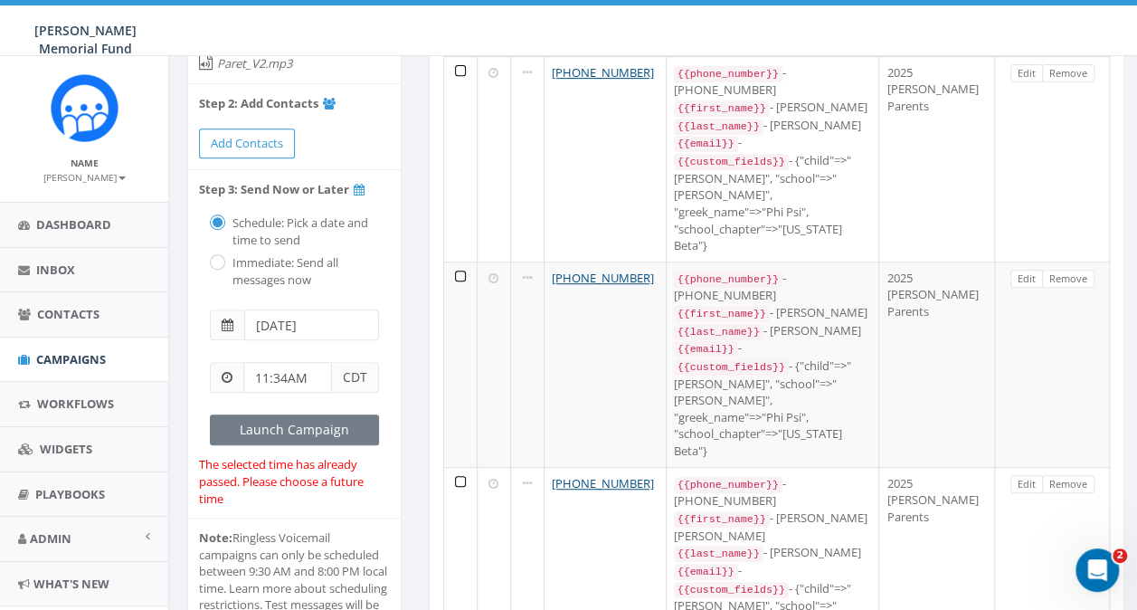
click at [226, 318] on span at bounding box center [228, 324] width 12 height 13
click at [287, 309] on input "2025-08-21" at bounding box center [311, 324] width 135 height 31
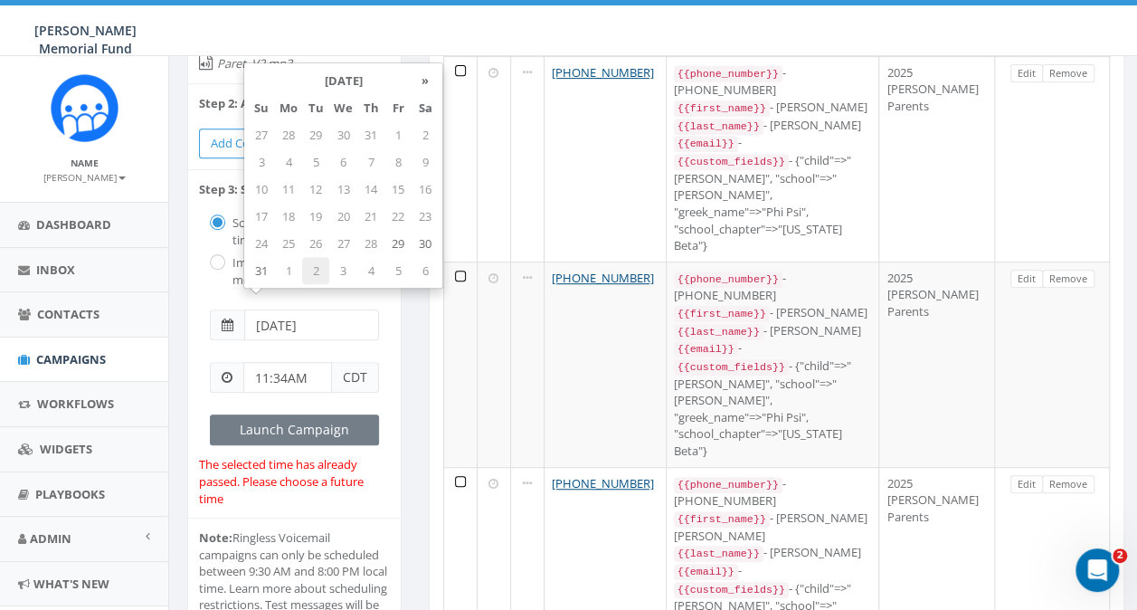
click at [319, 275] on td "2" at bounding box center [315, 270] width 27 height 27
type input "2025-09-02"
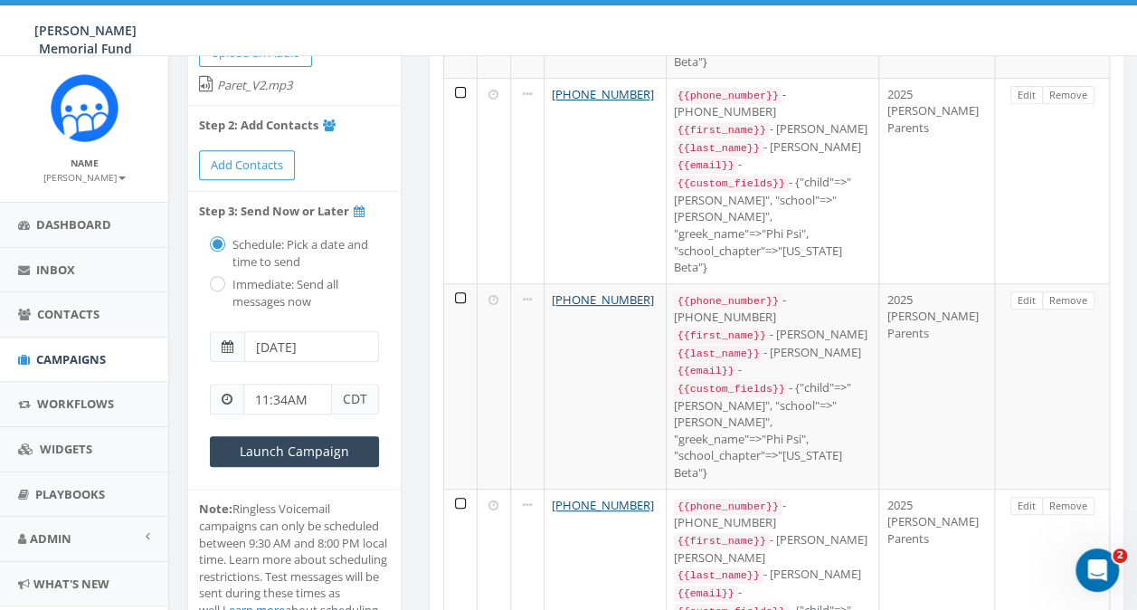
scroll to position [362, 0]
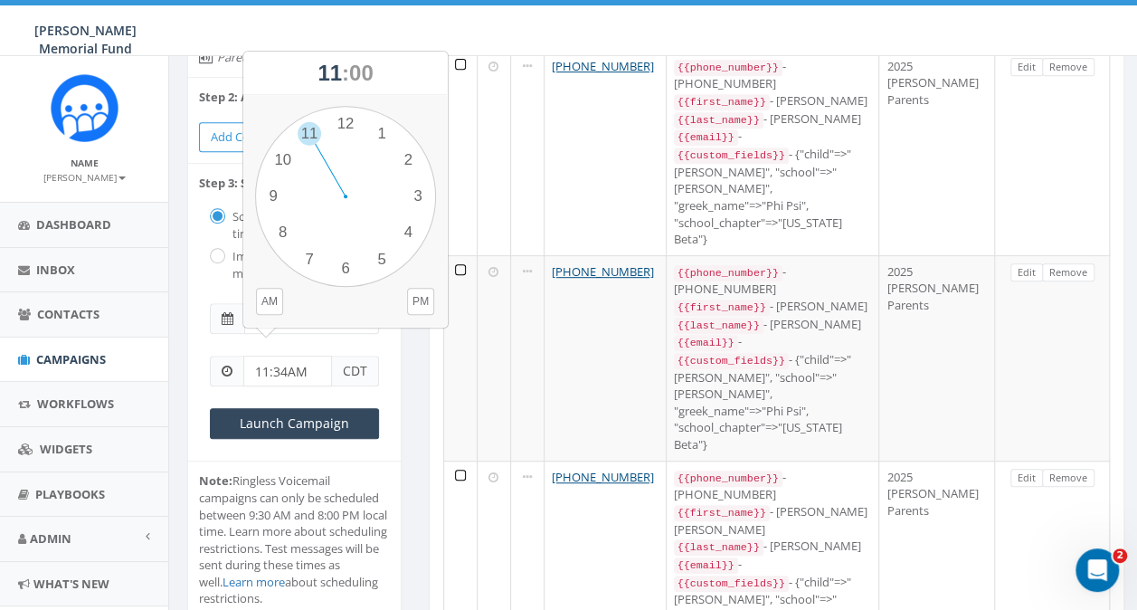
click at [273, 355] on input "11:34AM" at bounding box center [287, 370] width 89 height 31
drag, startPoint x: 255, startPoint y: 352, endPoint x: 268, endPoint y: 353, distance: 12.7
click at [268, 355] on input "11:34AM" at bounding box center [287, 370] width 89 height 31
type input "6:00 pM"
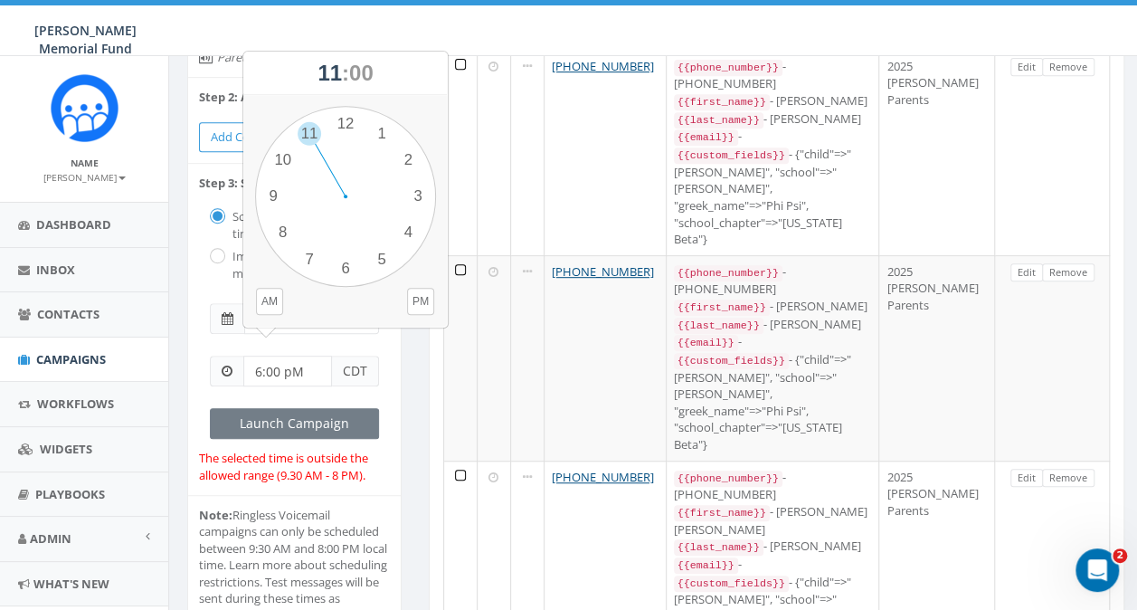
click at [208, 348] on div "6:00 pM CDT" at bounding box center [294, 371] width 191 height 52
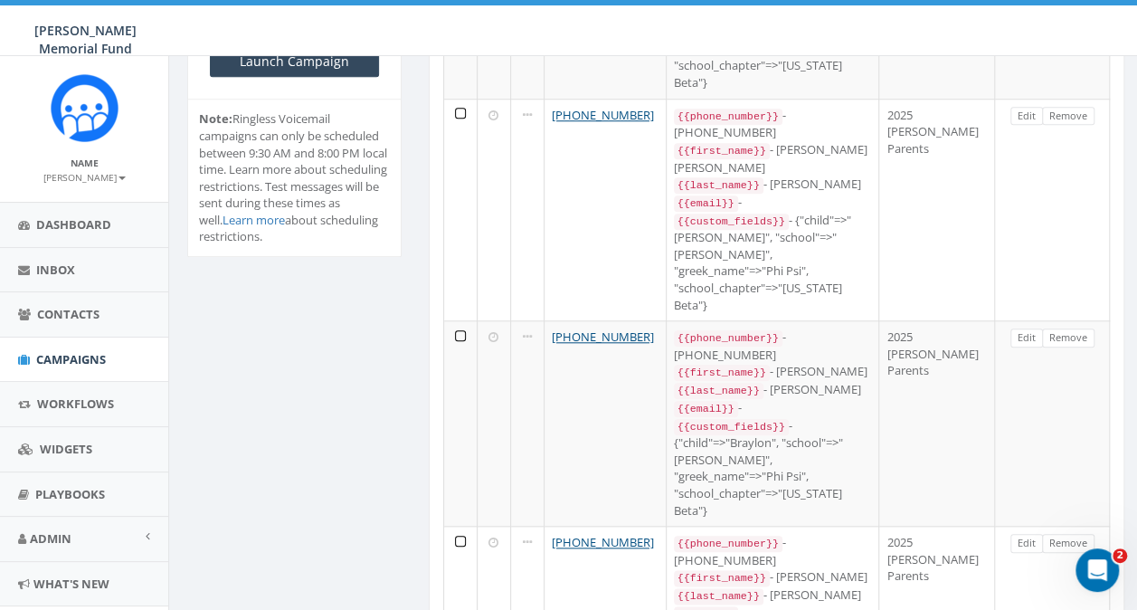
scroll to position [543, 0]
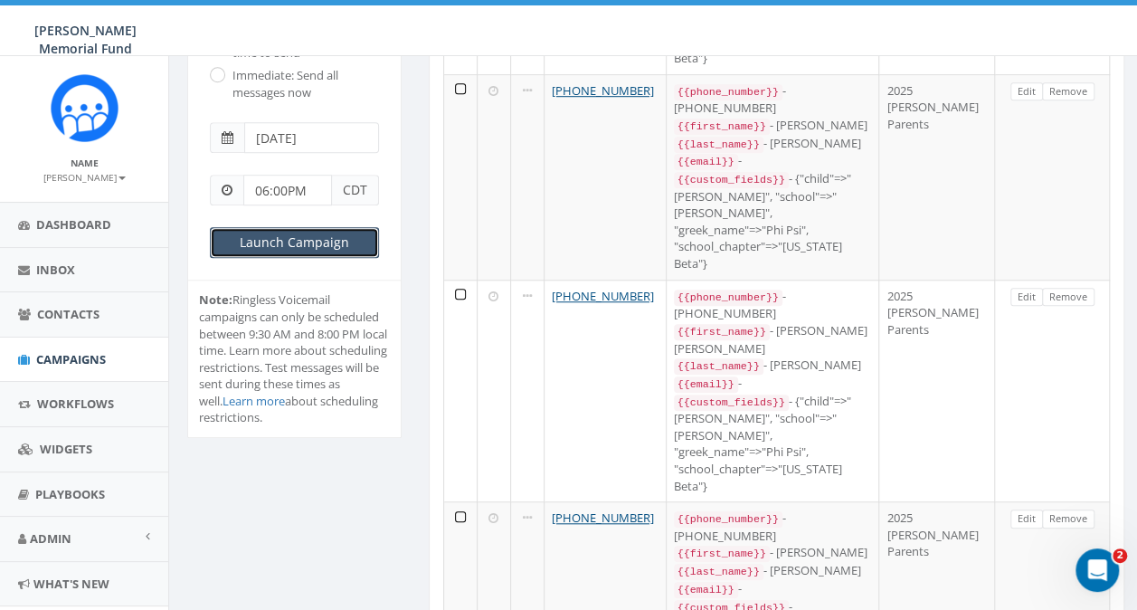
click at [278, 227] on input "Launch Campaign" at bounding box center [294, 242] width 169 height 31
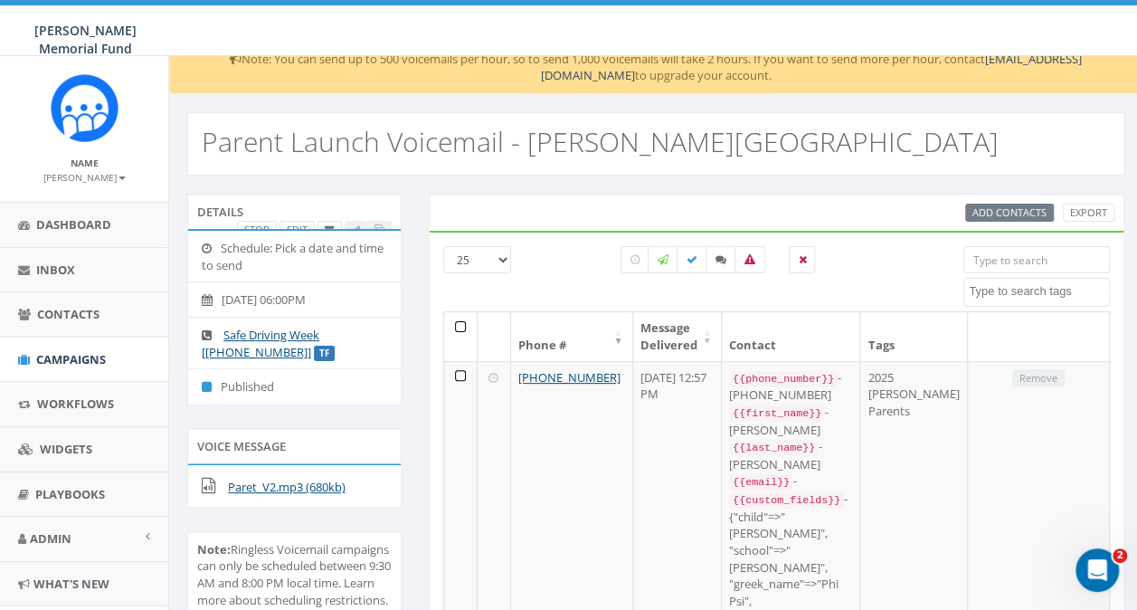
scroll to position [90, 0]
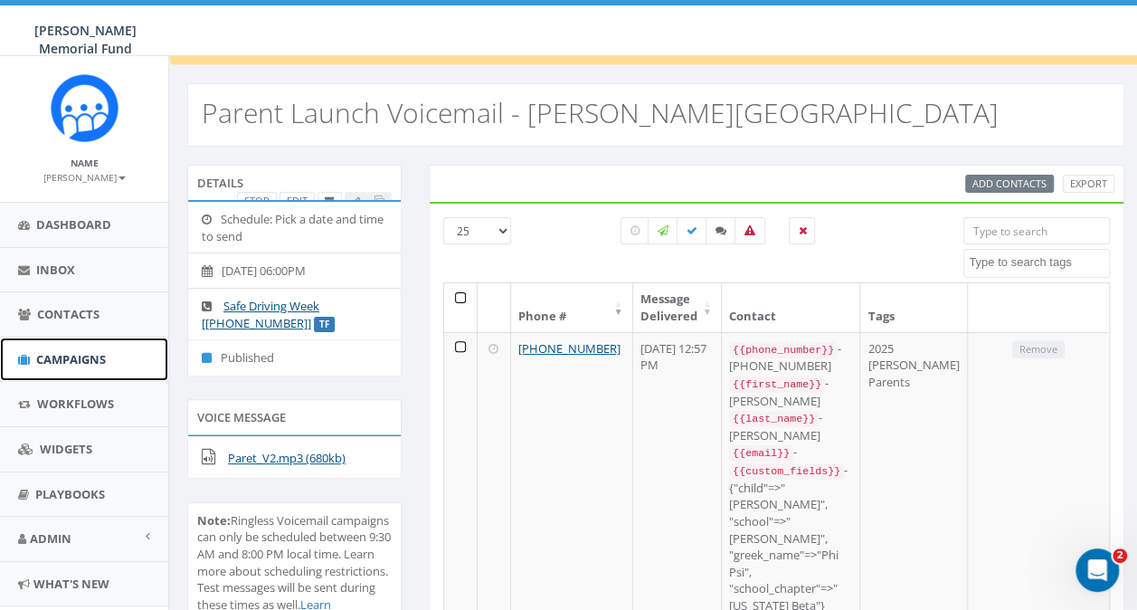
click at [68, 356] on span "Campaigns" at bounding box center [71, 359] width 70 height 16
